Goal: Task Accomplishment & Management: Manage account settings

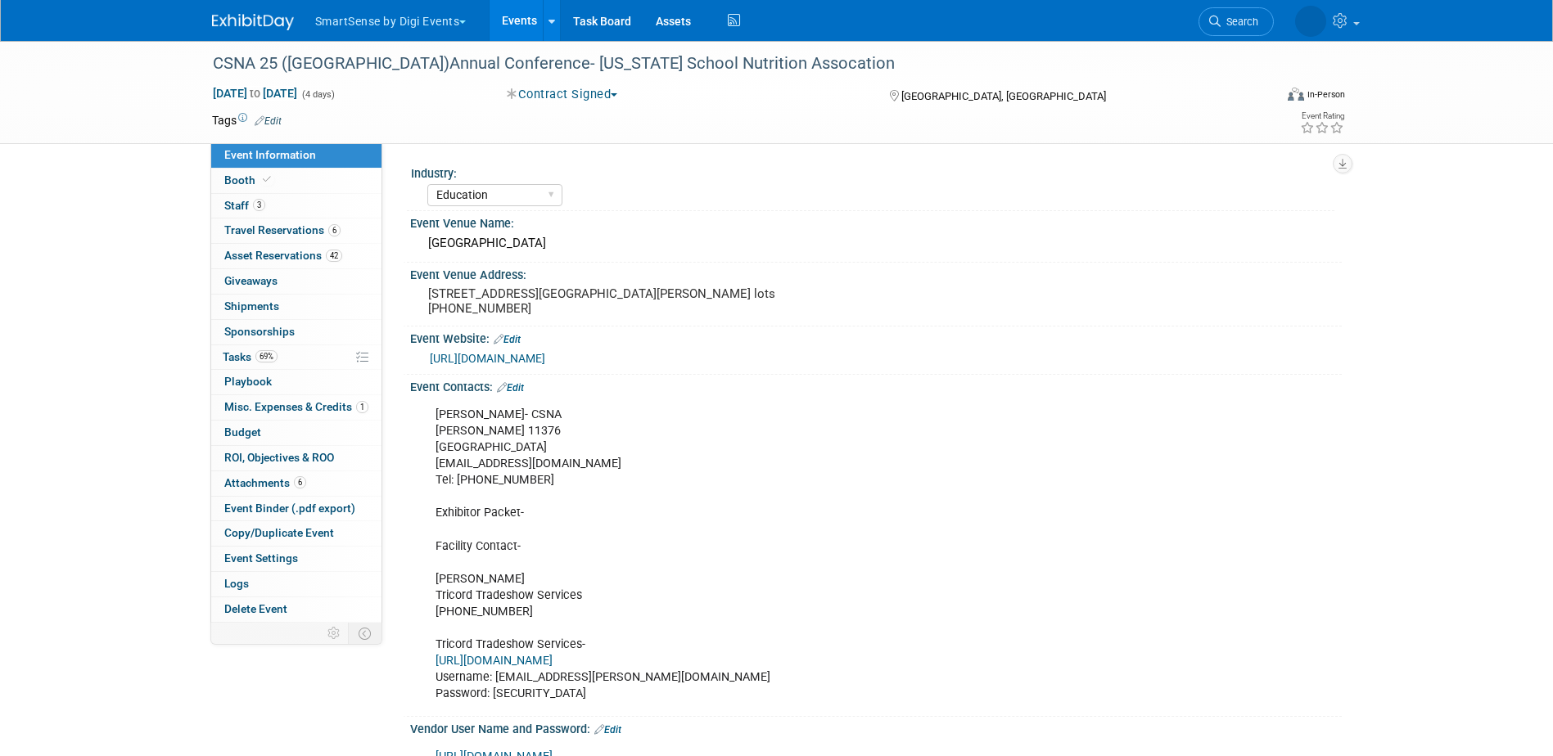
select select "Education"
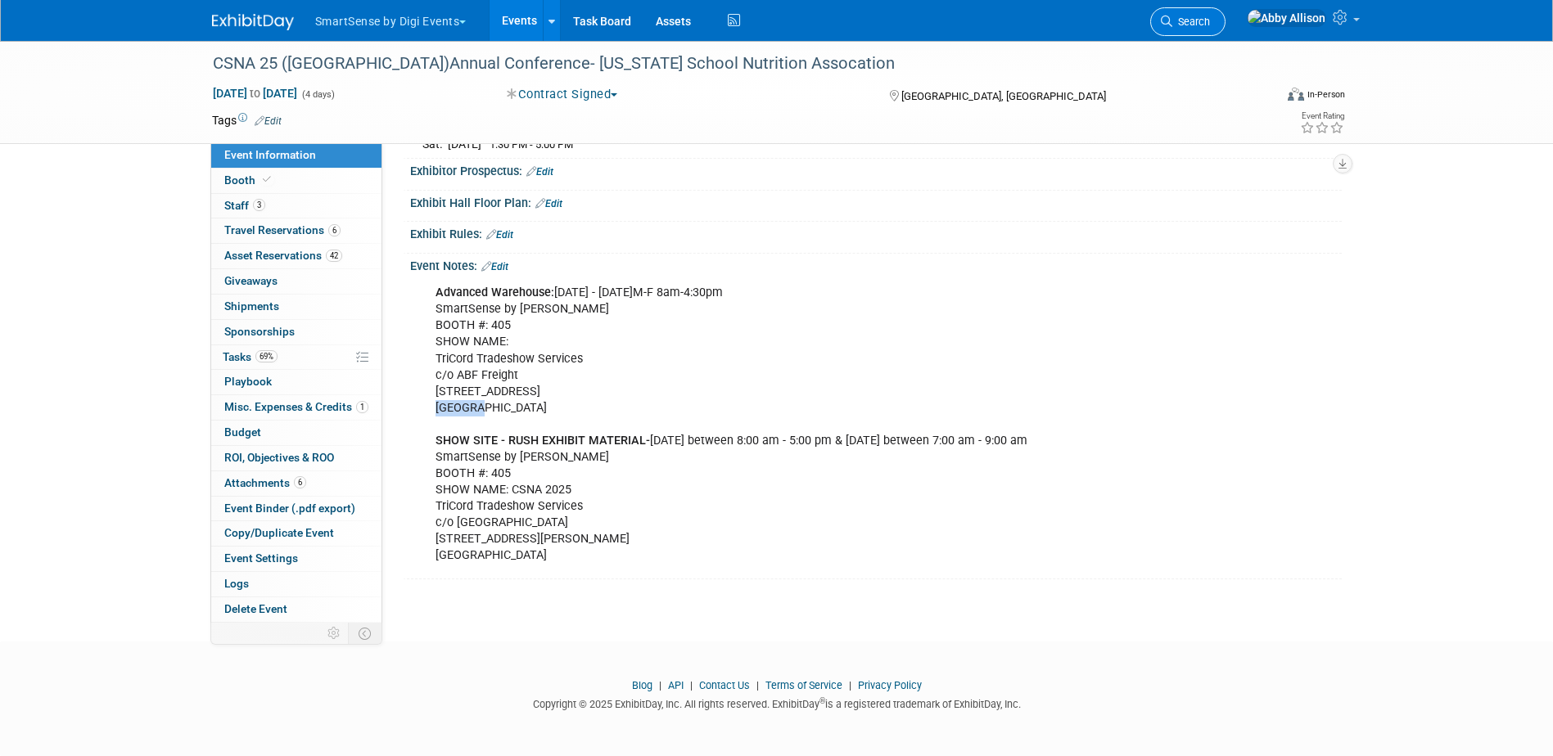
click at [1226, 28] on link "Search" at bounding box center [1187, 21] width 75 height 29
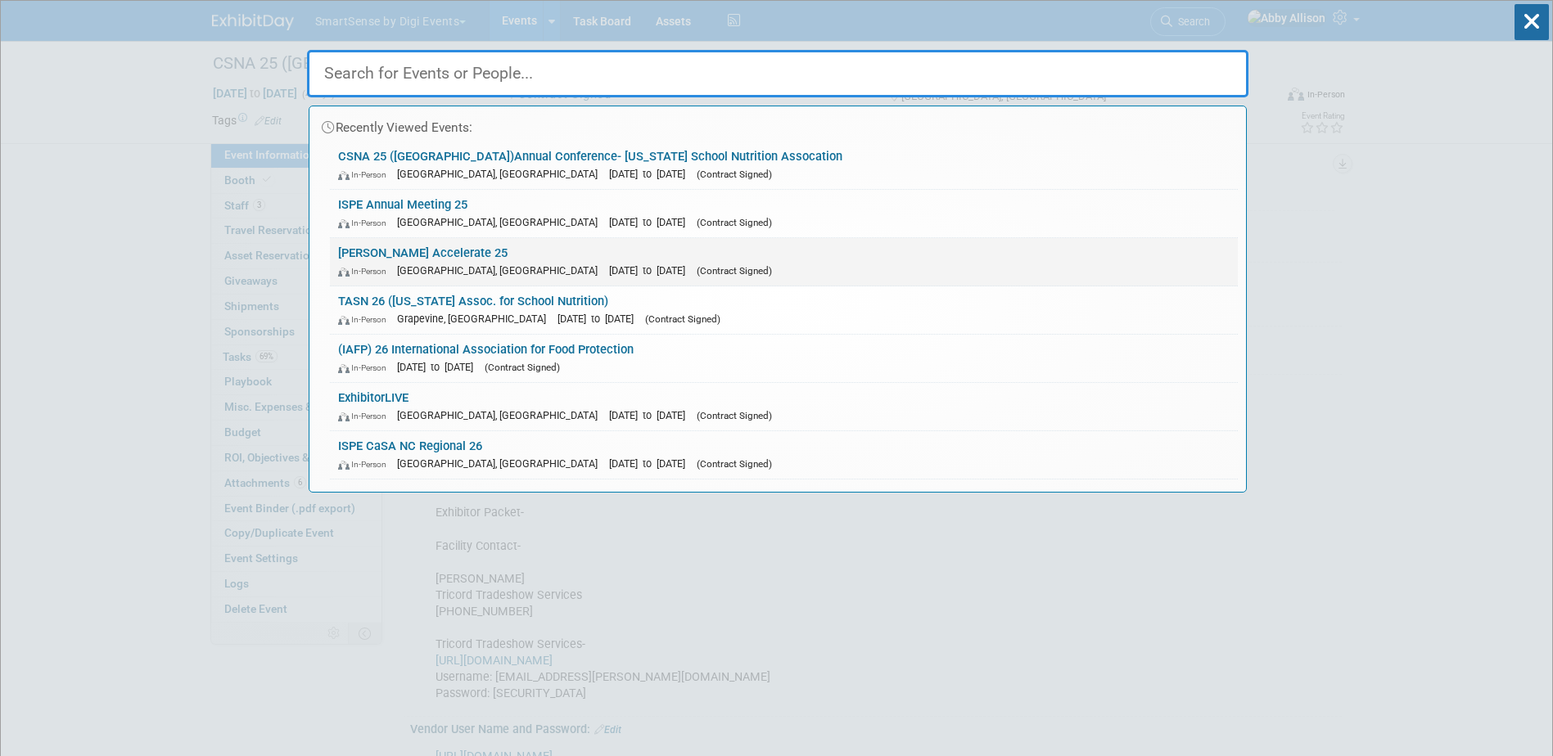
click at [379, 253] on link "McKesson Accelerate 25 In-Person Las Vegas, NV Nov 3, 2025 to Nov 5, 2025 (Cont…" at bounding box center [784, 261] width 908 height 47
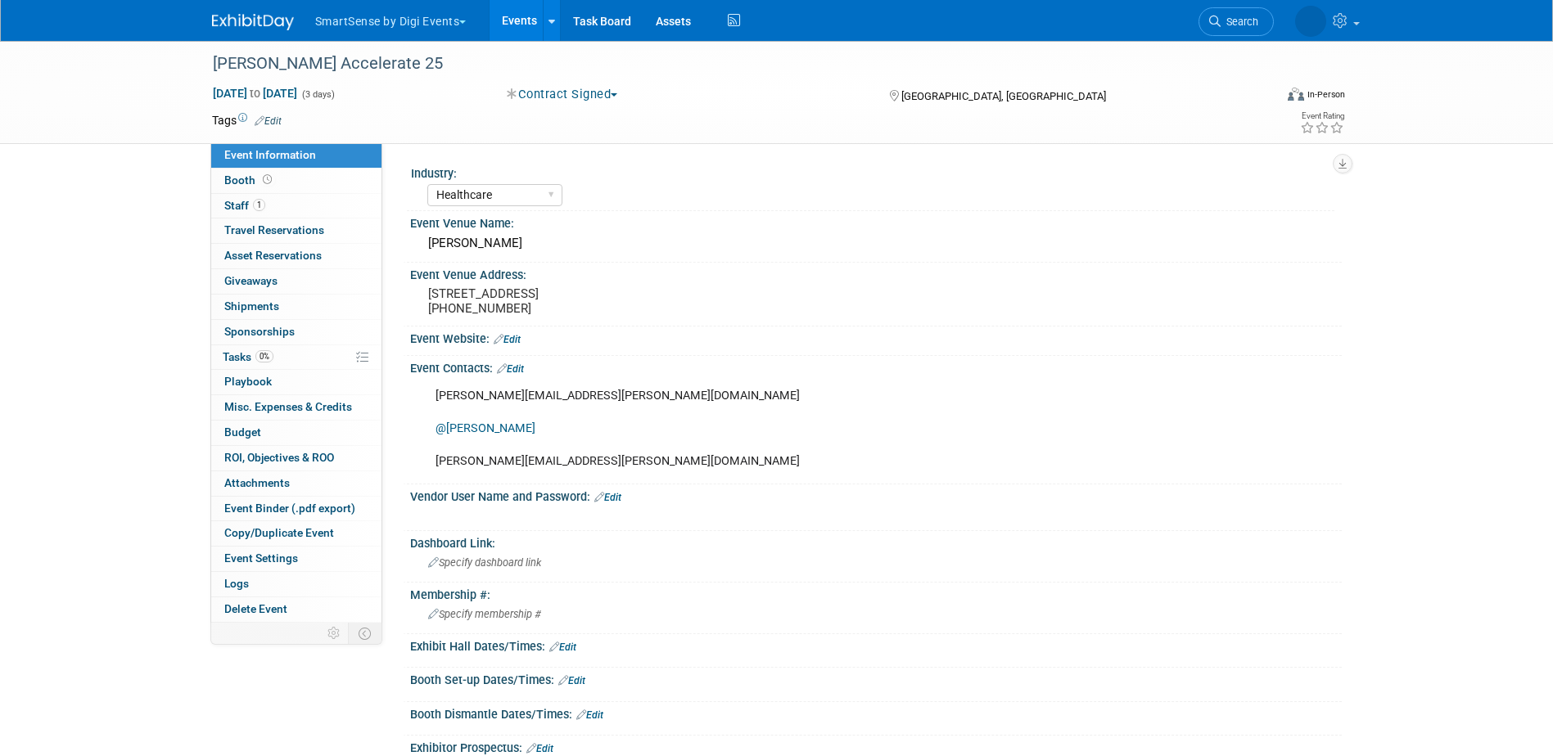
select select "Healthcare"
click at [257, 254] on span "Asset Reservations 0" at bounding box center [272, 255] width 97 height 13
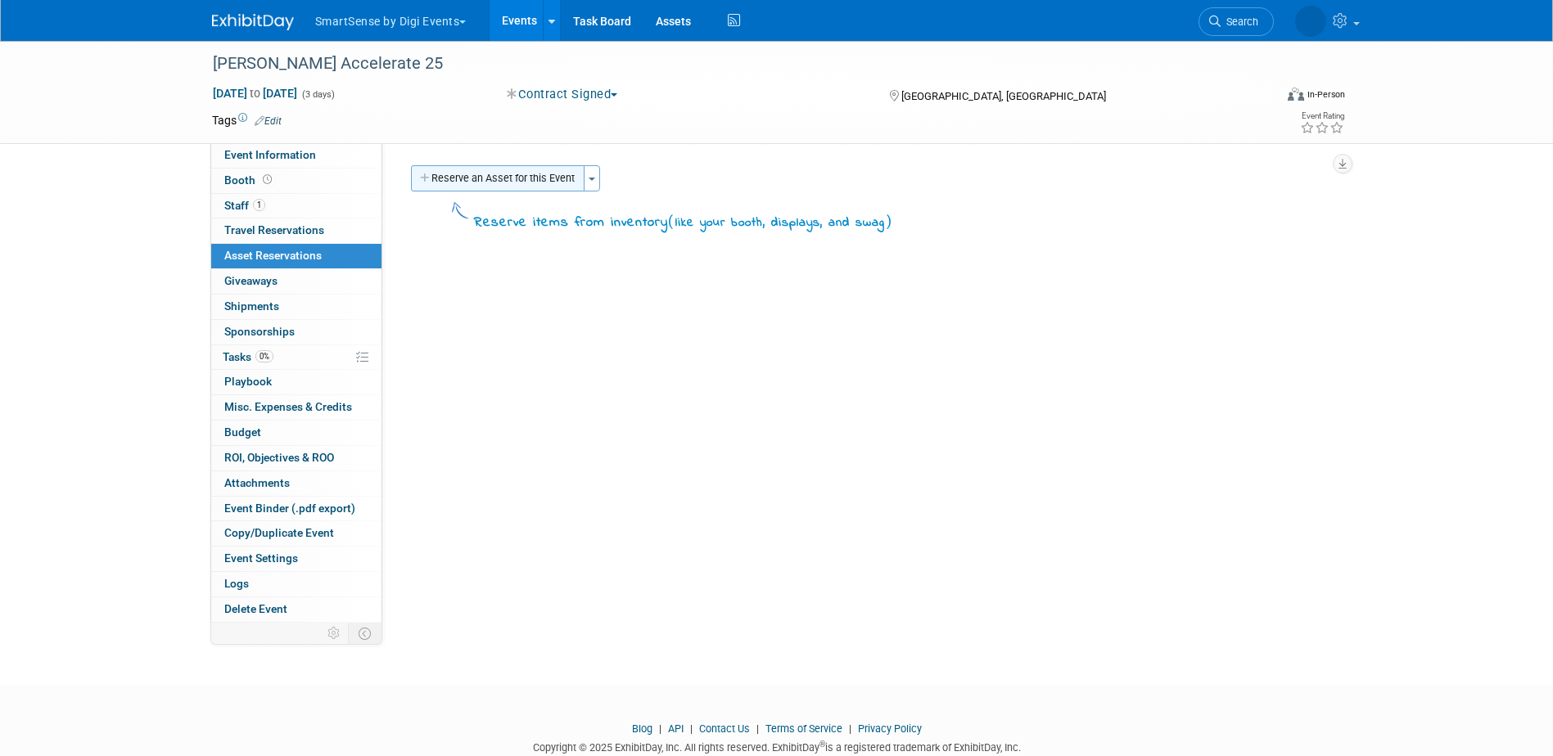
click at [472, 191] on button "Reserve an Asset for this Event" at bounding box center [498, 178] width 174 height 26
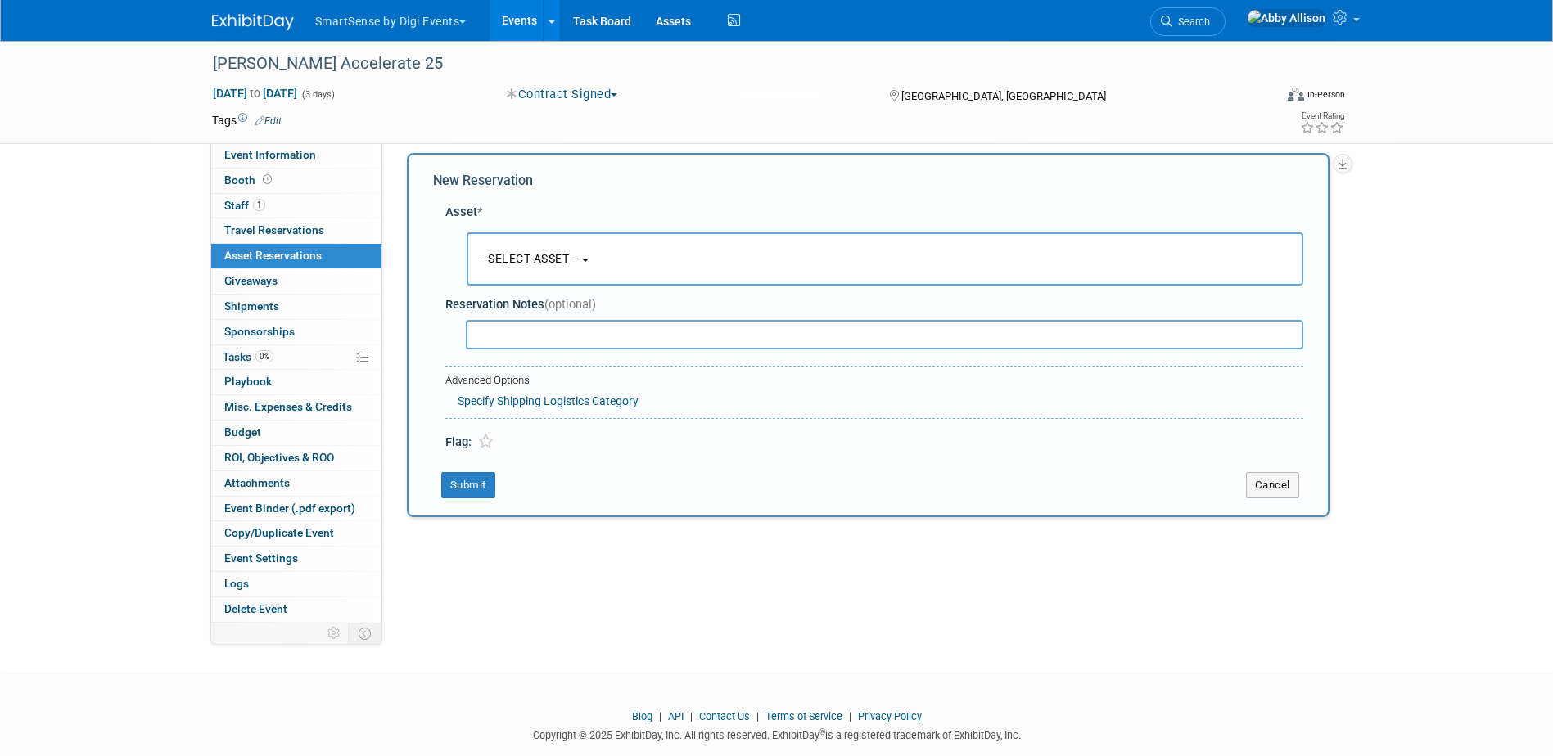
scroll to position [16, 0]
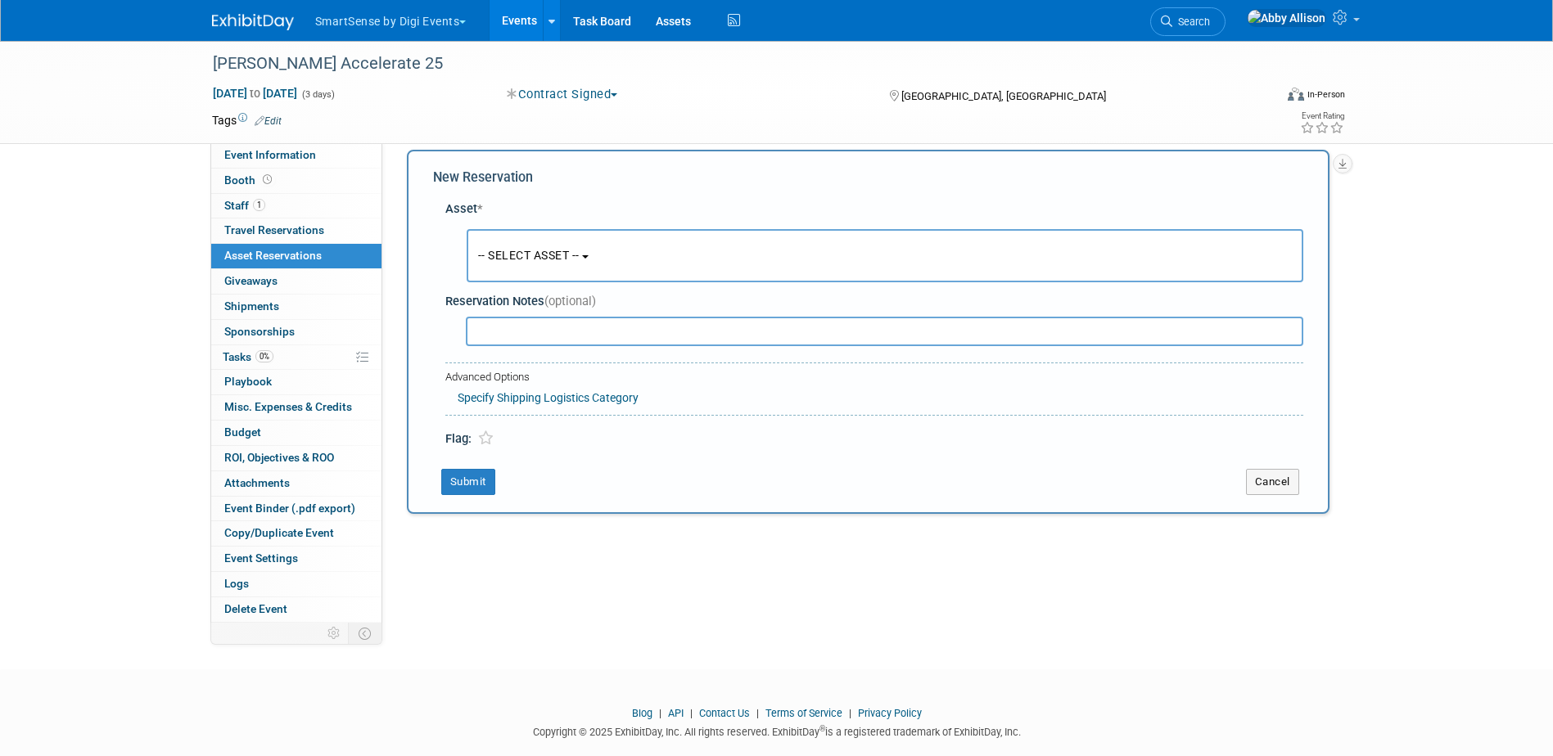
click at [531, 262] on span "-- SELECT ASSET --" at bounding box center [529, 255] width 102 height 13
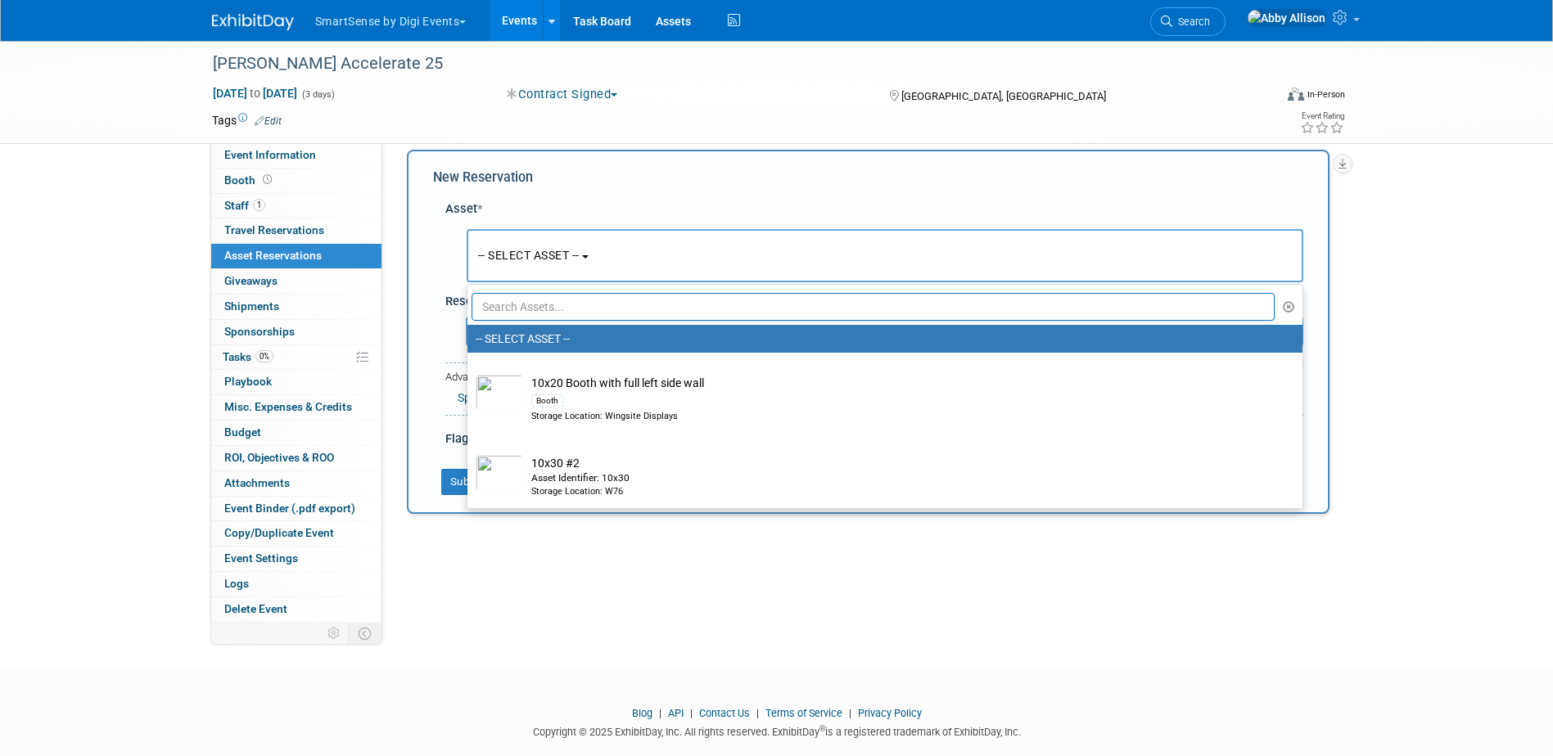
click at [530, 302] on input "text" at bounding box center [874, 307] width 804 height 28
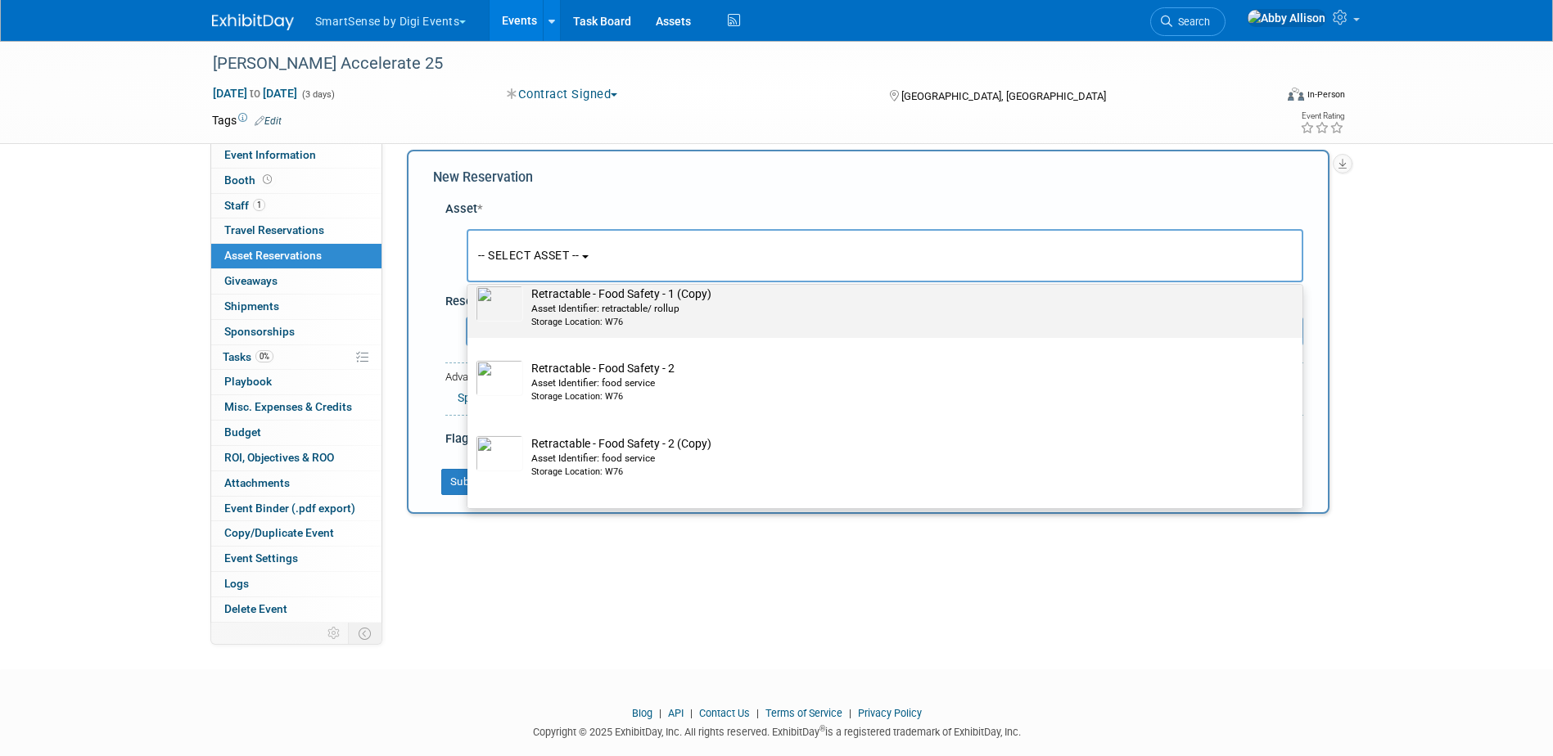
scroll to position [246, 0]
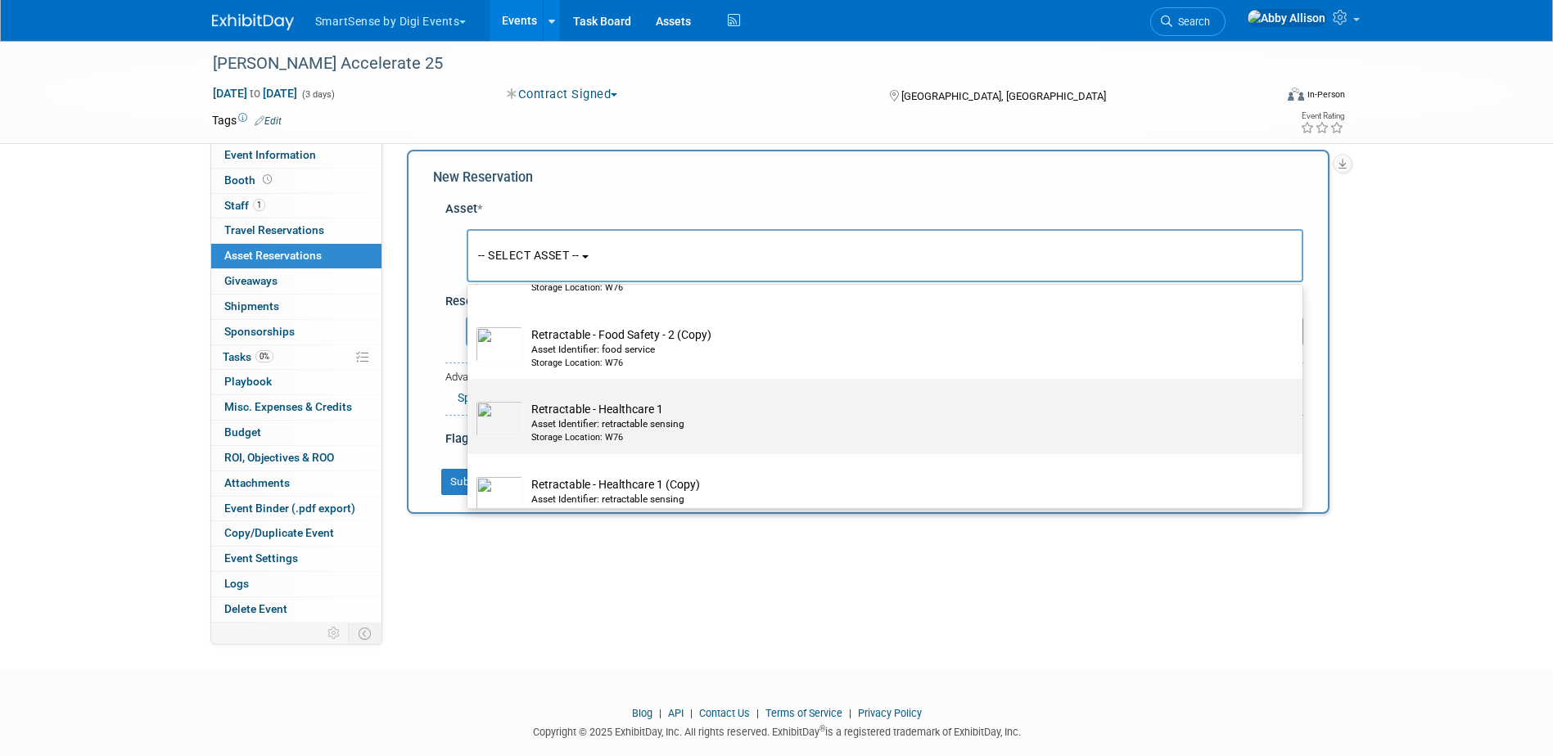
type input "retract"
click at [564, 415] on td "Retractable - Healthcare 1​ Asset Identifier: retractable sensing Storage Locat…" at bounding box center [896, 422] width 747 height 43
click at [470, 399] on input "Retractable - Healthcare 1​ Asset Identifier: retractable sensing Storage Locat…" at bounding box center [464, 393] width 11 height 11
select select "10714031"
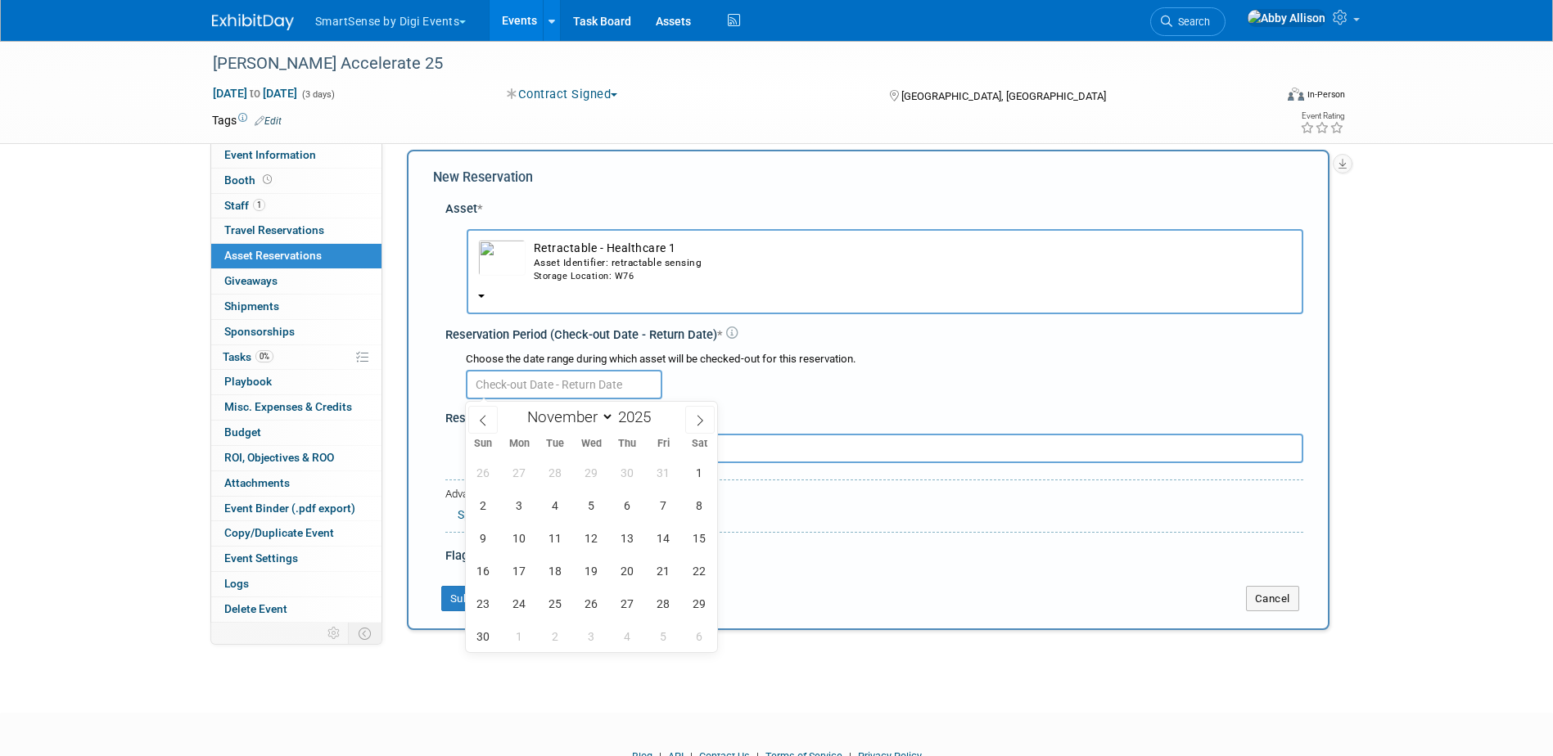
click at [494, 378] on input "text" at bounding box center [564, 384] width 196 height 29
click at [486, 425] on icon at bounding box center [482, 420] width 11 height 11
select select "9"
click at [662, 533] on span "17" at bounding box center [664, 538] width 32 height 32
type input "[DATE]"
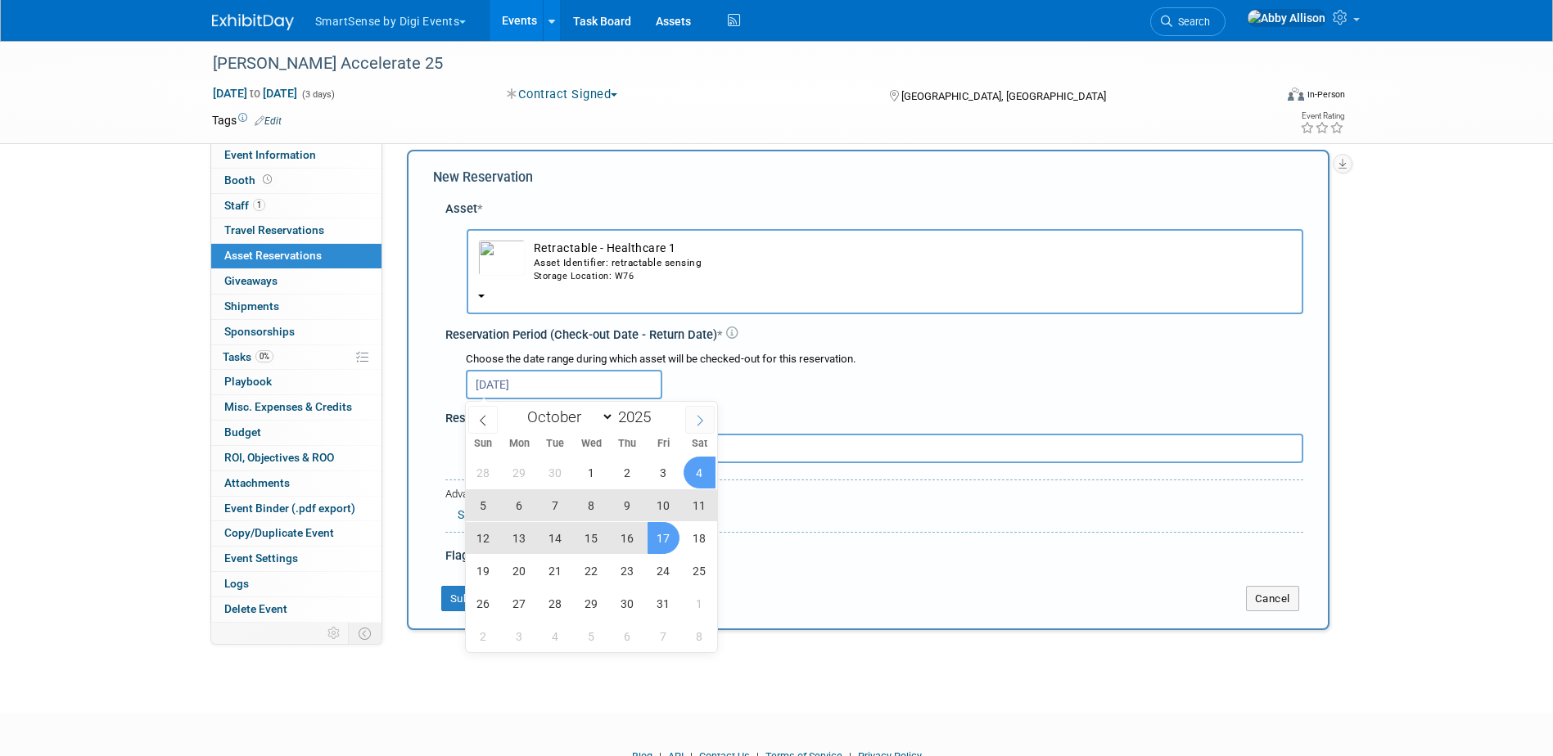
click at [702, 416] on icon at bounding box center [699, 420] width 11 height 11
select select "10"
click at [634, 531] on span "13" at bounding box center [628, 538] width 32 height 32
type input "[DATE] to [DATE]"
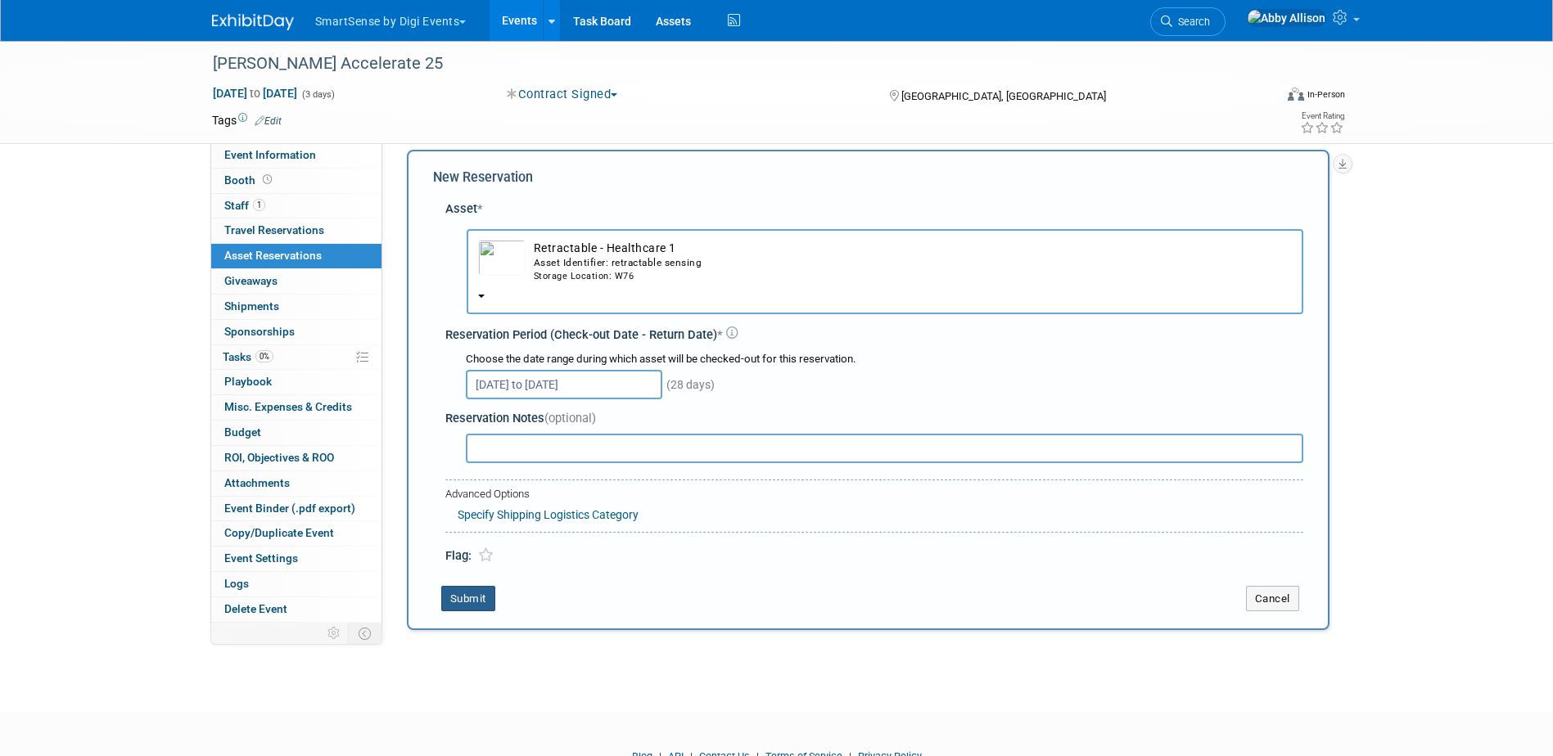
click at [471, 596] on button "Submit" at bounding box center [468, 599] width 54 height 26
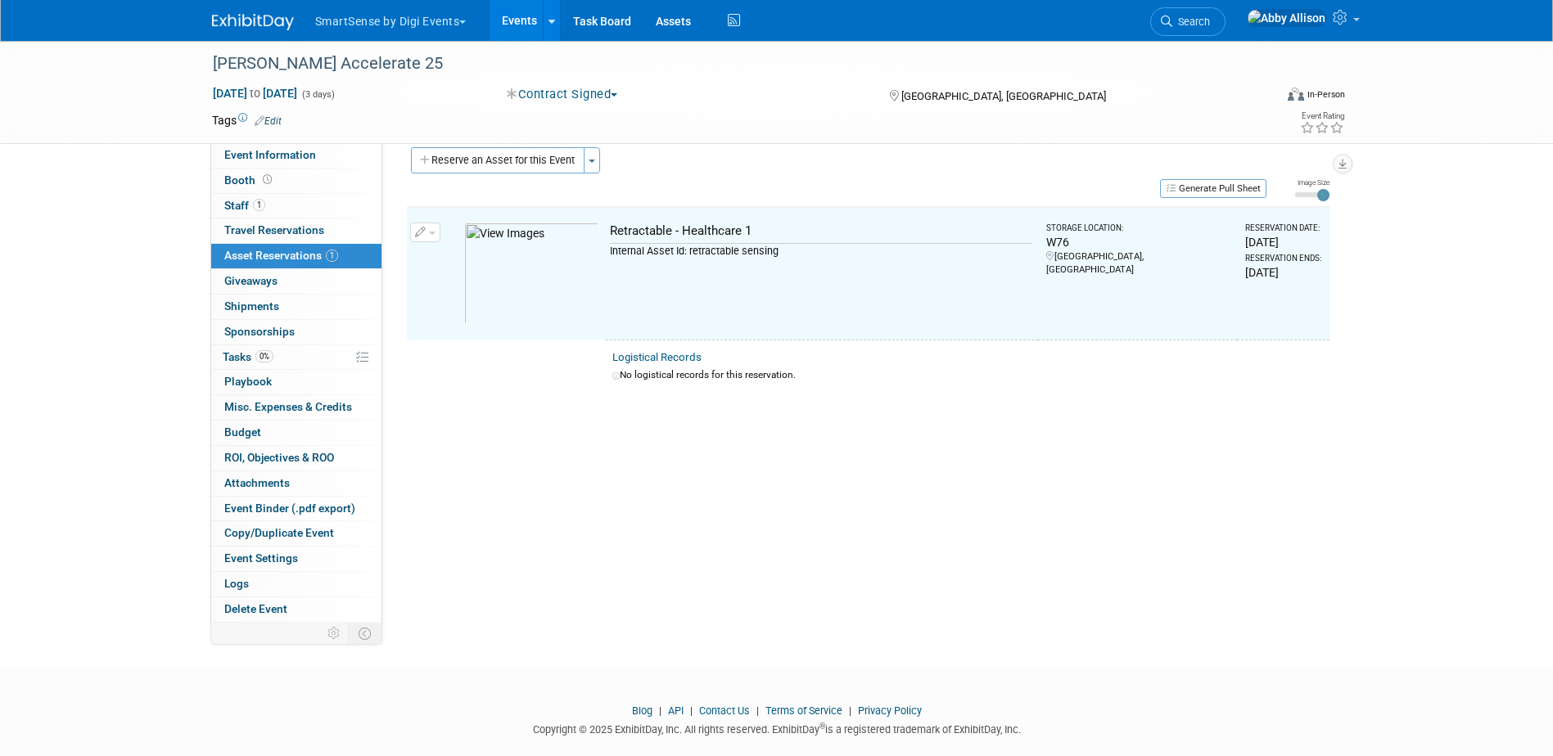
scroll to position [20, 0]
click at [457, 154] on button "Reserve an Asset for this Event" at bounding box center [498, 158] width 174 height 26
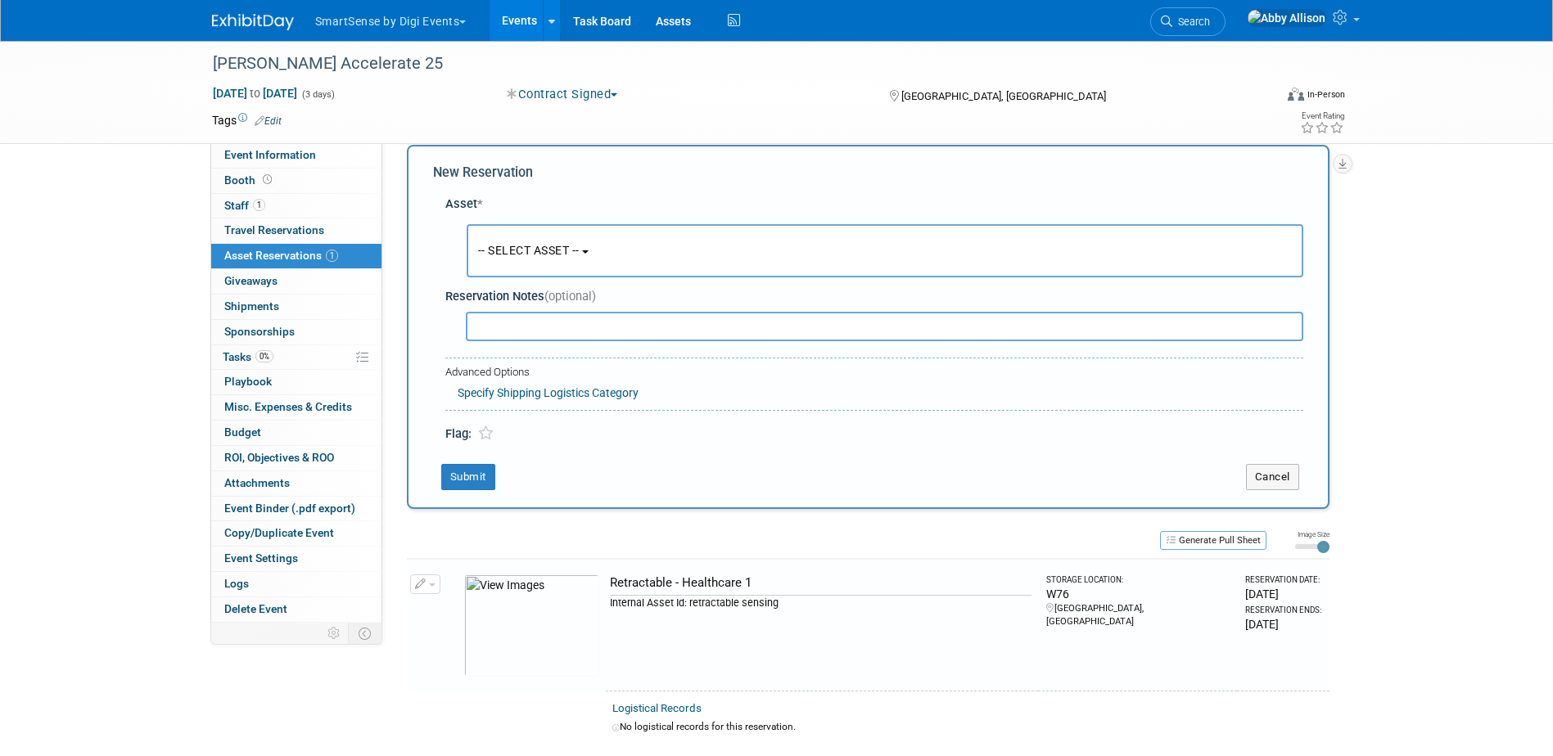
scroll to position [16, 0]
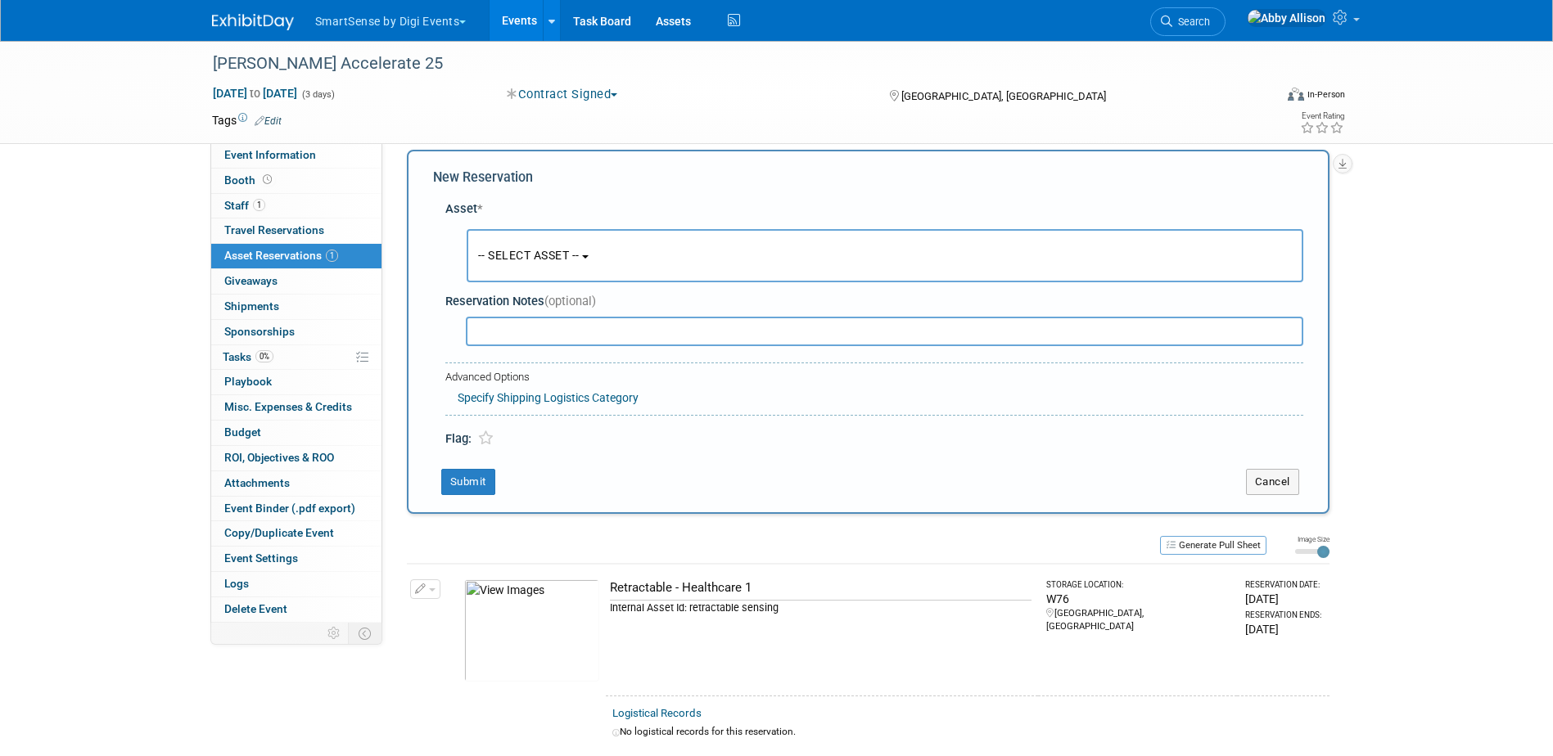
click at [481, 254] on span "-- SELECT ASSET --" at bounding box center [529, 255] width 102 height 13
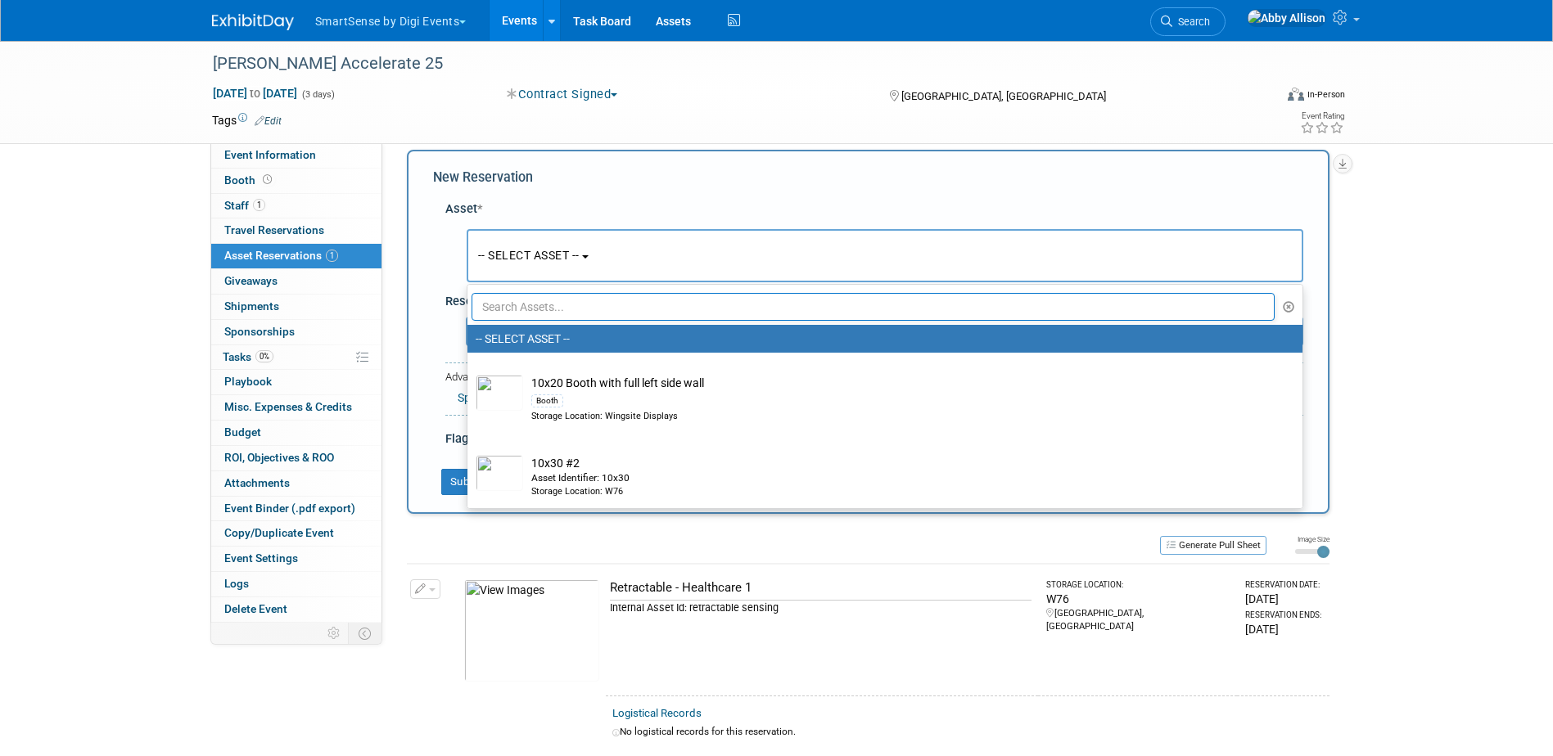
click at [533, 309] on input "text" at bounding box center [874, 307] width 804 height 28
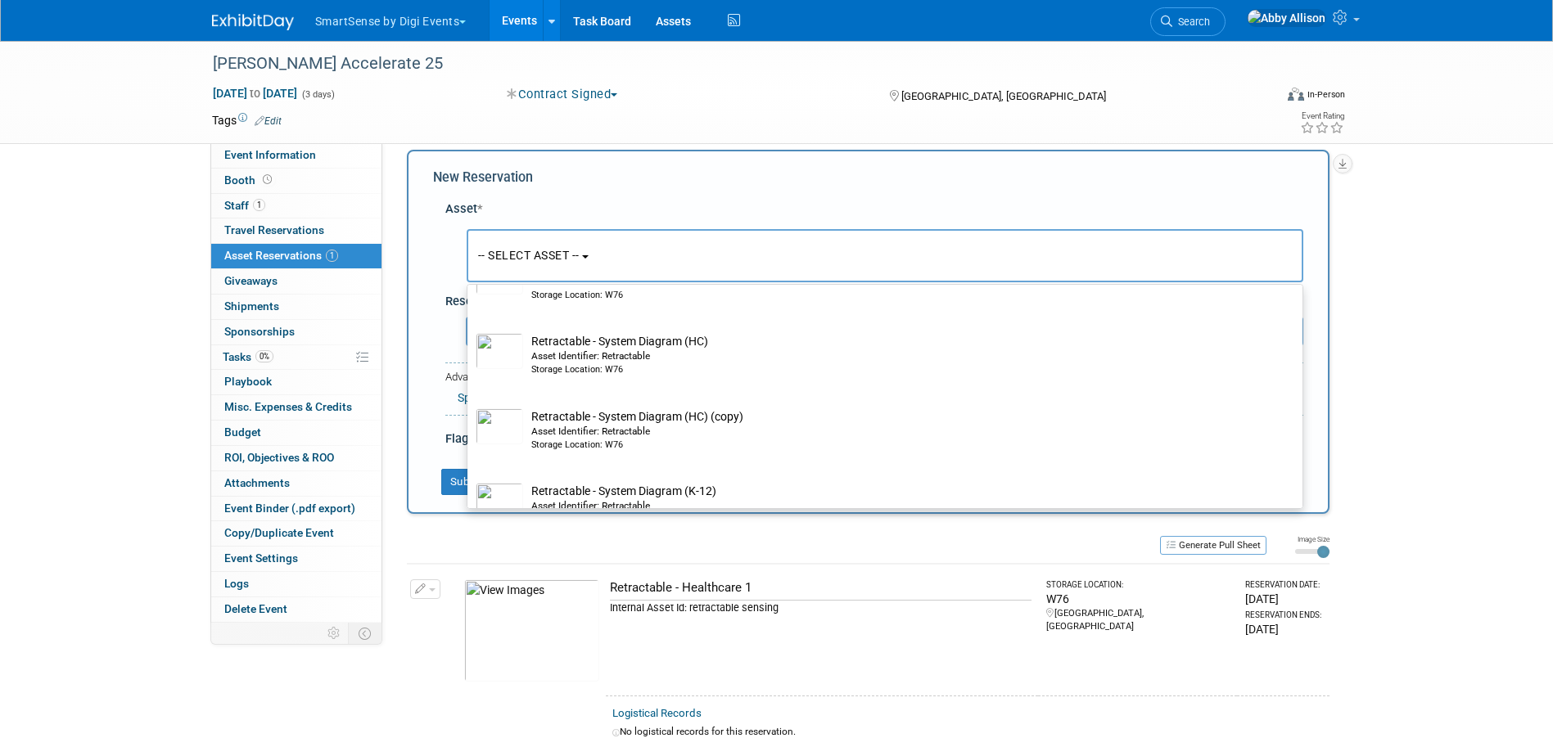
scroll to position [246, 0]
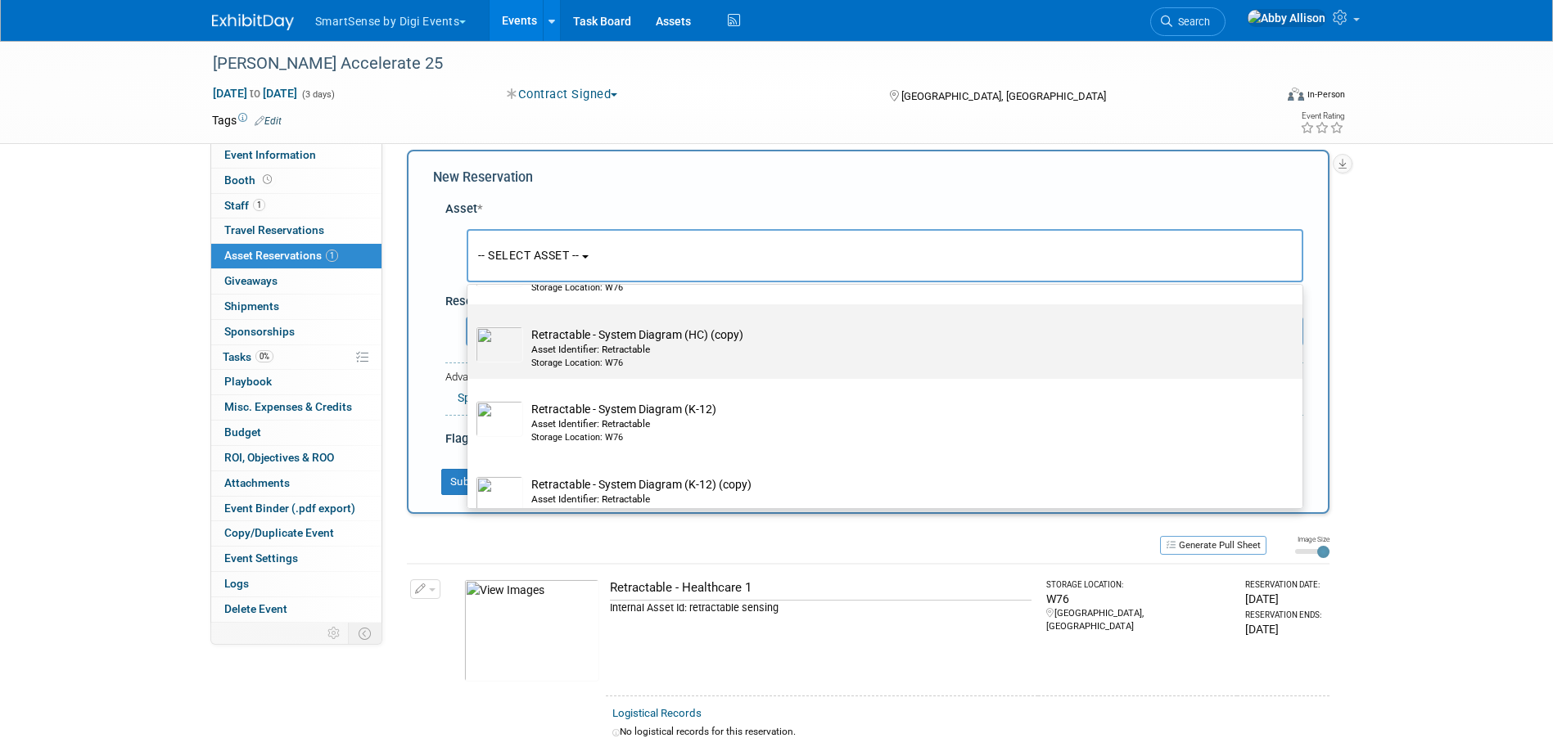
type input "dia"
click at [589, 349] on div "Asset Identifier: Retractable" at bounding box center [900, 350] width 738 height 14
click at [470, 324] on input "Retractable - System Diagram (HC) (copy) Asset Identifier: Retractable Storage …" at bounding box center [464, 319] width 11 height 11
select select "10726057"
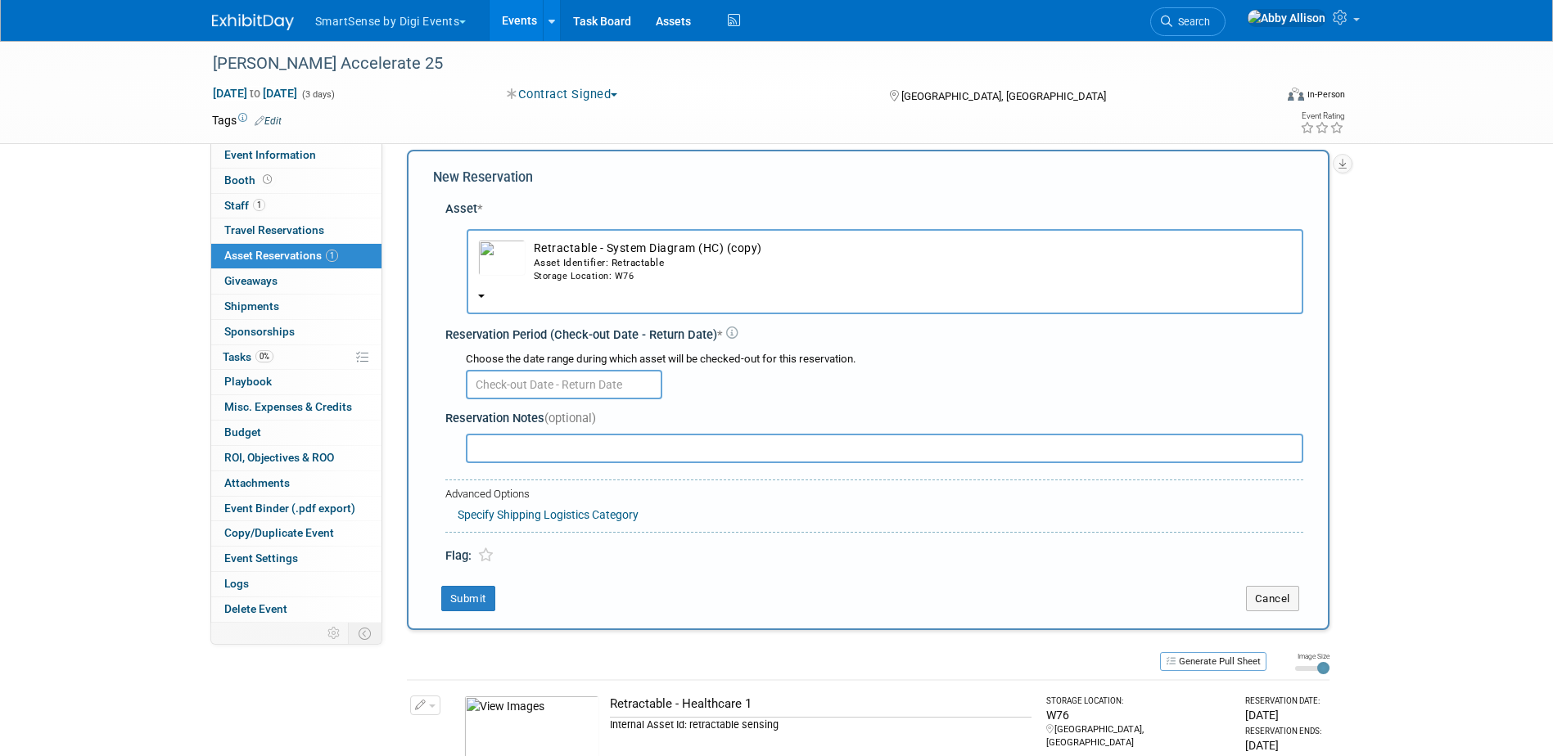
click at [503, 389] on input "text" at bounding box center [564, 384] width 196 height 29
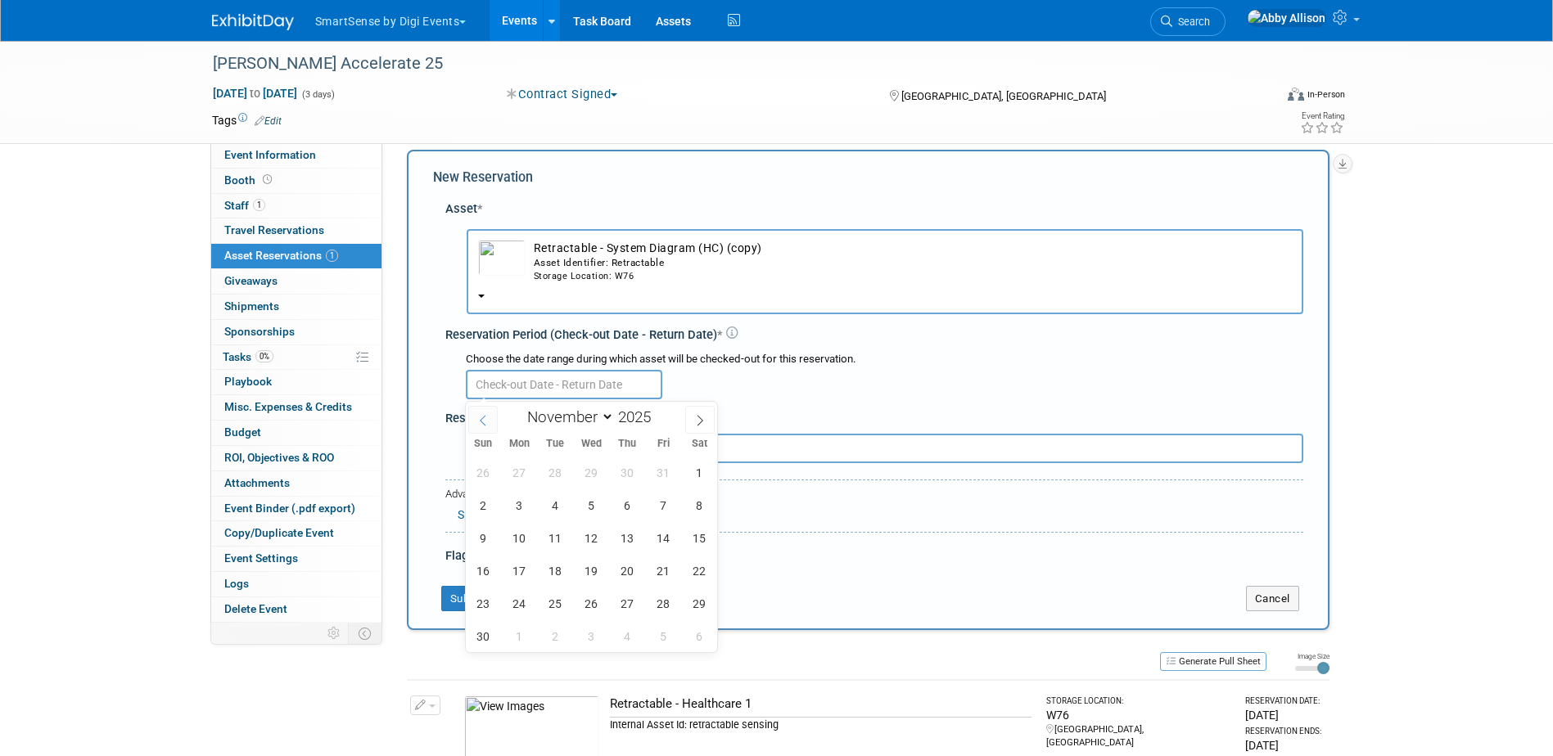
click at [478, 412] on span at bounding box center [482, 420] width 29 height 28
select select "9"
click at [659, 536] on span "17" at bounding box center [664, 538] width 32 height 32
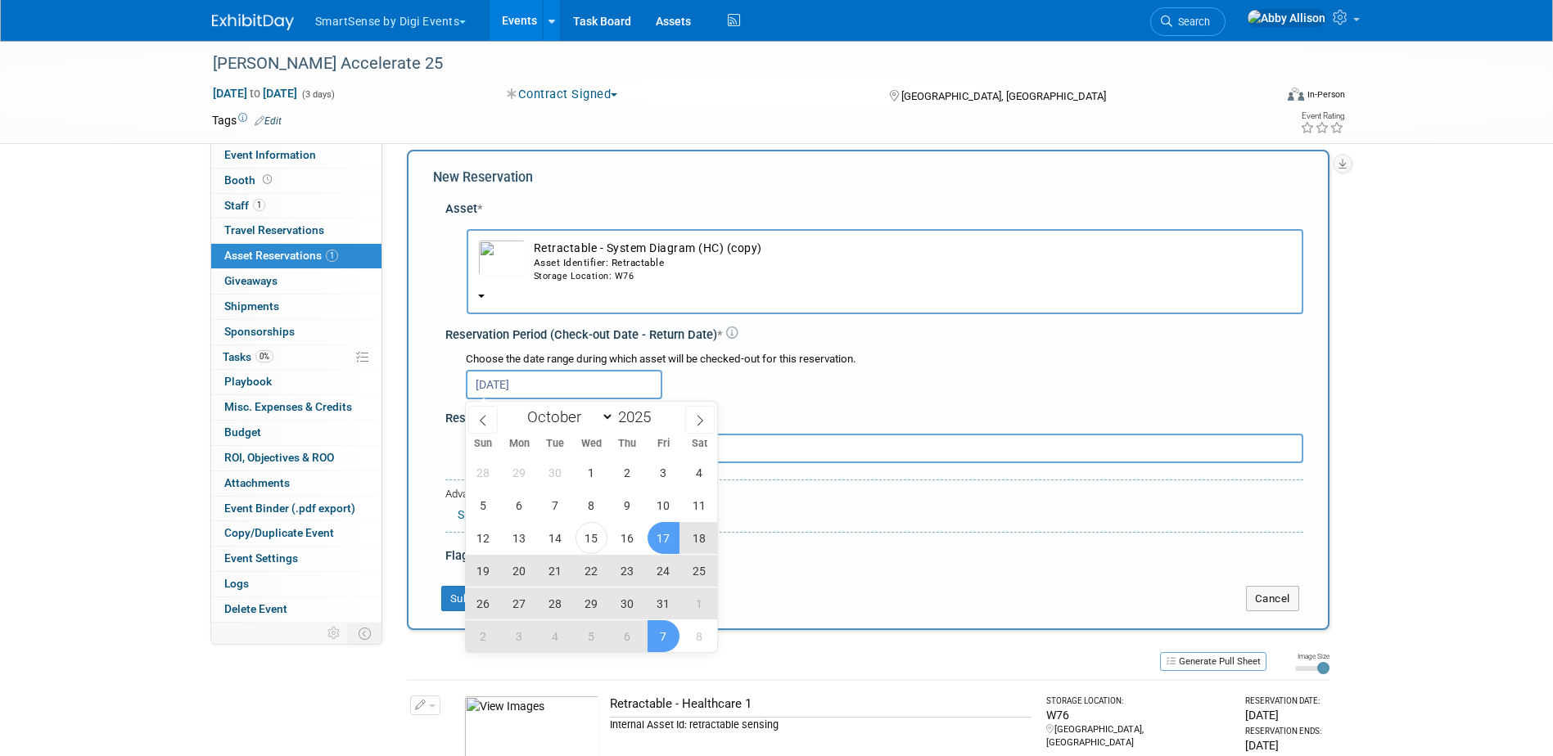
click at [662, 635] on span "7" at bounding box center [664, 637] width 32 height 32
click at [920, 521] on div "Specify Shipping Logistics Category" at bounding box center [881, 513] width 846 height 20
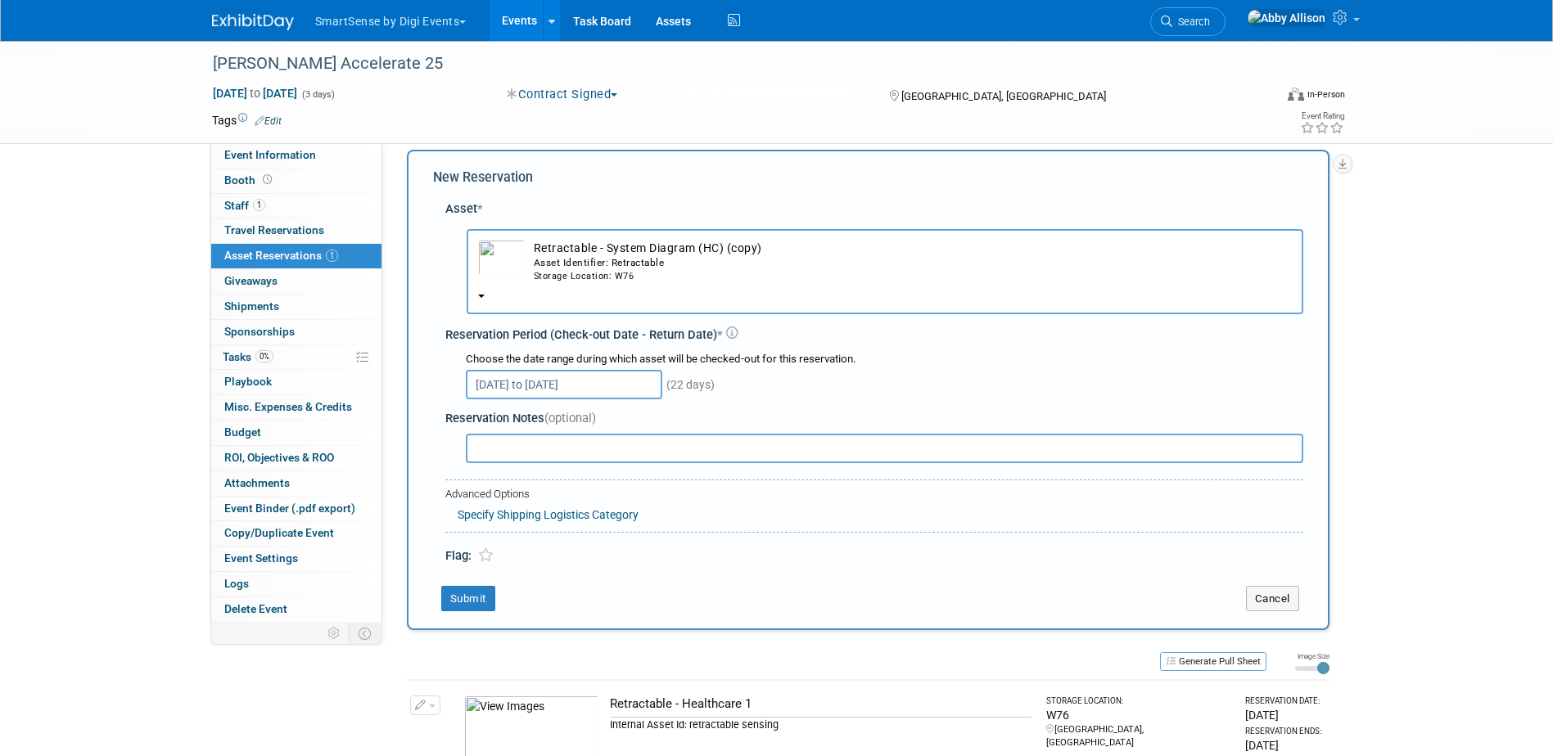
click at [464, 580] on div "New Reservation Asset * -- SELECT ASSET --" at bounding box center [868, 390] width 923 height 481
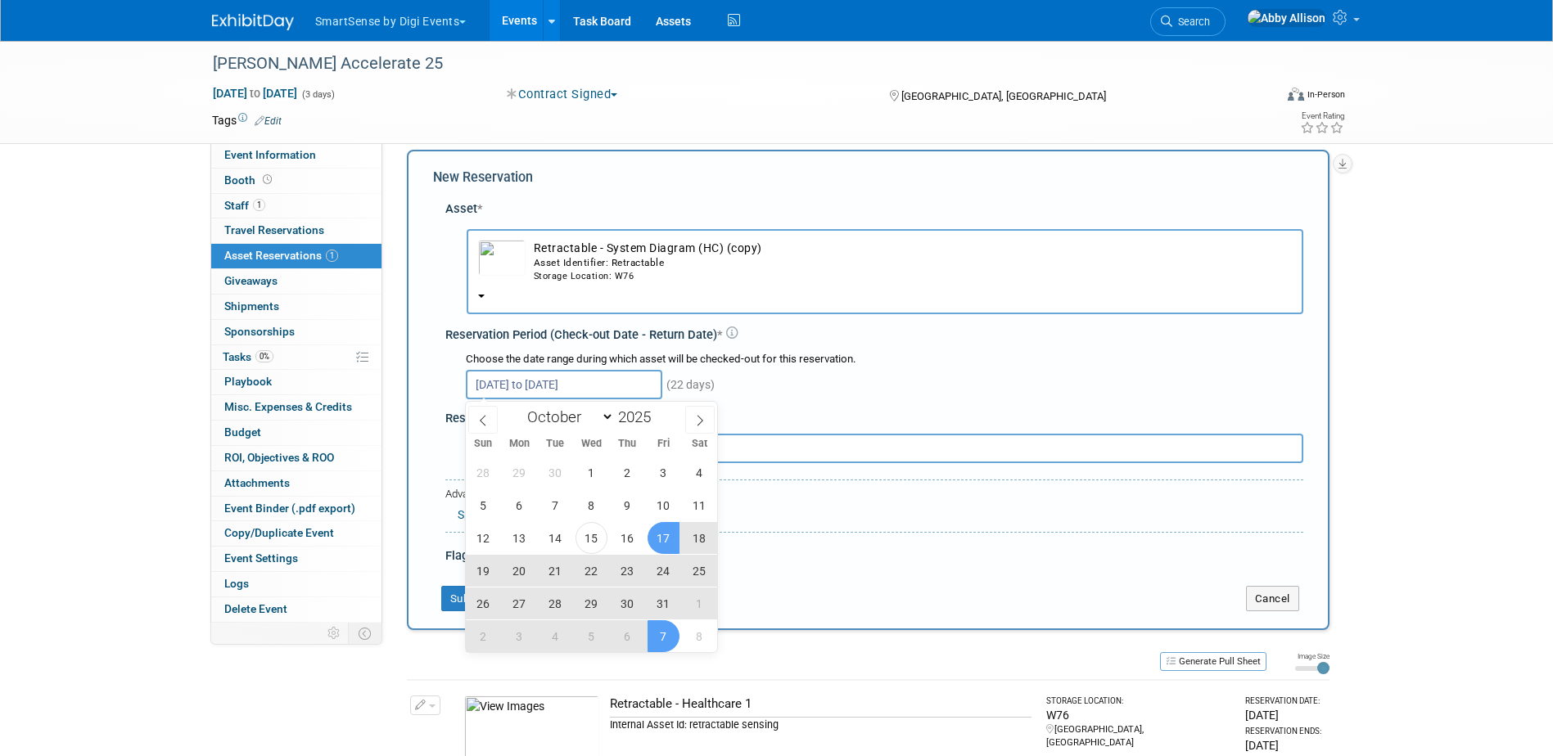
click at [612, 388] on input "[DATE] to [DATE]" at bounding box center [564, 384] width 196 height 29
click at [662, 526] on span "17" at bounding box center [664, 538] width 32 height 32
type input "[DATE]"
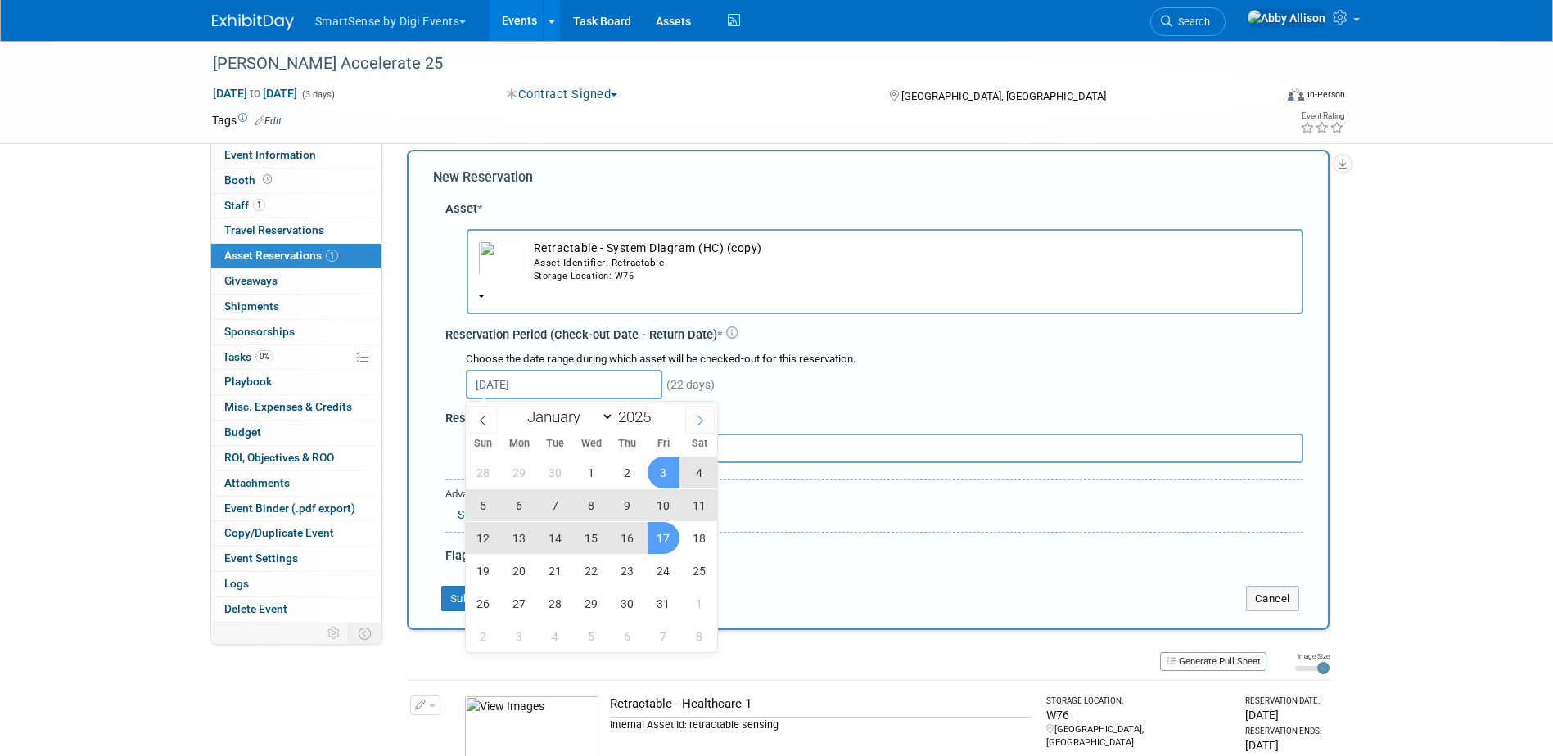
click at [701, 423] on icon at bounding box center [699, 420] width 11 height 11
select select "10"
click at [663, 537] on span "14" at bounding box center [664, 538] width 32 height 32
type input "[DATE] to [DATE]"
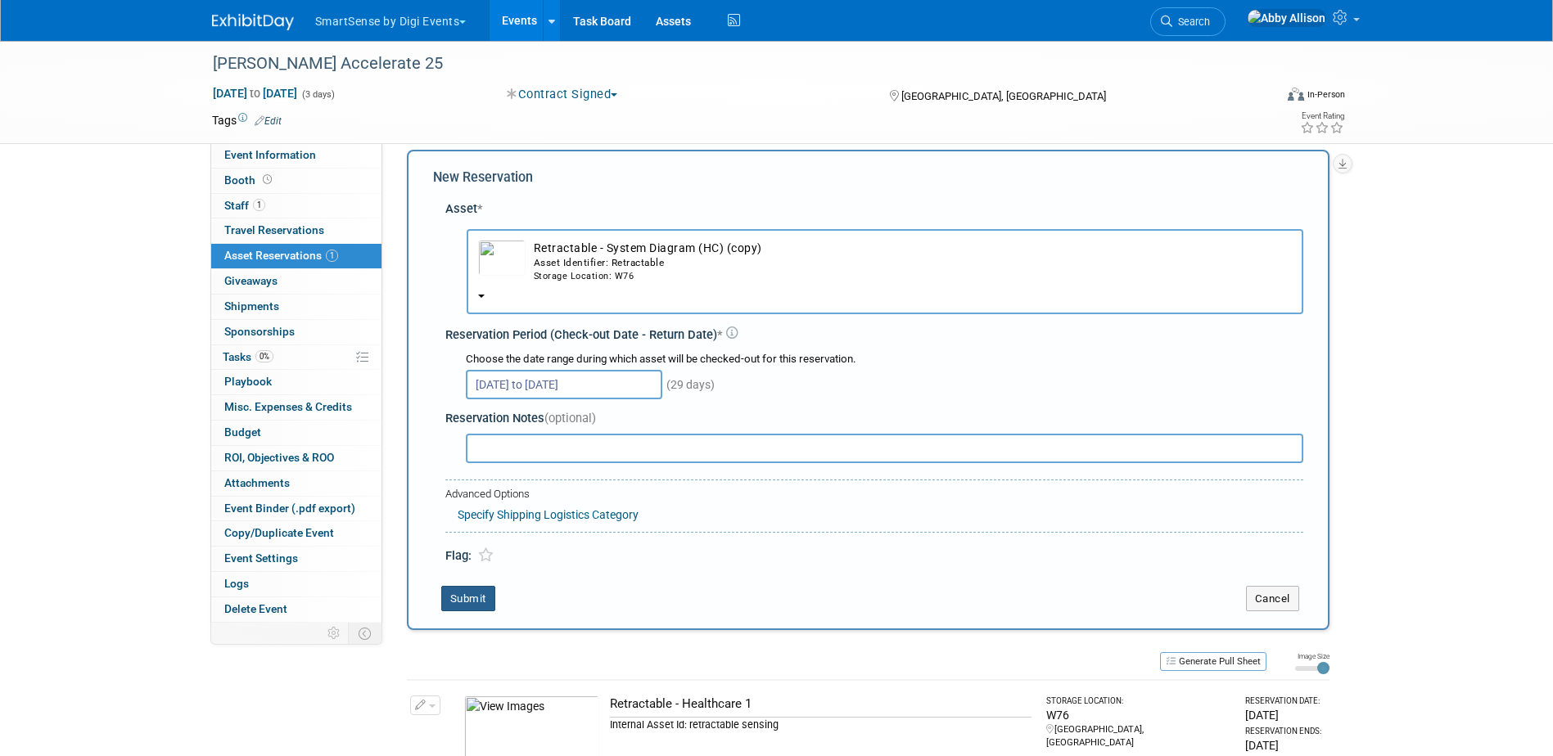
click at [451, 597] on button "Submit" at bounding box center [468, 599] width 54 height 26
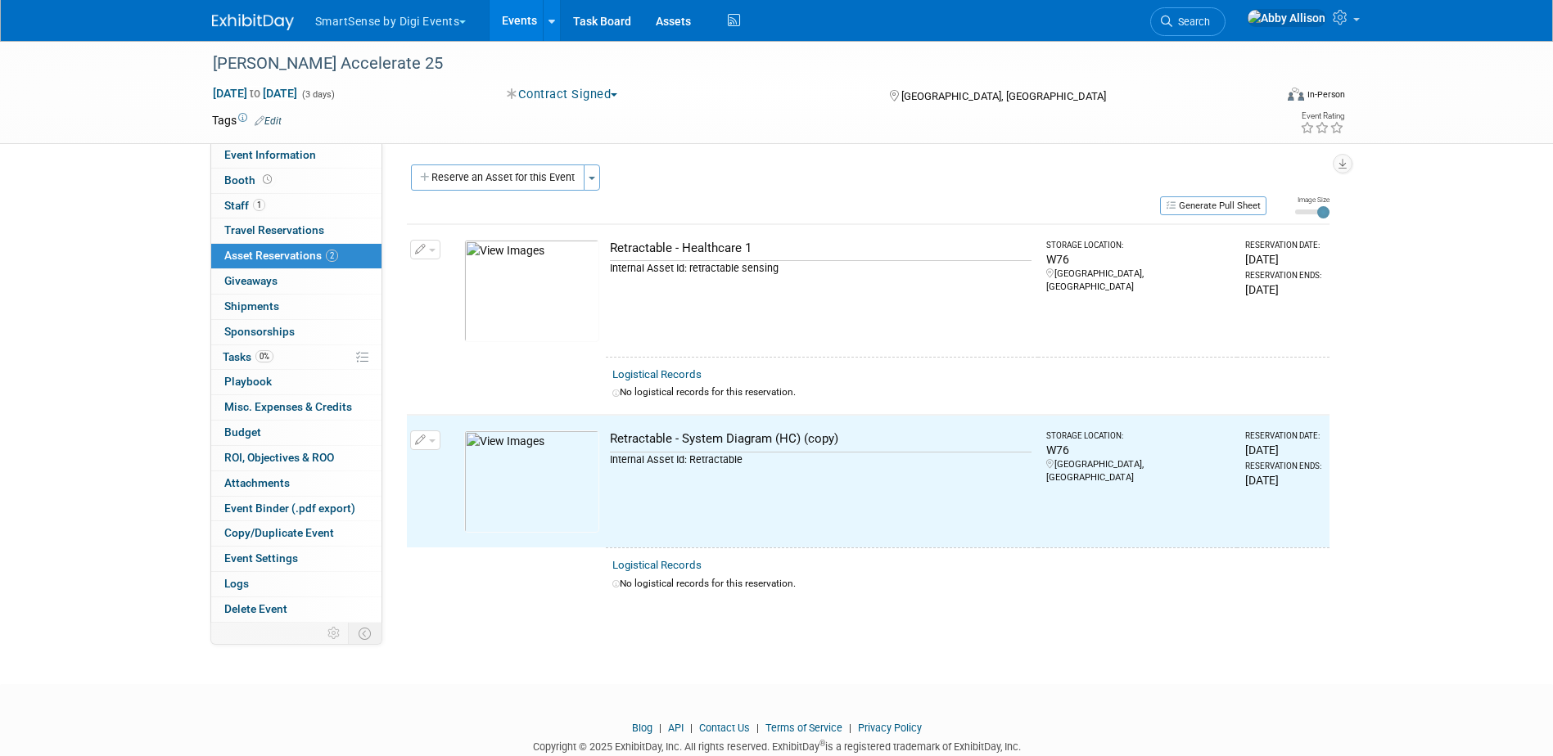
scroll to position [0, 0]
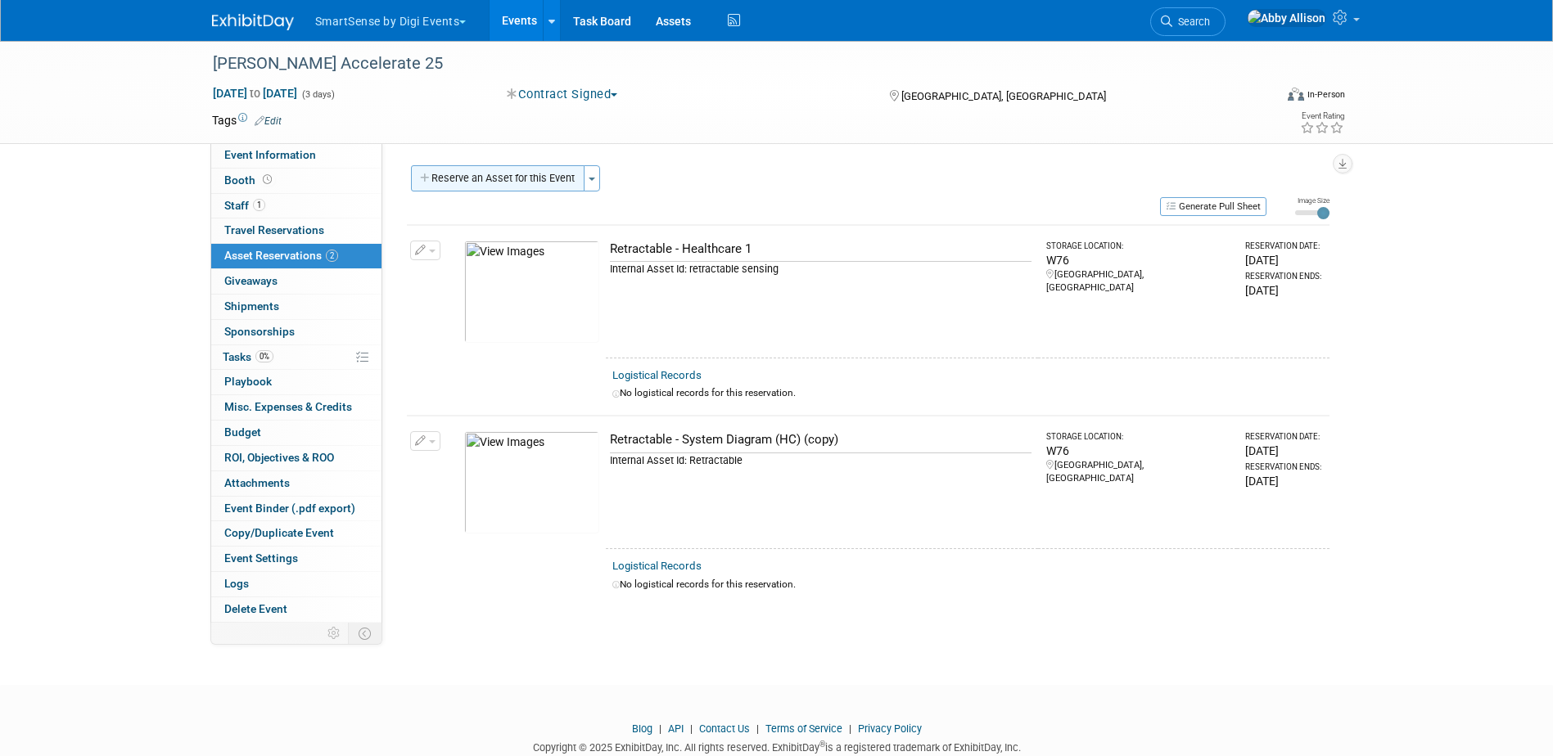
click at [478, 174] on button "Reserve an Asset for this Event" at bounding box center [498, 178] width 174 height 26
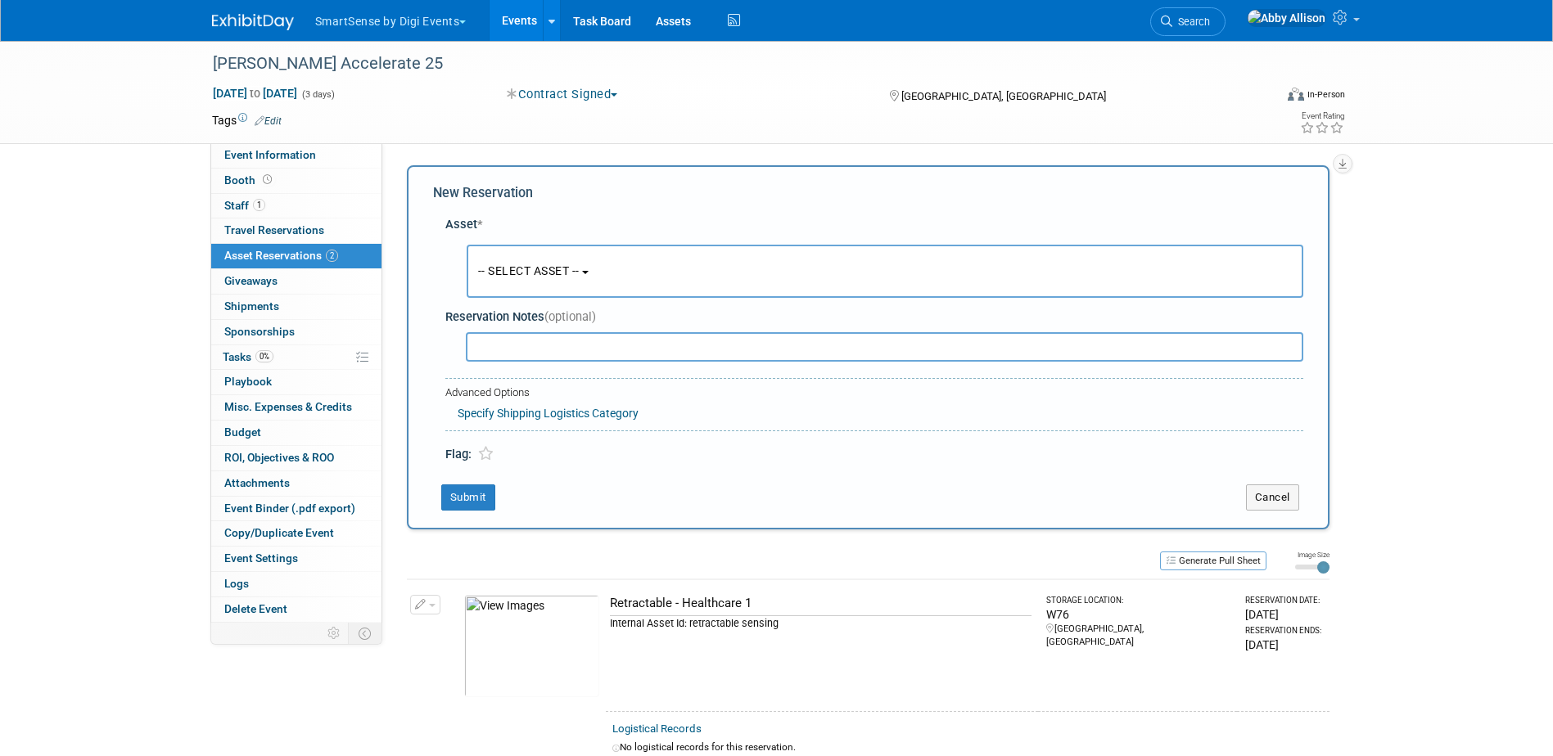
scroll to position [16, 0]
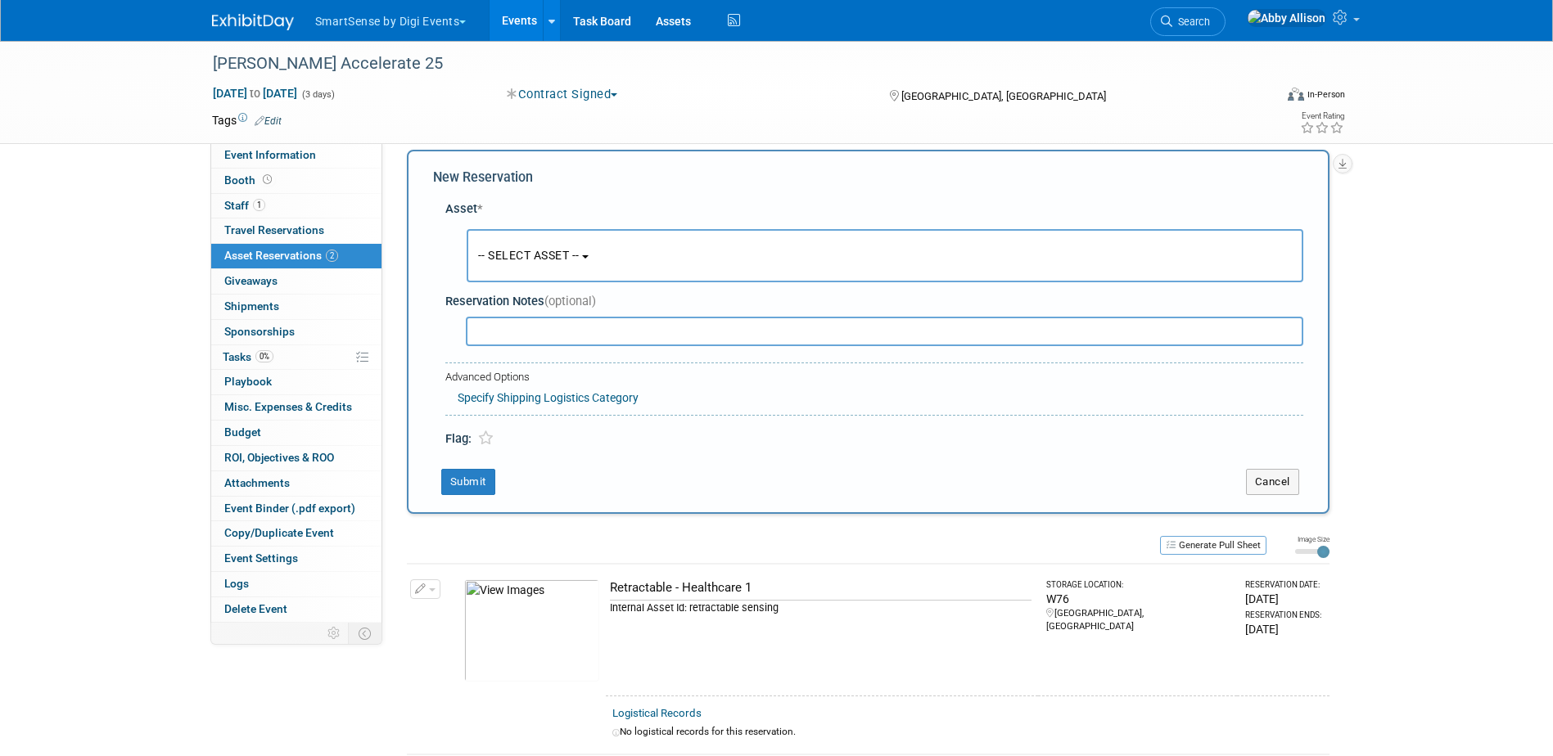
click at [506, 262] on span "-- SELECT ASSET --" at bounding box center [529, 255] width 102 height 13
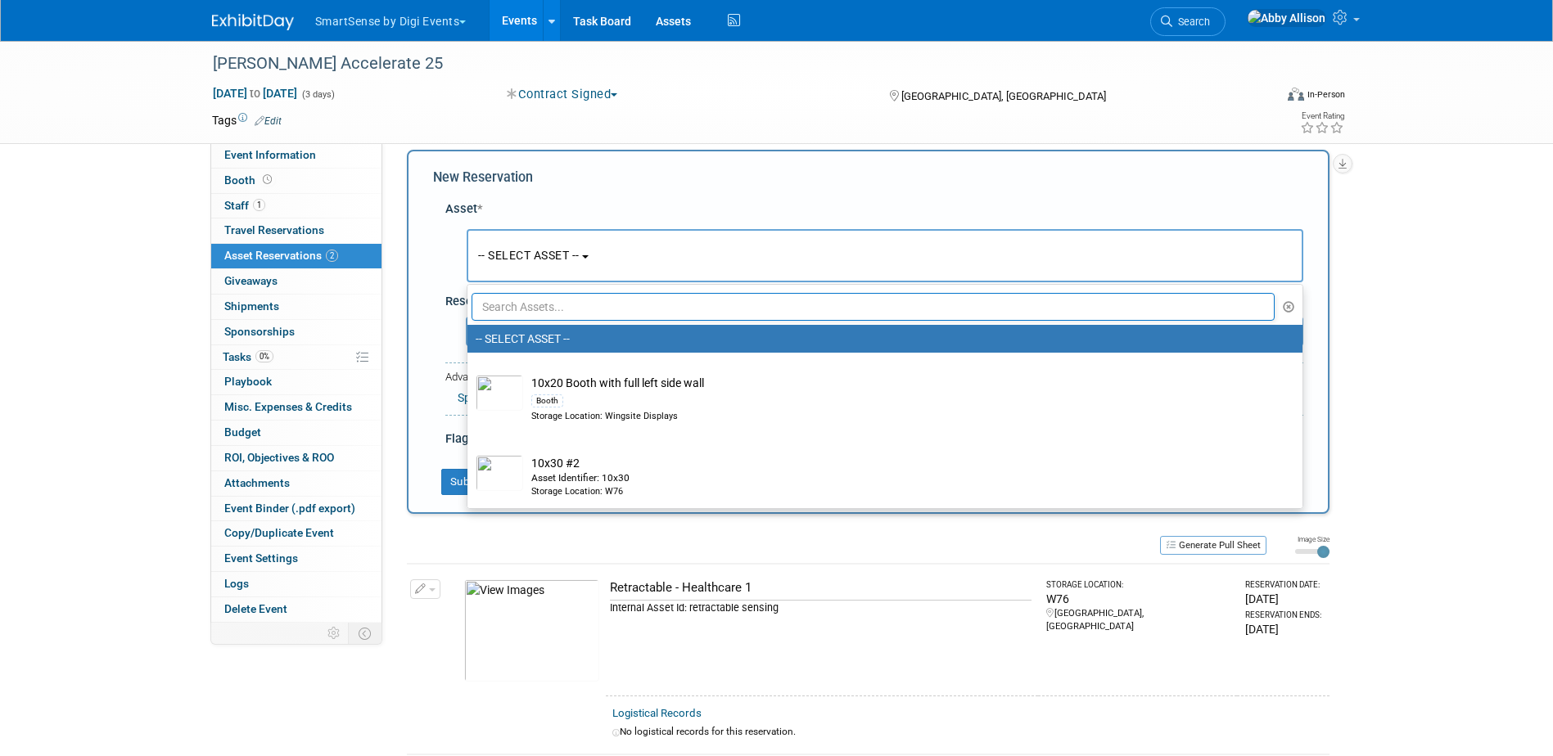
click at [522, 301] on input "text" at bounding box center [874, 307] width 804 height 28
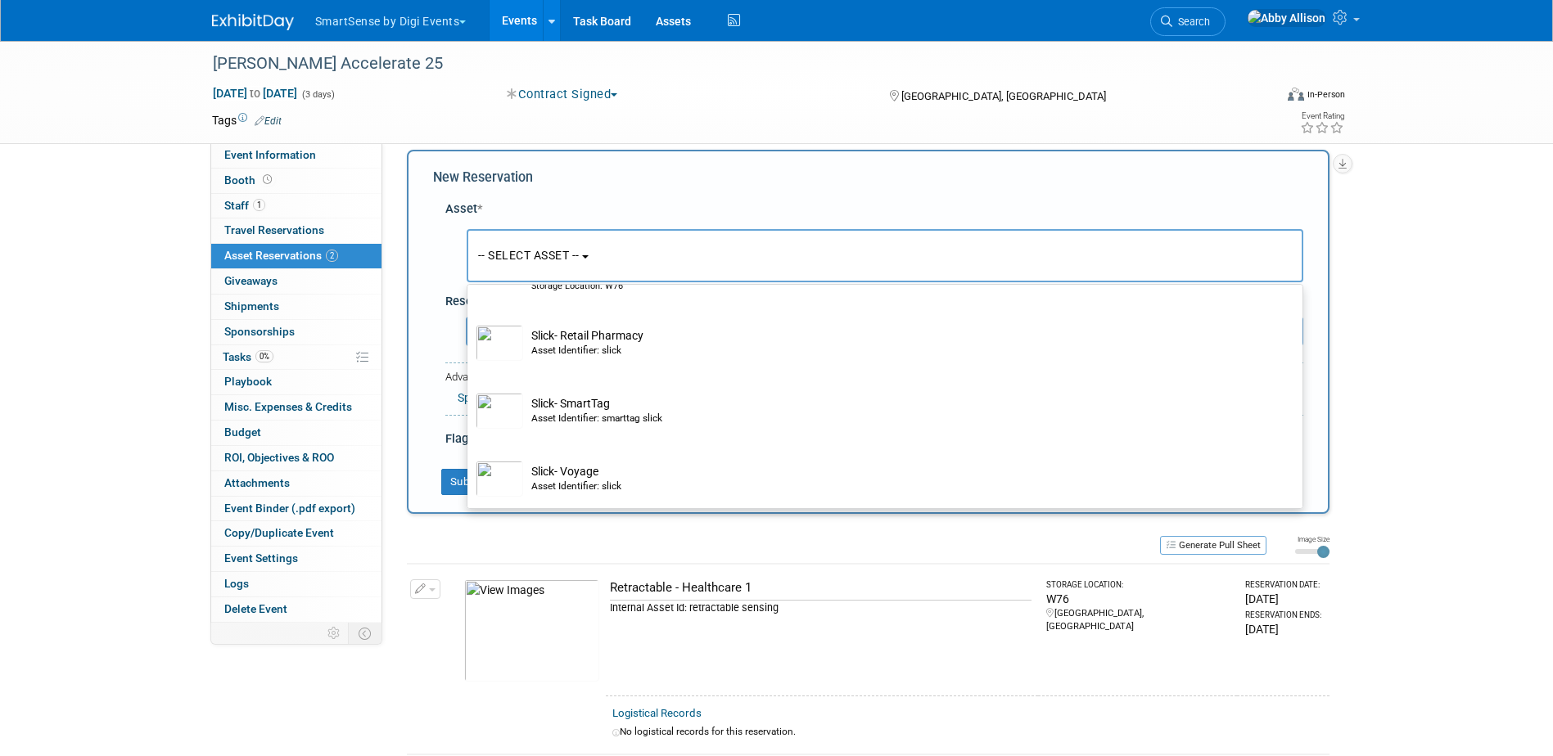
scroll to position [585, 0]
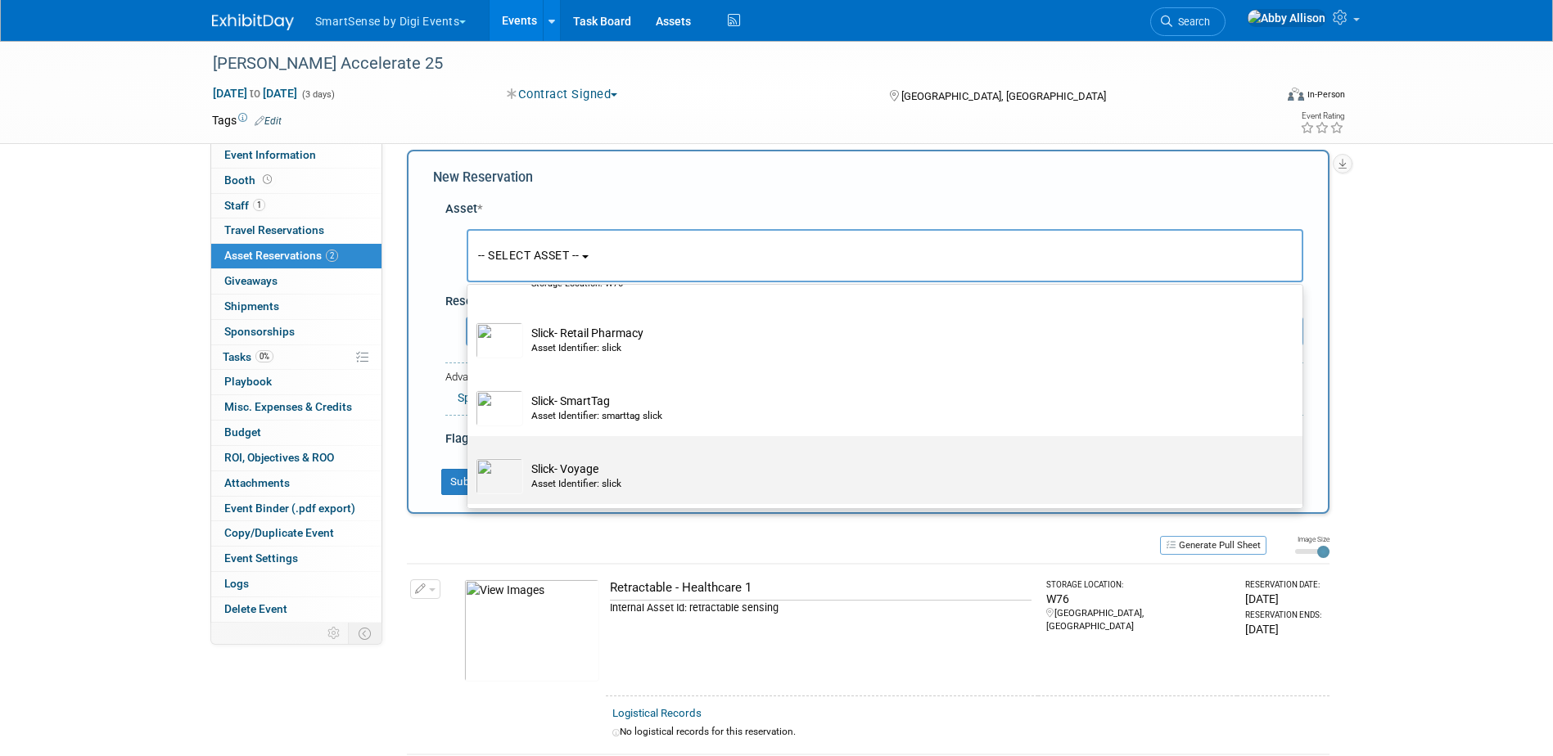
type input "slick"
click at [542, 472] on td "Slick- Voyage Asset Identifier: slick" at bounding box center [896, 476] width 747 height 36
click at [470, 456] on input "Slick- Voyage Asset Identifier: slick" at bounding box center [464, 450] width 11 height 11
select select "10724006"
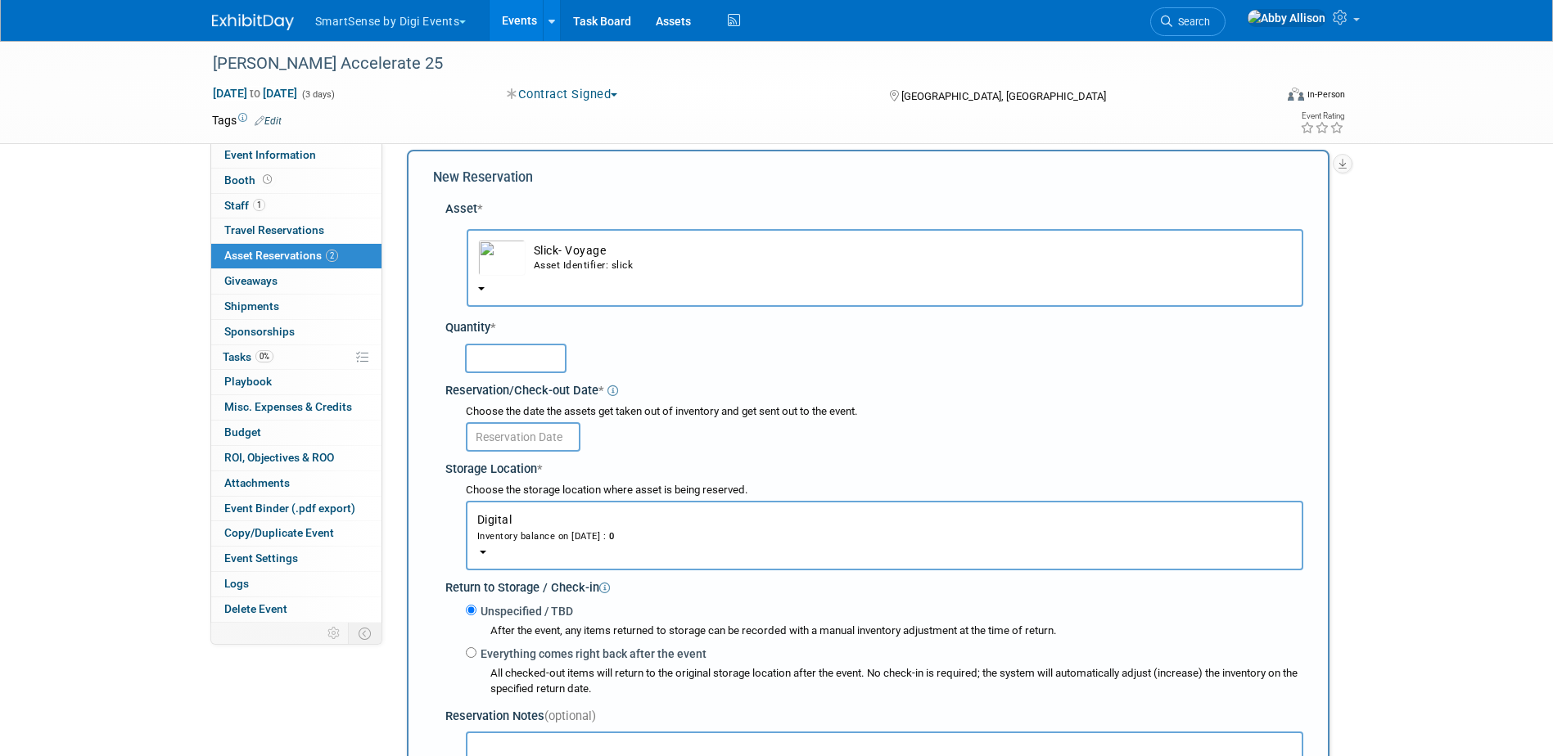
click at [519, 368] on input "text" at bounding box center [516, 358] width 102 height 29
type input "20"
click at [512, 439] on input "text" at bounding box center [523, 436] width 115 height 29
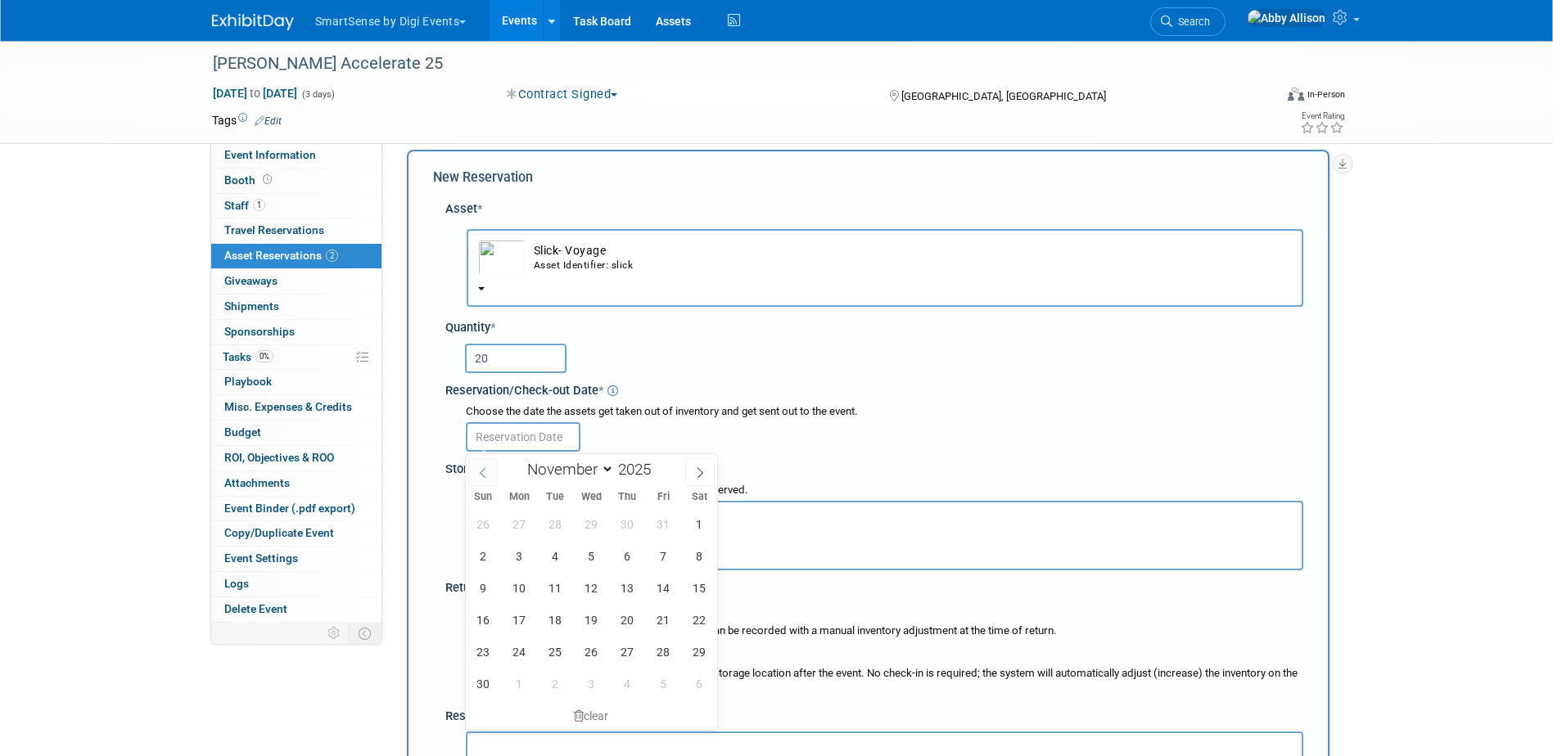
click at [485, 474] on icon at bounding box center [482, 472] width 11 height 11
select select "9"
click at [660, 589] on span "17" at bounding box center [664, 588] width 32 height 32
type input "[DATE]"
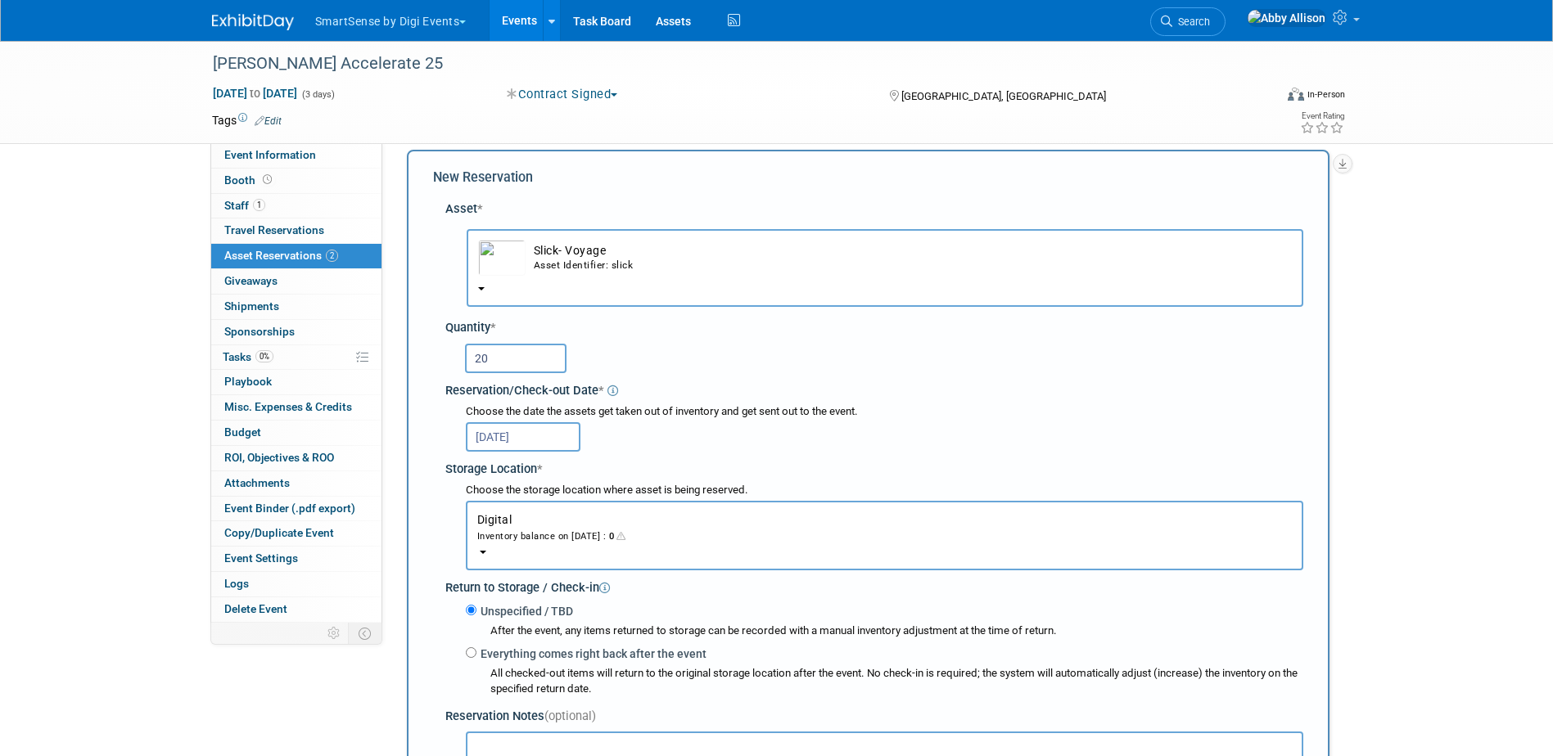
click at [480, 536] on div "Inventory balance on [DATE] : 0" at bounding box center [884, 536] width 815 height 16
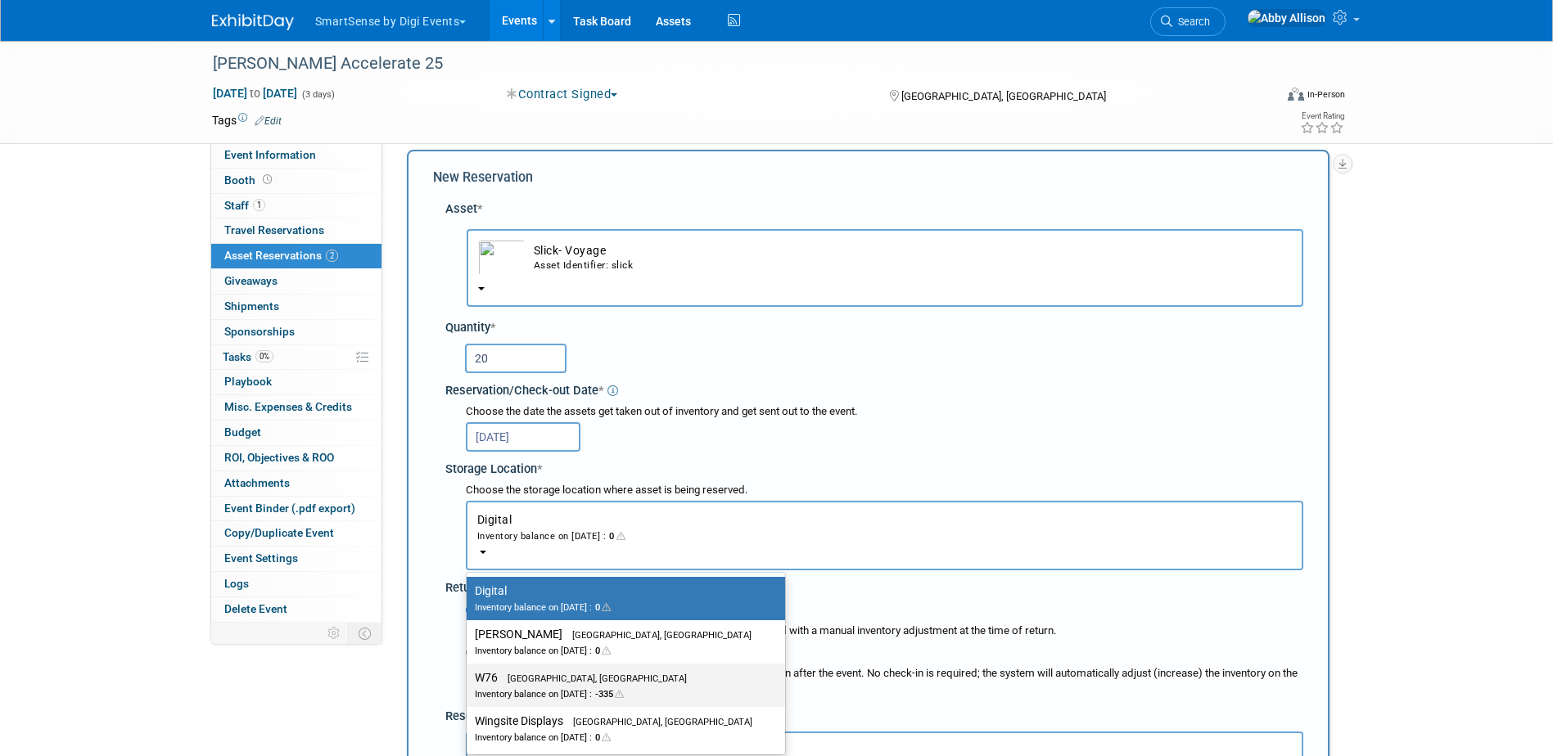
click at [528, 672] on label "W76 [GEOGRAPHIC_DATA], [GEOGRAPHIC_DATA] Inventory balance on [DATE] : -335" at bounding box center [622, 685] width 294 height 37
click at [469, 673] on input "W76 [GEOGRAPHIC_DATA], [GEOGRAPHIC_DATA] Inventory balance on [DATE] : -335" at bounding box center [463, 678] width 11 height 11
select select "11223179"
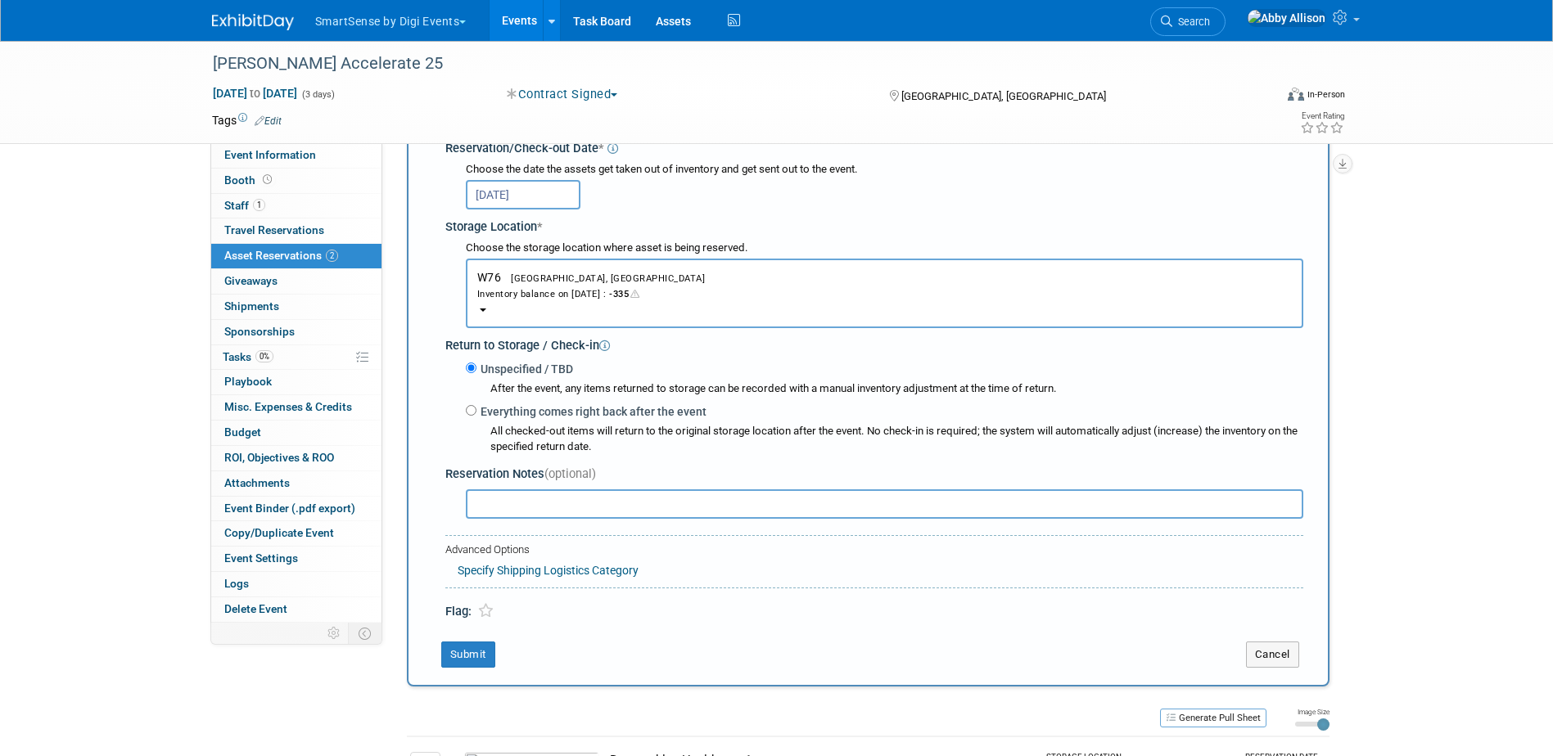
scroll to position [261, 0]
click at [485, 655] on button "Submit" at bounding box center [468, 652] width 54 height 26
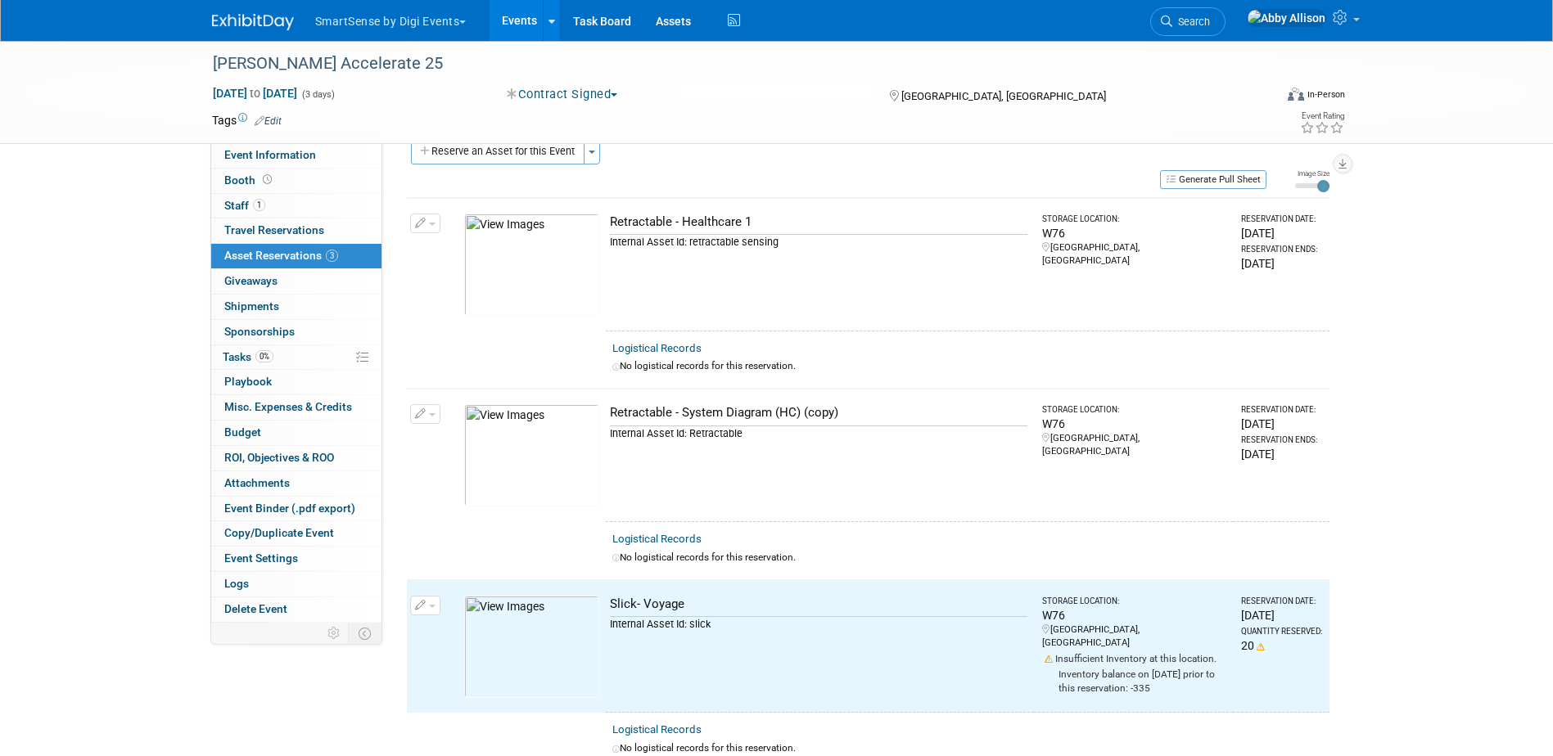
scroll to position [0, 0]
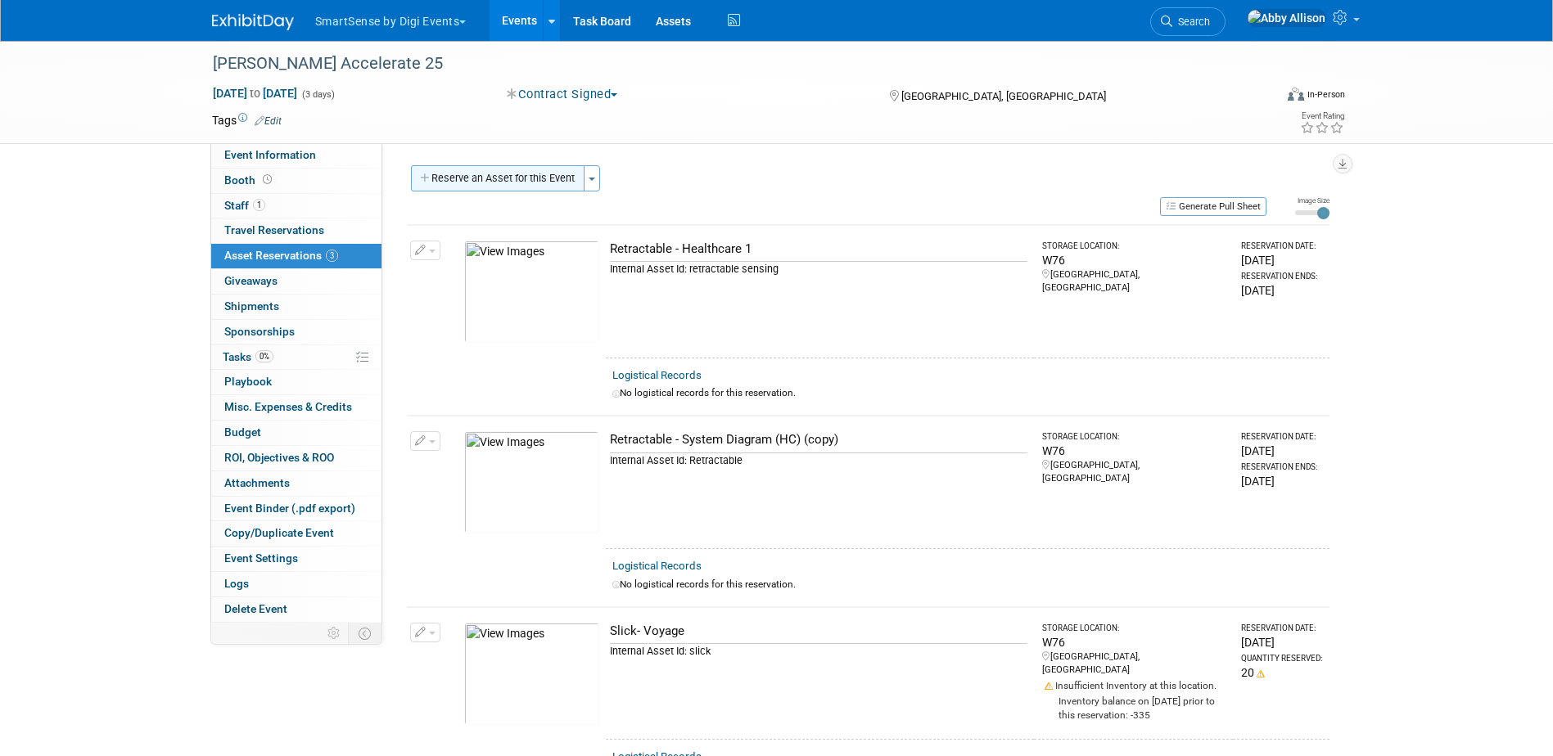
click at [444, 184] on button "Reserve an Asset for this Event" at bounding box center [498, 178] width 174 height 26
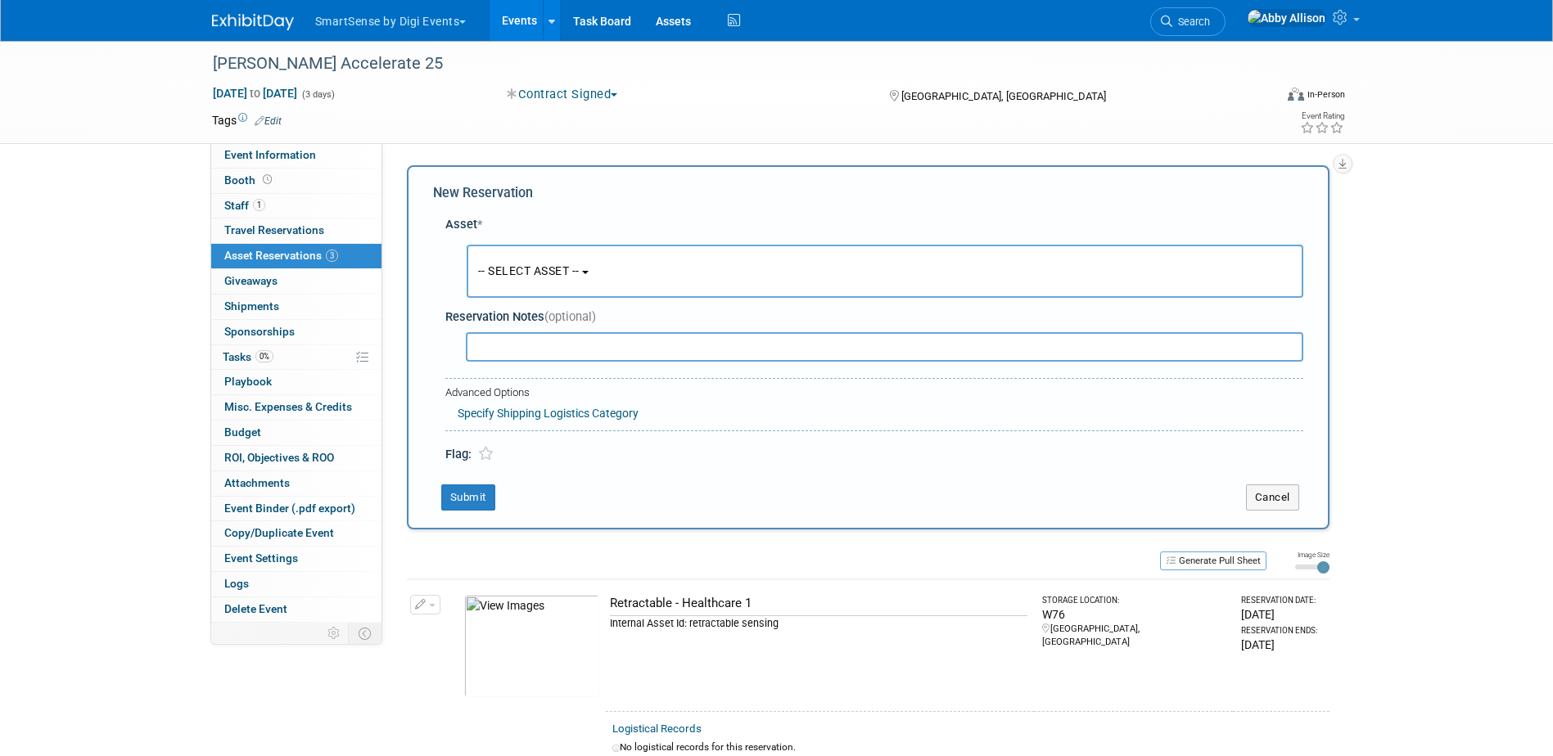
scroll to position [16, 0]
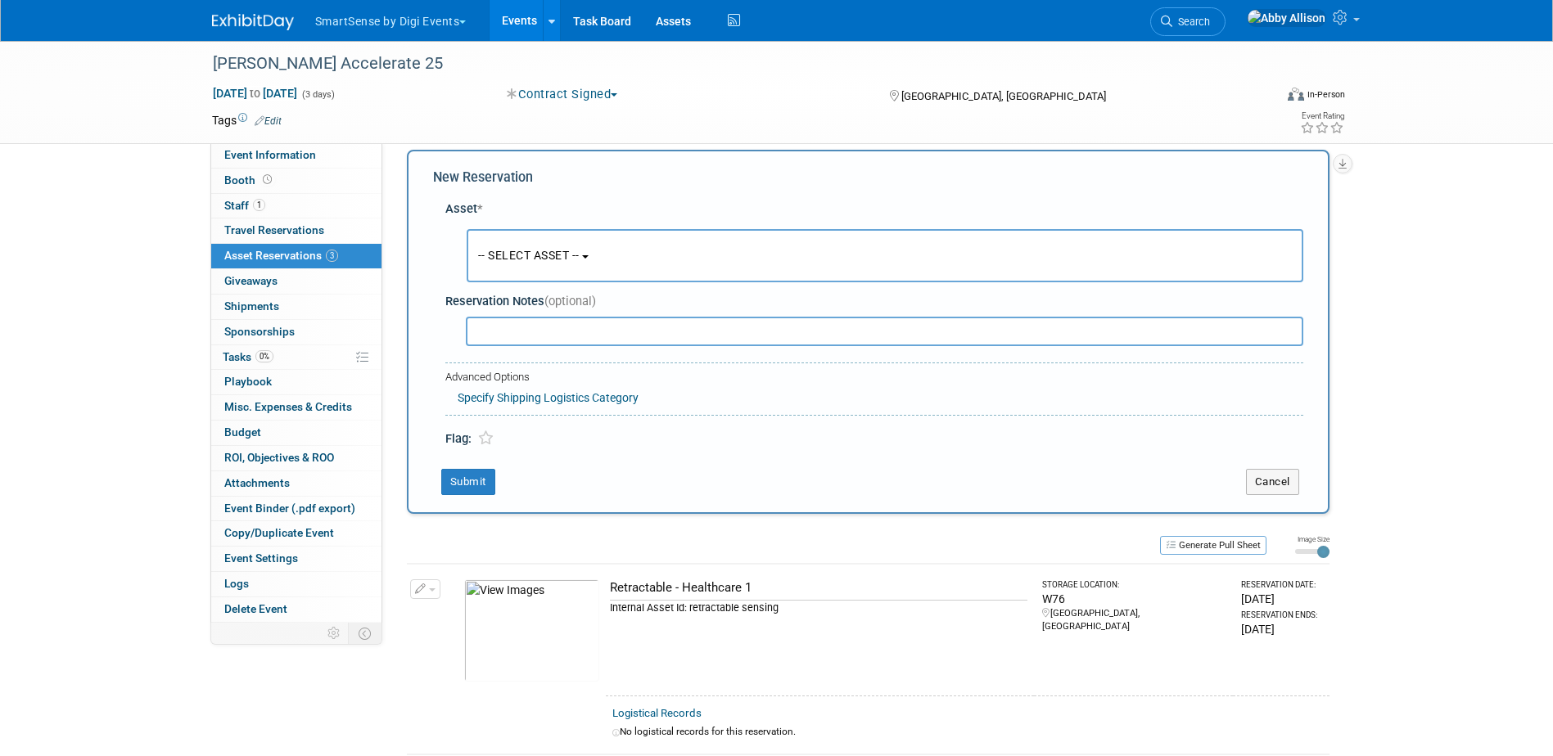
click at [567, 252] on span "-- SELECT ASSET --" at bounding box center [529, 255] width 102 height 13
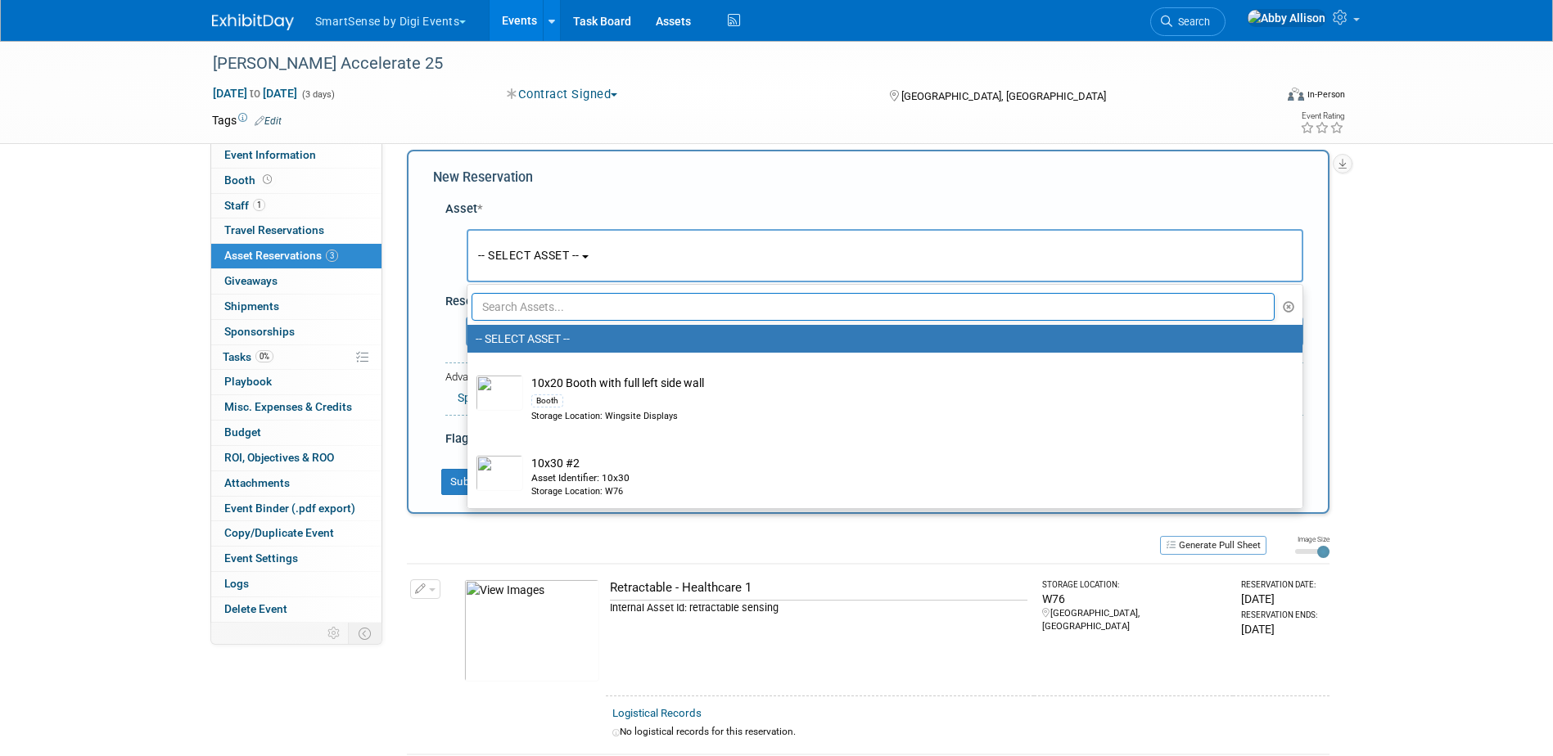
click at [565, 303] on input "text" at bounding box center [874, 307] width 804 height 28
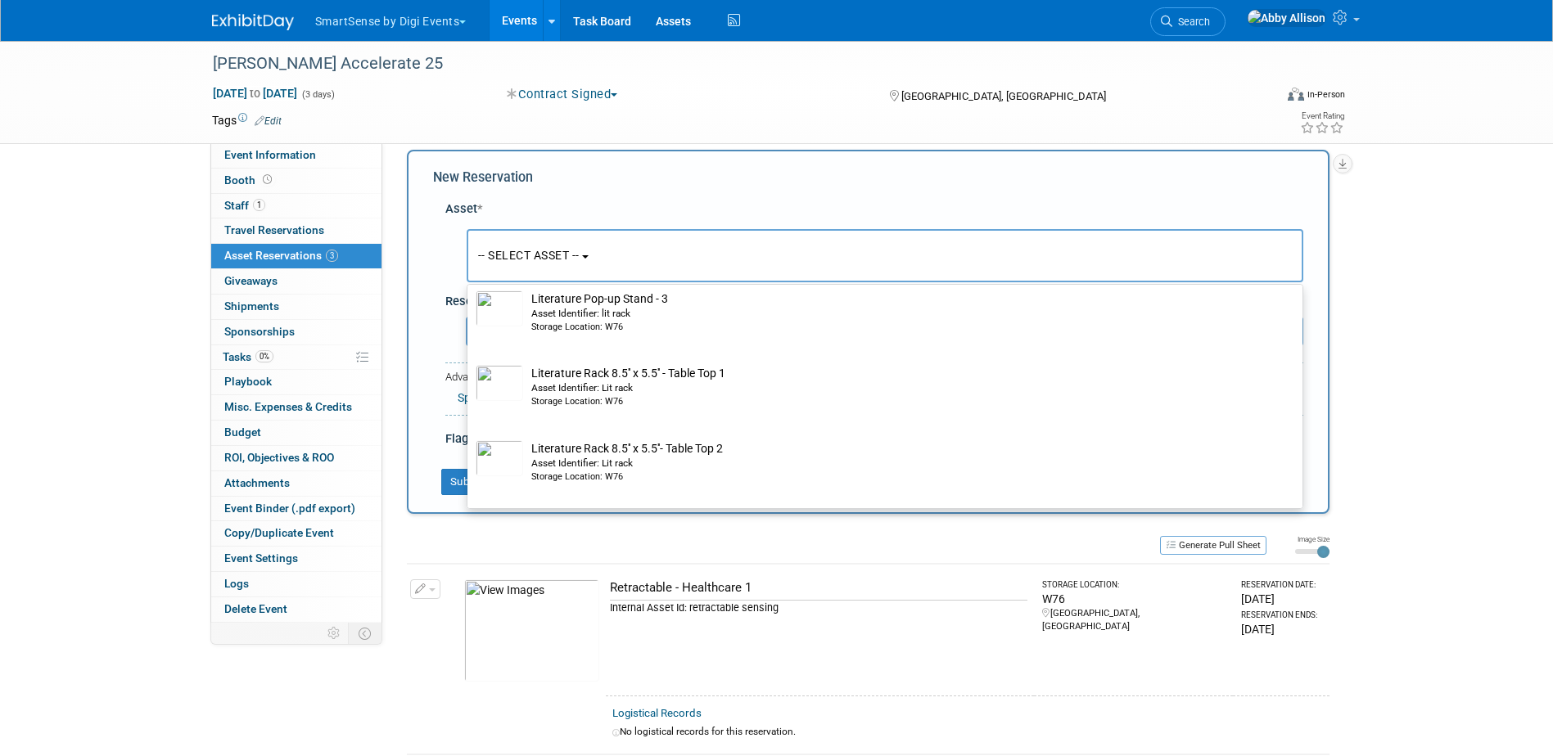
scroll to position [246, 0]
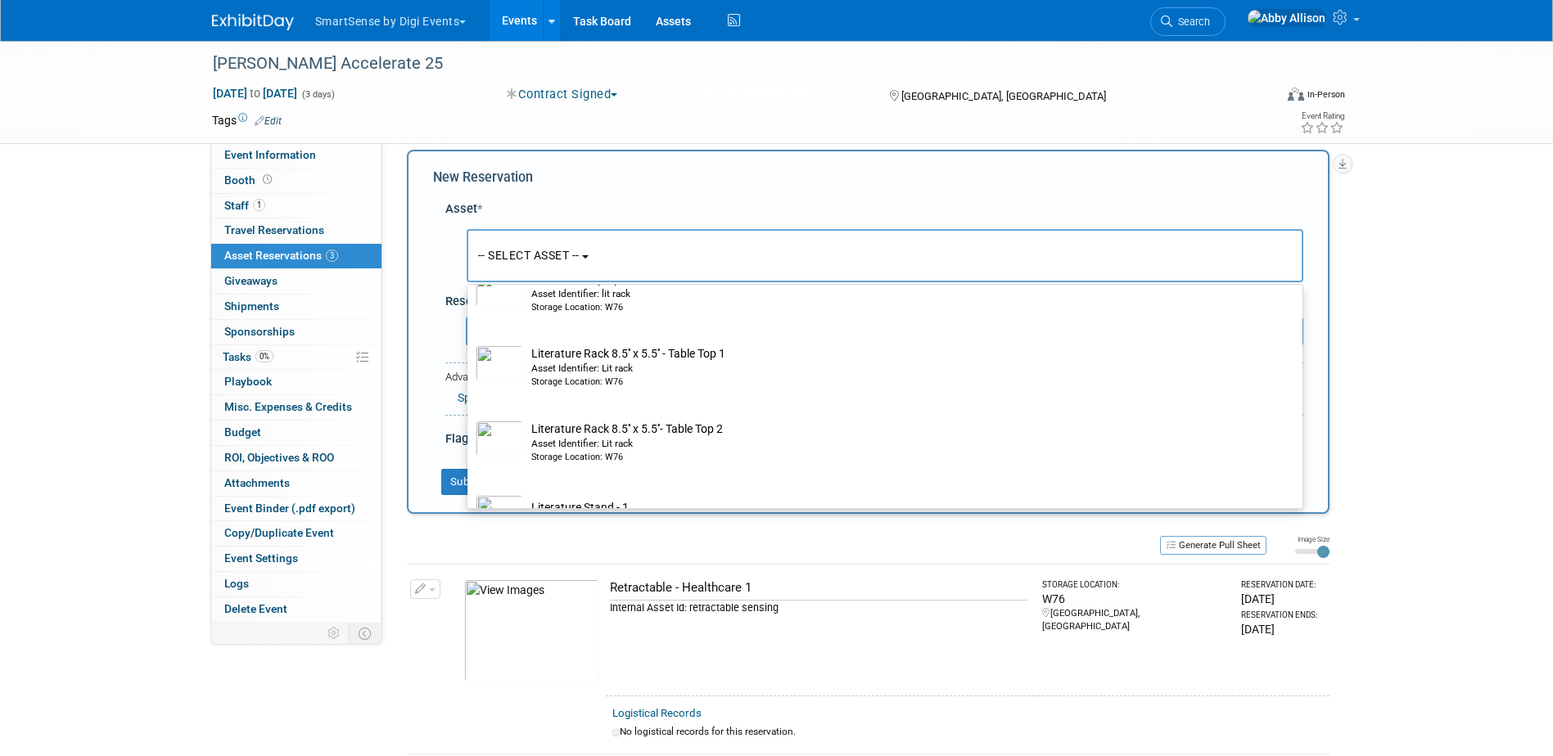
type input "lit"
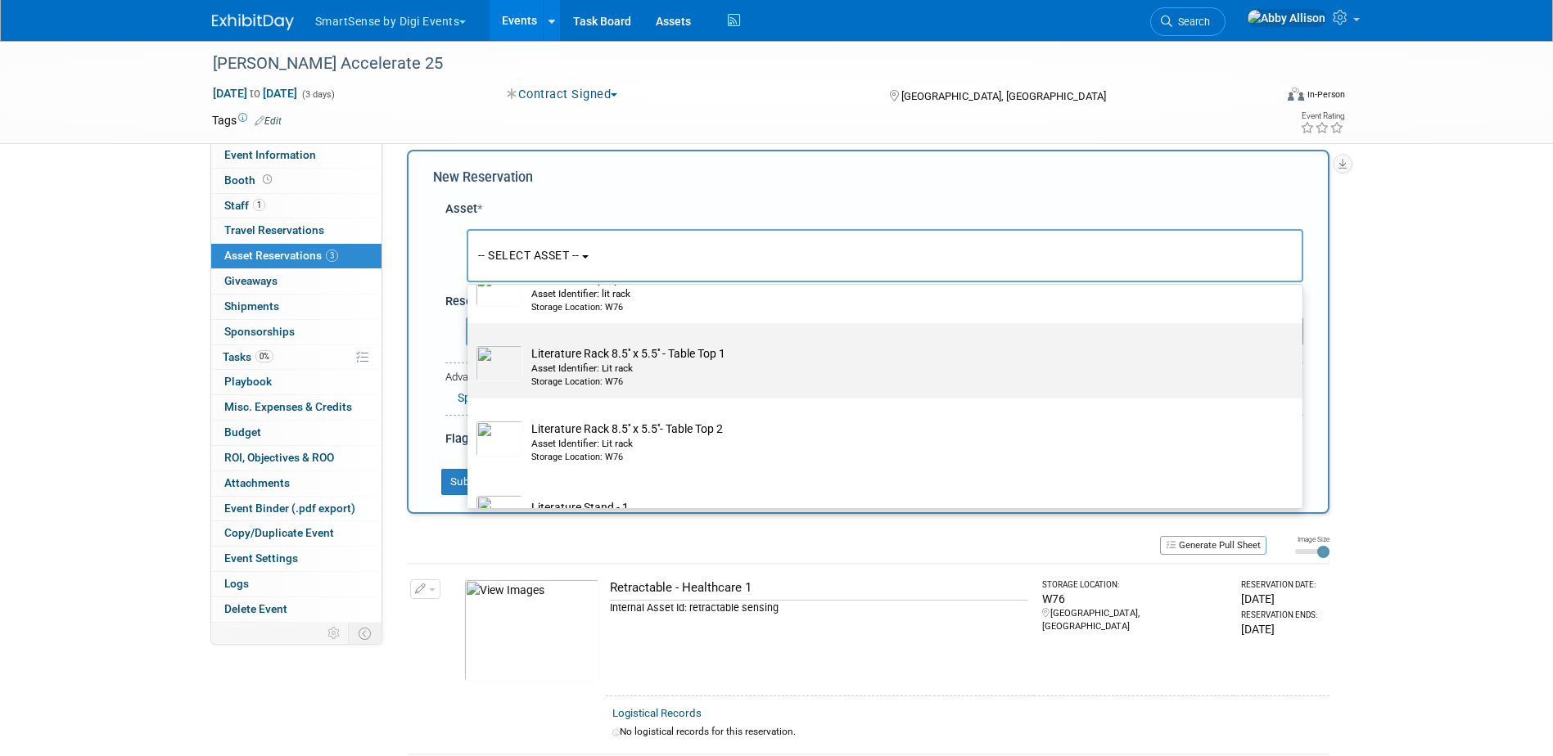
click at [553, 373] on div "Asset Identifier: Lit rack" at bounding box center [900, 369] width 738 height 14
click at [470, 343] on input "Literature Rack 8.5'' x 5.5'' - Table Top 1 Asset Identifier: Lit rack Storage …" at bounding box center [464, 337] width 11 height 11
select select "10711276"
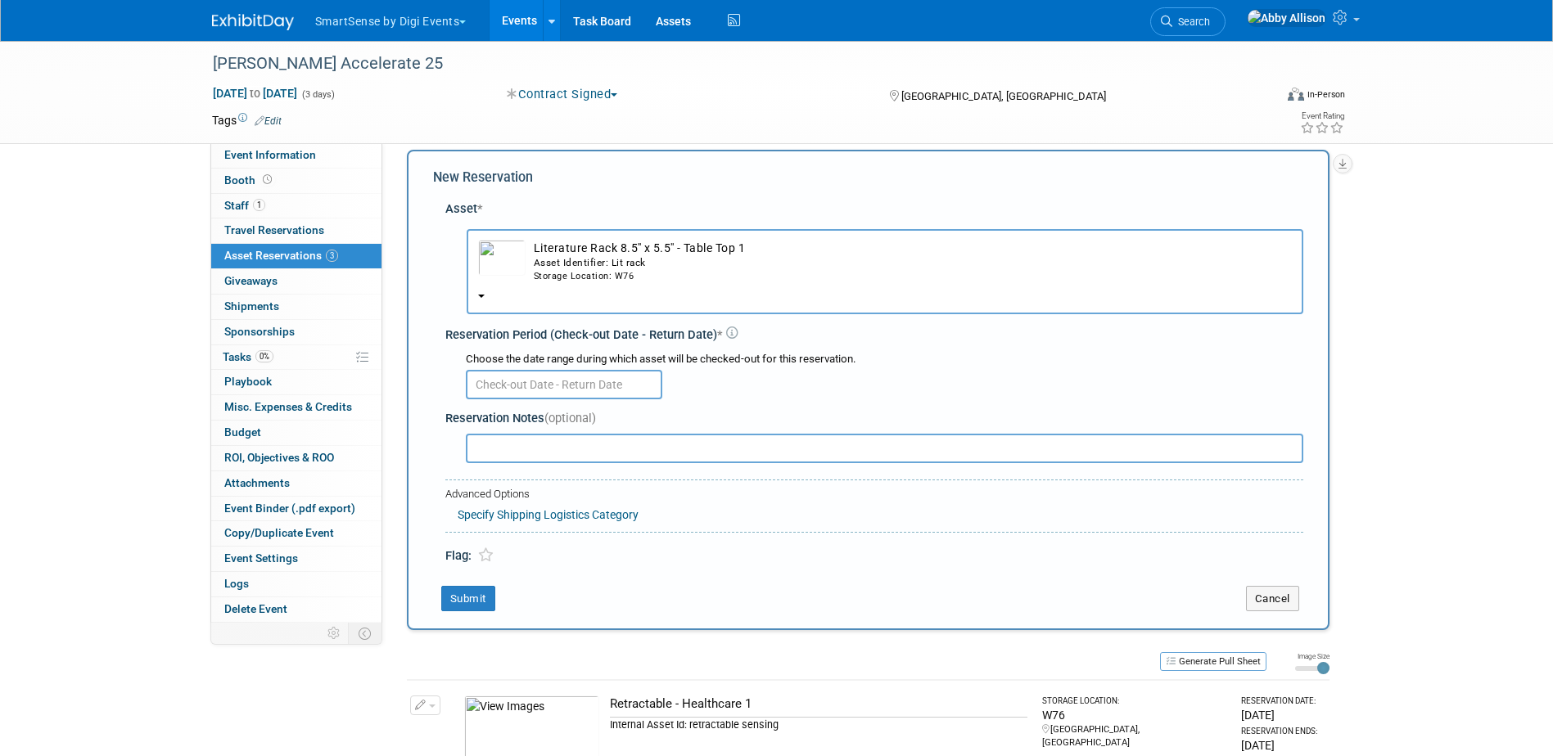
click at [556, 386] on input "text" at bounding box center [564, 384] width 196 height 29
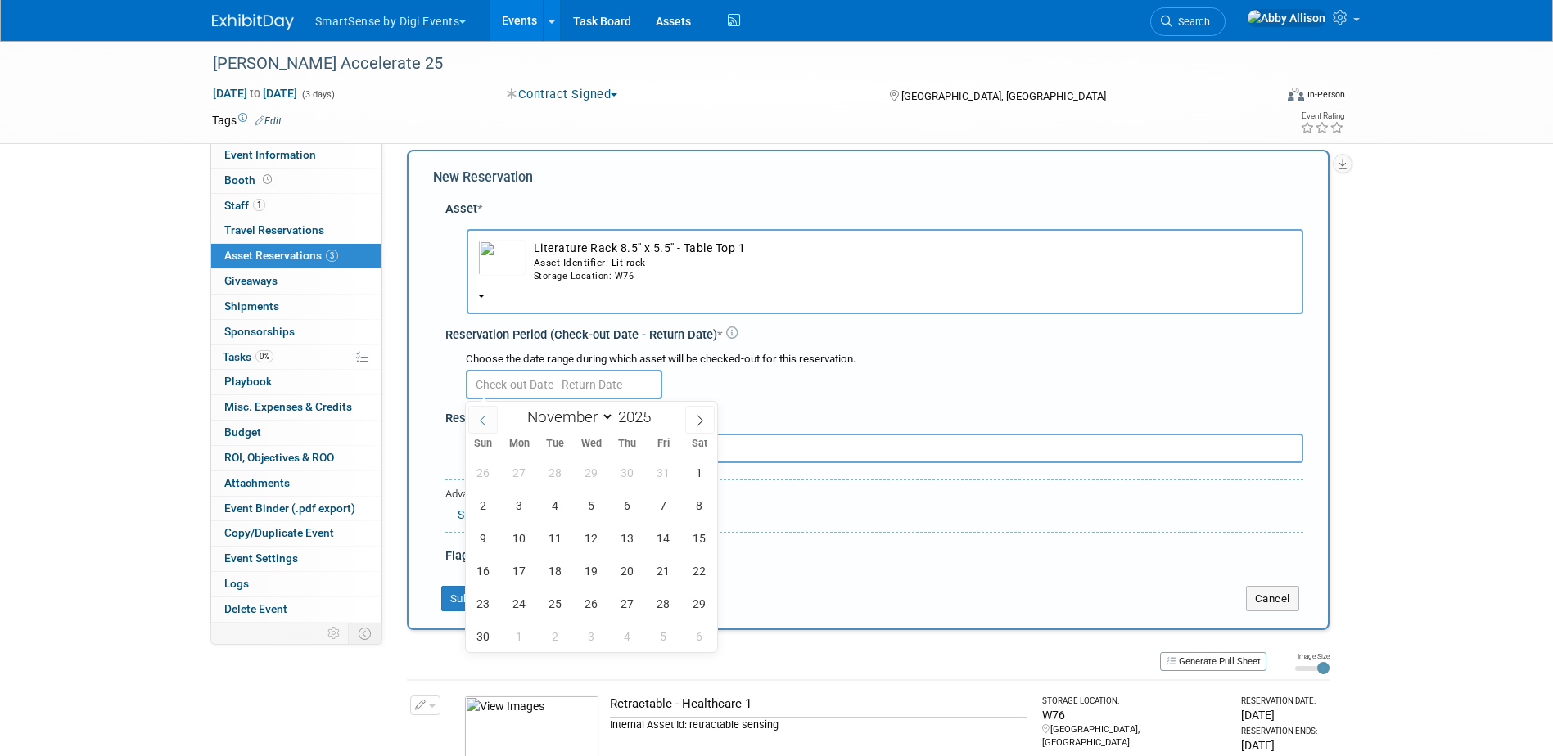
click at [482, 415] on icon at bounding box center [482, 420] width 11 height 11
select select "9"
click at [661, 538] on span "17" at bounding box center [664, 538] width 32 height 32
type input "[DATE]"
click at [691, 417] on span at bounding box center [699, 420] width 29 height 28
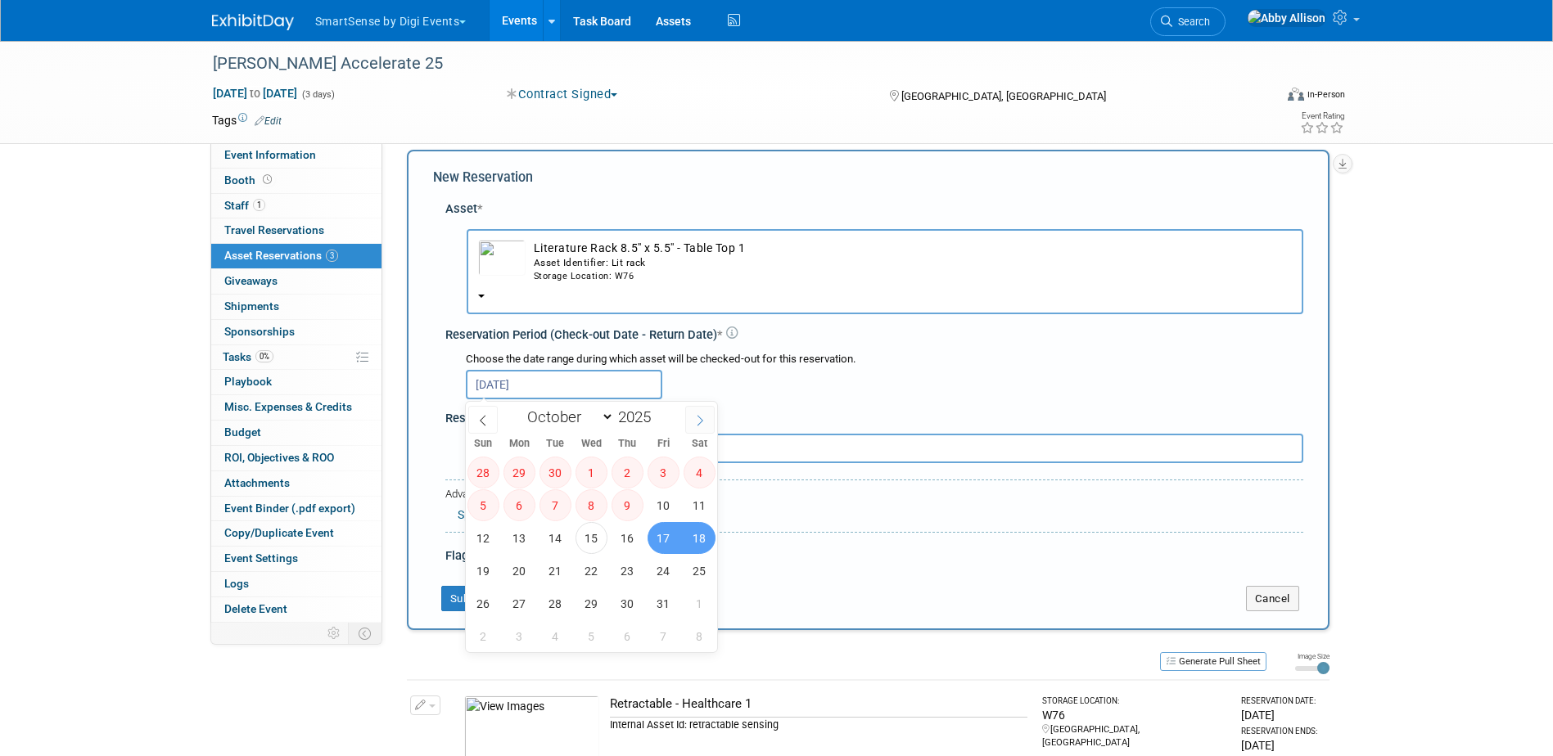
select select "10"
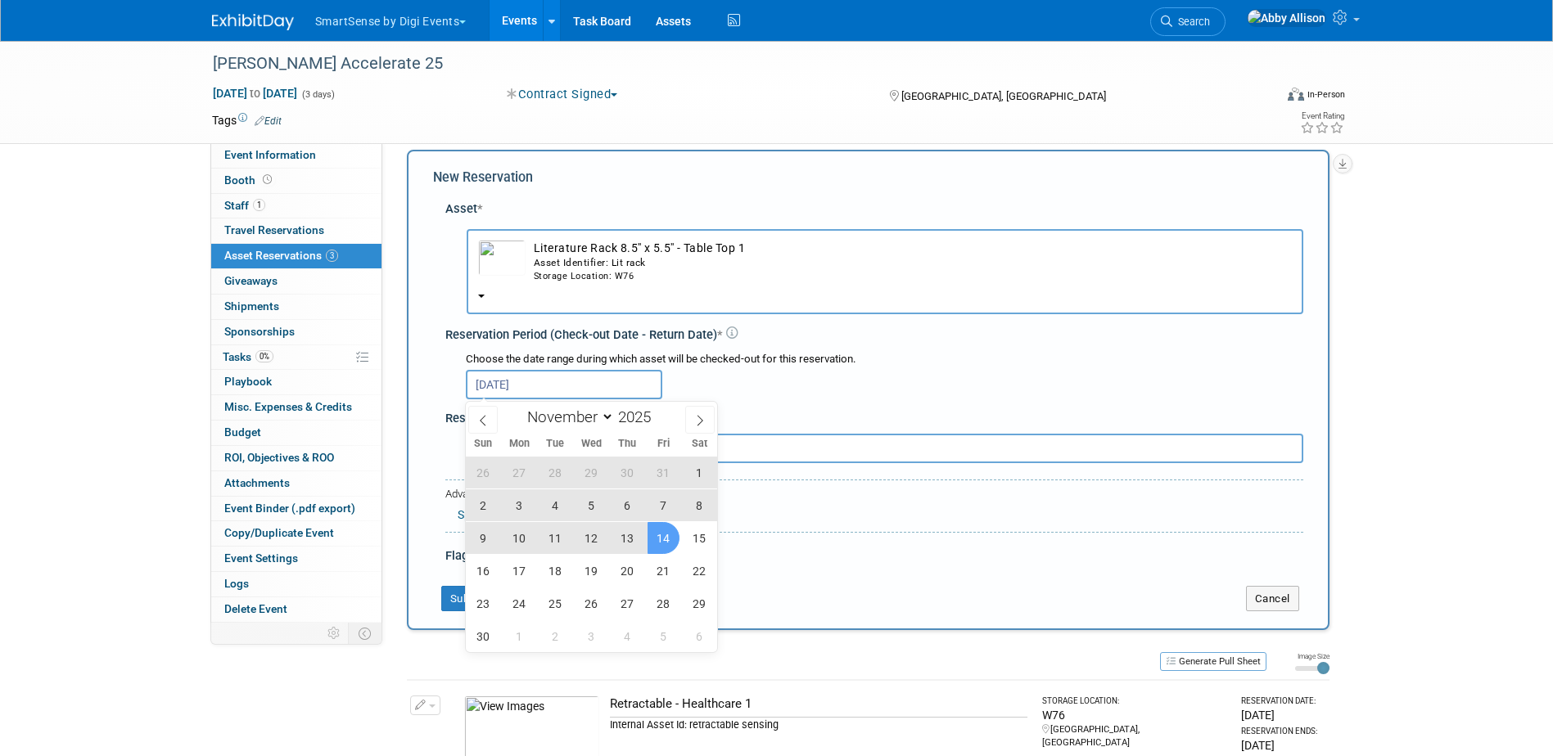
click at [668, 532] on span "14" at bounding box center [664, 538] width 32 height 32
type input "[DATE] to [DATE]"
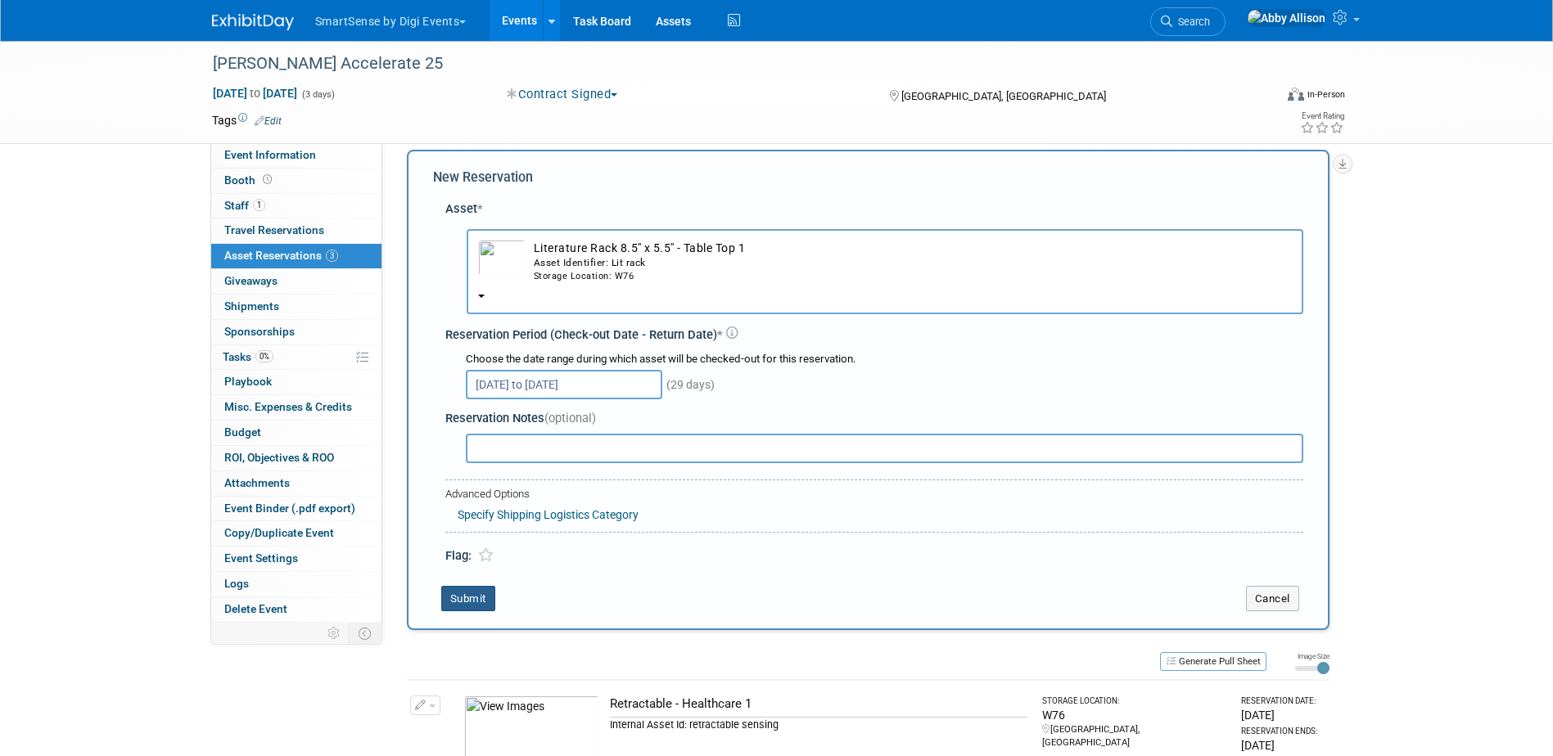
click at [481, 588] on button "Submit" at bounding box center [468, 599] width 54 height 26
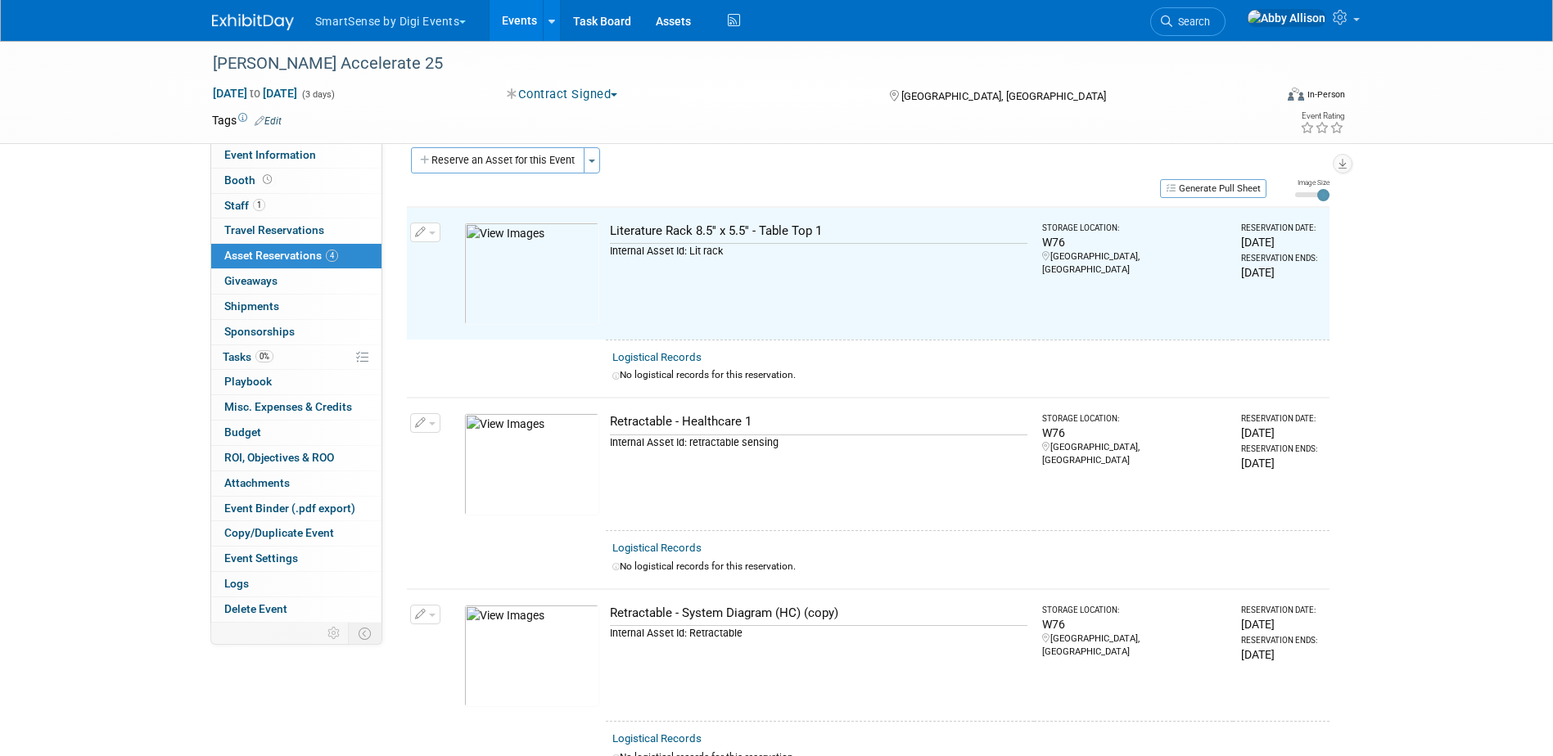
scroll to position [20, 0]
click at [496, 158] on button "Reserve an Asset for this Event" at bounding box center [498, 158] width 174 height 26
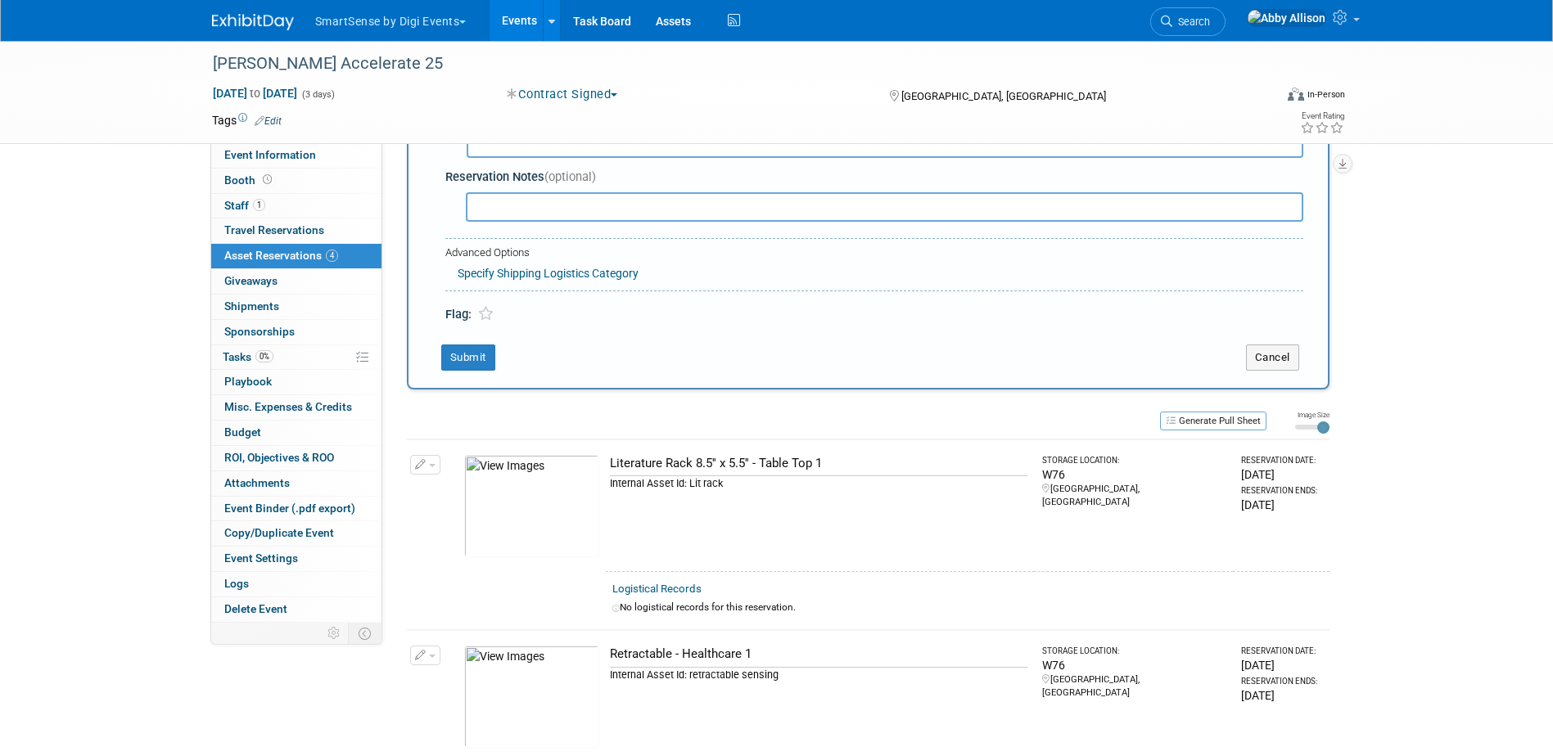
scroll to position [16, 0]
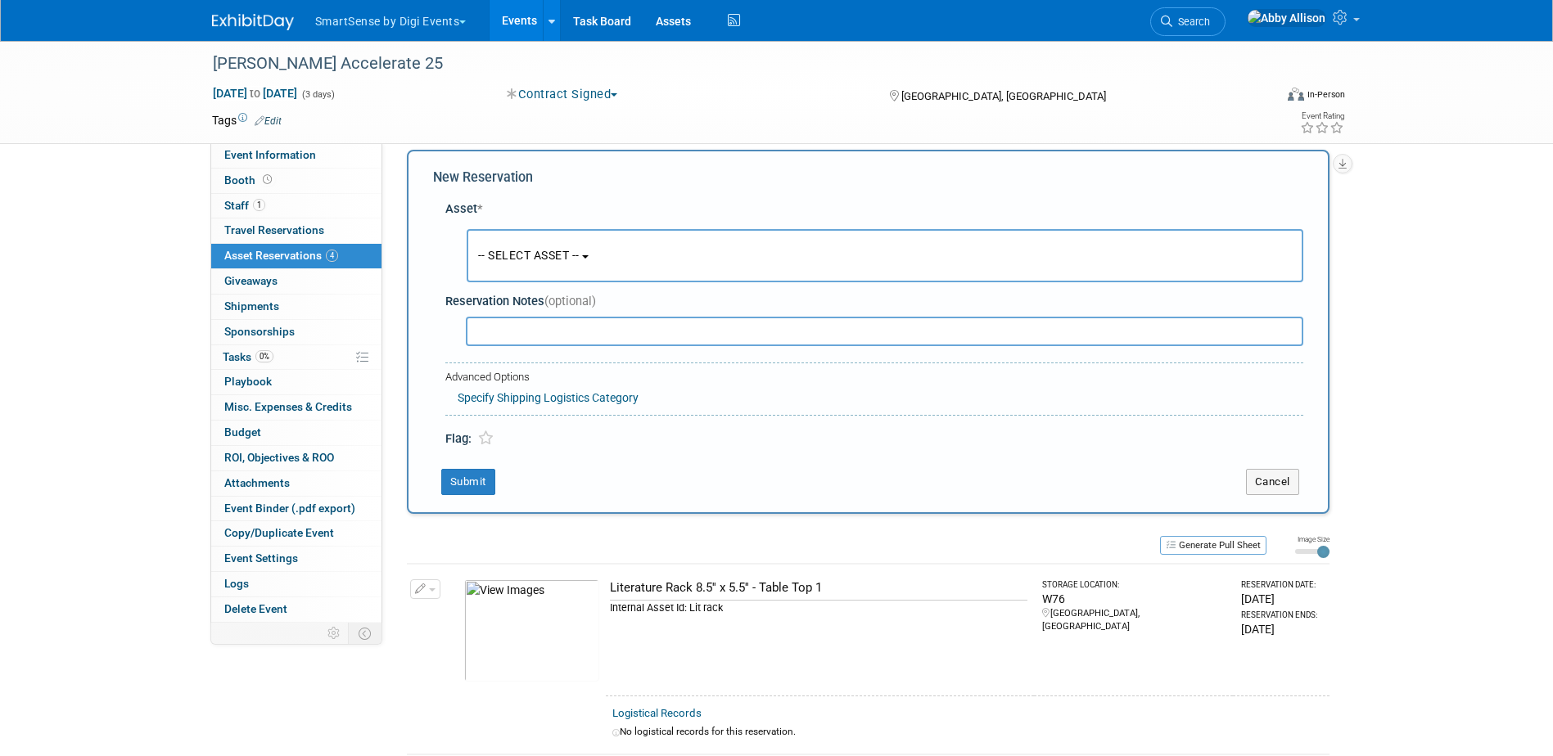
click at [528, 267] on button "-- SELECT ASSET --" at bounding box center [885, 255] width 837 height 53
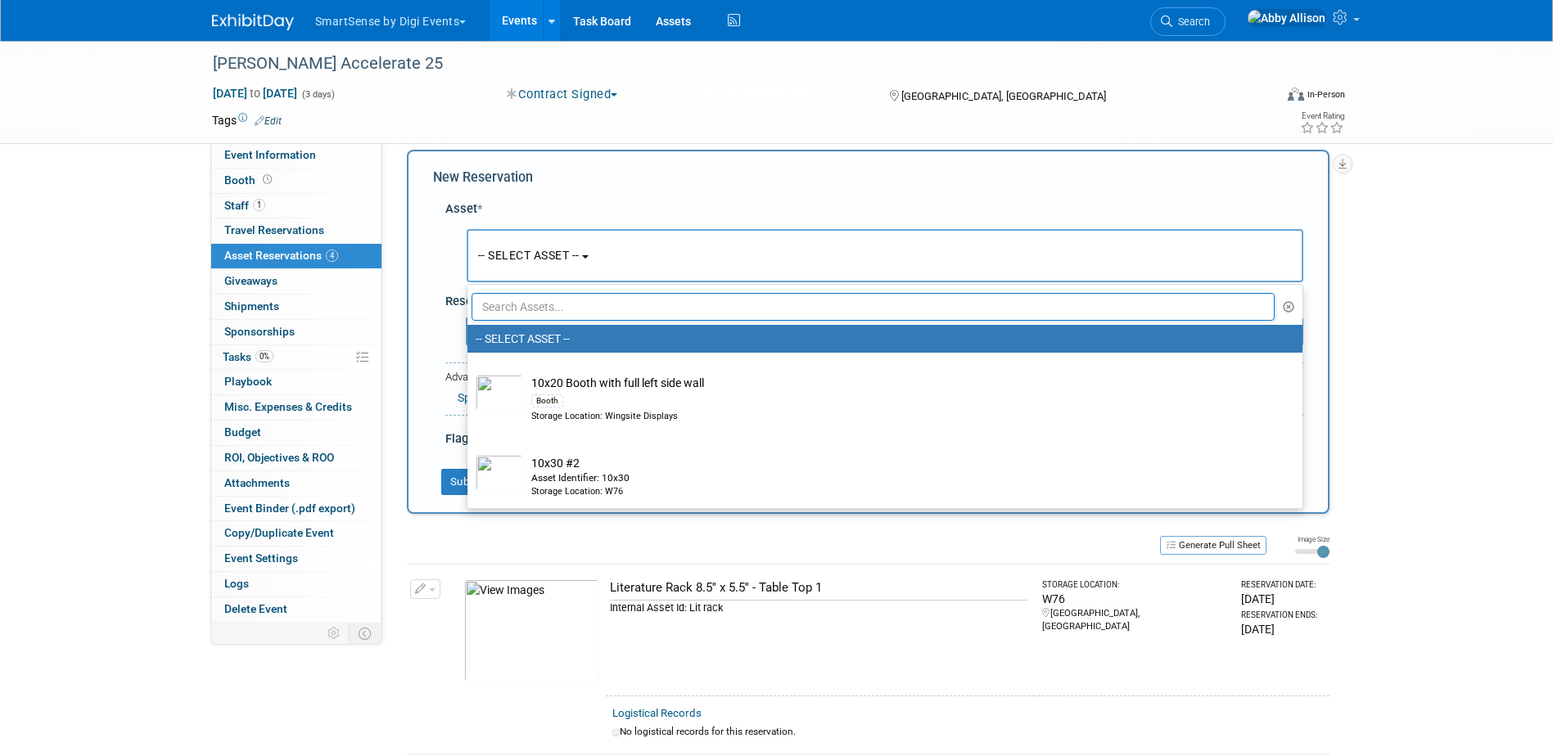
click at [539, 302] on input "text" at bounding box center [874, 307] width 804 height 28
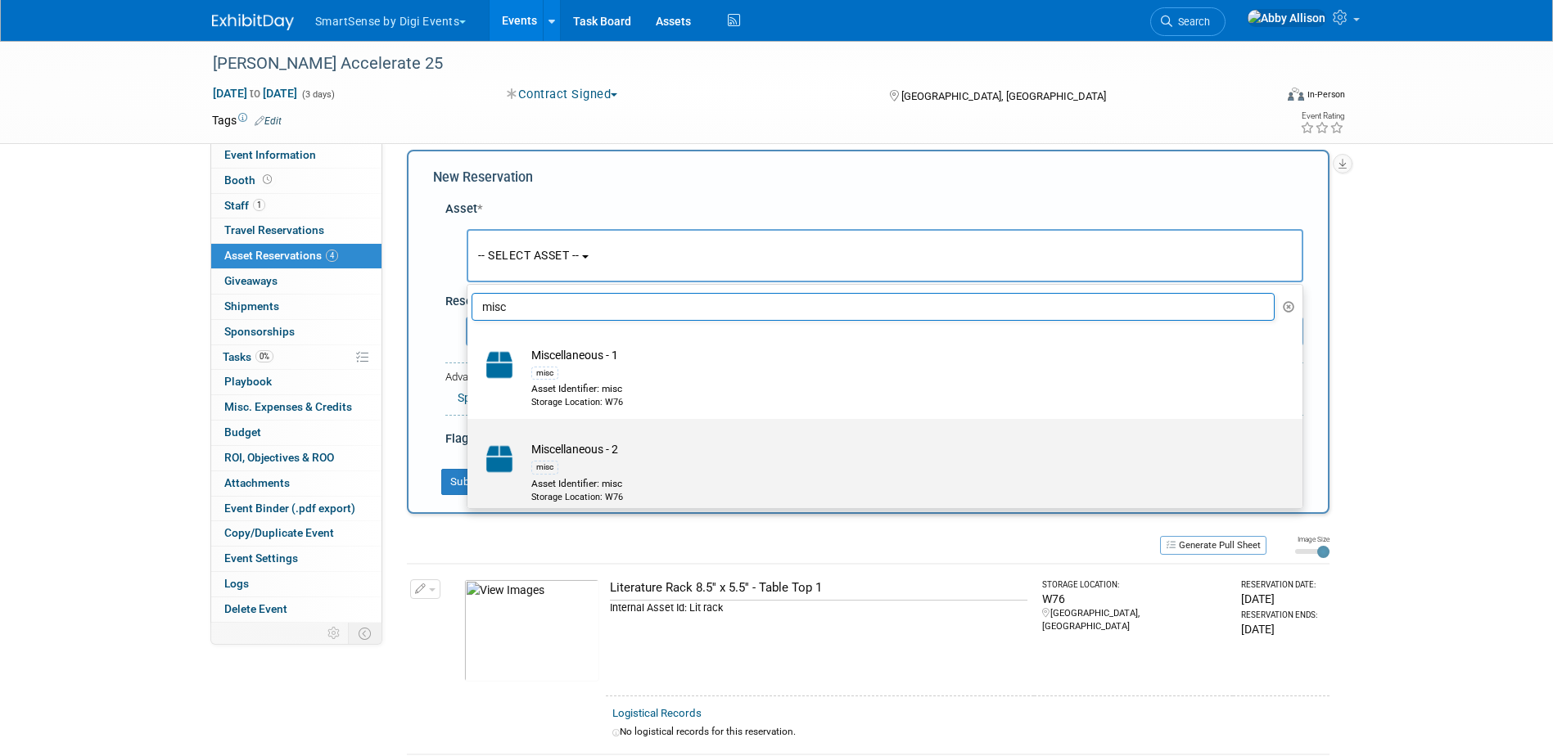
type input "misc"
click at [543, 449] on td "Miscellaneous - 2 misc Asset Identifier: misc Storage Location: W76" at bounding box center [896, 472] width 747 height 62
click at [470, 439] on input "Miscellaneous - 2 misc Asset Identifier: misc Storage Location: W76" at bounding box center [464, 433] width 11 height 11
select select "10726756"
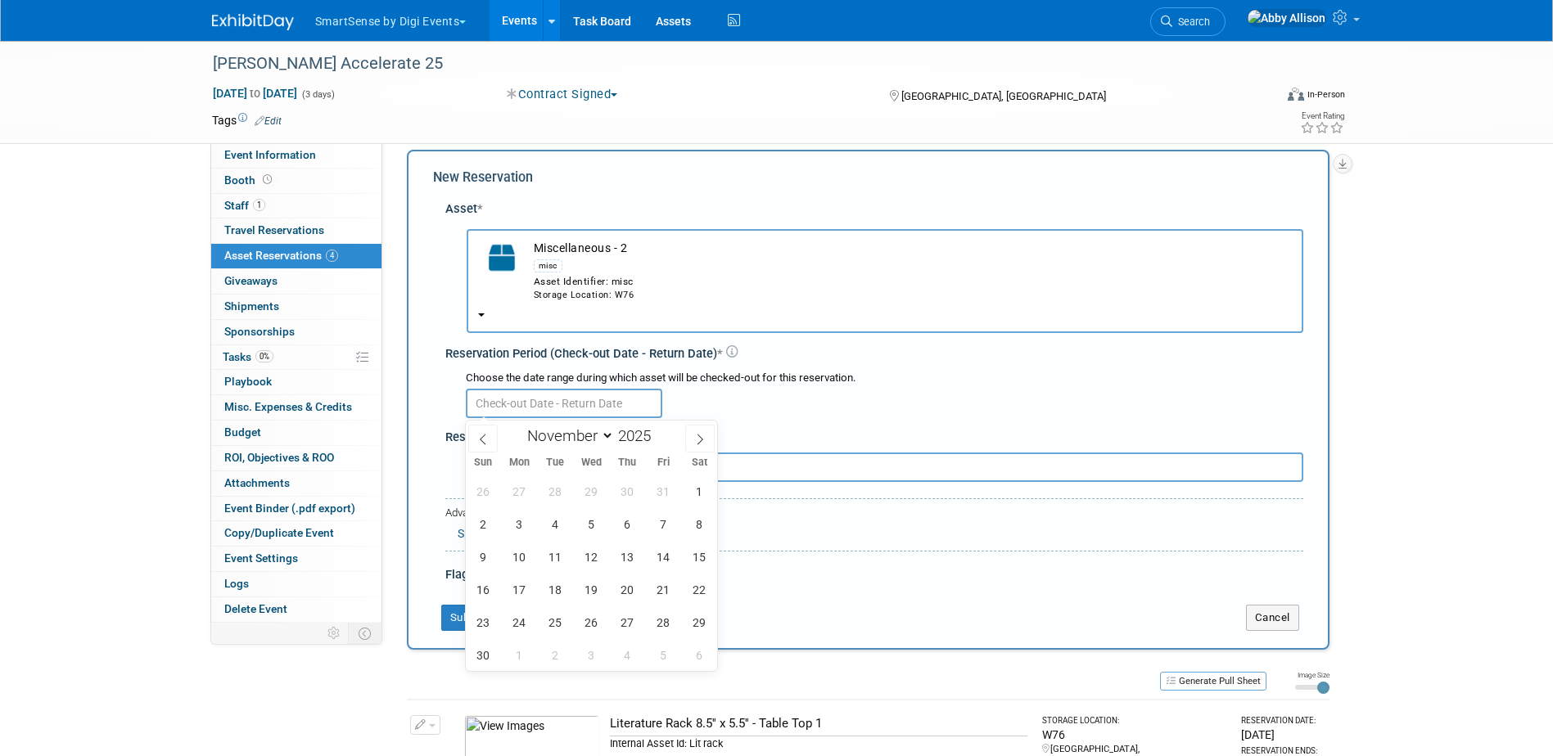
click at [514, 401] on input "text" at bounding box center [564, 403] width 196 height 29
click at [496, 440] on span at bounding box center [482, 439] width 29 height 28
select select "9"
click at [603, 559] on span "15" at bounding box center [592, 557] width 32 height 32
click at [620, 559] on span "16" at bounding box center [628, 557] width 32 height 32
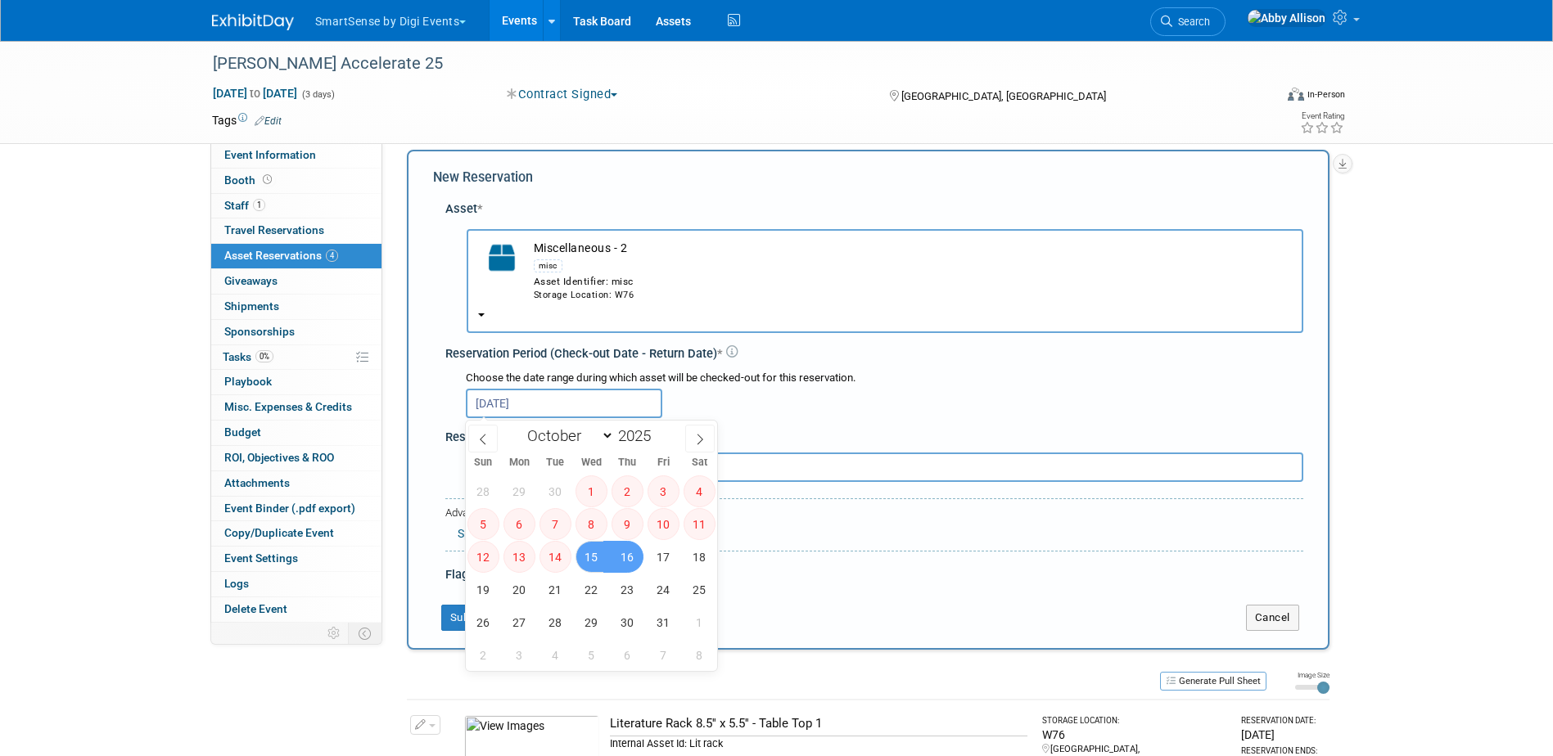
type input "[DATE] to [DATE]"
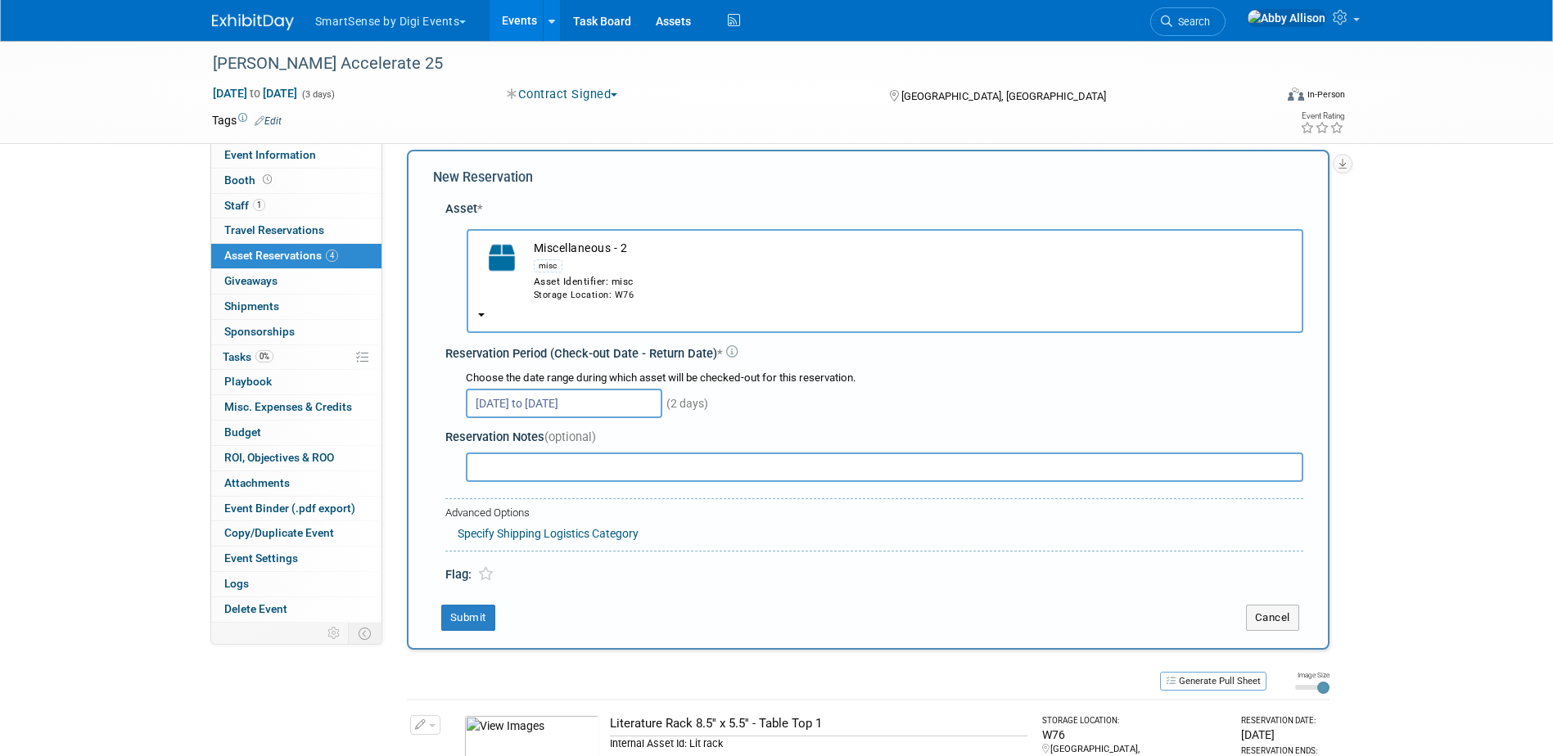
click at [493, 467] on input "text" at bounding box center [885, 467] width 838 height 29
type input "Hospital and Lab lit"
click at [466, 613] on button "Submit" at bounding box center [468, 618] width 54 height 26
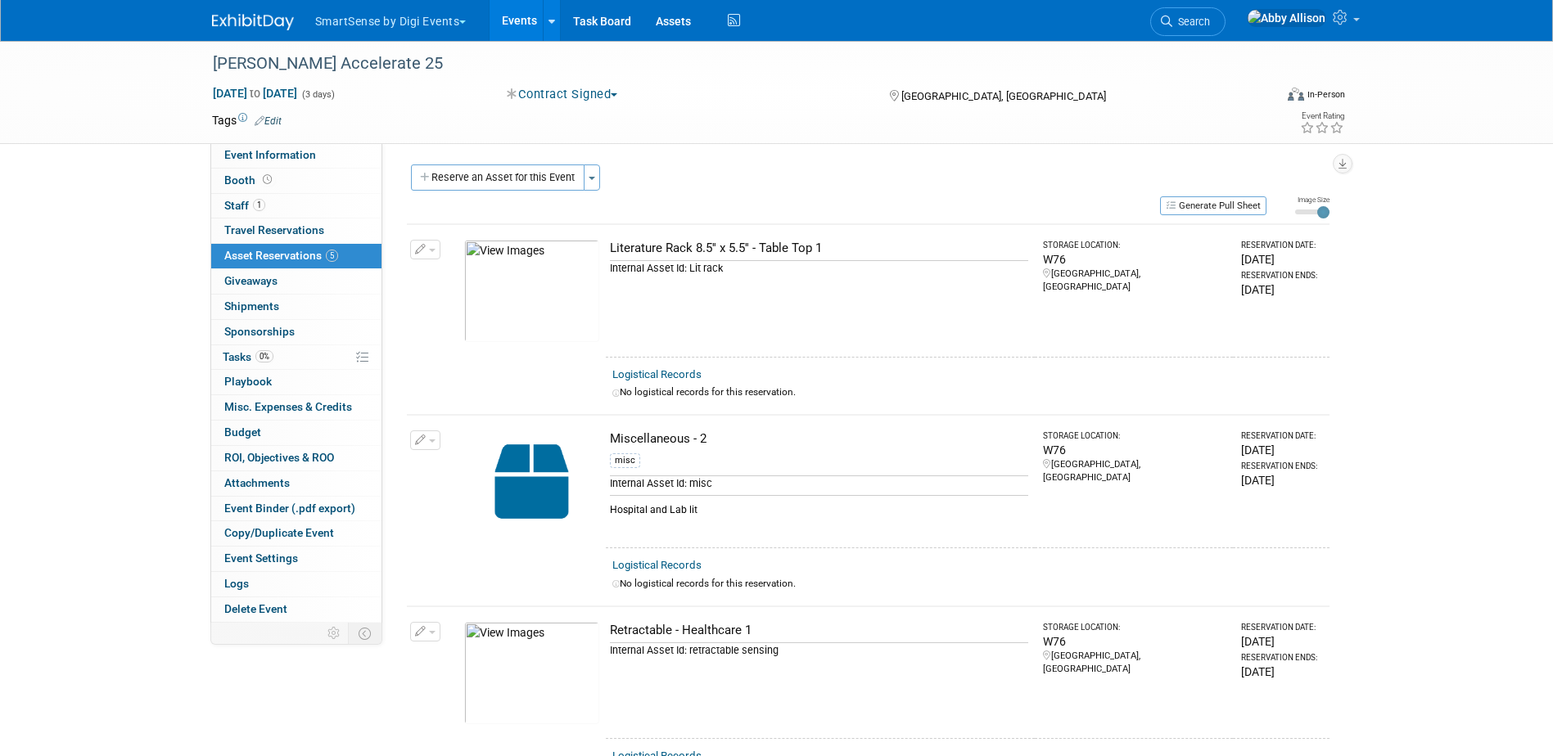
scroll to position [0, 0]
click at [597, 185] on button "Toggle Dropdown" at bounding box center [592, 178] width 16 height 26
click at [664, 235] on link "Copy asset reservations from another event" at bounding box center [719, 238] width 270 height 28
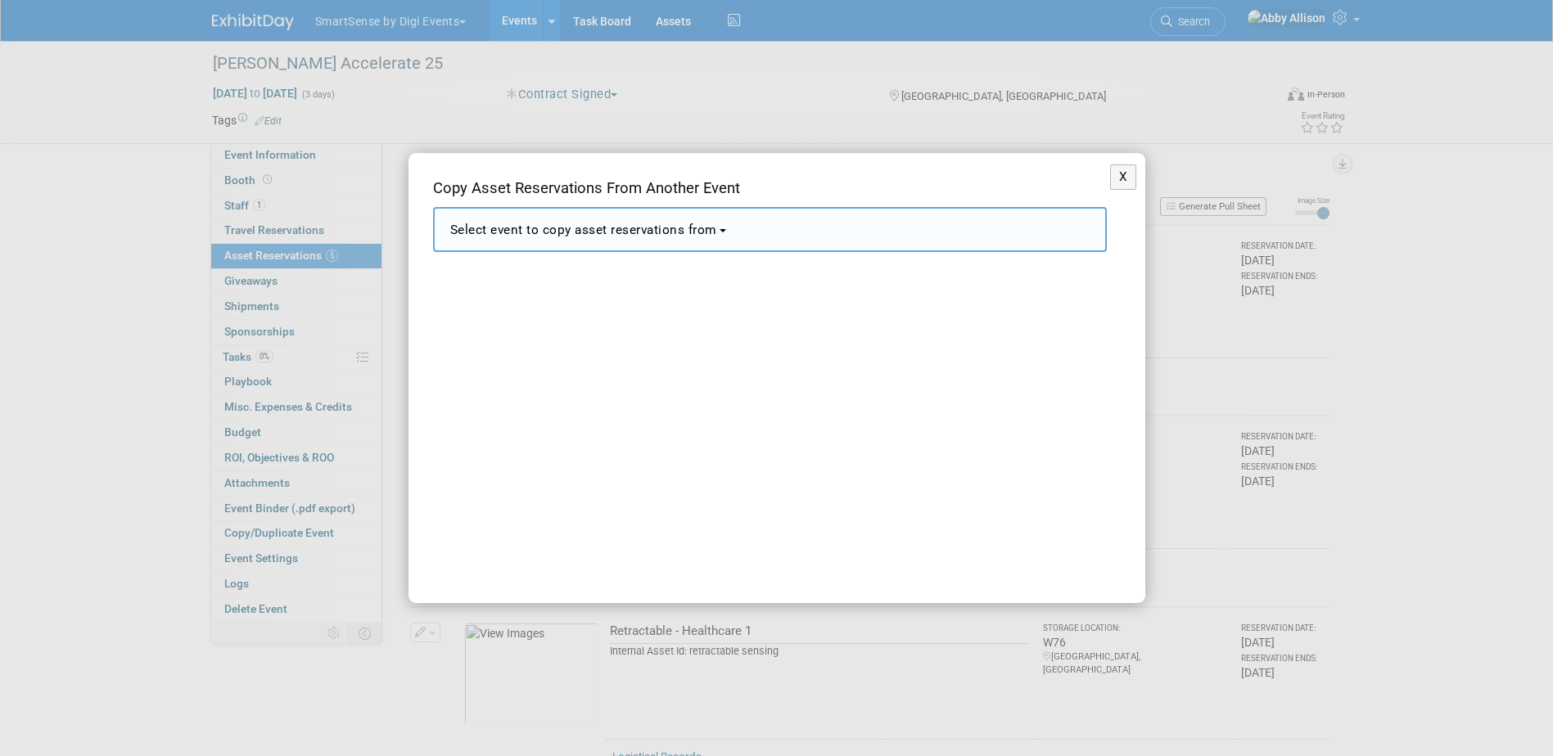
click at [653, 230] on span "Select event to copy asset reservations from" at bounding box center [583, 230] width 267 height 15
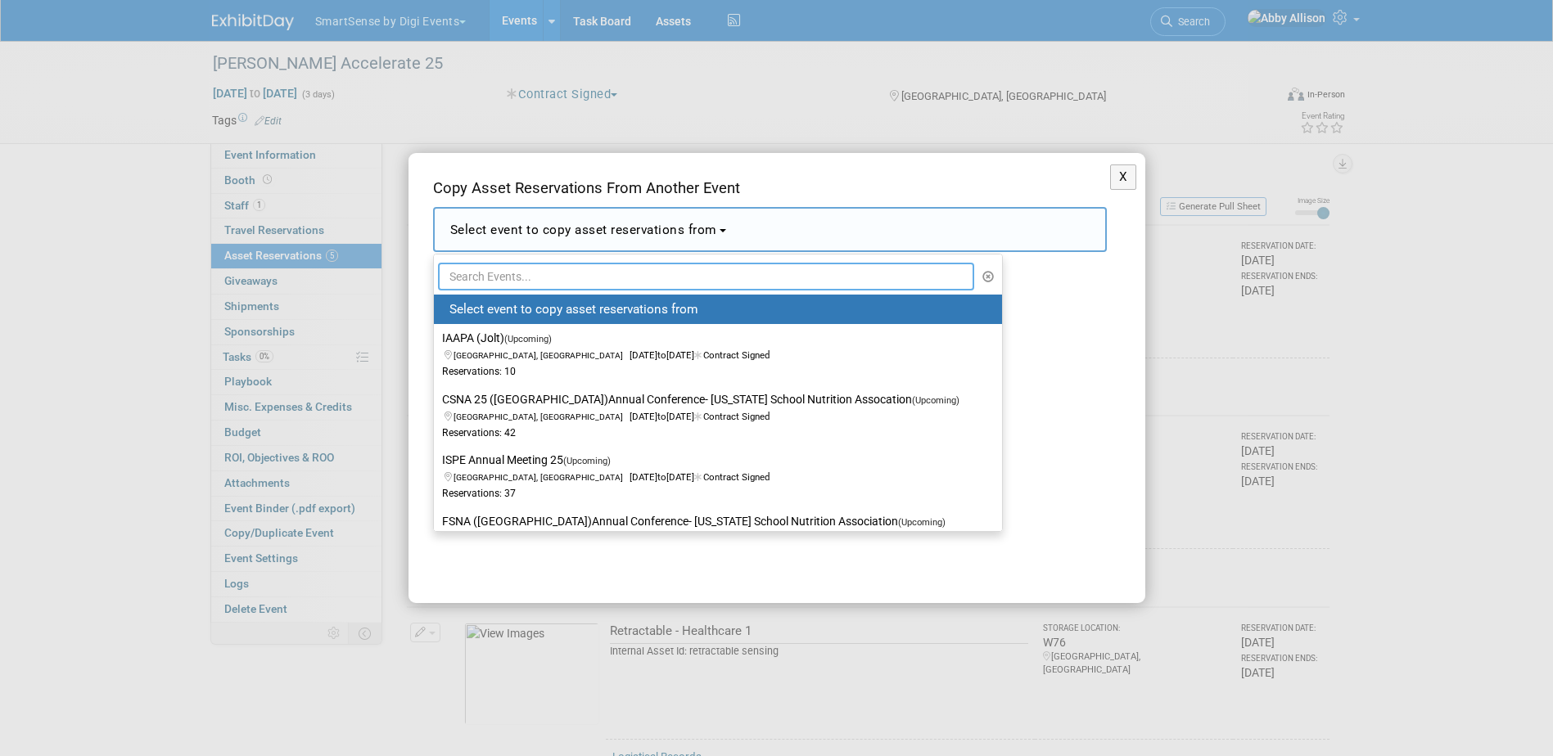
click at [660, 278] on input "text" at bounding box center [706, 277] width 537 height 28
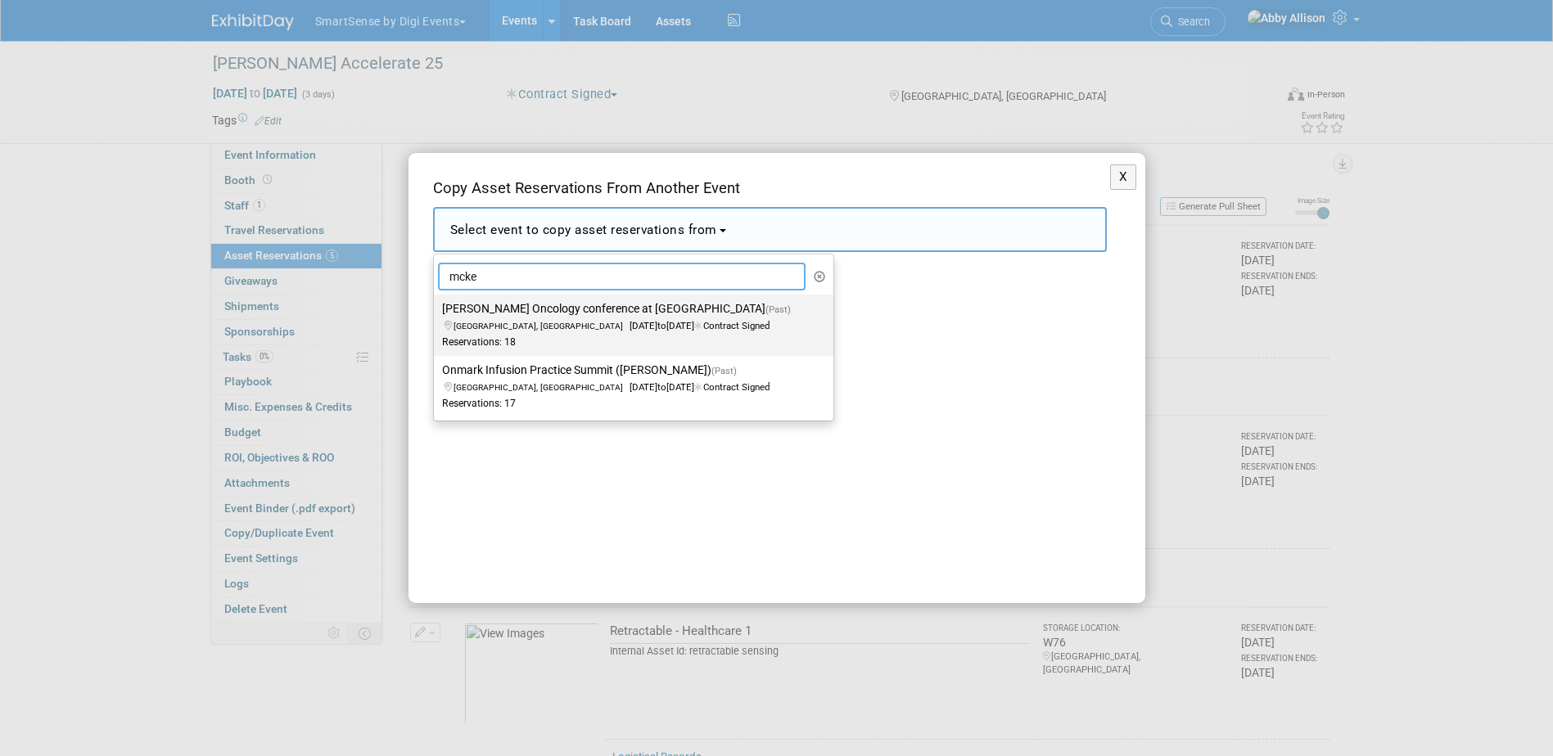
type input "mcke"
click at [694, 328] on icon at bounding box center [698, 325] width 9 height 9
click at [436, 314] on input "[PERSON_NAME] Oncology conference at [GEOGRAPHIC_DATA] (Past) [GEOGRAPHIC_DATA]…" at bounding box center [431, 309] width 11 height 11
select select "11094683"
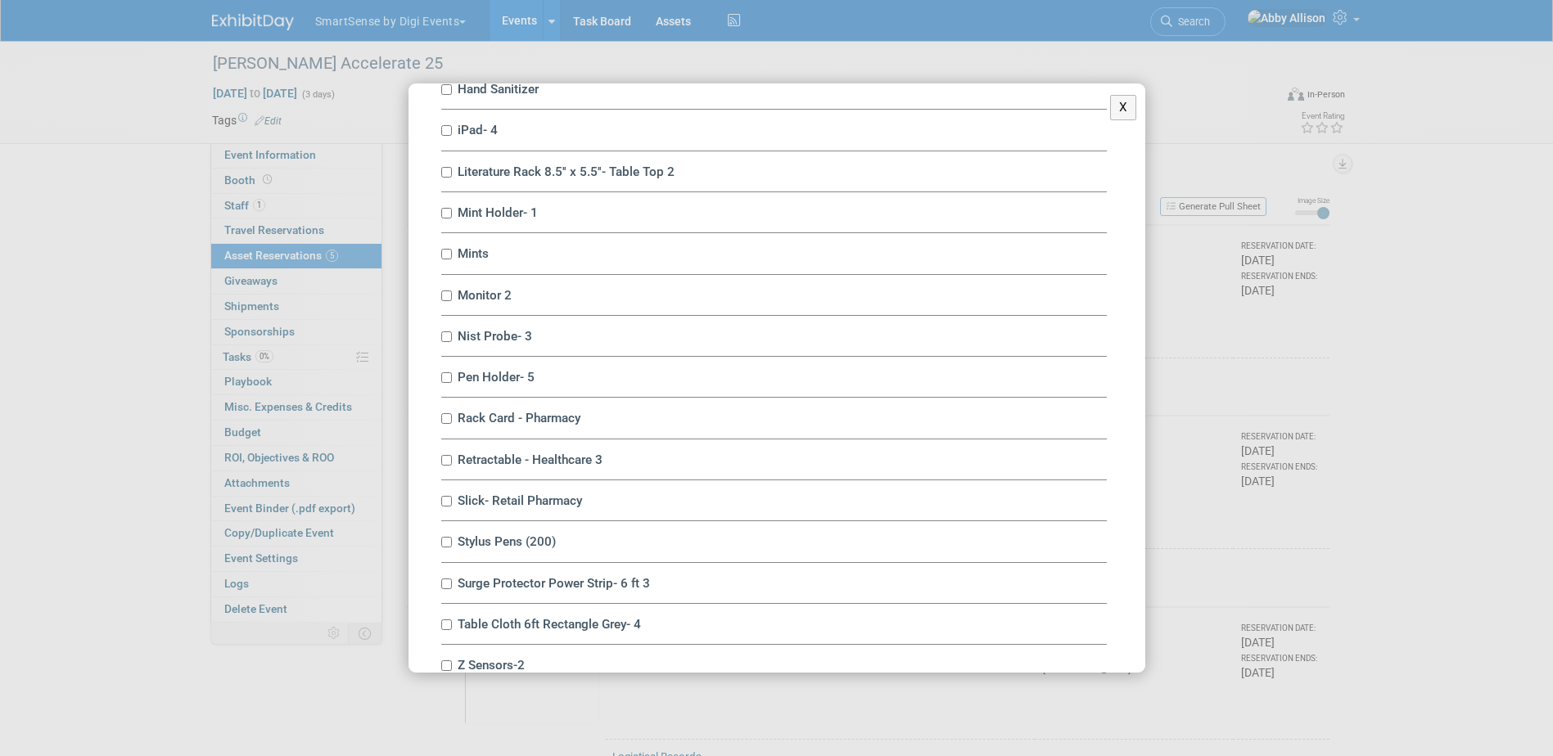
scroll to position [327, 0]
click at [1116, 106] on button "X" at bounding box center [1123, 107] width 27 height 25
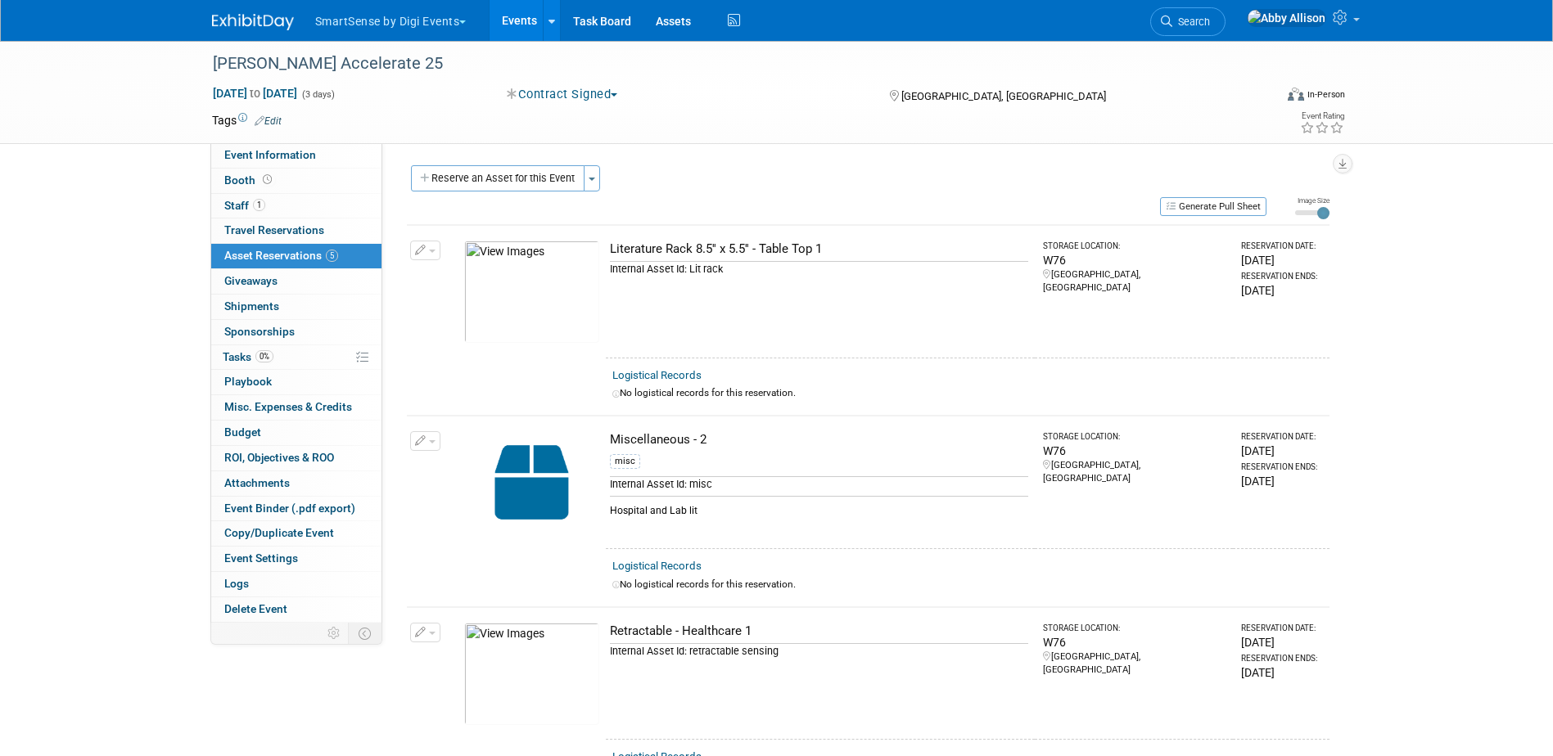
click at [474, 178] on button "Reserve an Asset for this Event" at bounding box center [498, 178] width 174 height 26
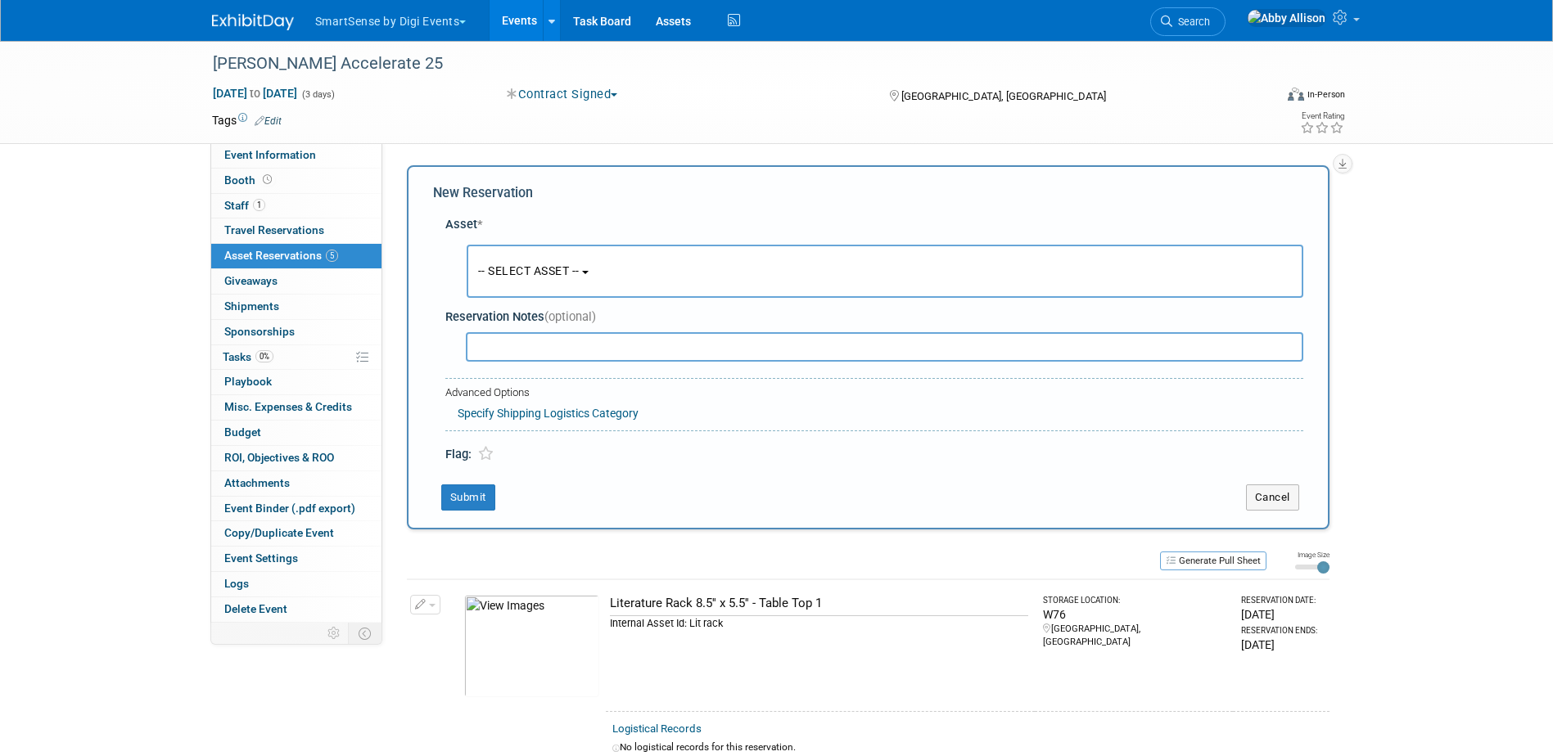
scroll to position [16, 0]
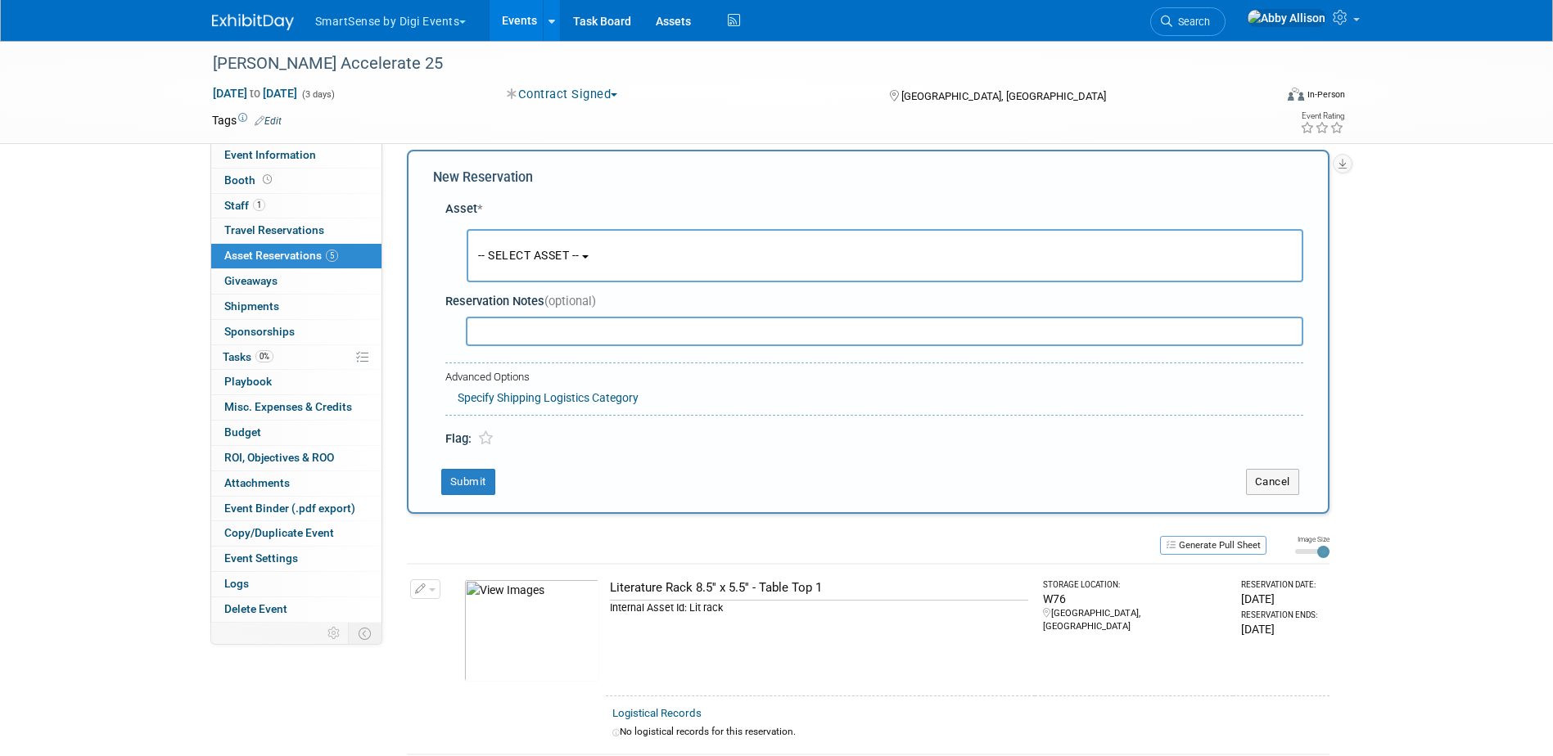
click at [527, 268] on button "-- SELECT ASSET --" at bounding box center [885, 255] width 837 height 53
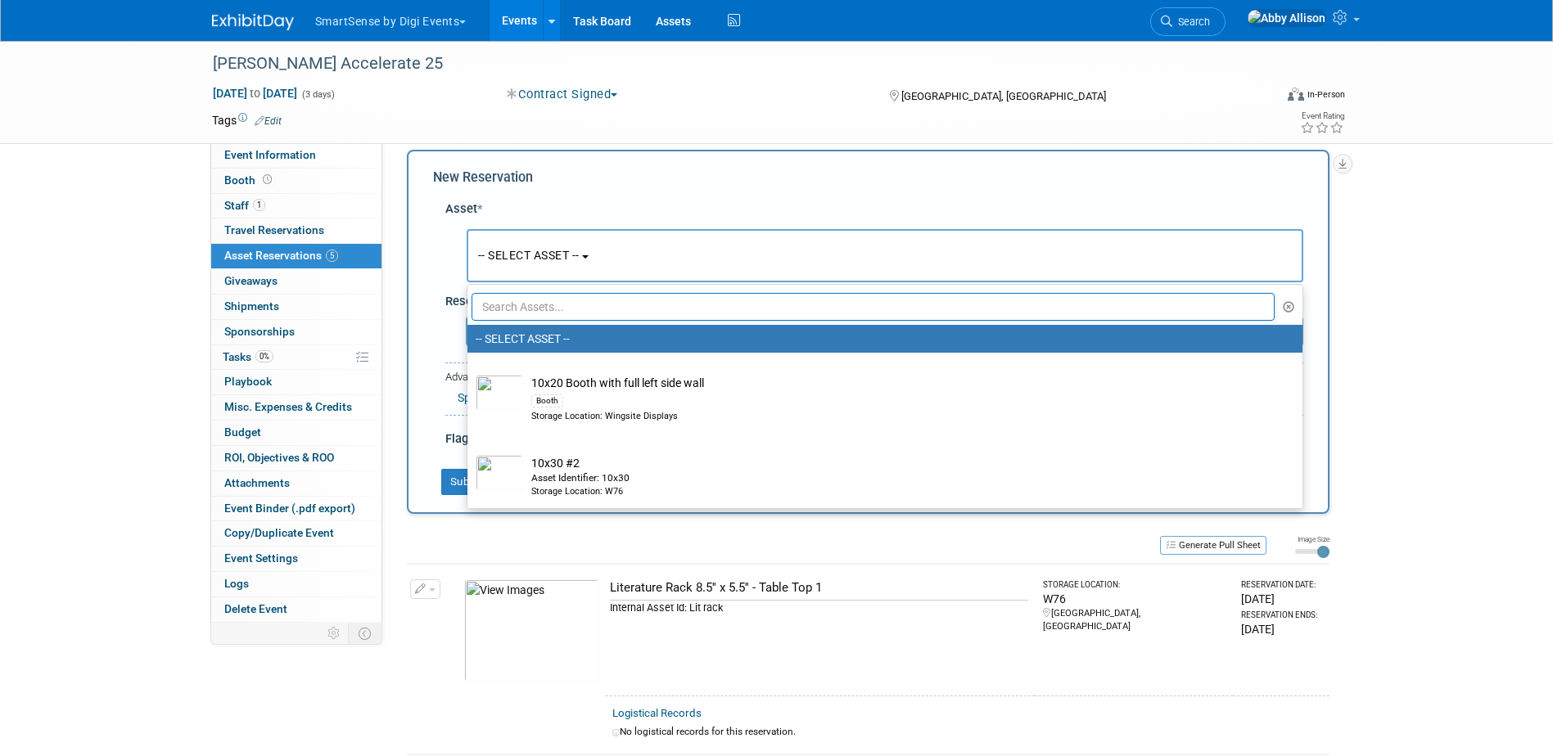
click at [548, 294] on input "text" at bounding box center [874, 307] width 804 height 28
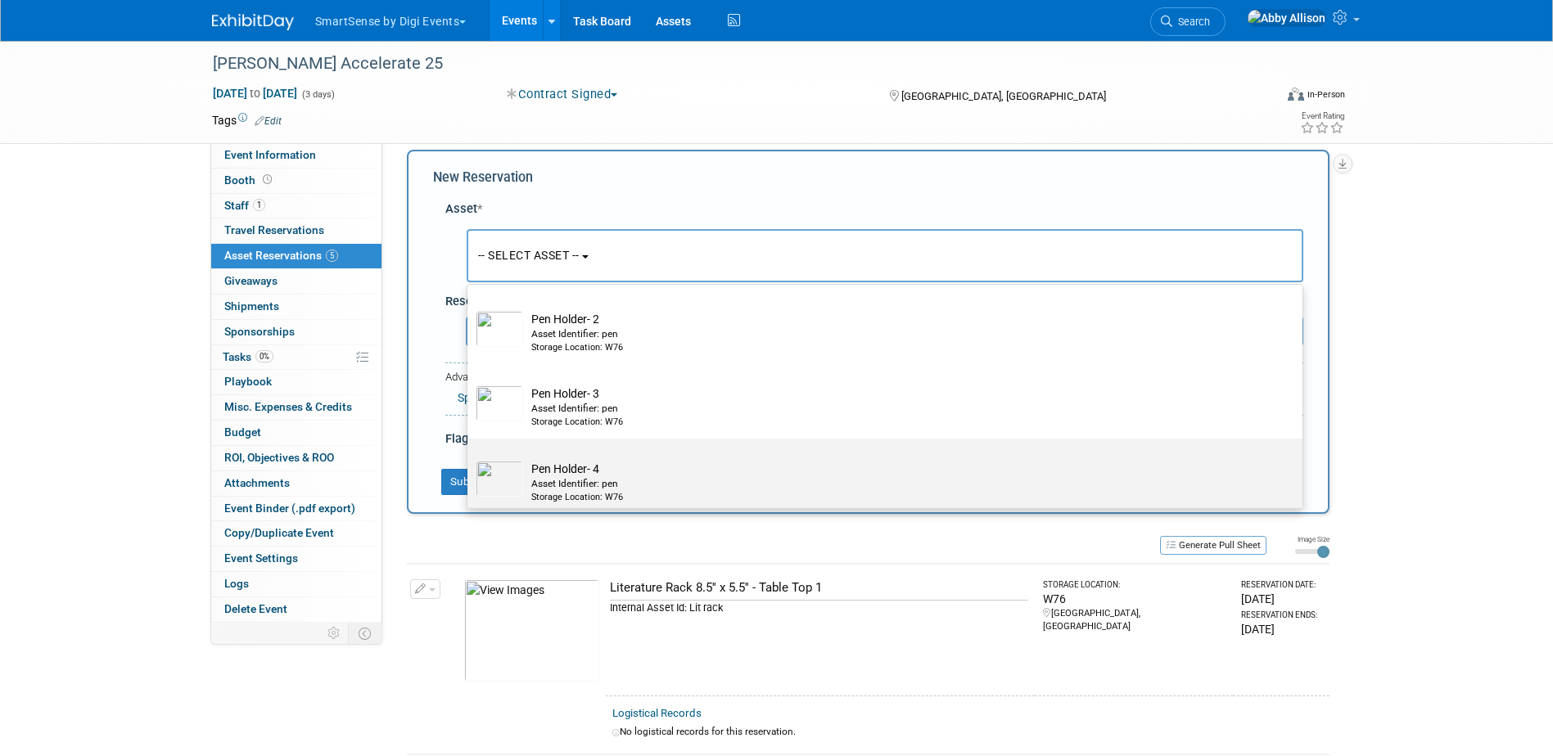
scroll to position [164, 0]
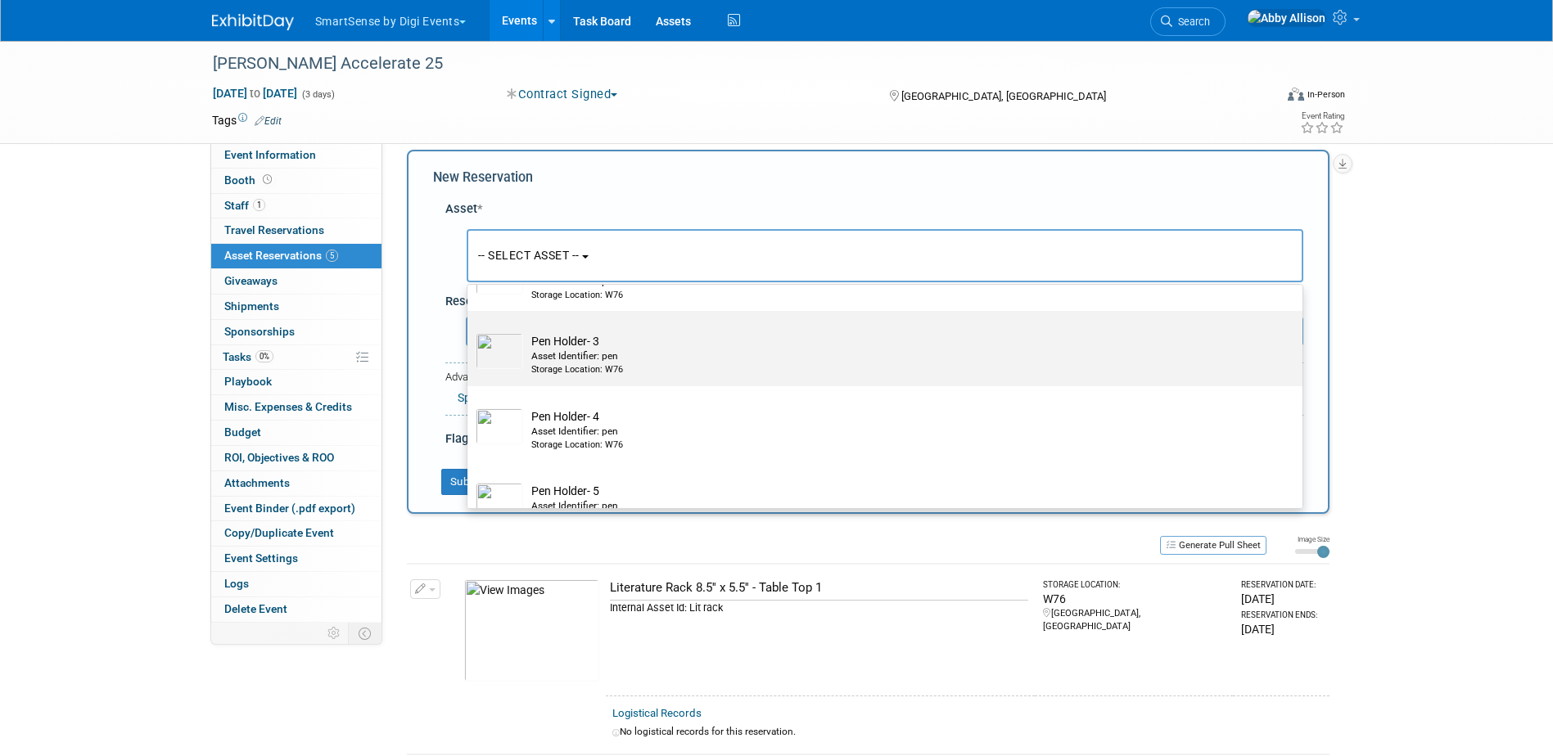
type input "pen"
click at [563, 366] on div "Storage Location: W76" at bounding box center [900, 370] width 738 height 13
click at [470, 331] on input "Pen Holder- 3 Asset Identifier: pen Storage Location: W76" at bounding box center [464, 325] width 11 height 11
select select "10722555"
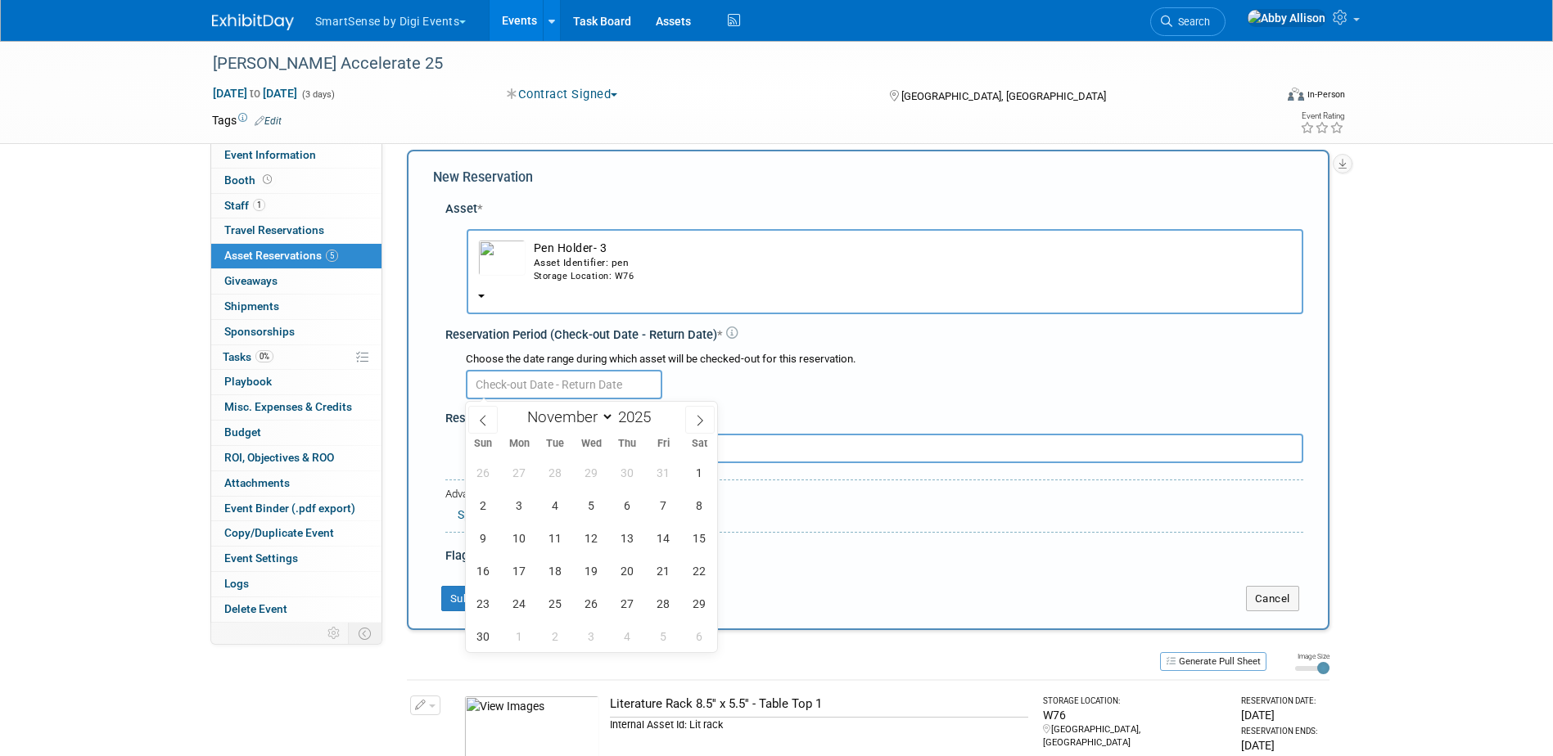
click at [481, 385] on input "text" at bounding box center [564, 384] width 196 height 29
click at [477, 417] on icon at bounding box center [482, 420] width 11 height 11
select select "9"
click at [653, 536] on span "17" at bounding box center [664, 538] width 32 height 32
type input "[DATE]"
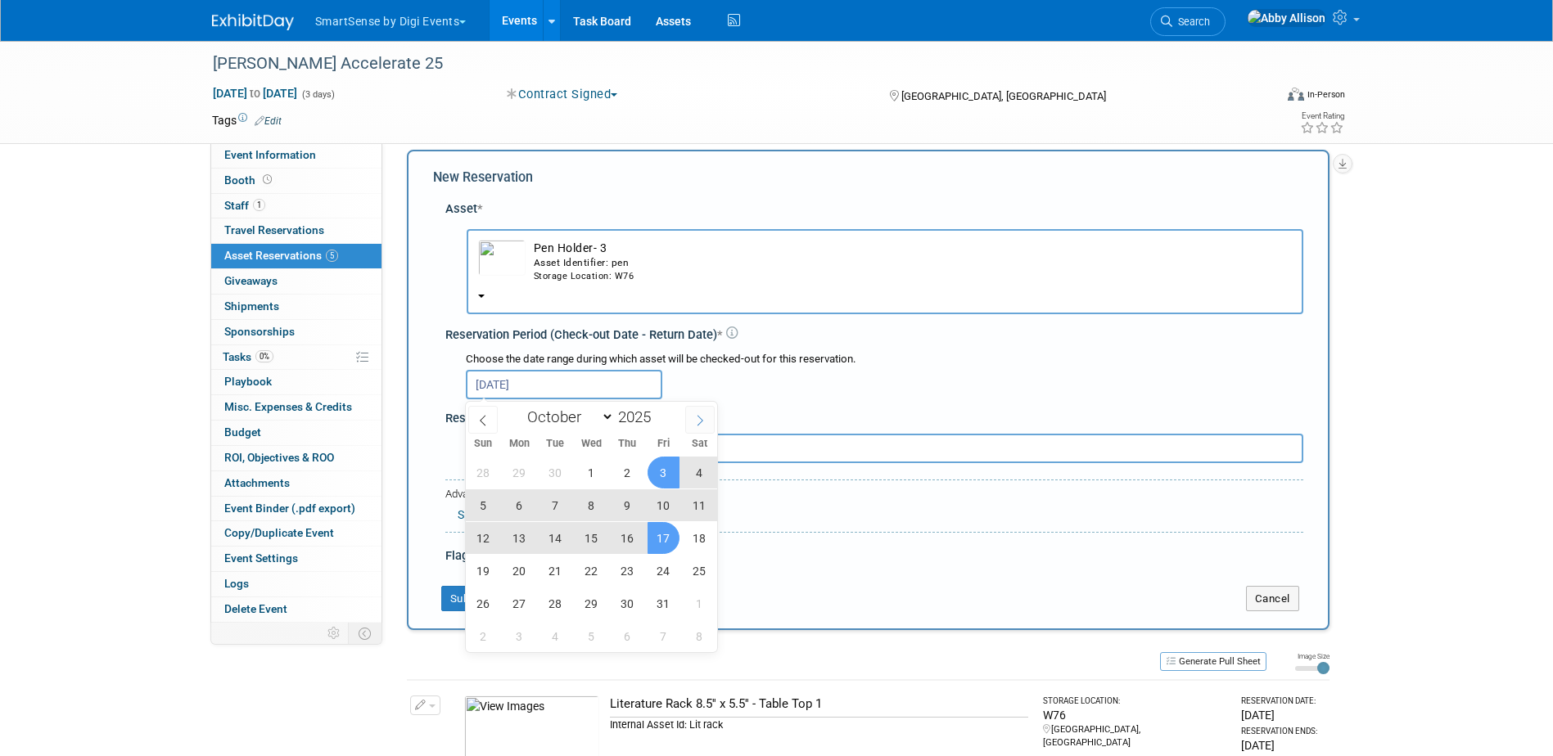
click at [699, 421] on icon at bounding box center [699, 420] width 11 height 11
select select "10"
click at [670, 526] on span "14" at bounding box center [664, 538] width 32 height 32
type input "[DATE] to [DATE]"
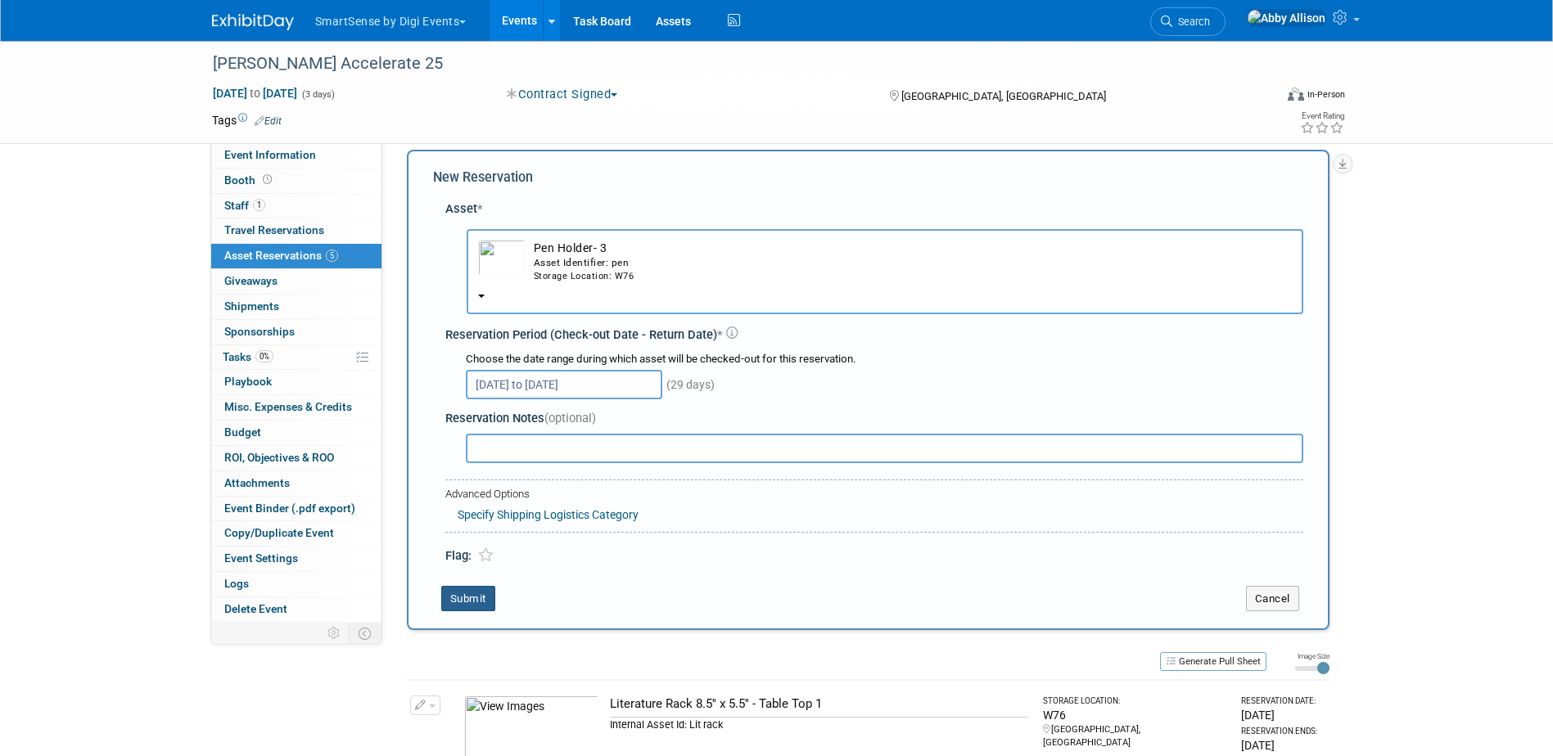
click at [465, 593] on button "Submit" at bounding box center [468, 599] width 54 height 26
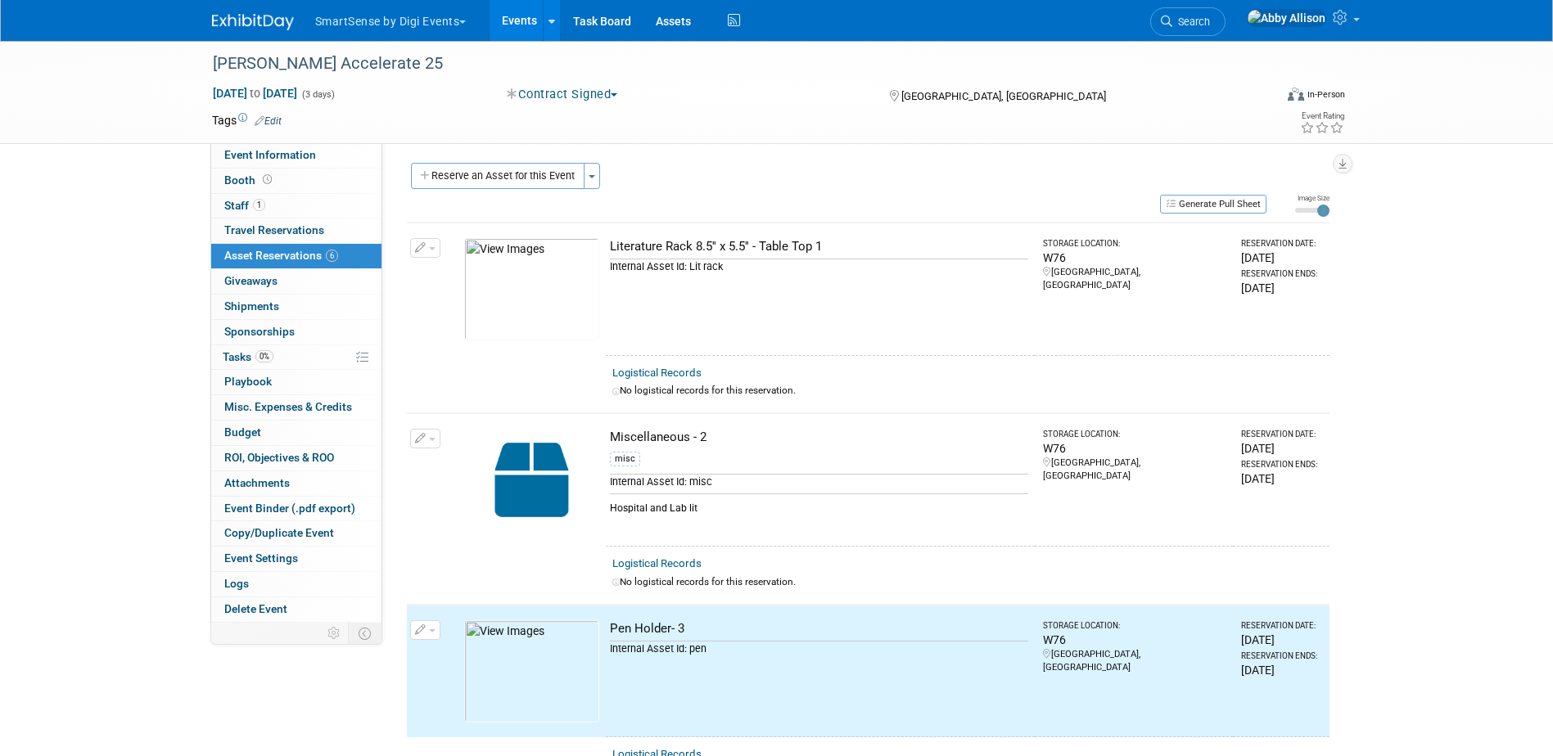
scroll to position [0, 0]
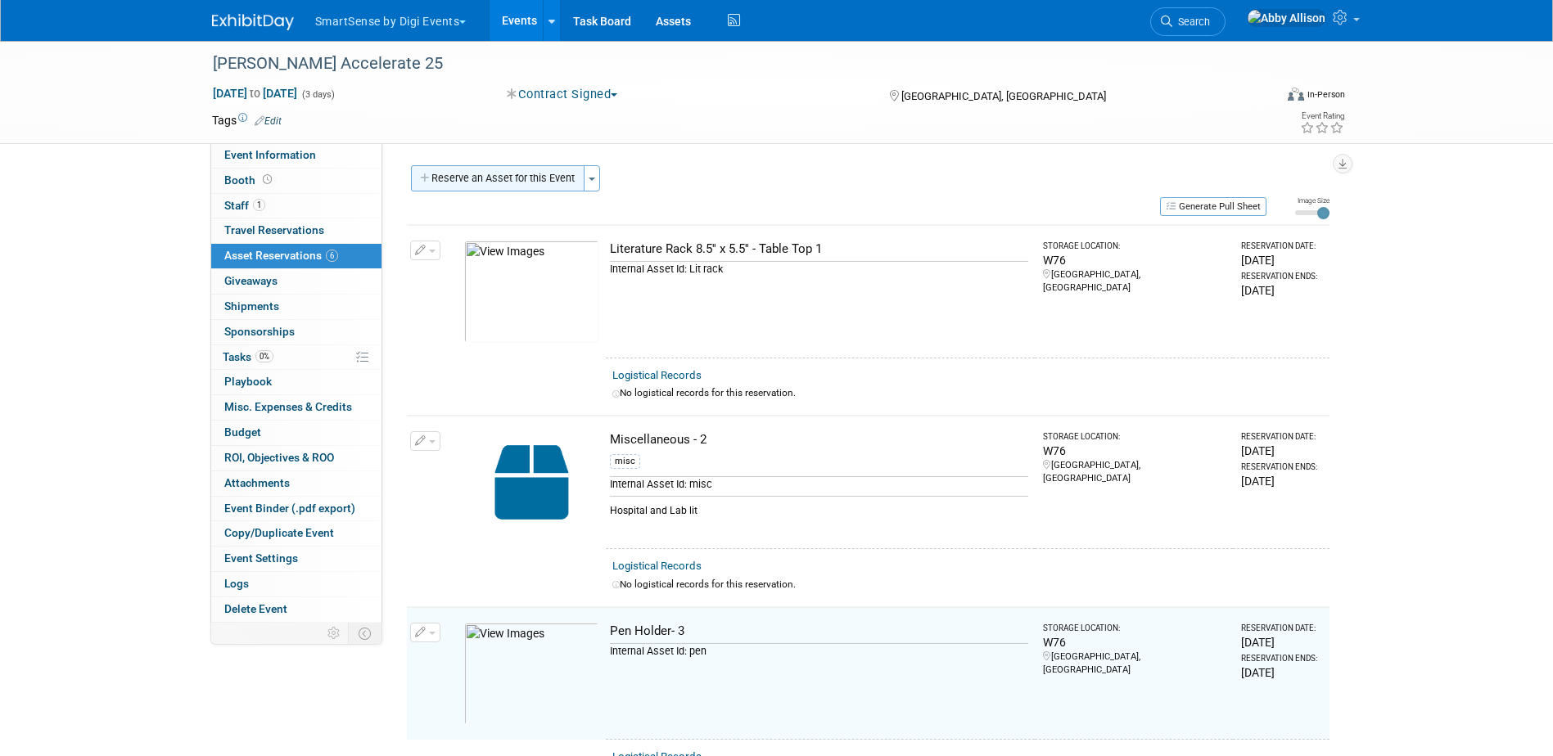
click at [526, 183] on button "Reserve an Asset for this Event" at bounding box center [498, 178] width 174 height 26
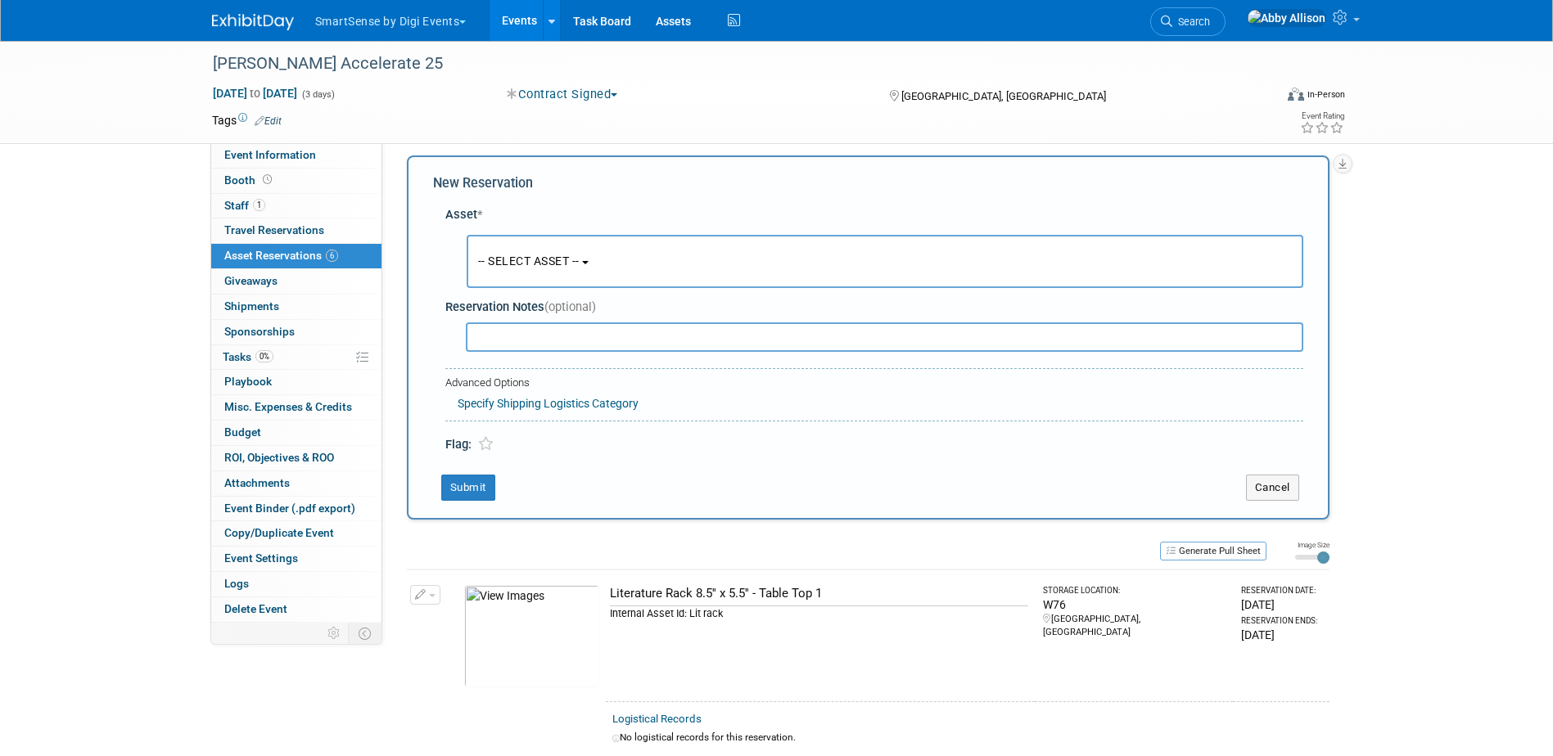
scroll to position [16, 0]
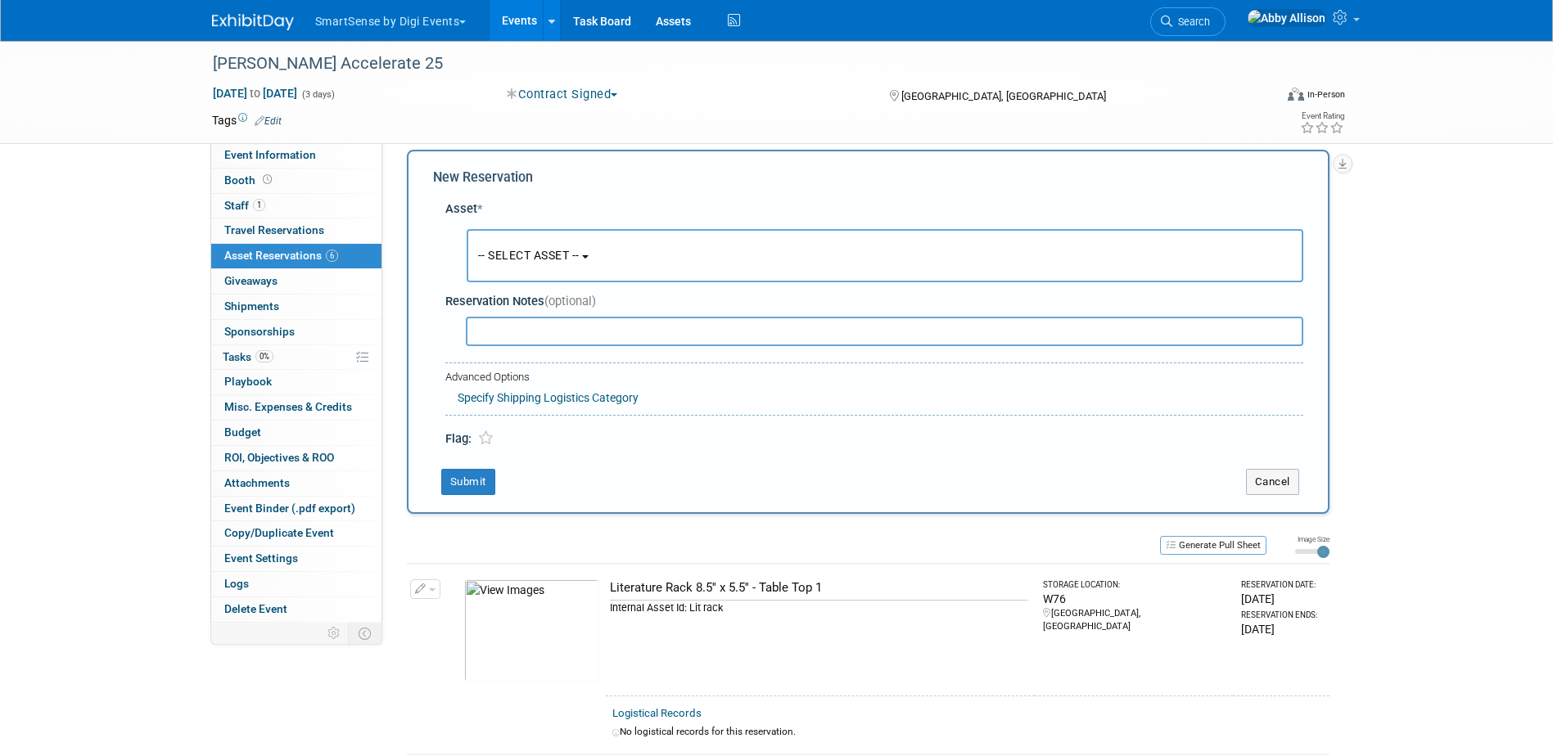
click at [503, 259] on span "-- SELECT ASSET --" at bounding box center [529, 255] width 102 height 13
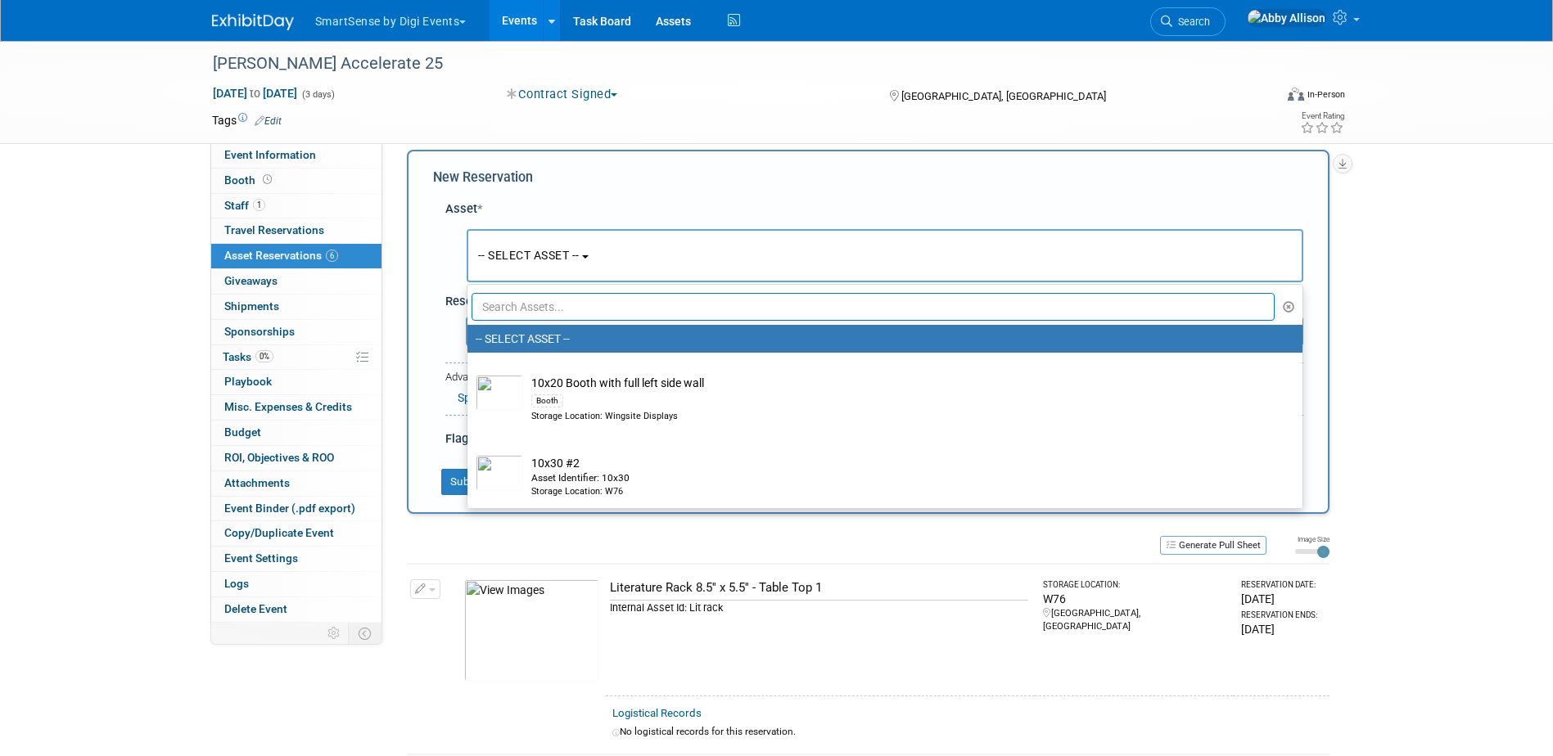
click at [521, 307] on input "text" at bounding box center [874, 307] width 804 height 28
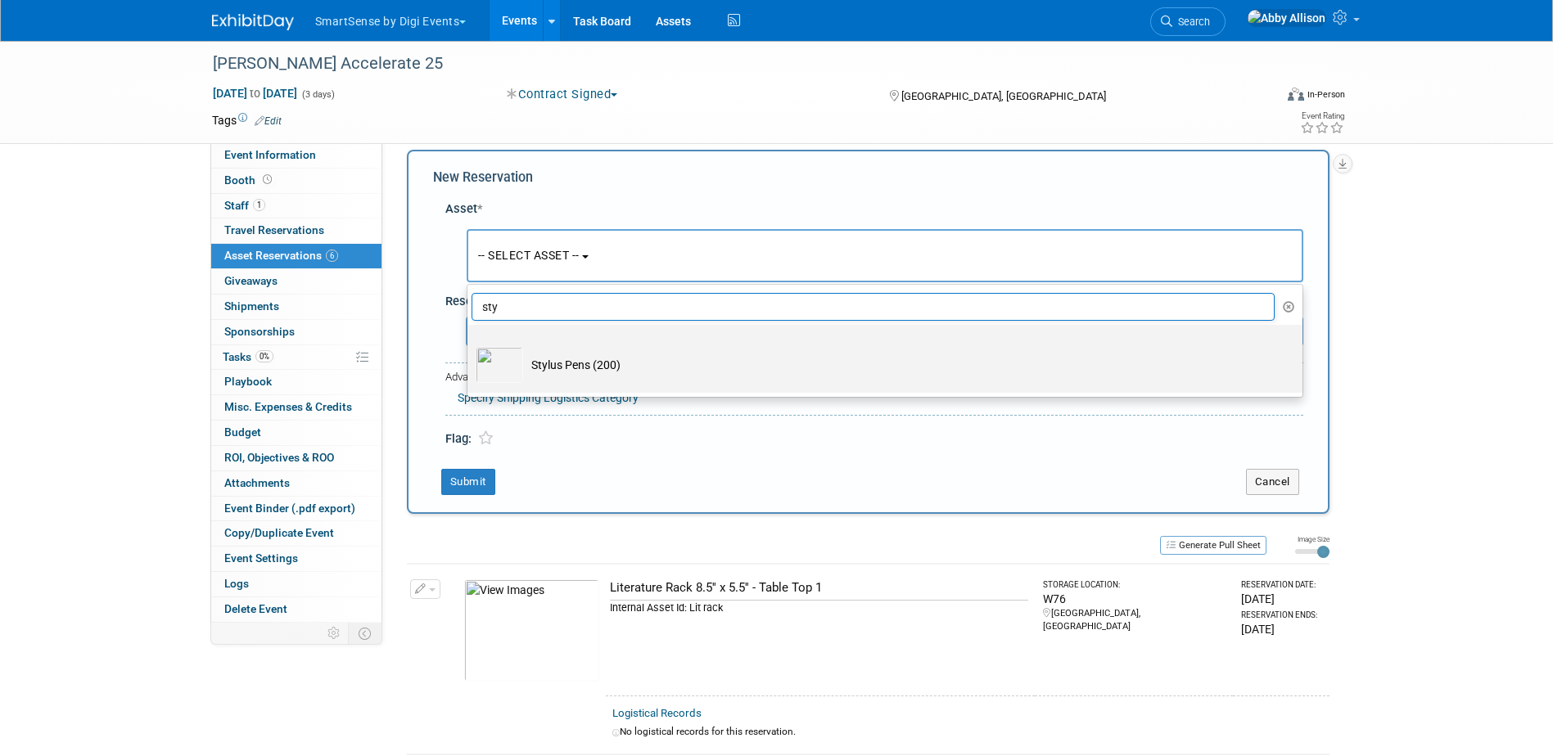
type input "sty"
click at [508, 367] on img at bounding box center [499, 365] width 47 height 36
click at [470, 345] on input "Stylus Pens (200)" at bounding box center [464, 339] width 11 height 11
select select "10710539"
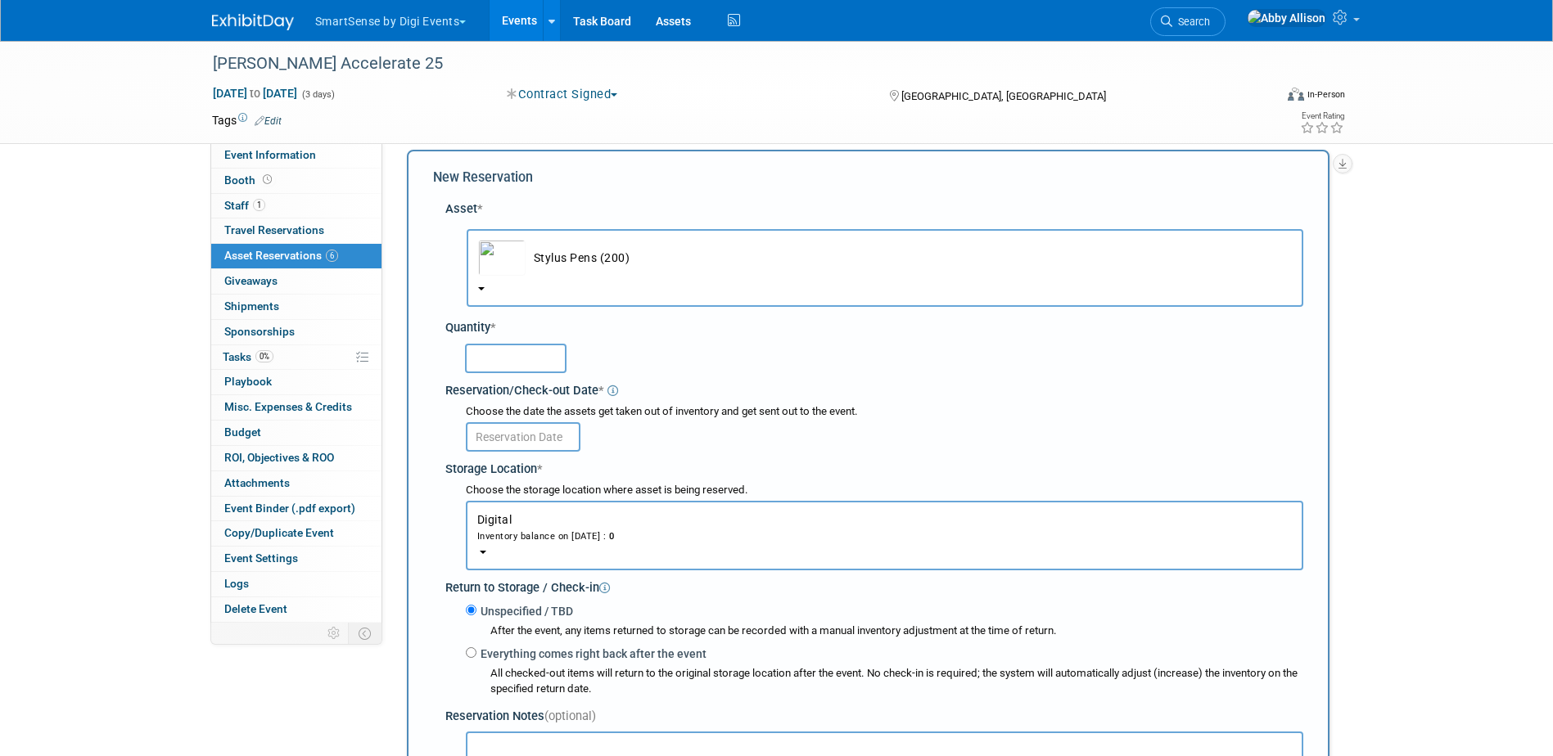
click at [508, 367] on input "text" at bounding box center [516, 358] width 102 height 29
type input "50"
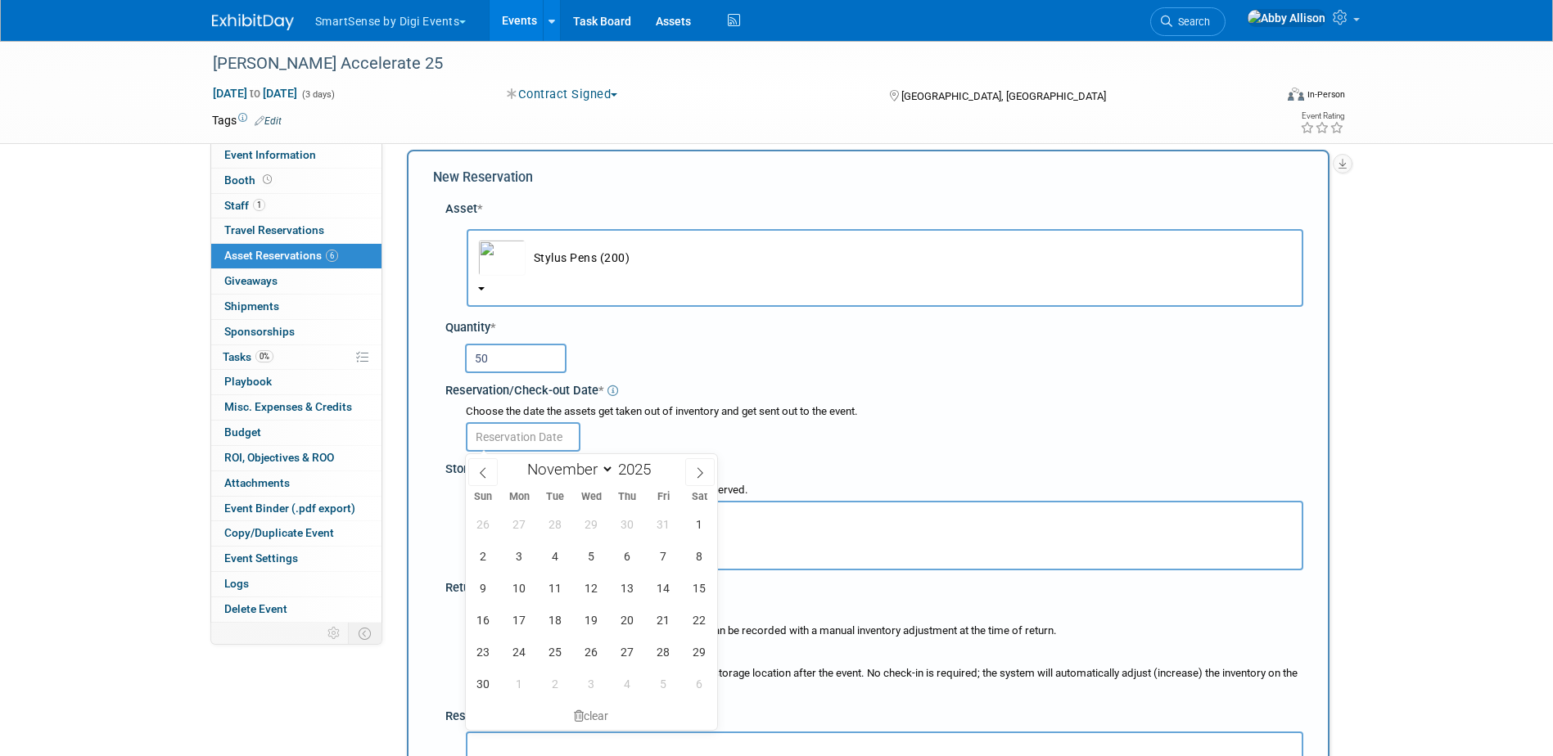
click at [518, 438] on input "text" at bounding box center [523, 436] width 115 height 29
click at [487, 469] on icon at bounding box center [482, 472] width 11 height 11
select select "9"
click at [657, 589] on span "17" at bounding box center [664, 588] width 32 height 32
type input "[DATE]"
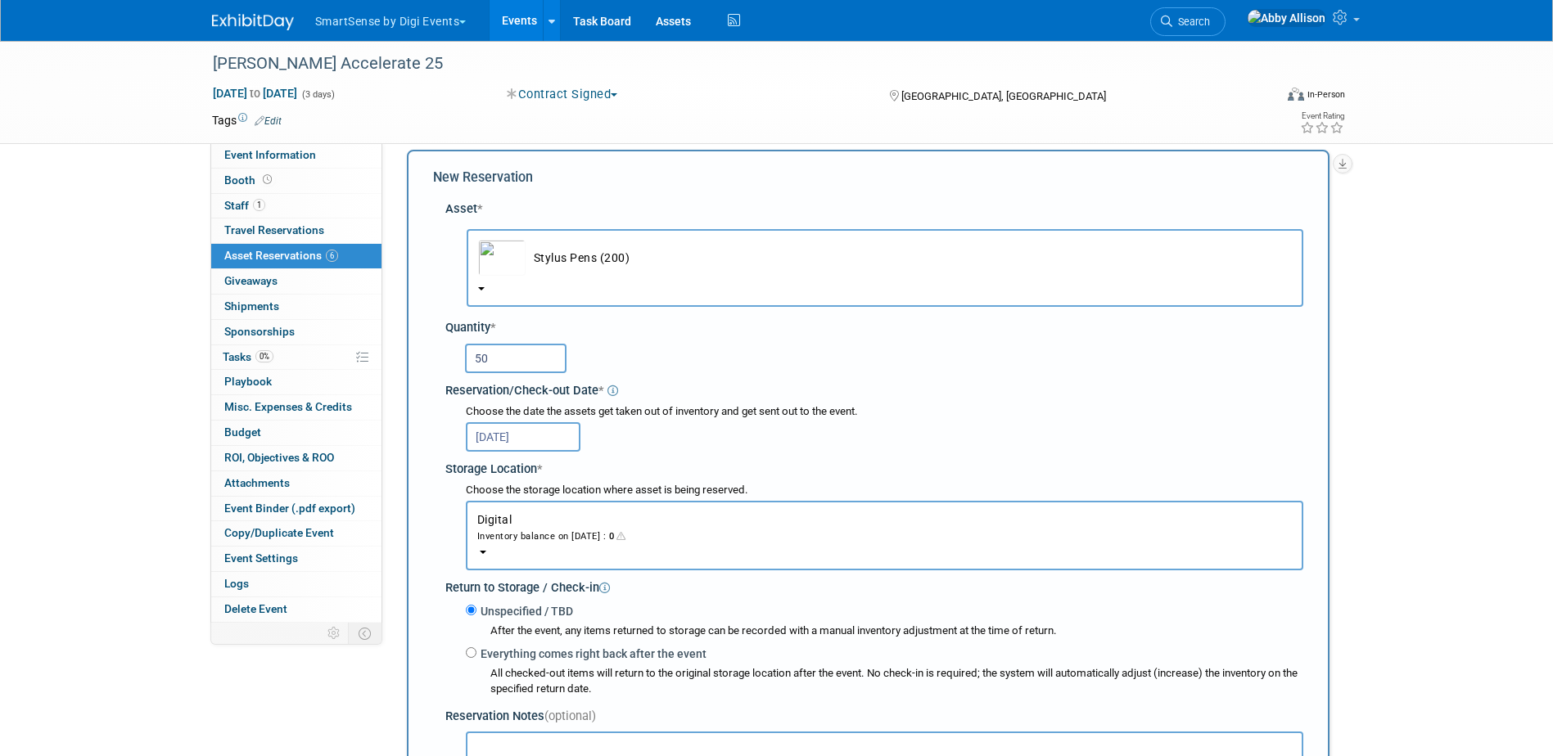
click at [528, 535] on div "Inventory balance on [DATE] : 0" at bounding box center [884, 536] width 815 height 16
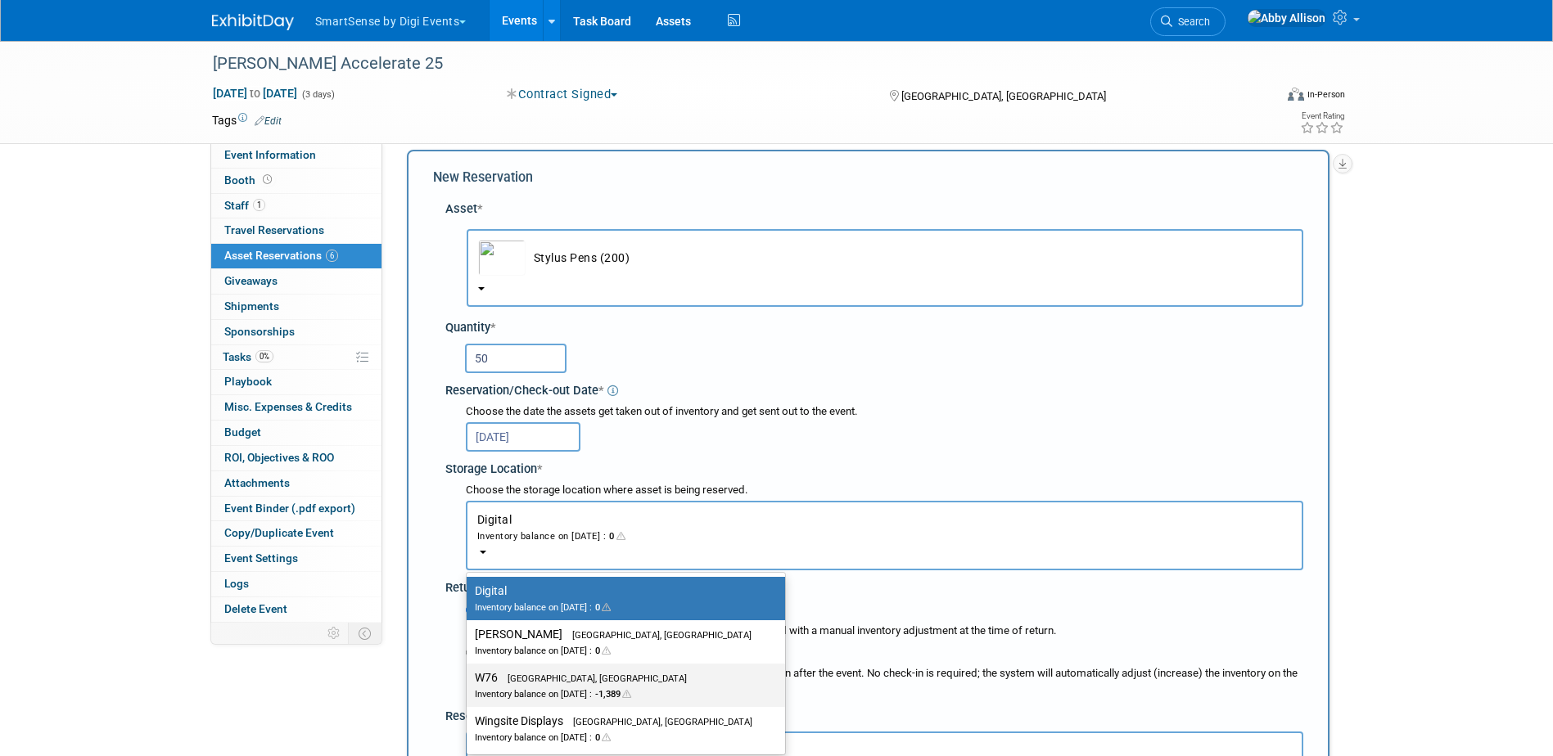
click at [513, 682] on span "[GEOGRAPHIC_DATA], [GEOGRAPHIC_DATA]" at bounding box center [592, 679] width 189 height 11
click at [469, 682] on input "W76 [GEOGRAPHIC_DATA], [GEOGRAPHIC_DATA] Inventory balance on [DATE] : -1,389" at bounding box center [463, 678] width 11 height 11
select select "11223179"
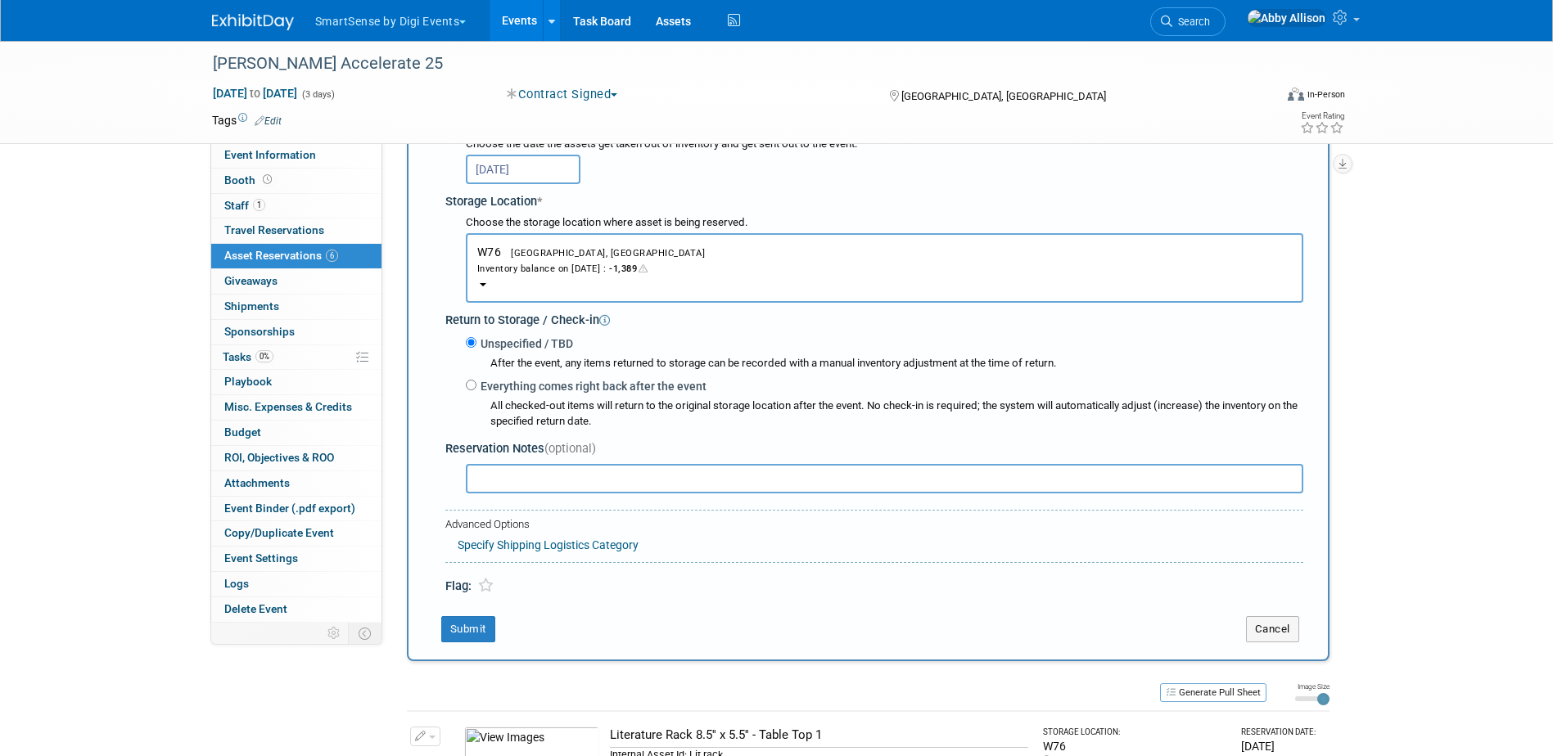
scroll to position [343, 0]
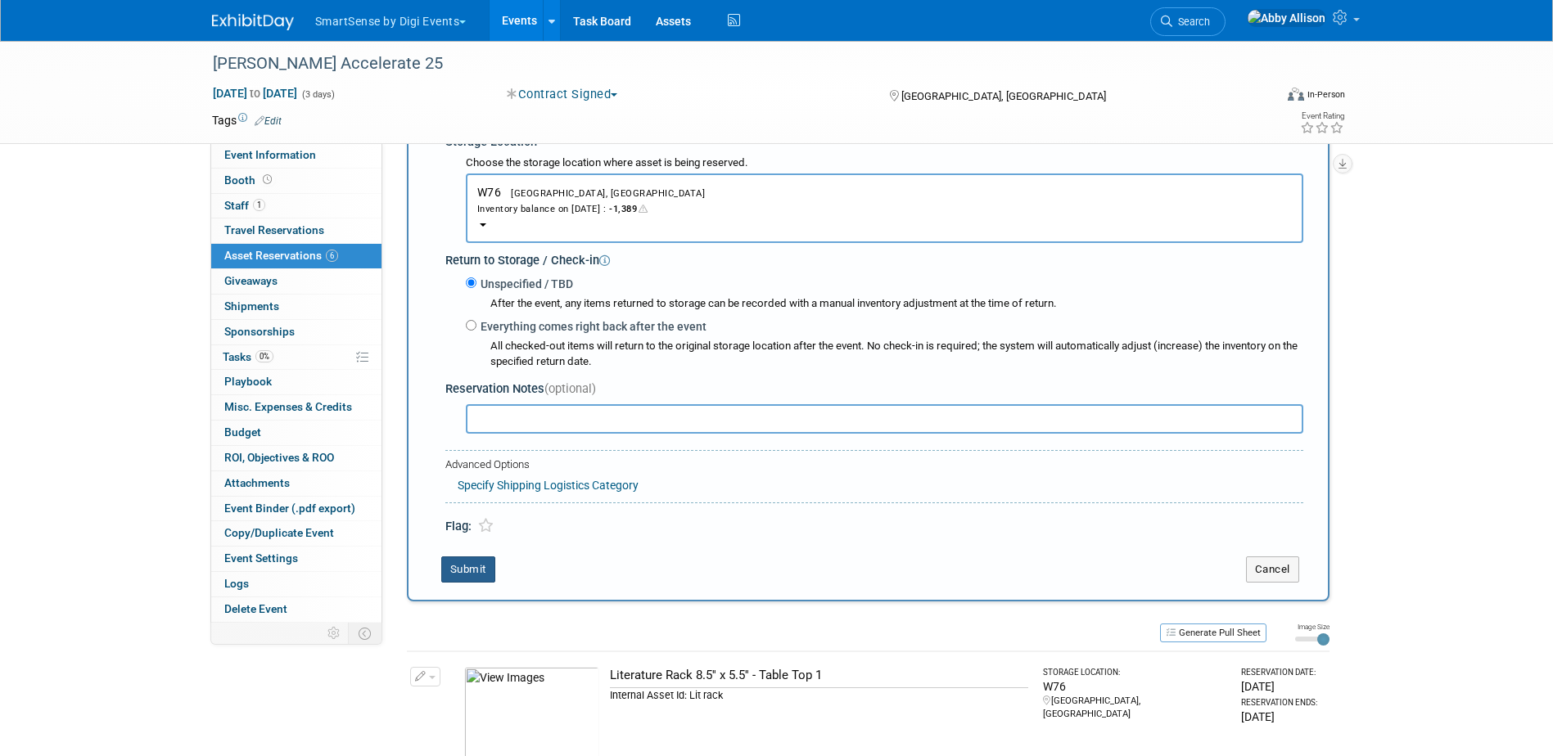
click at [481, 568] on button "Submit" at bounding box center [468, 570] width 54 height 26
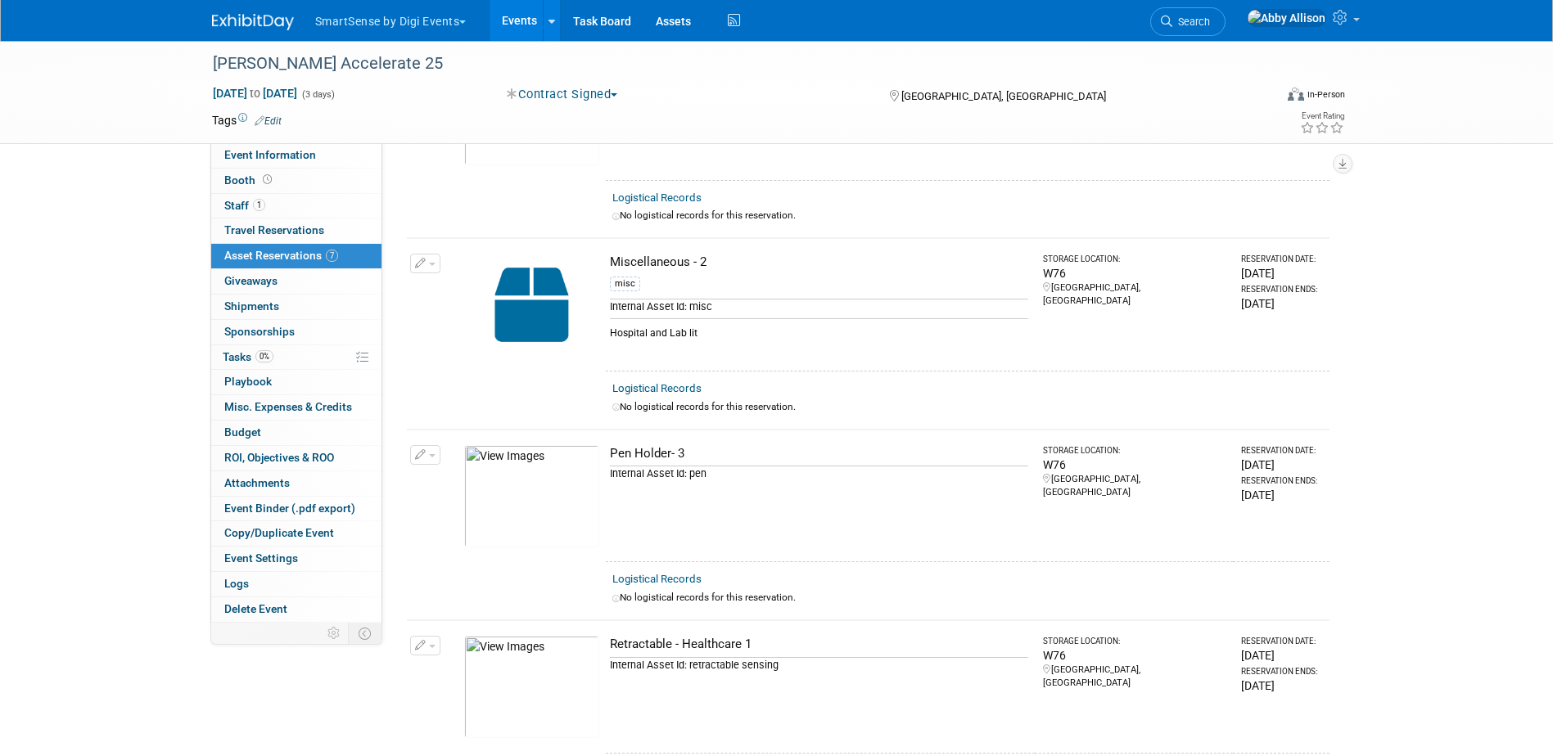
scroll to position [0, 0]
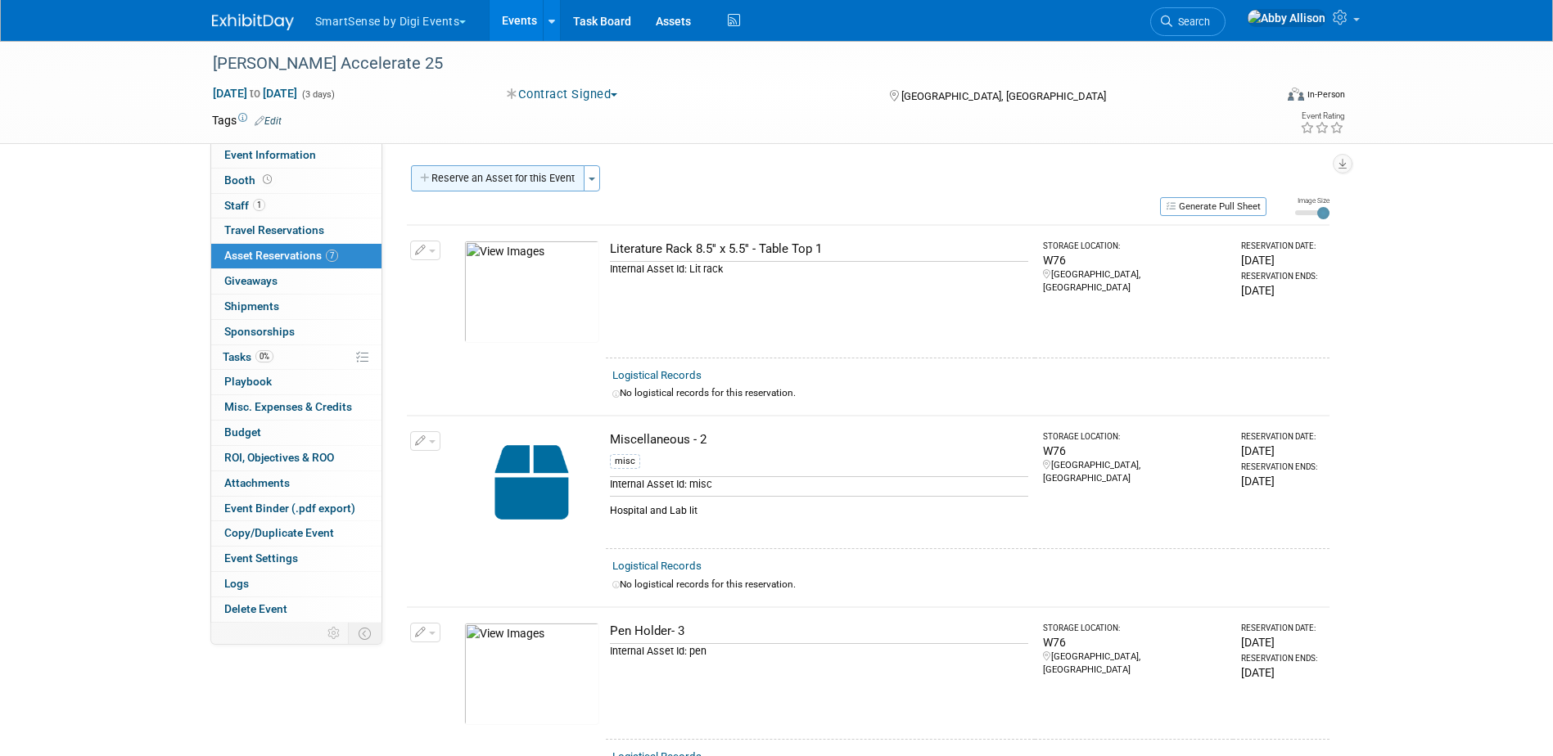
click at [474, 189] on button "Reserve an Asset for this Event" at bounding box center [498, 178] width 174 height 26
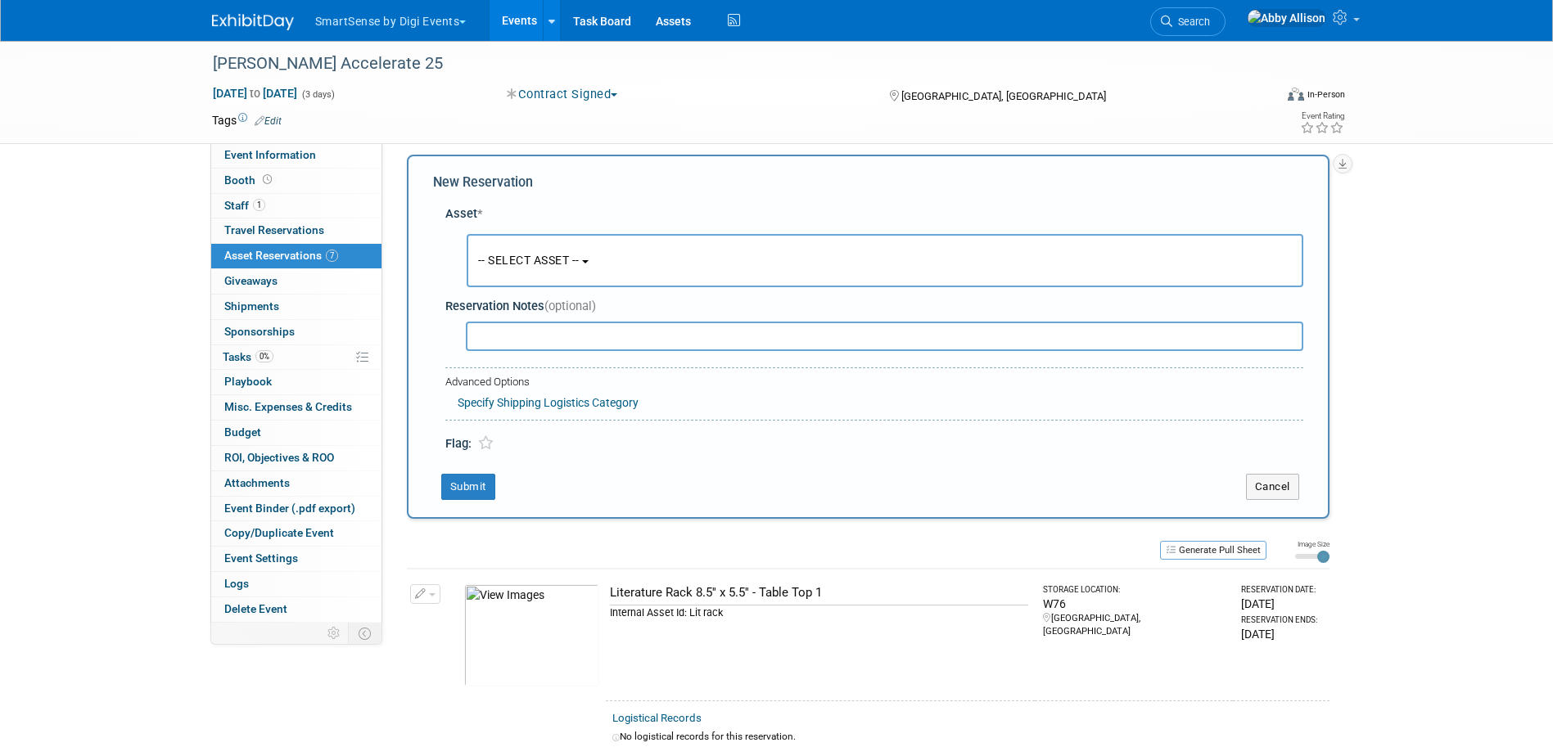
scroll to position [16, 0]
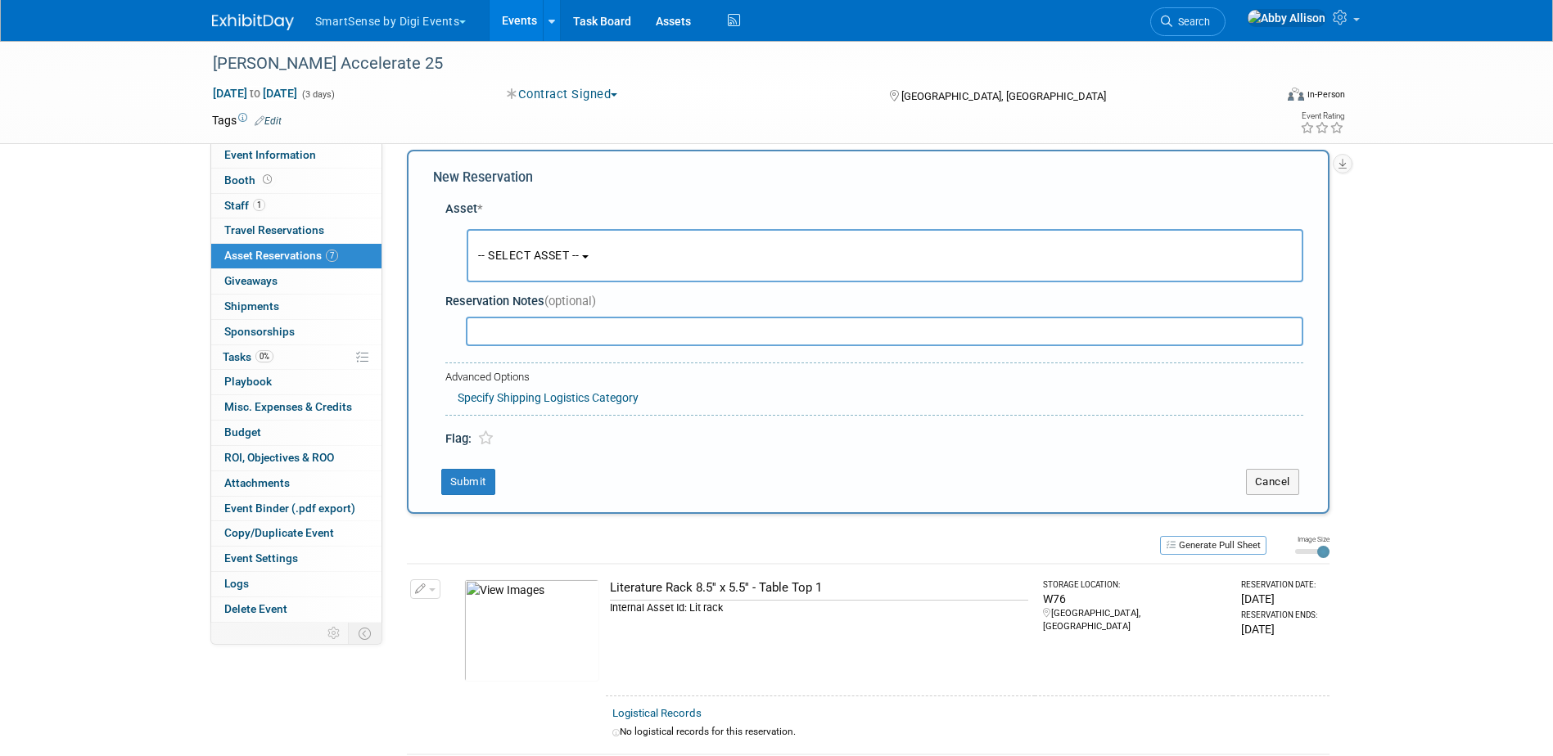
click at [519, 256] on span "-- SELECT ASSET --" at bounding box center [529, 255] width 102 height 13
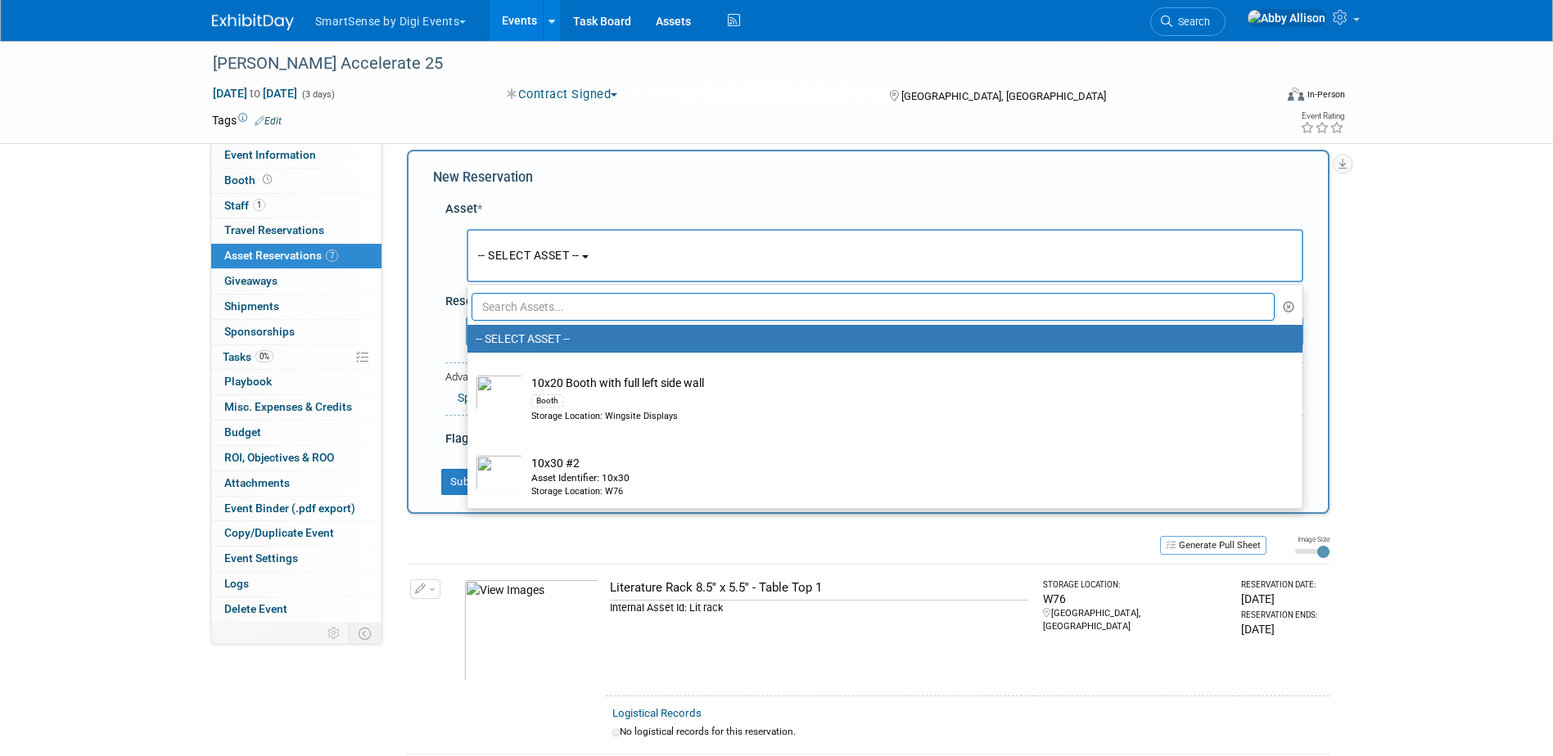
click at [538, 315] on input "text" at bounding box center [874, 307] width 804 height 28
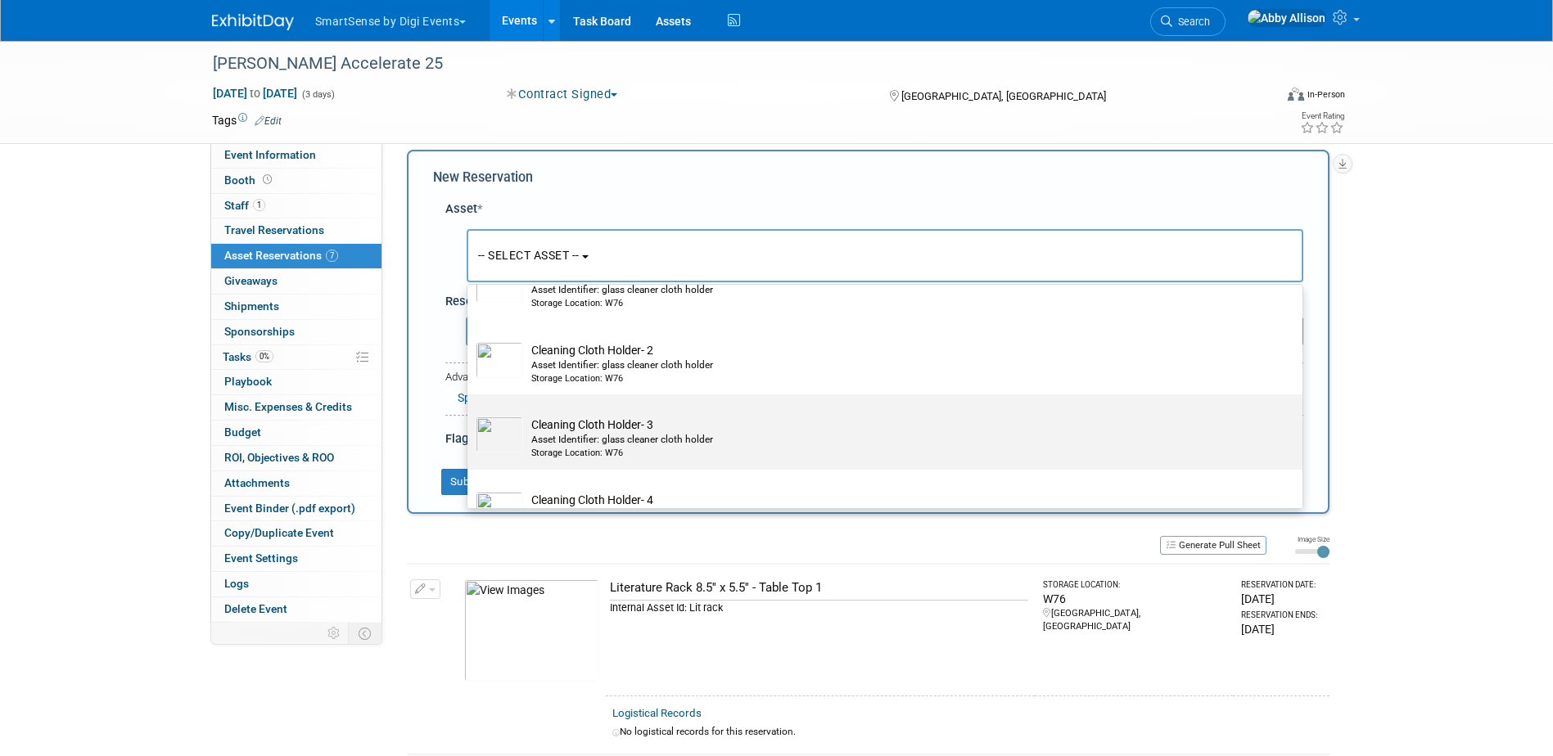
scroll to position [82, 0]
type input "glas"
click at [544, 437] on div "Asset Identifier: glass cleaner cloth holder" at bounding box center [900, 438] width 738 height 14
click at [470, 413] on input "Cleaning Cloth Holder- 3 Asset Identifier: glass cleaner cloth holder Storage L…" at bounding box center [464, 407] width 11 height 11
select select "10720019"
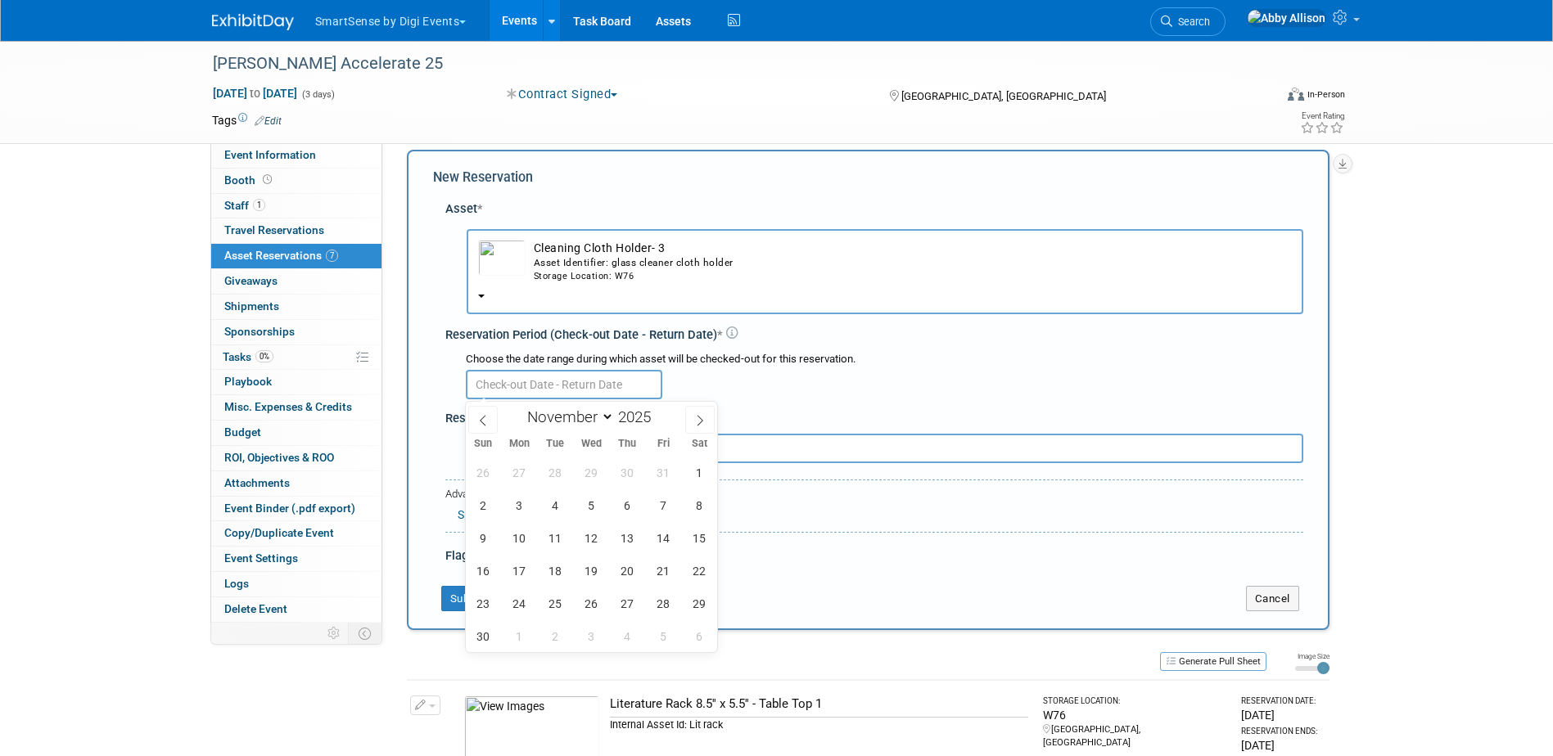
click at [501, 384] on input "text" at bounding box center [564, 384] width 196 height 29
click at [489, 418] on span at bounding box center [482, 420] width 29 height 28
select select "9"
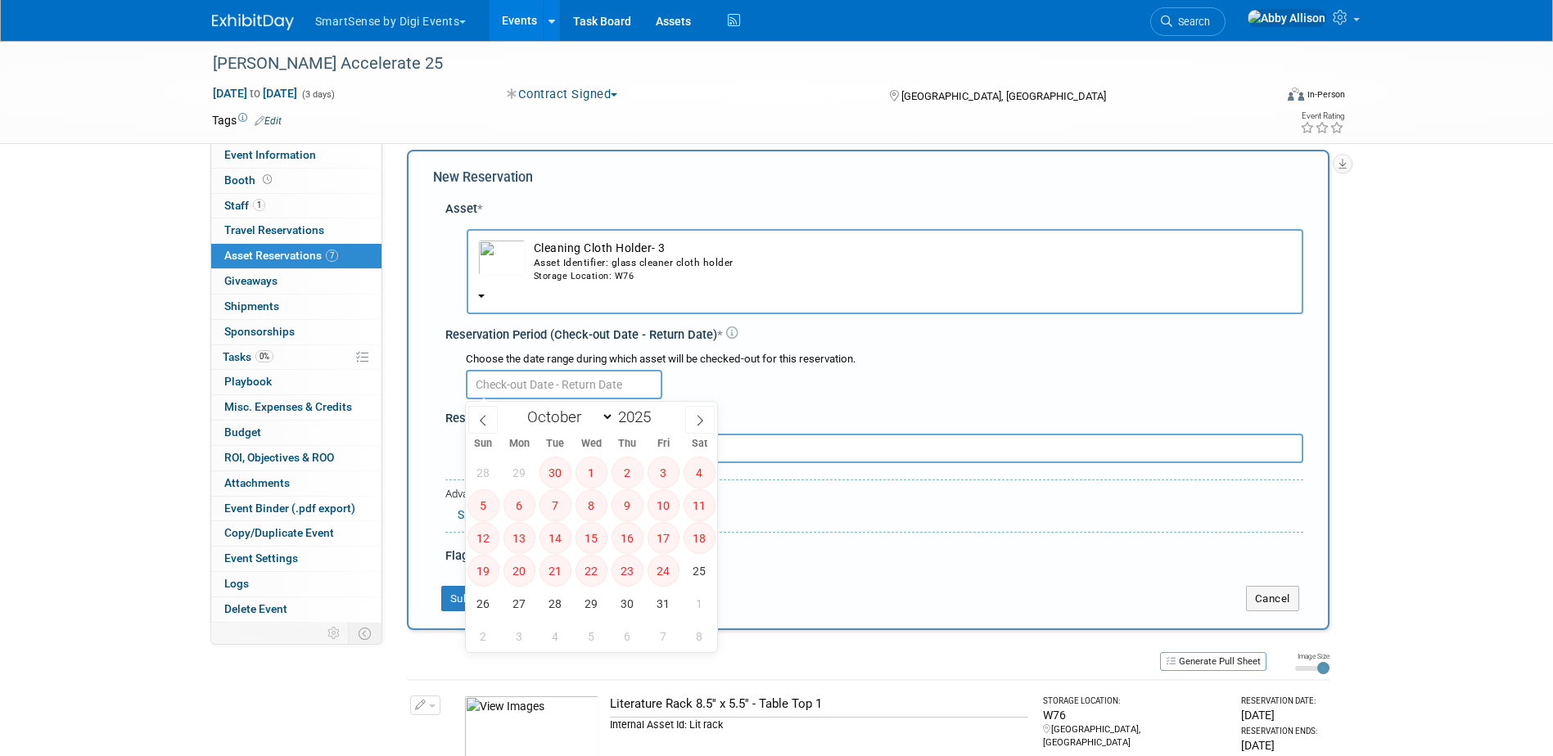
click at [553, 272] on div "Storage Location: W76" at bounding box center [913, 276] width 758 height 13
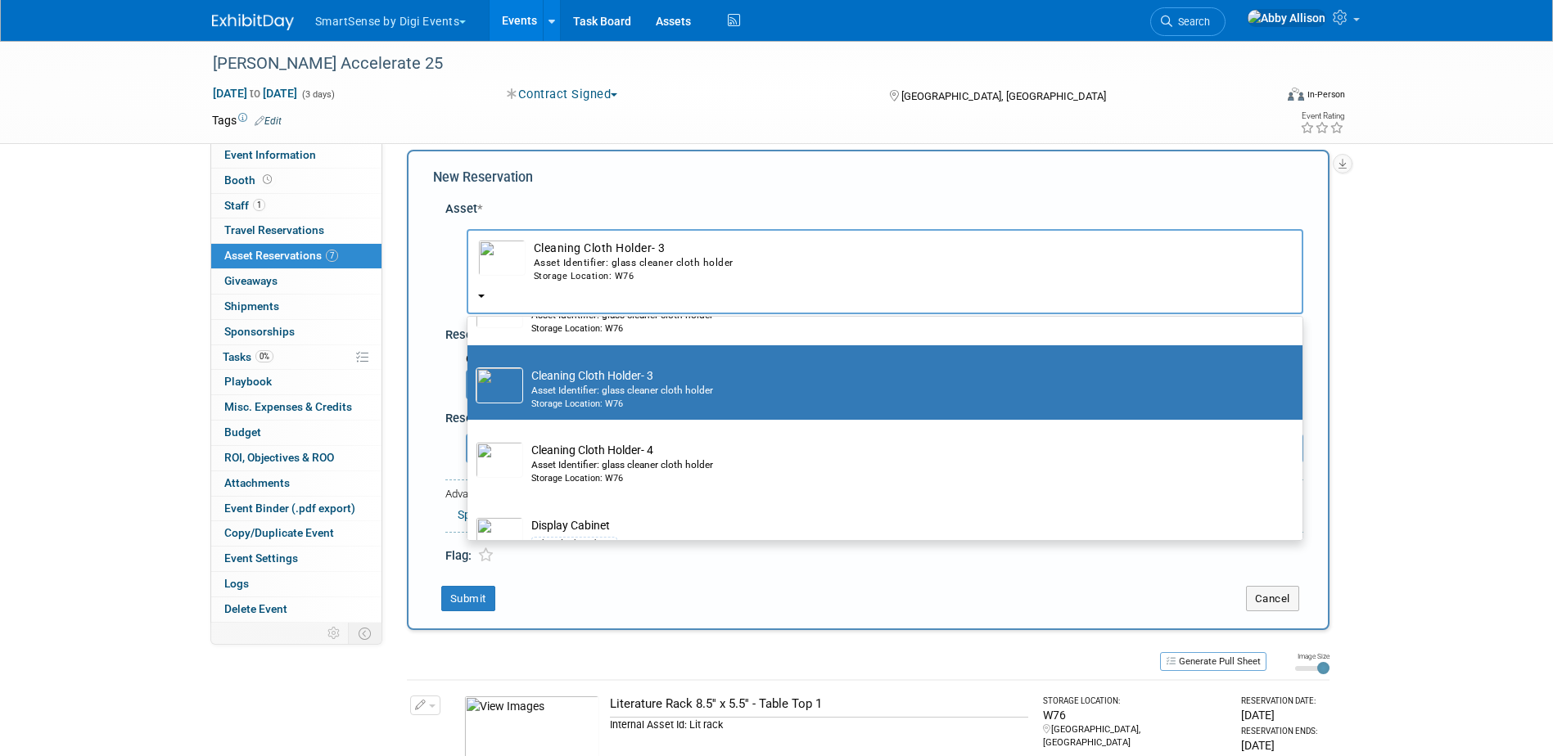
scroll to position [164, 0]
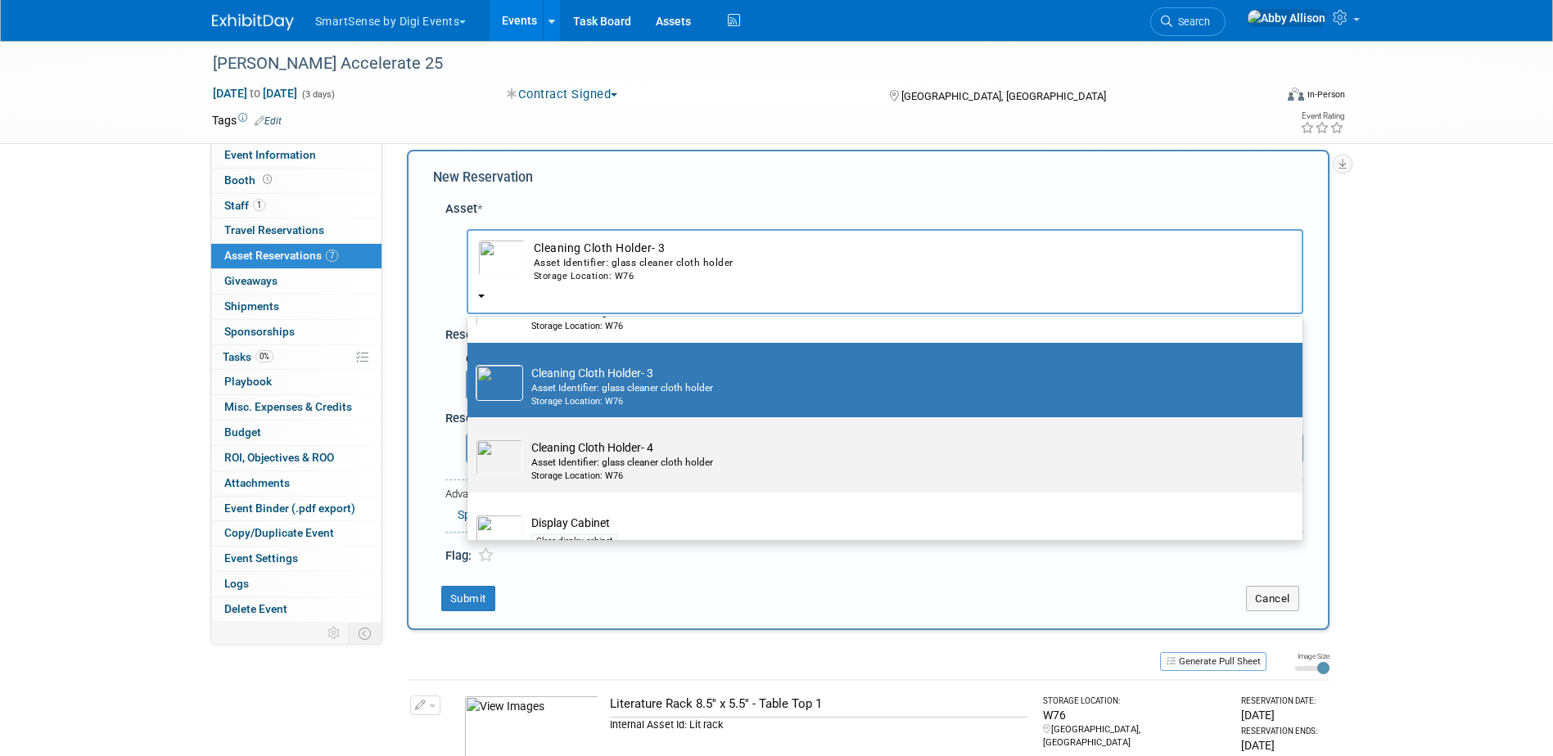
click at [543, 456] on td "Cleaning Cloth Holder- 4 Asset Identifier: glass cleaner cloth holder Storage L…" at bounding box center [896, 461] width 747 height 43
click at [470, 437] on input "Cleaning Cloth Holder- 4 Asset Identifier: glass cleaner cloth holder Storage L…" at bounding box center [464, 432] width 11 height 11
select select "10720020"
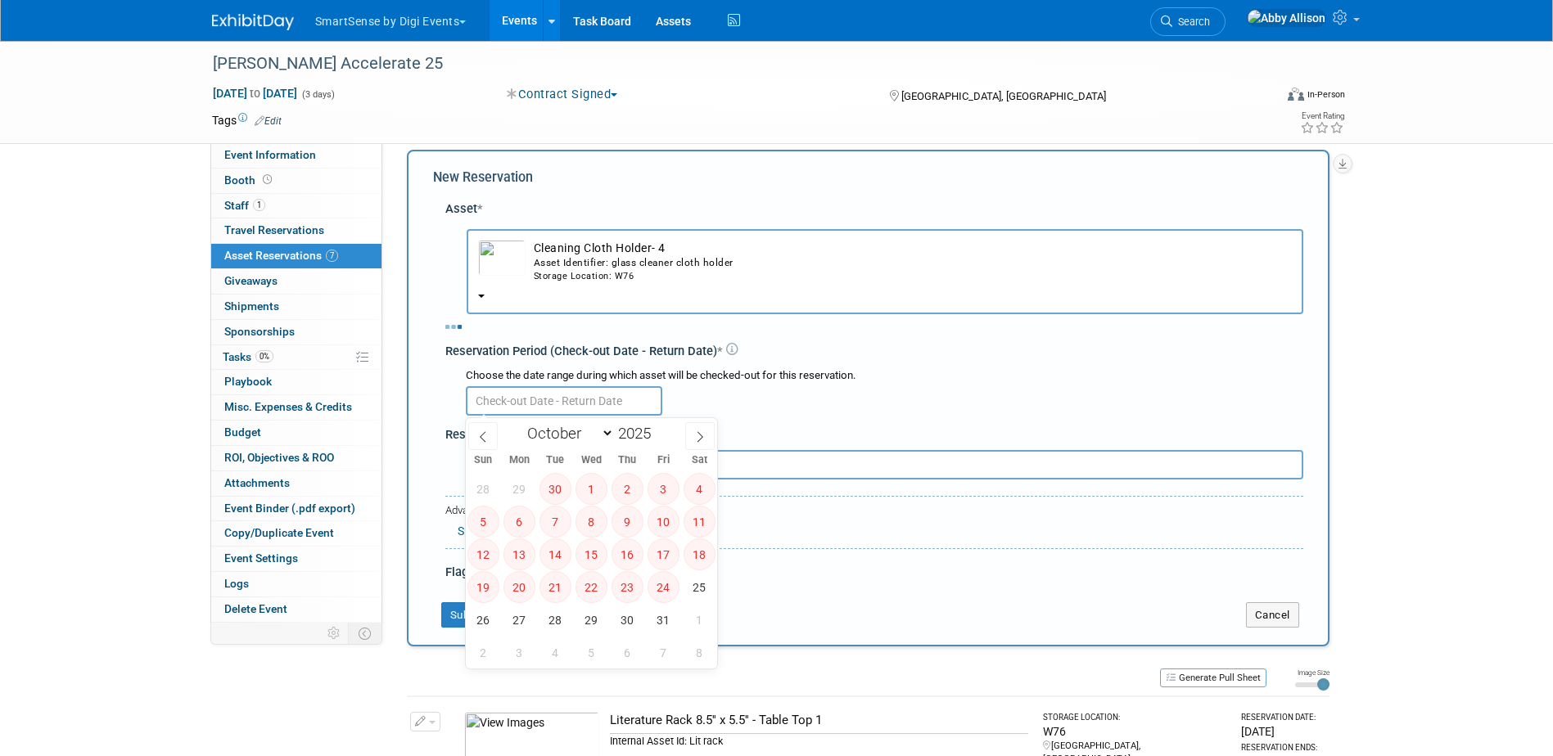
click at [534, 398] on input "text" at bounding box center [564, 400] width 196 height 29
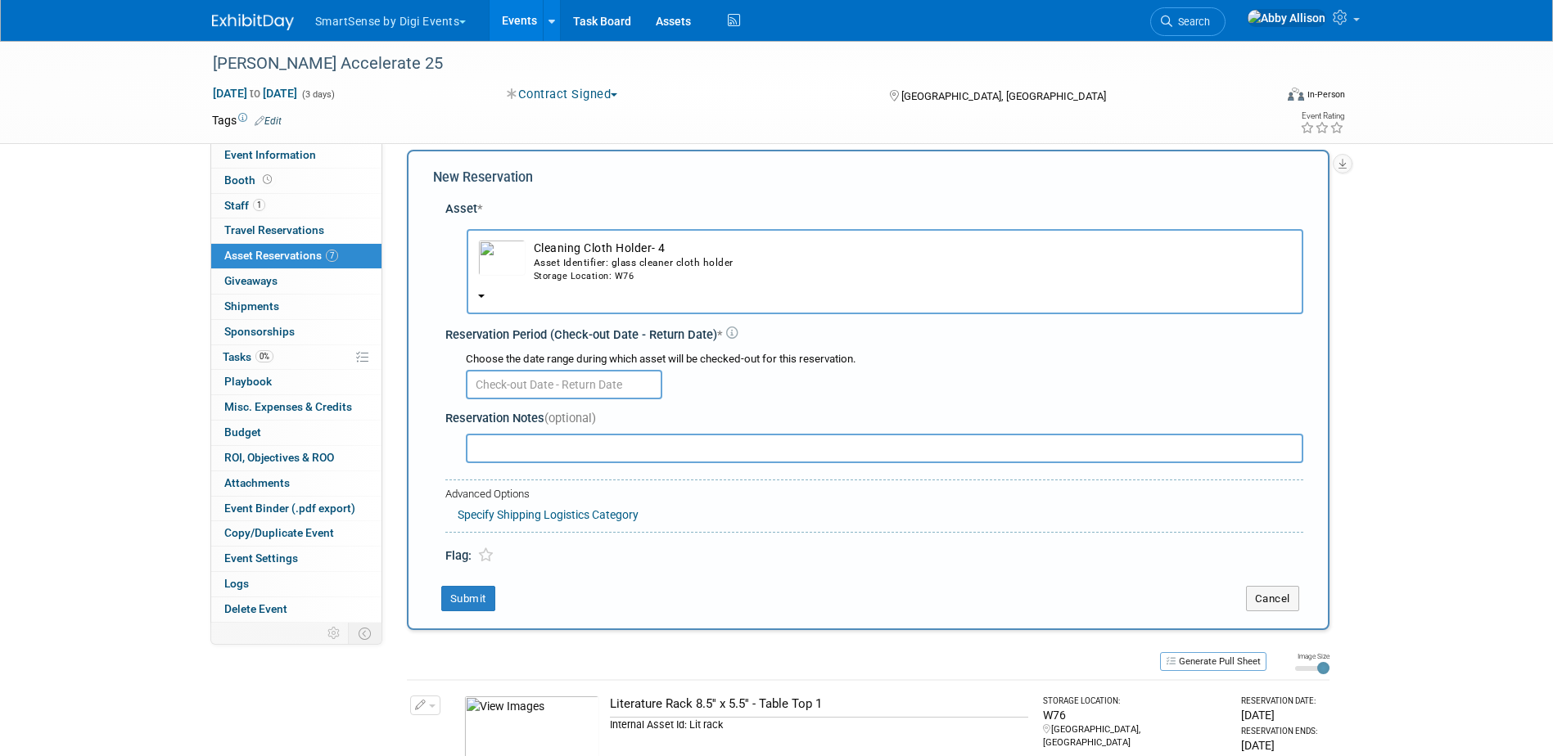
click at [542, 379] on input "text" at bounding box center [564, 384] width 196 height 29
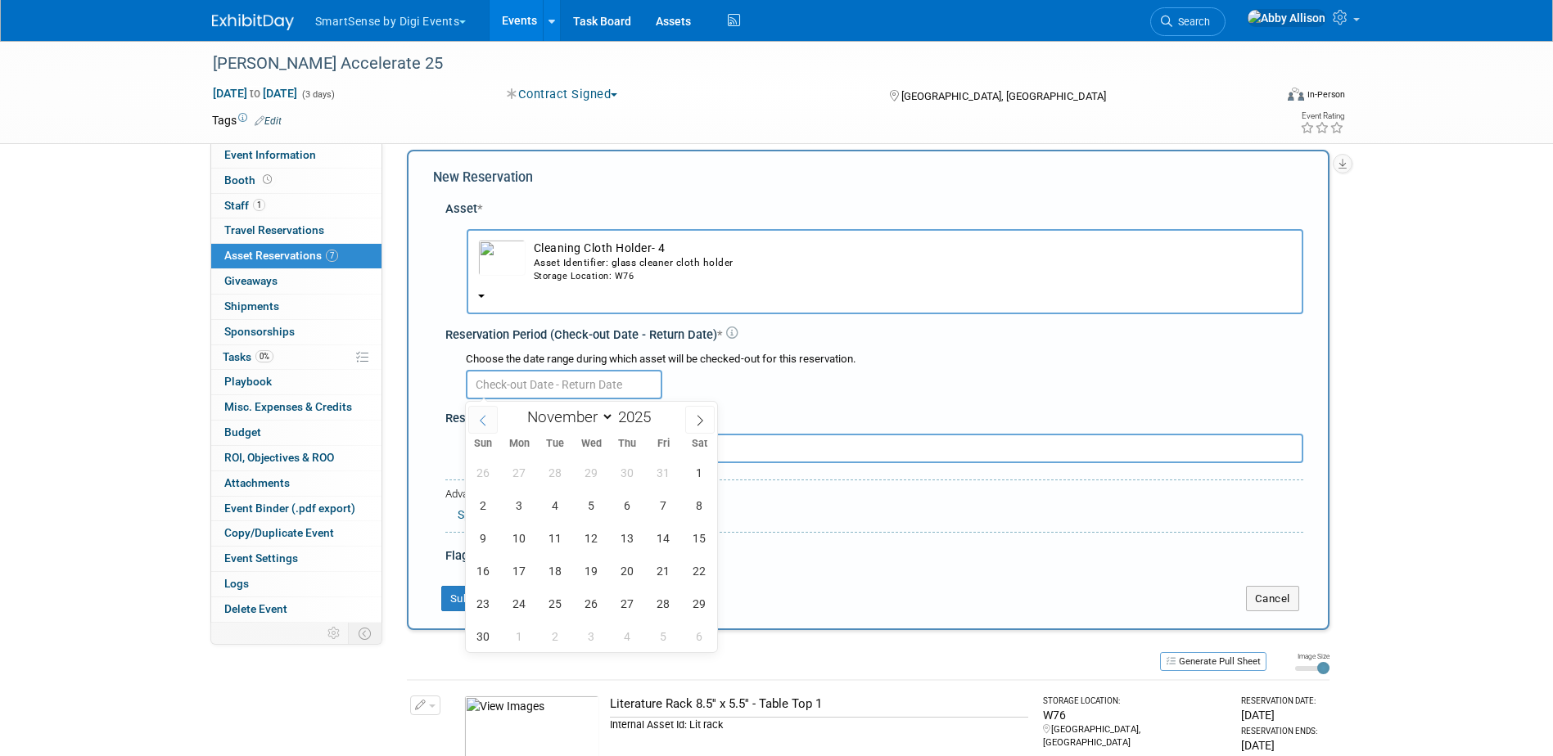
click at [494, 424] on span at bounding box center [482, 420] width 29 height 28
select select "9"
click at [668, 535] on span "17" at bounding box center [664, 538] width 32 height 32
type input "[DATE]"
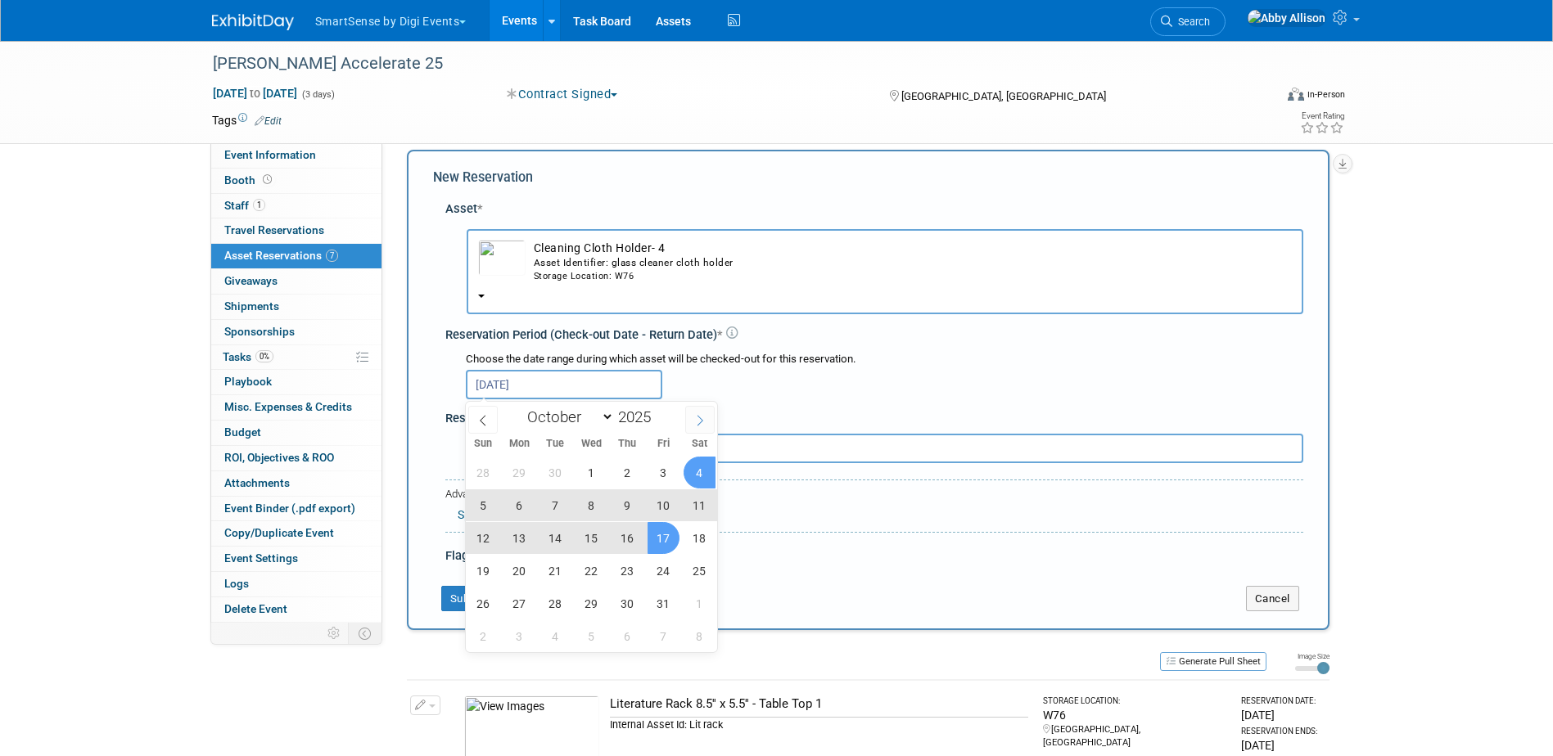
click at [698, 417] on icon at bounding box center [699, 420] width 11 height 11
select select "10"
click at [667, 530] on span "14" at bounding box center [664, 538] width 32 height 32
type input "[DATE] to [DATE]"
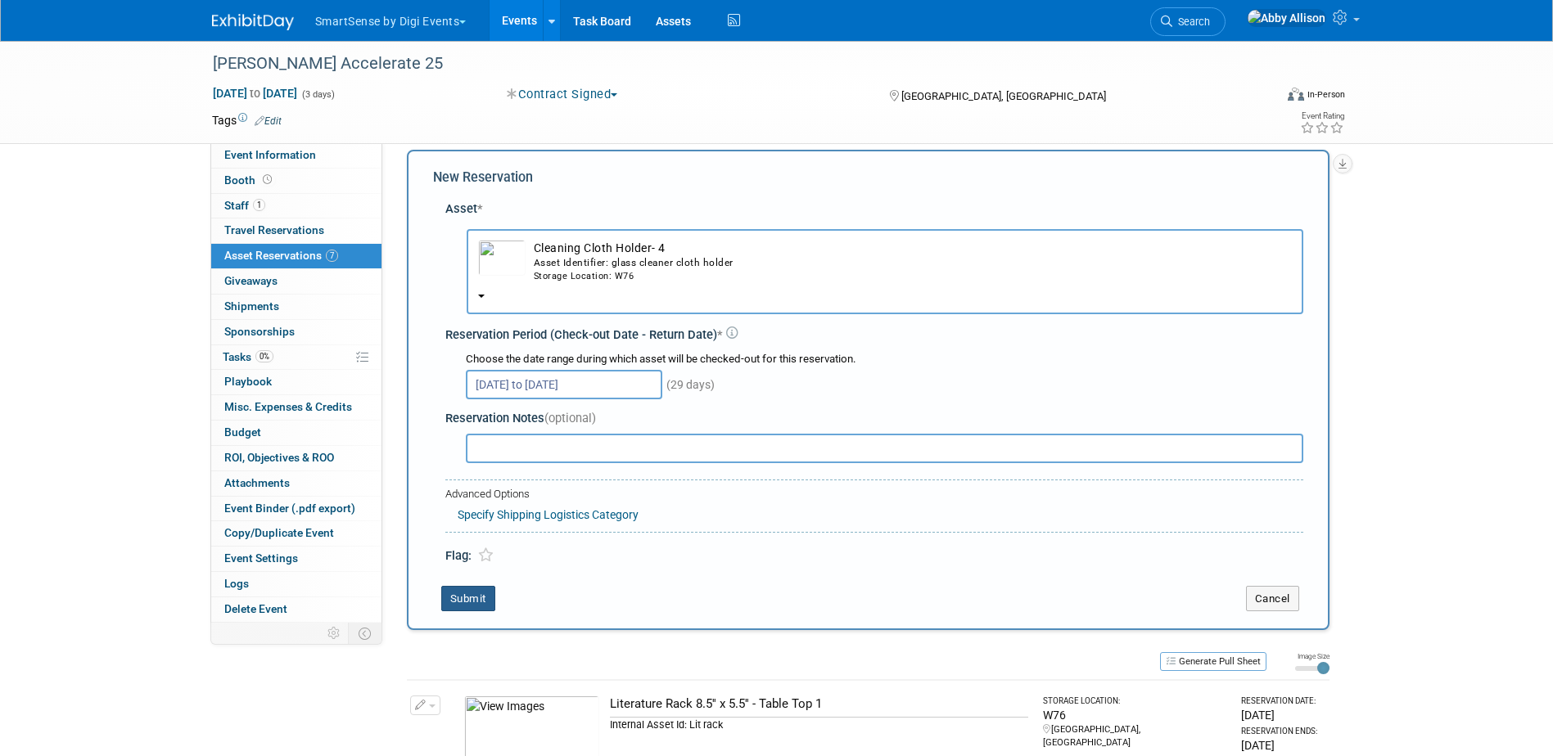
click at [470, 592] on button "Submit" at bounding box center [468, 599] width 54 height 26
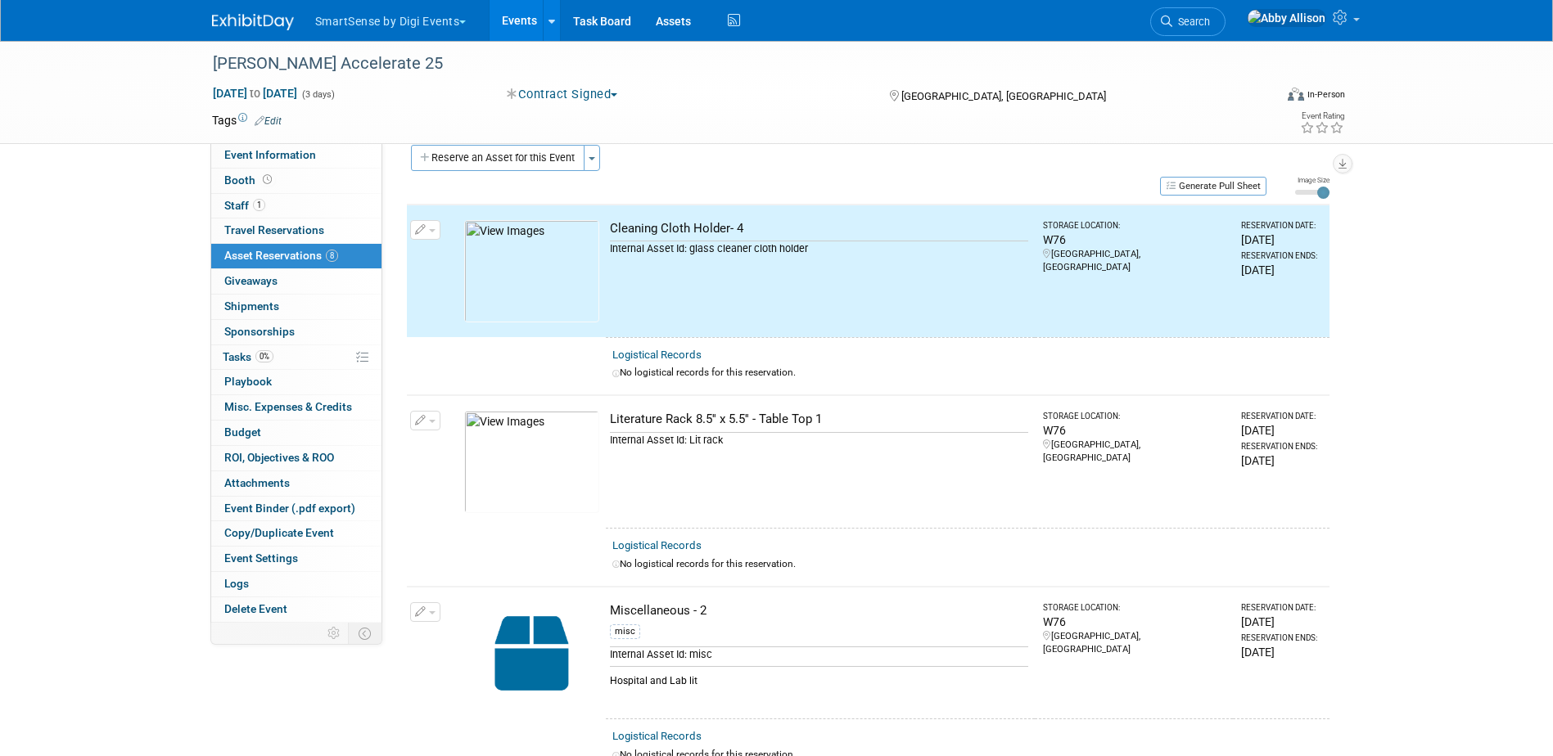
scroll to position [0, 0]
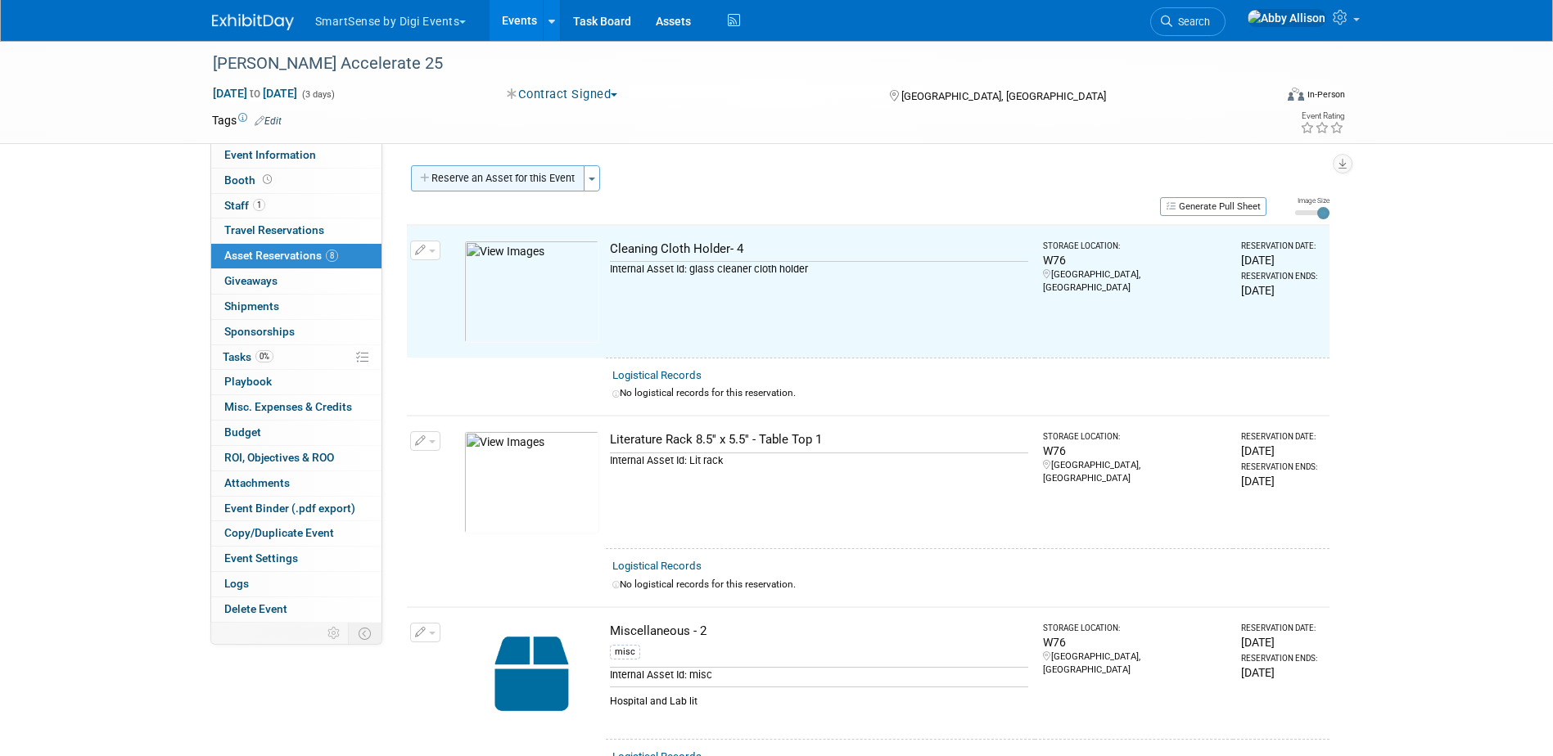
click at [479, 180] on button "Reserve an Asset for this Event" at bounding box center [498, 178] width 174 height 26
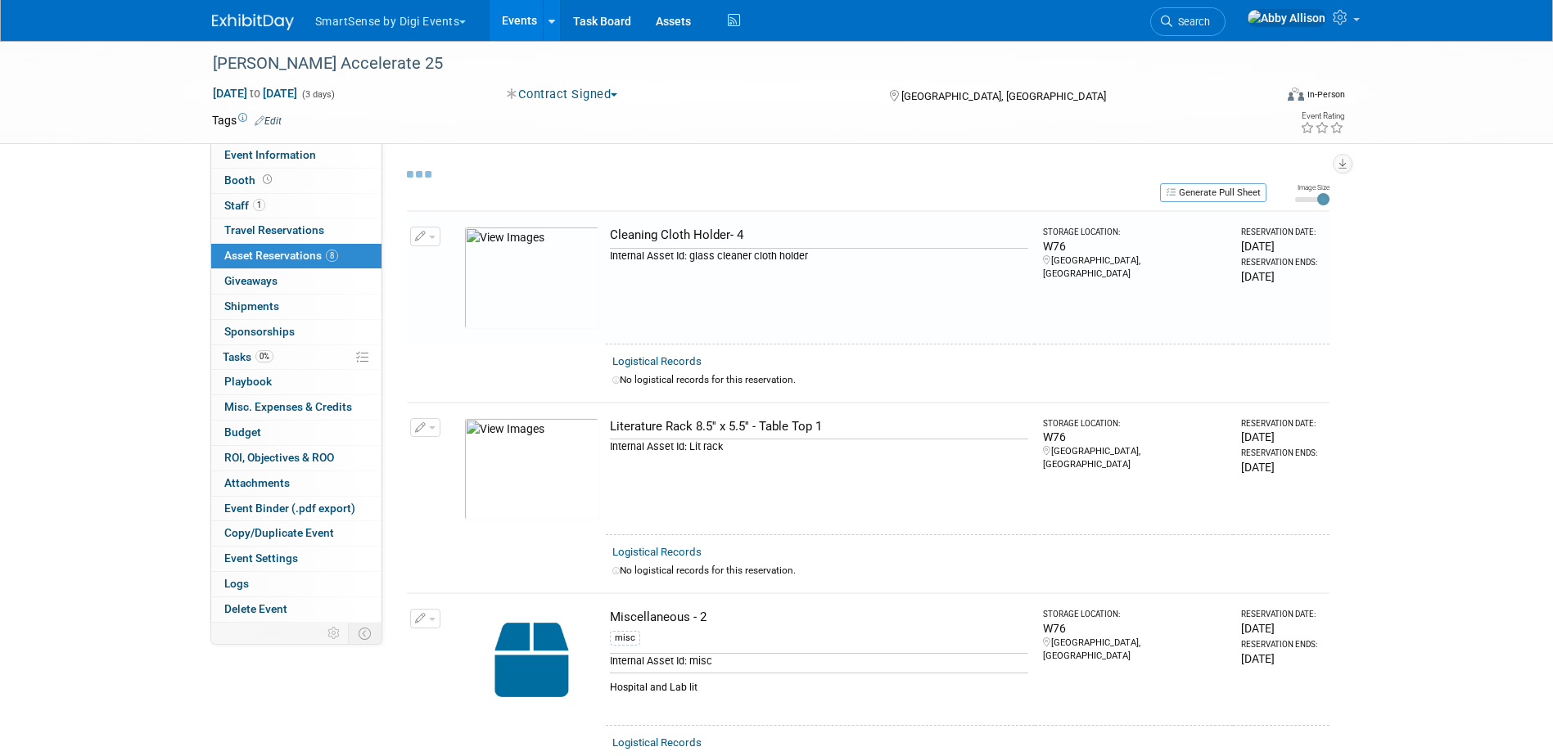
scroll to position [16, 0]
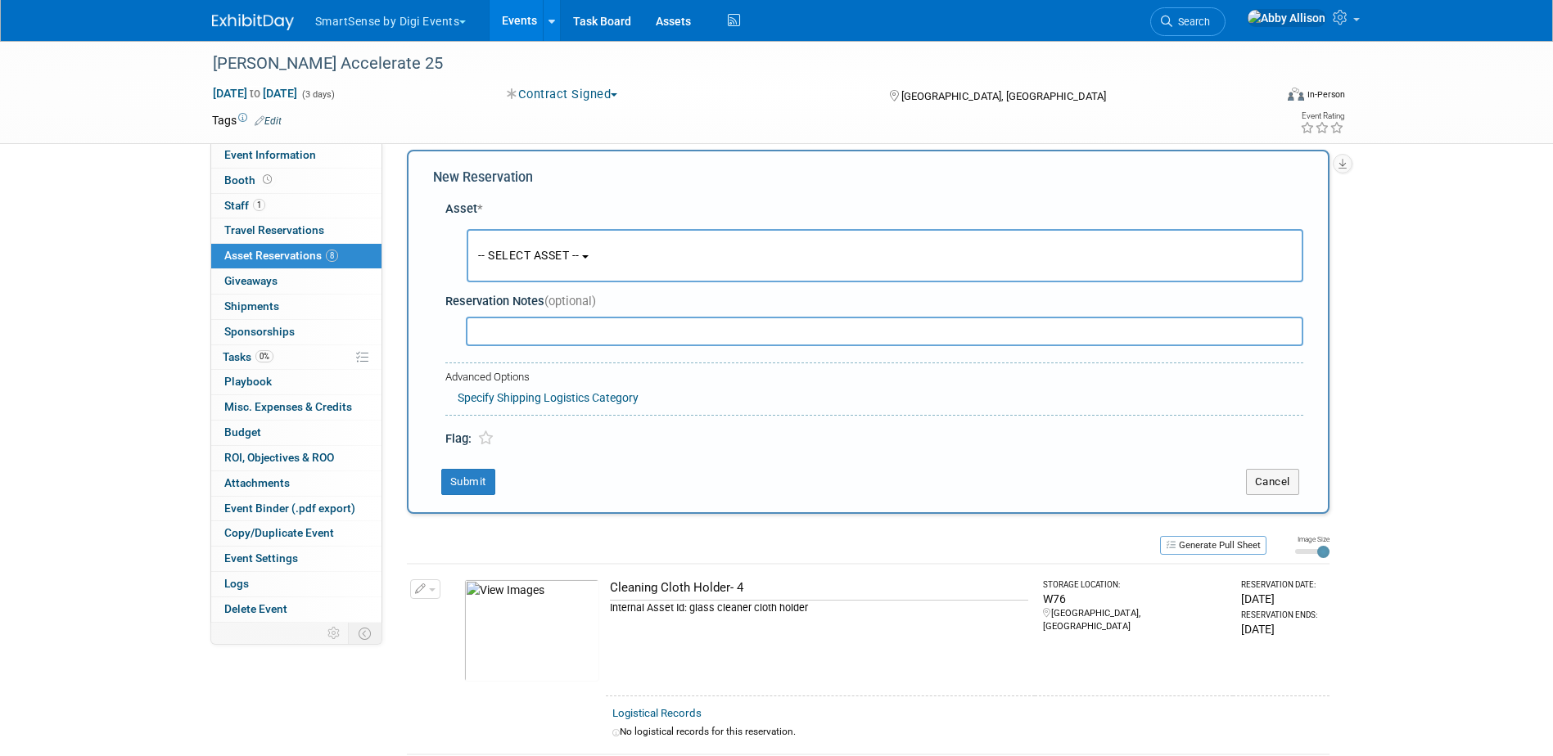
click at [525, 265] on button "-- SELECT ASSET --" at bounding box center [885, 255] width 837 height 53
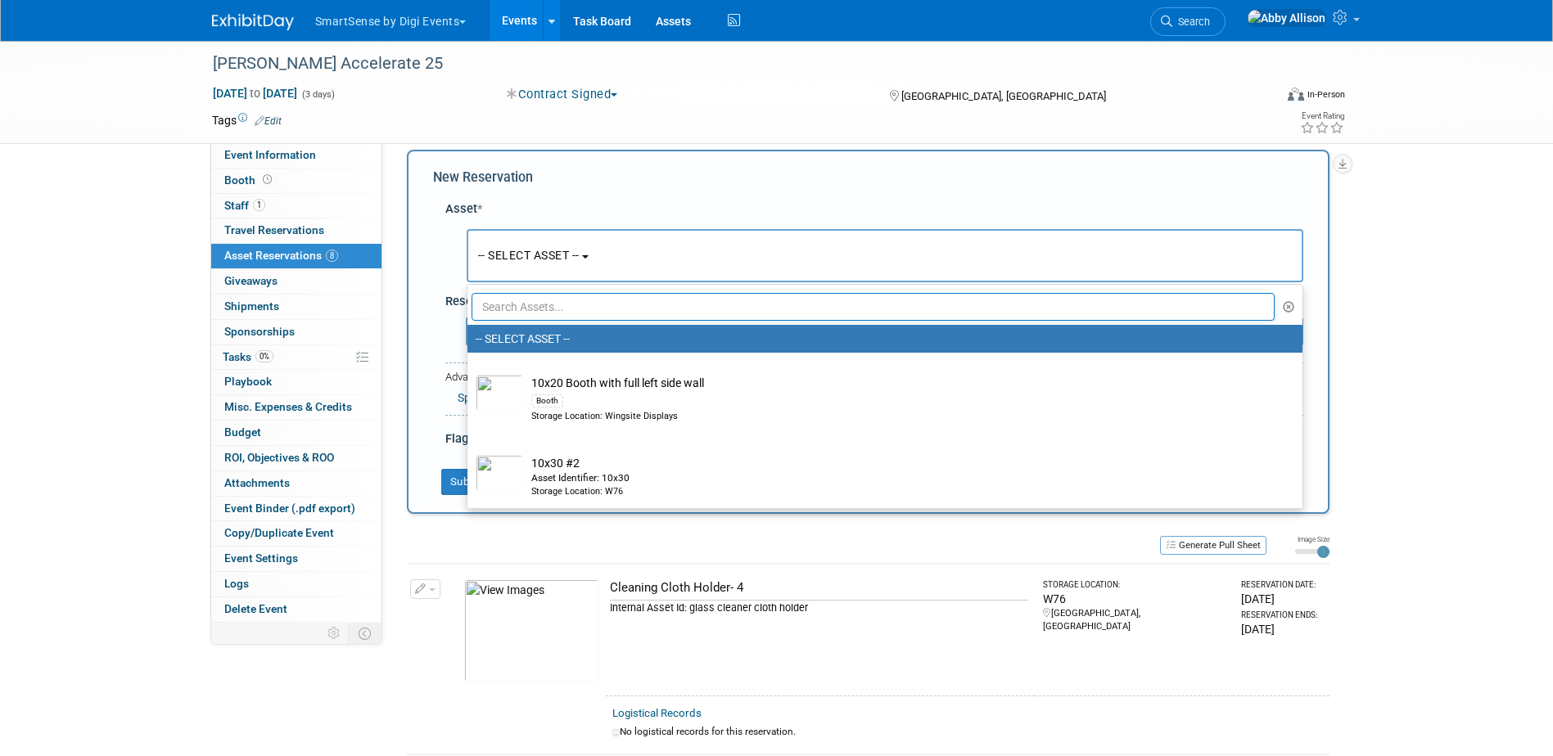
click at [522, 309] on input "text" at bounding box center [874, 307] width 804 height 28
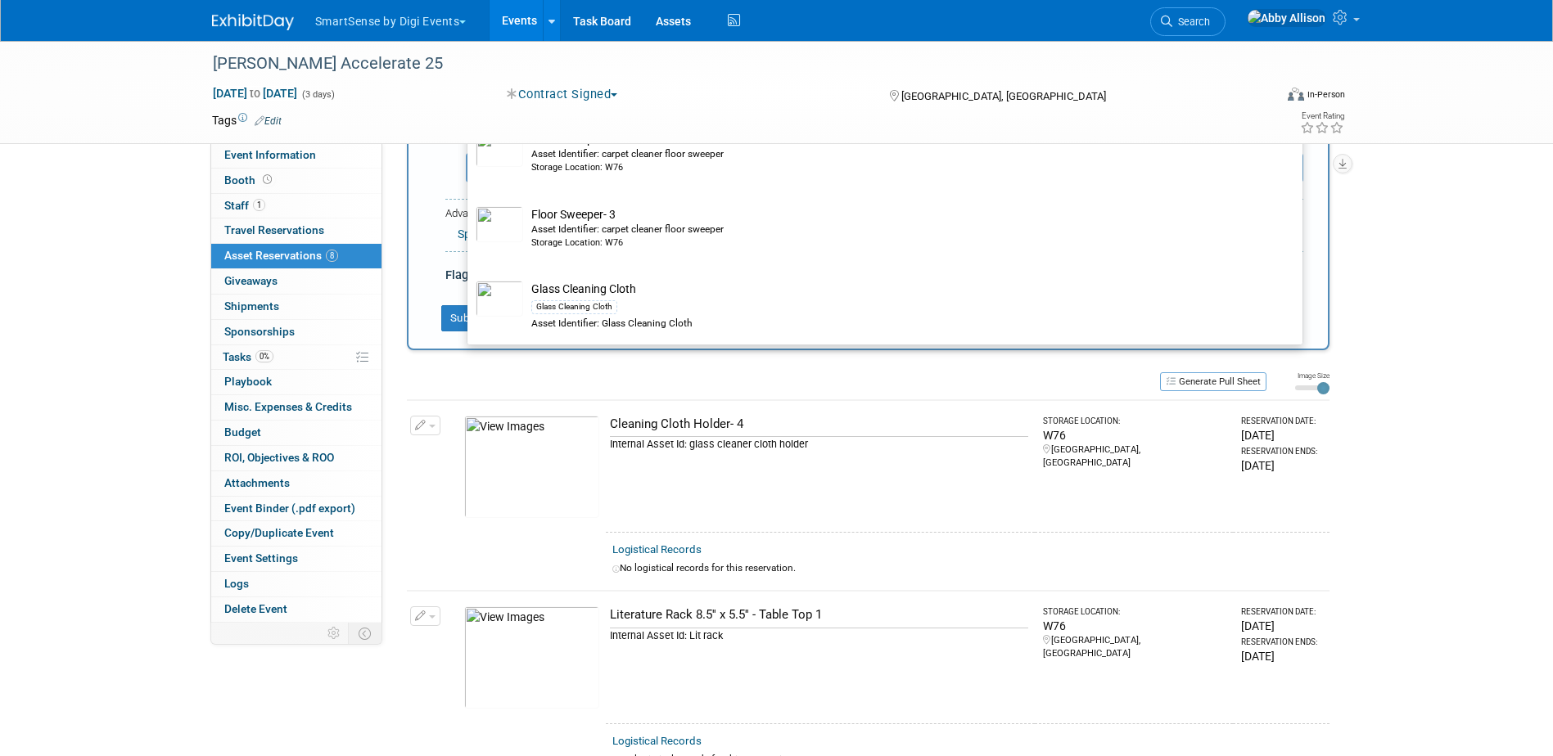
scroll to position [381, 0]
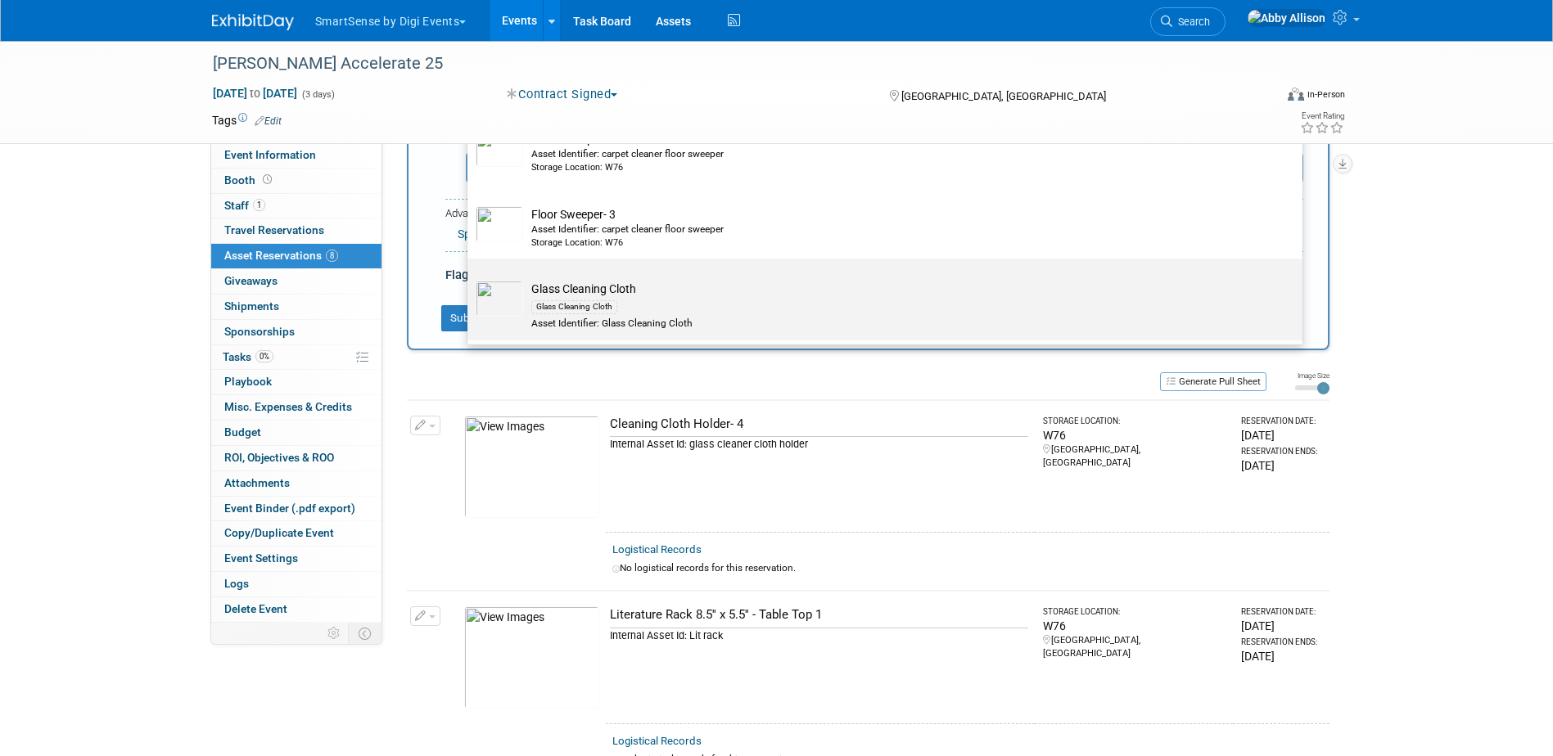
type input "clean"
click at [589, 286] on td "Glass Cleaning Cloth Glass Cleaning Cloth Asset Identifier: Glass Cleaning Cloth" at bounding box center [896, 305] width 747 height 49
click at [470, 278] on input "Glass Cleaning Cloth Glass Cleaning Cloth Asset Identifier: Glass Cleaning Cloth" at bounding box center [464, 273] width 11 height 11
select select "10720011"
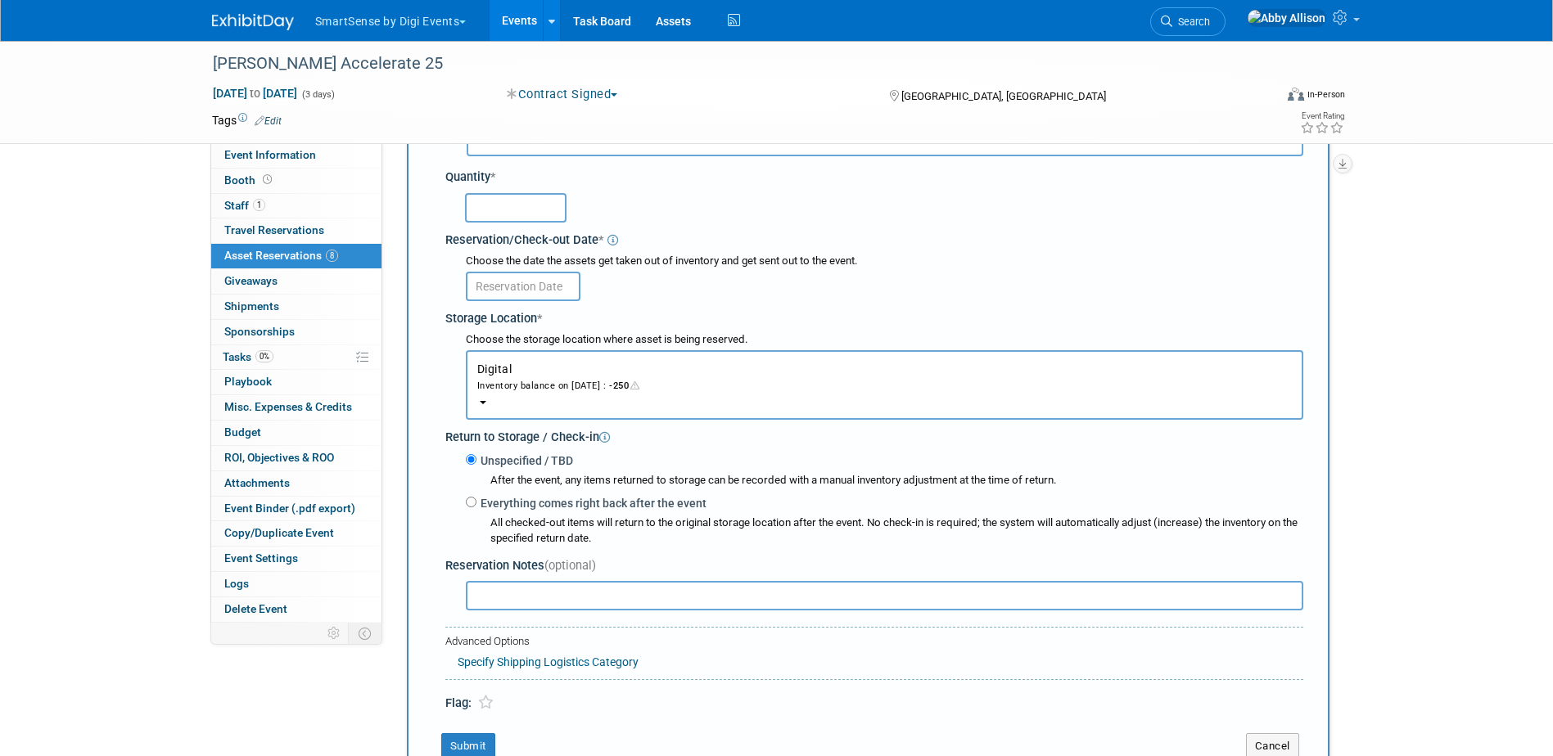
click at [504, 213] on input "text" at bounding box center [516, 207] width 102 height 29
type input "50"
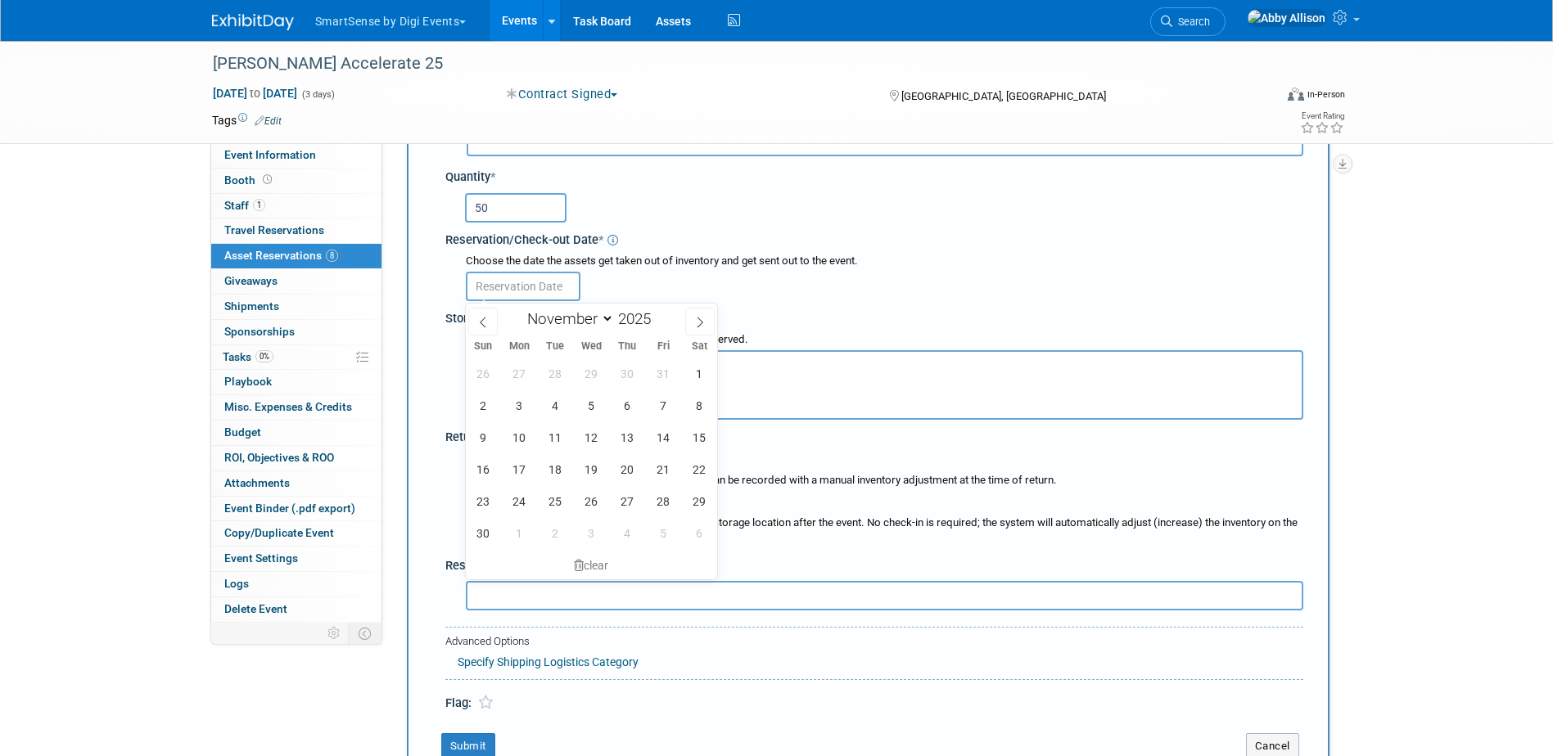
click at [510, 288] on input "text" at bounding box center [523, 286] width 115 height 29
click at [486, 318] on icon at bounding box center [482, 322] width 11 height 11
select select "9"
click at [662, 442] on span "17" at bounding box center [664, 438] width 32 height 32
type input "[DATE]"
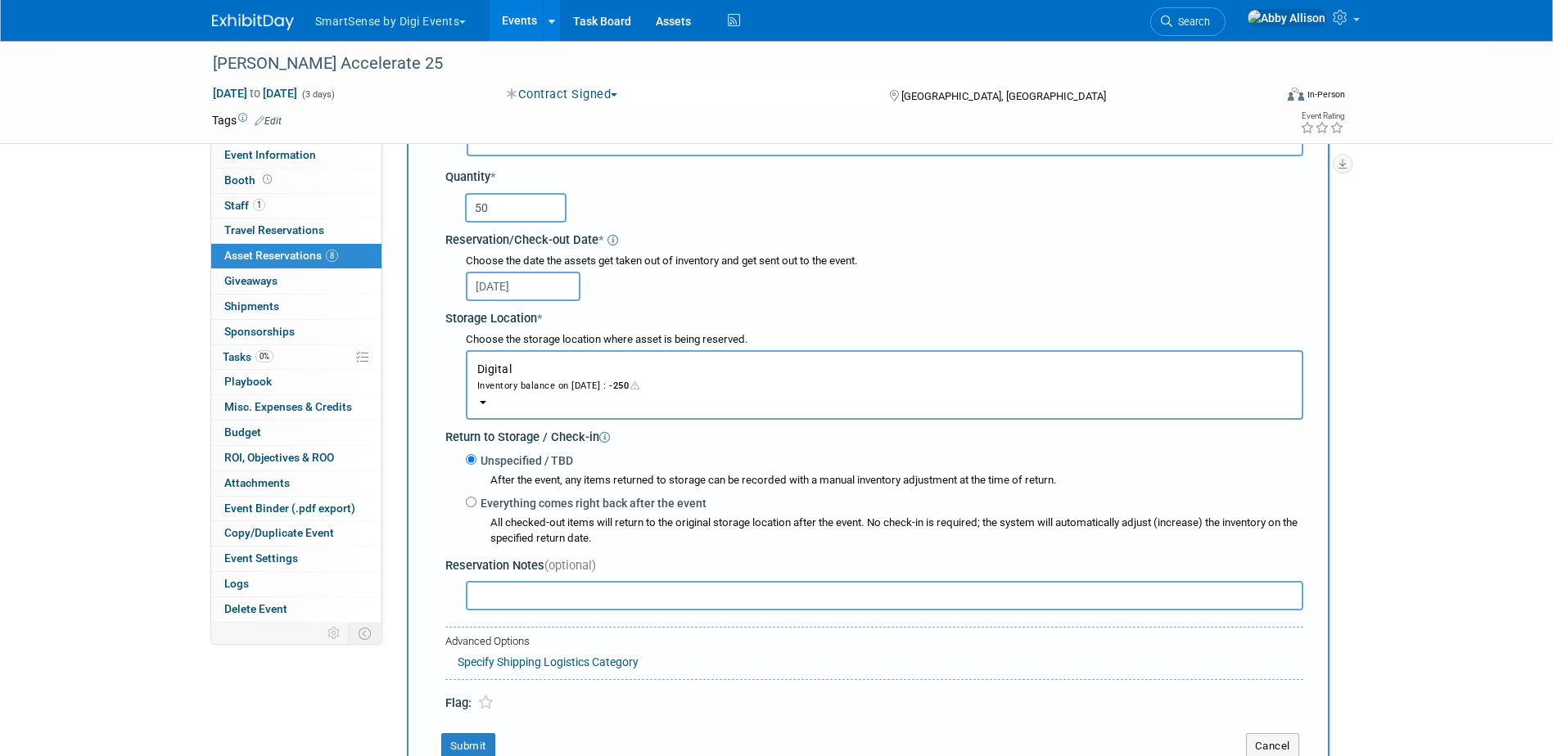
click at [502, 393] on div "Inventory balance on [DATE] : -250" at bounding box center [884, 385] width 815 height 16
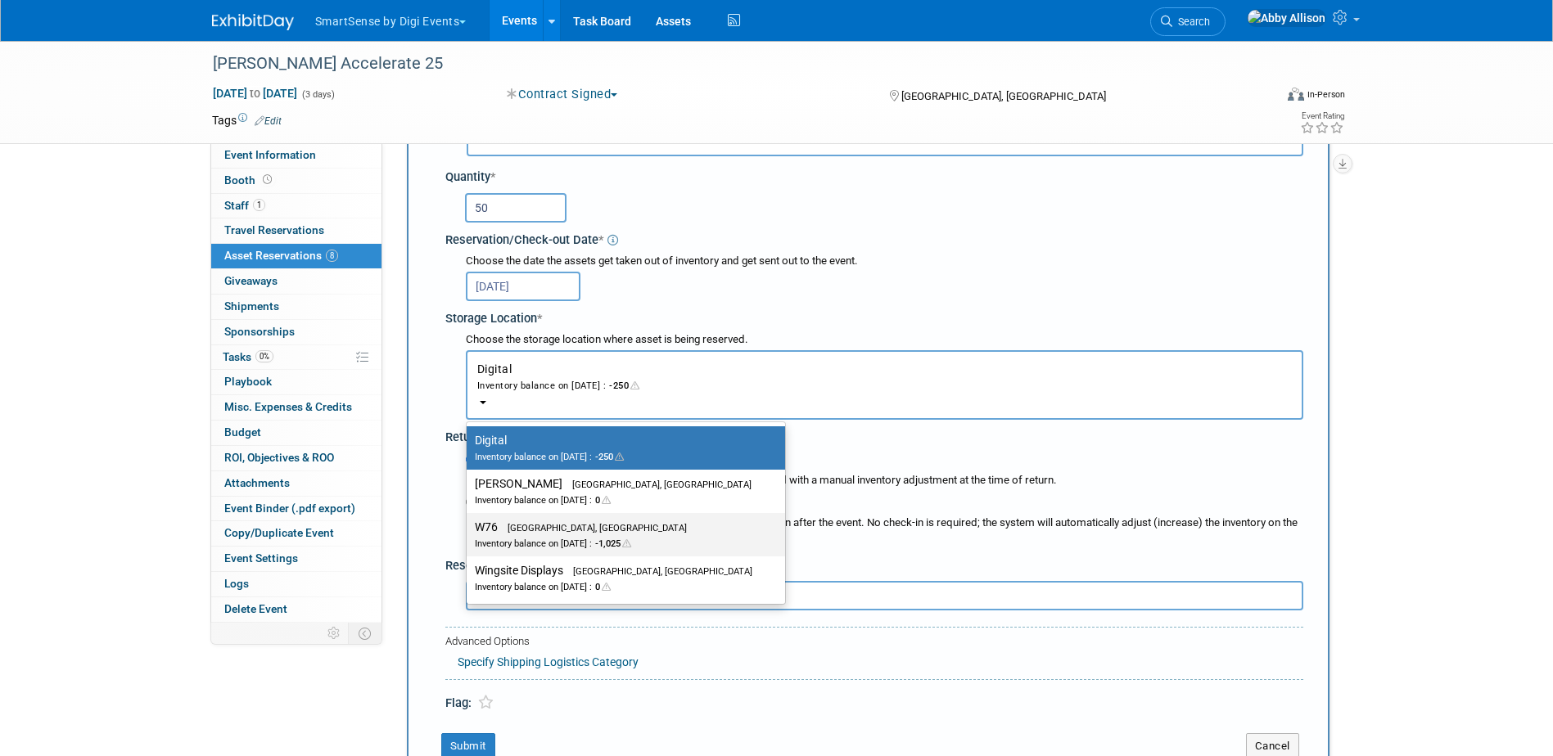
click at [542, 526] on span "[GEOGRAPHIC_DATA], [GEOGRAPHIC_DATA]" at bounding box center [592, 528] width 189 height 11
click at [469, 526] on input "W76 [GEOGRAPHIC_DATA], [GEOGRAPHIC_DATA] Inventory balance on [DATE] : -1,025" at bounding box center [463, 527] width 11 height 11
select select "11223179"
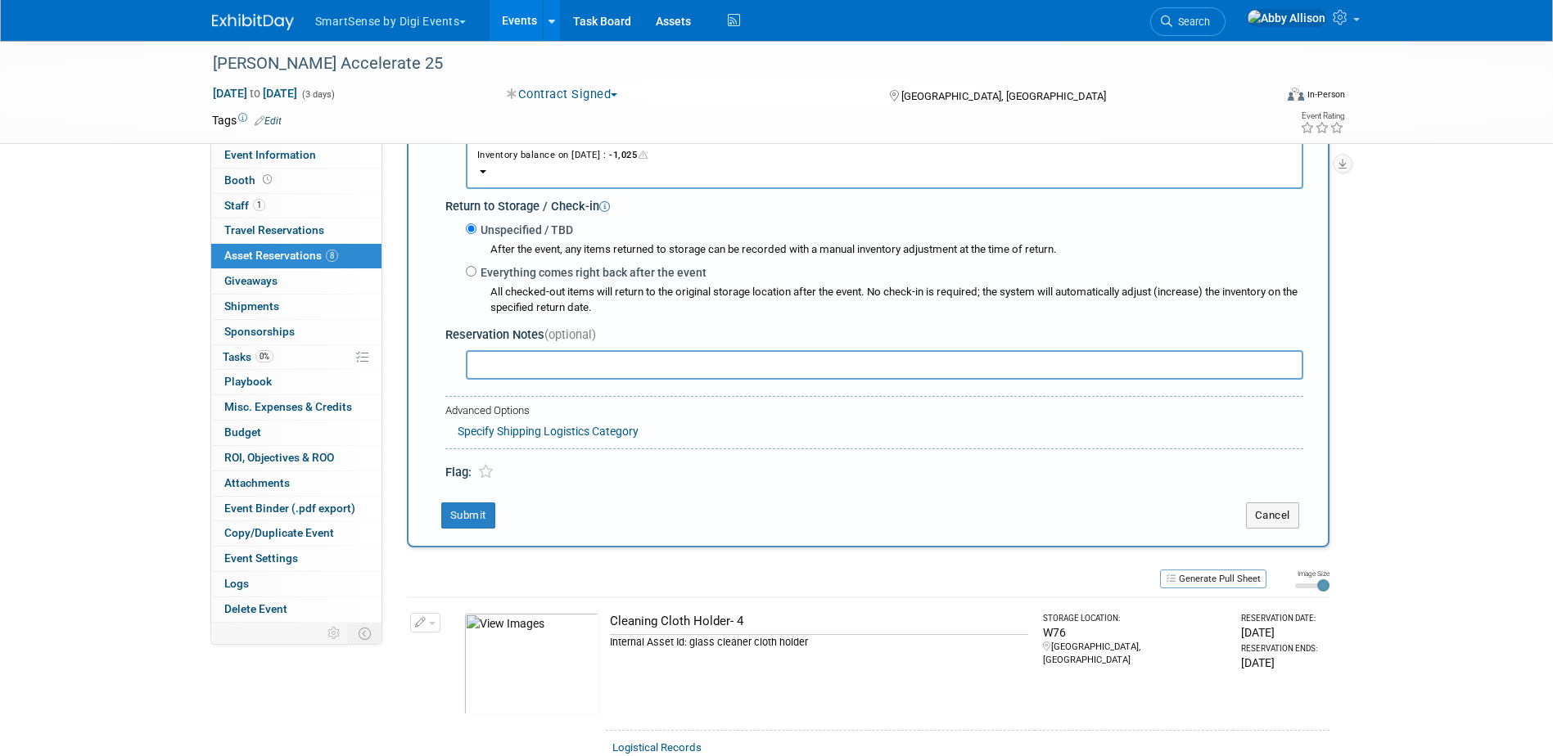
scroll to position [425, 0]
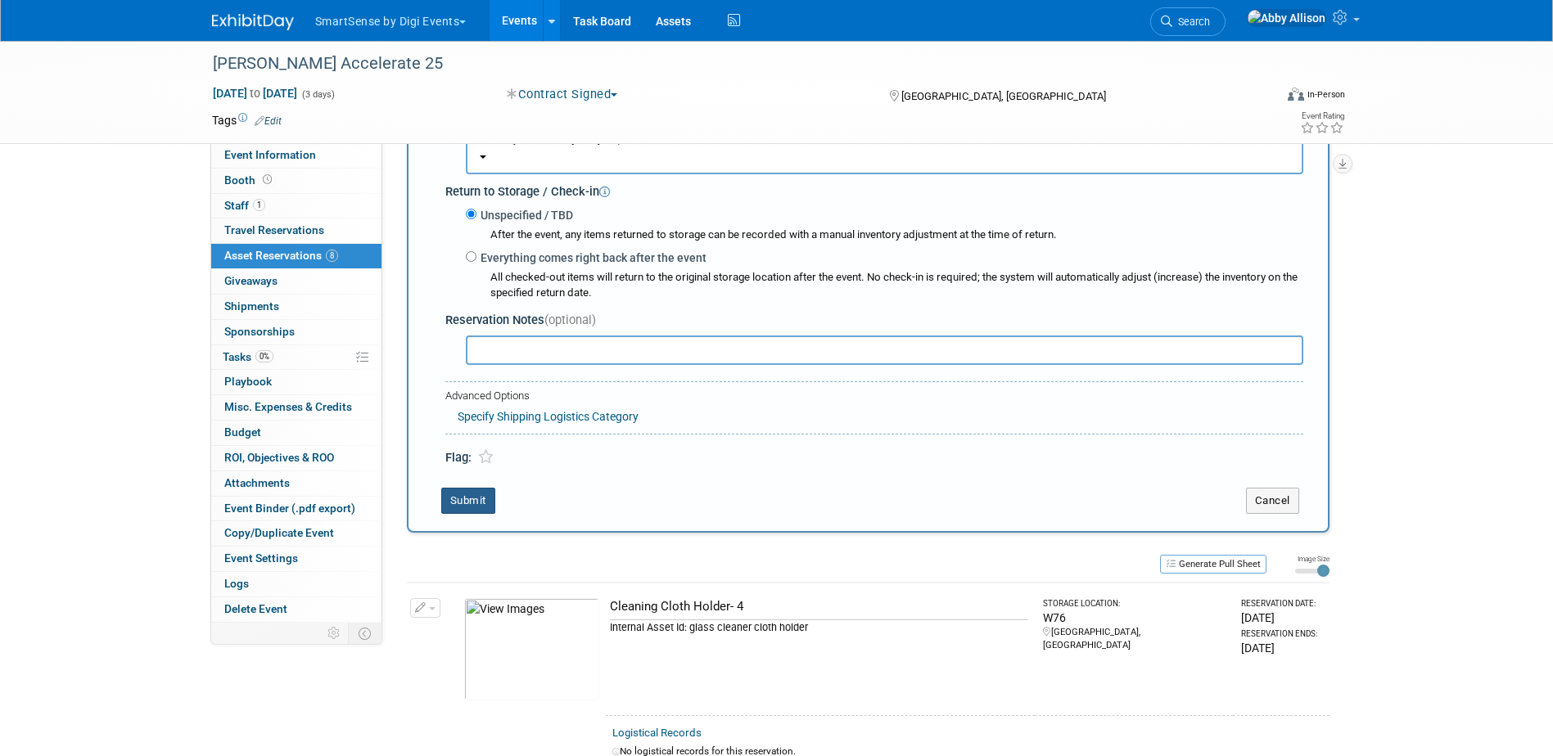
click at [463, 504] on button "Submit" at bounding box center [468, 501] width 54 height 26
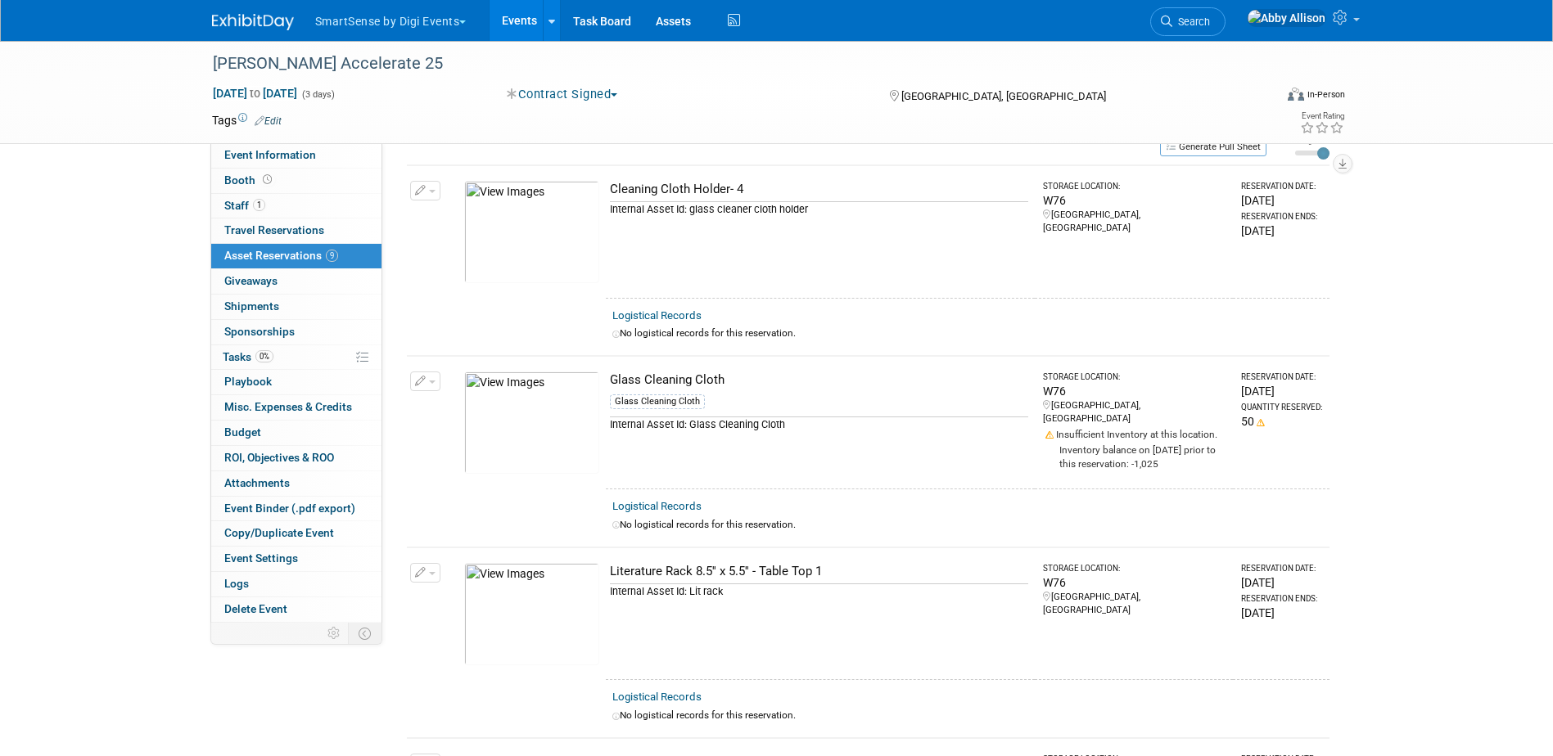
scroll to position [0, 0]
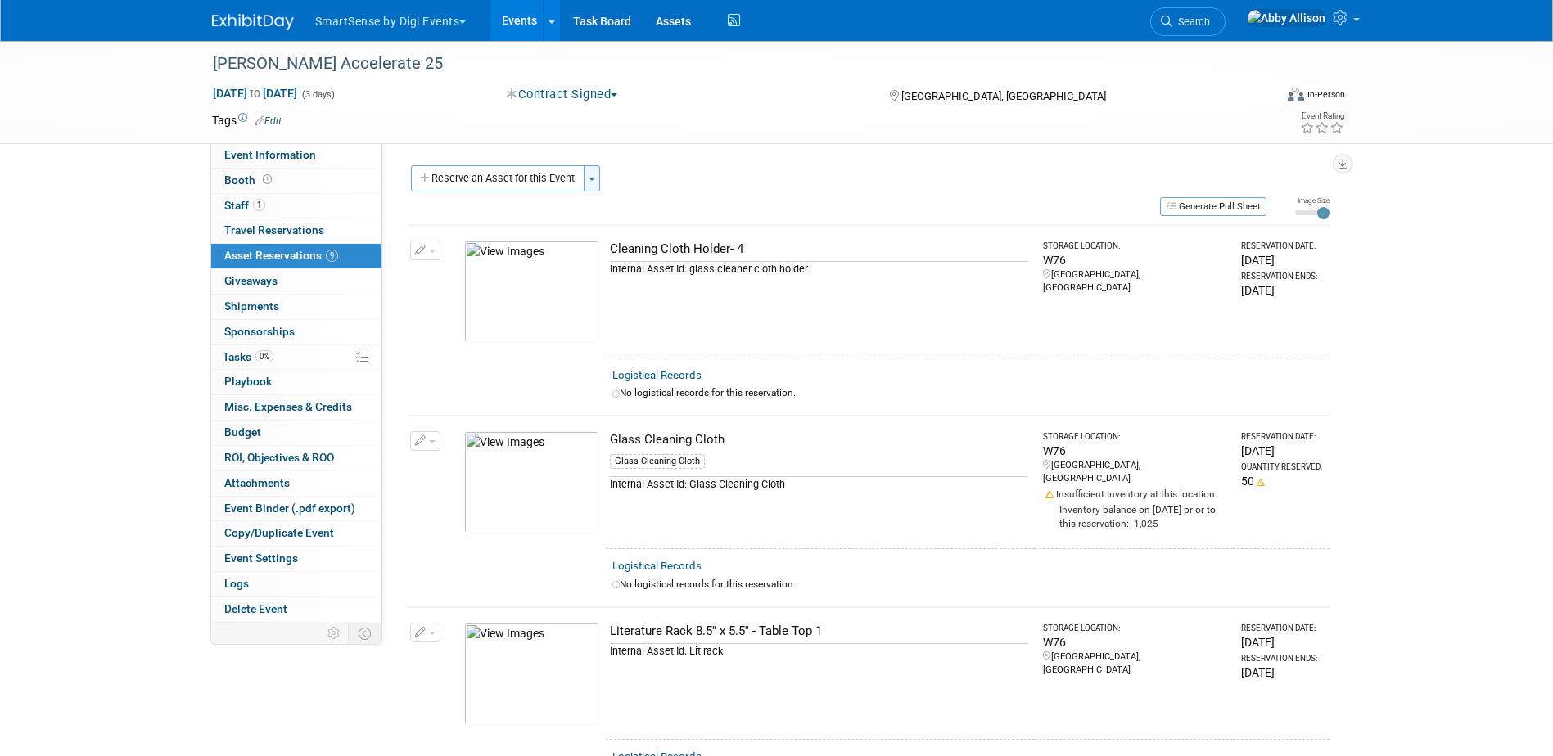
click at [594, 178] on span "button" at bounding box center [592, 179] width 7 height 3
click at [613, 238] on link "Copy asset reservations from another event" at bounding box center [719, 238] width 270 height 28
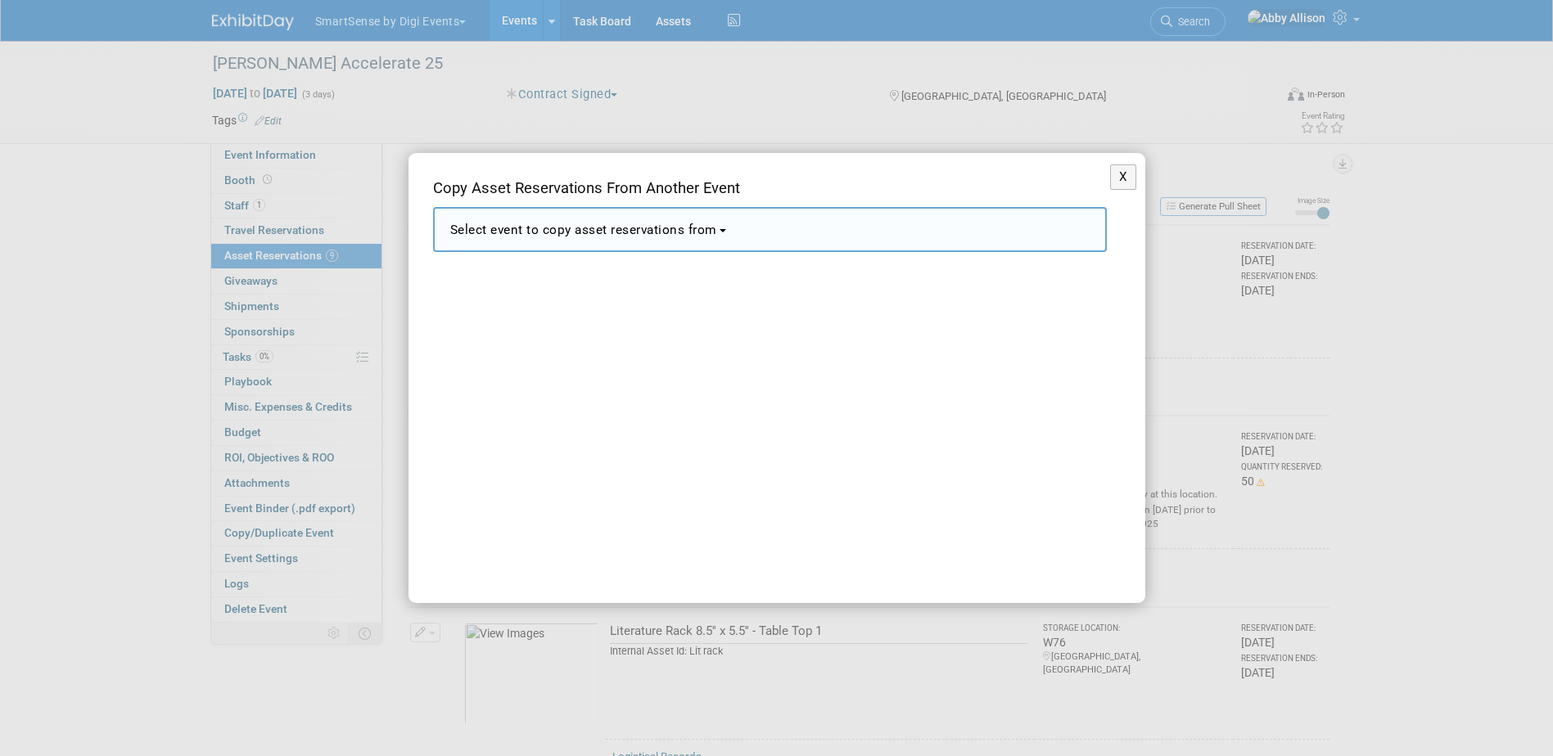
click at [608, 240] on button "Select event to copy asset reservations from" at bounding box center [770, 229] width 674 height 45
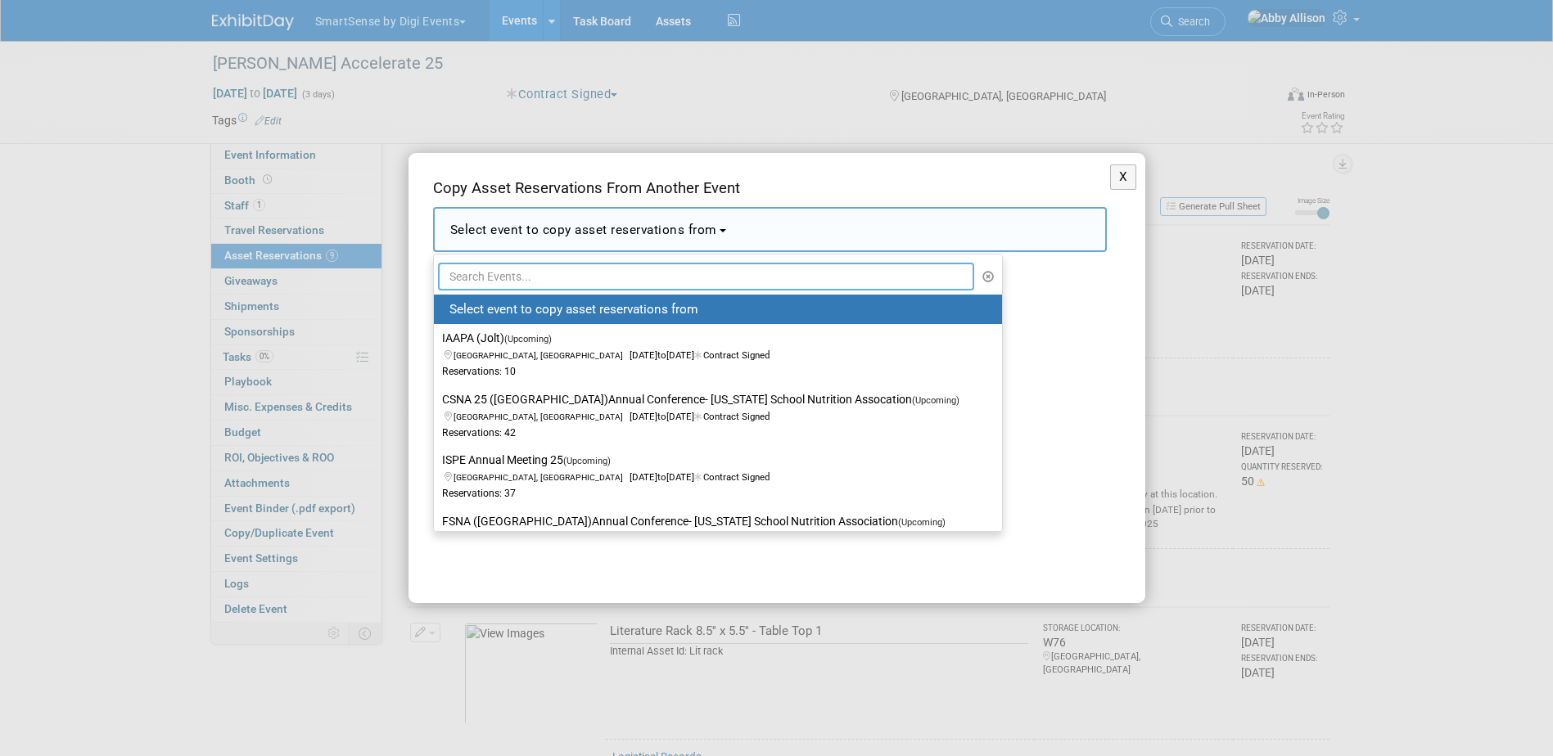
click at [604, 270] on input "text" at bounding box center [706, 277] width 537 height 28
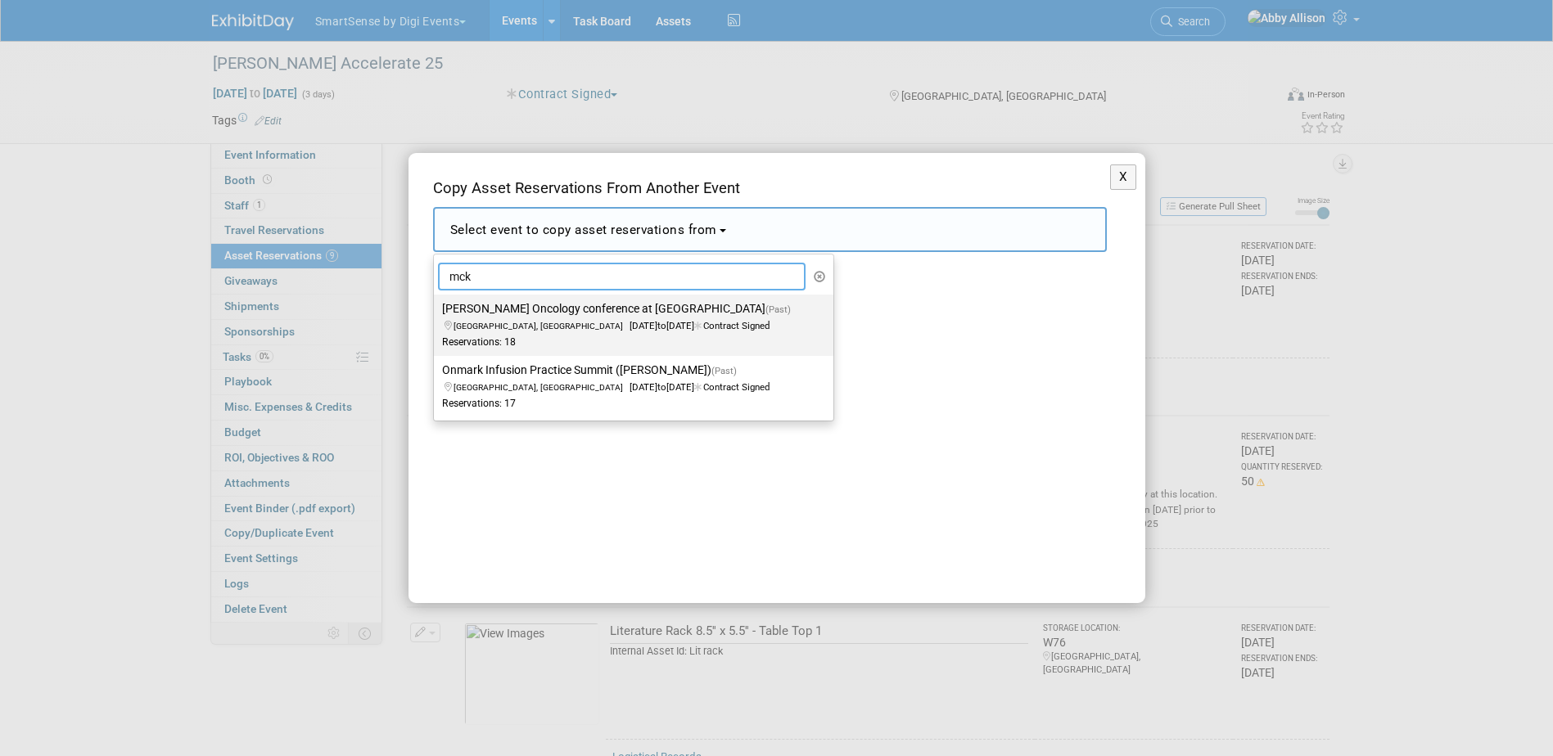
type input "mck"
click at [598, 315] on label "[PERSON_NAME] Oncology conference at [GEOGRAPHIC_DATA] (Past) [GEOGRAPHIC_DATA]…" at bounding box center [629, 325] width 375 height 54
click at [436, 314] on input "[PERSON_NAME] Oncology conference at [GEOGRAPHIC_DATA] (Past) [GEOGRAPHIC_DATA]…" at bounding box center [431, 309] width 11 height 11
select select "11094683"
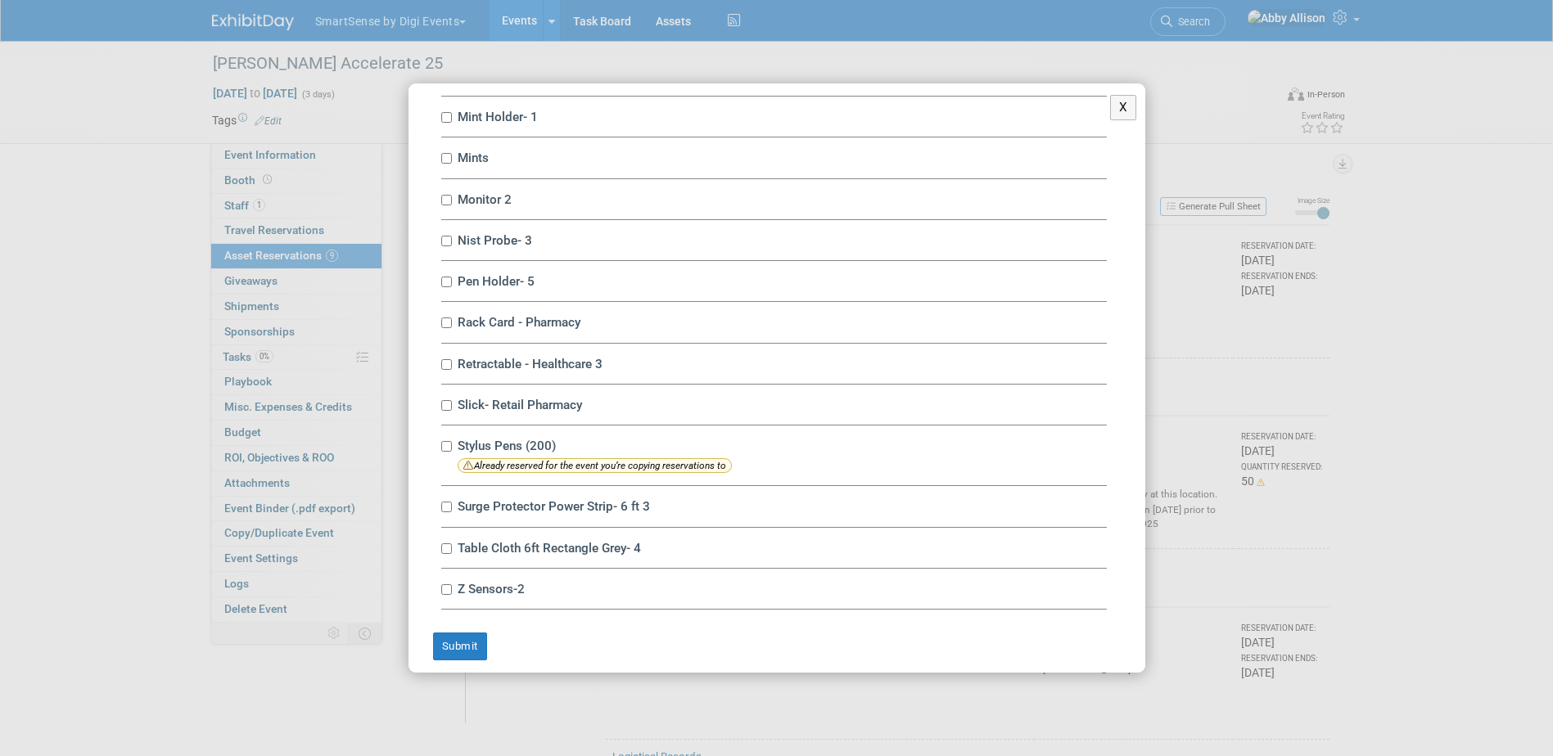
scroll to position [434, 0]
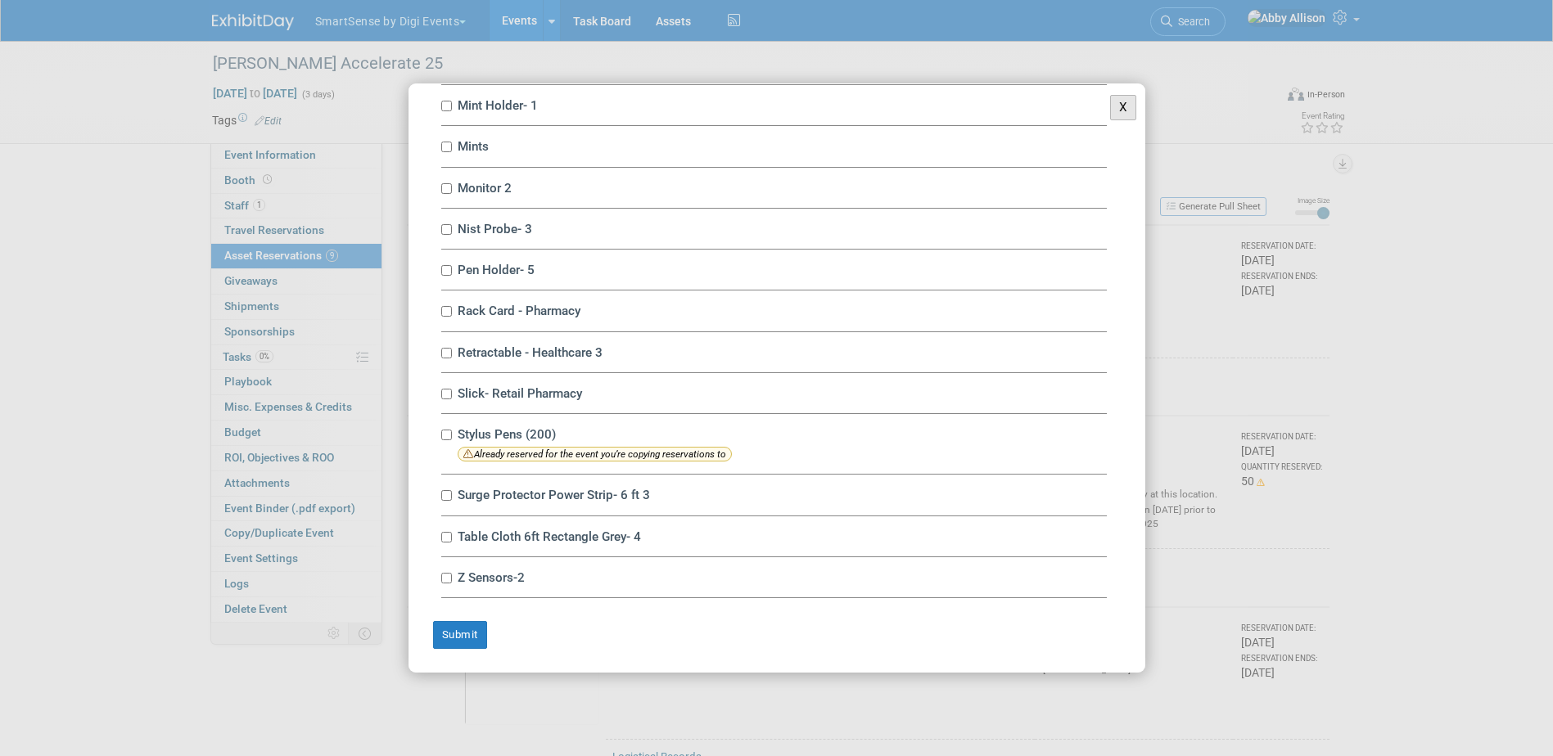
click at [1122, 114] on button "X" at bounding box center [1123, 107] width 27 height 25
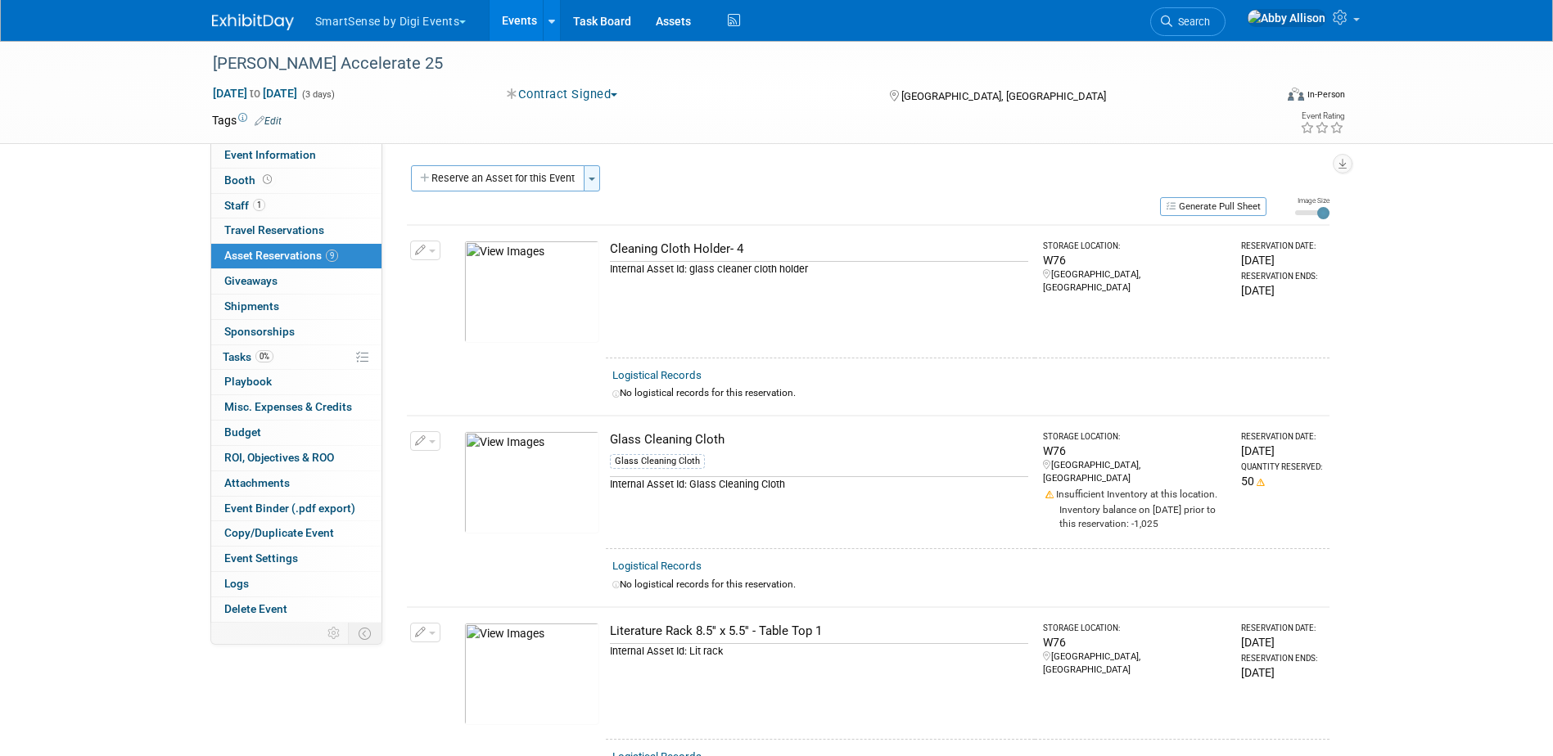
click at [591, 174] on button "Toggle Dropdown" at bounding box center [592, 178] width 16 height 26
click at [622, 236] on link "Copy asset reservations from another event" at bounding box center [719, 238] width 270 height 28
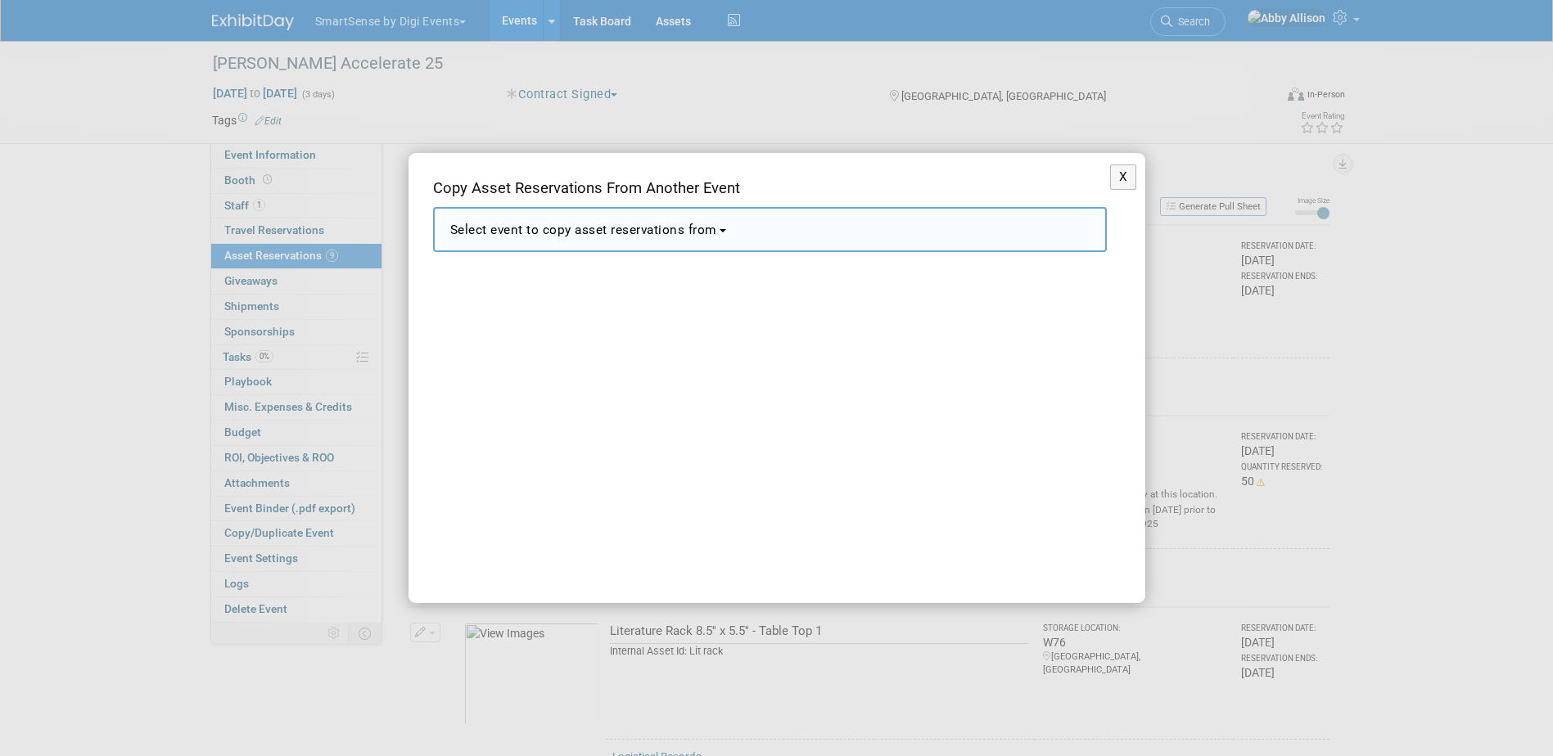
click at [612, 245] on button "Select event to copy asset reservations from" at bounding box center [770, 229] width 674 height 45
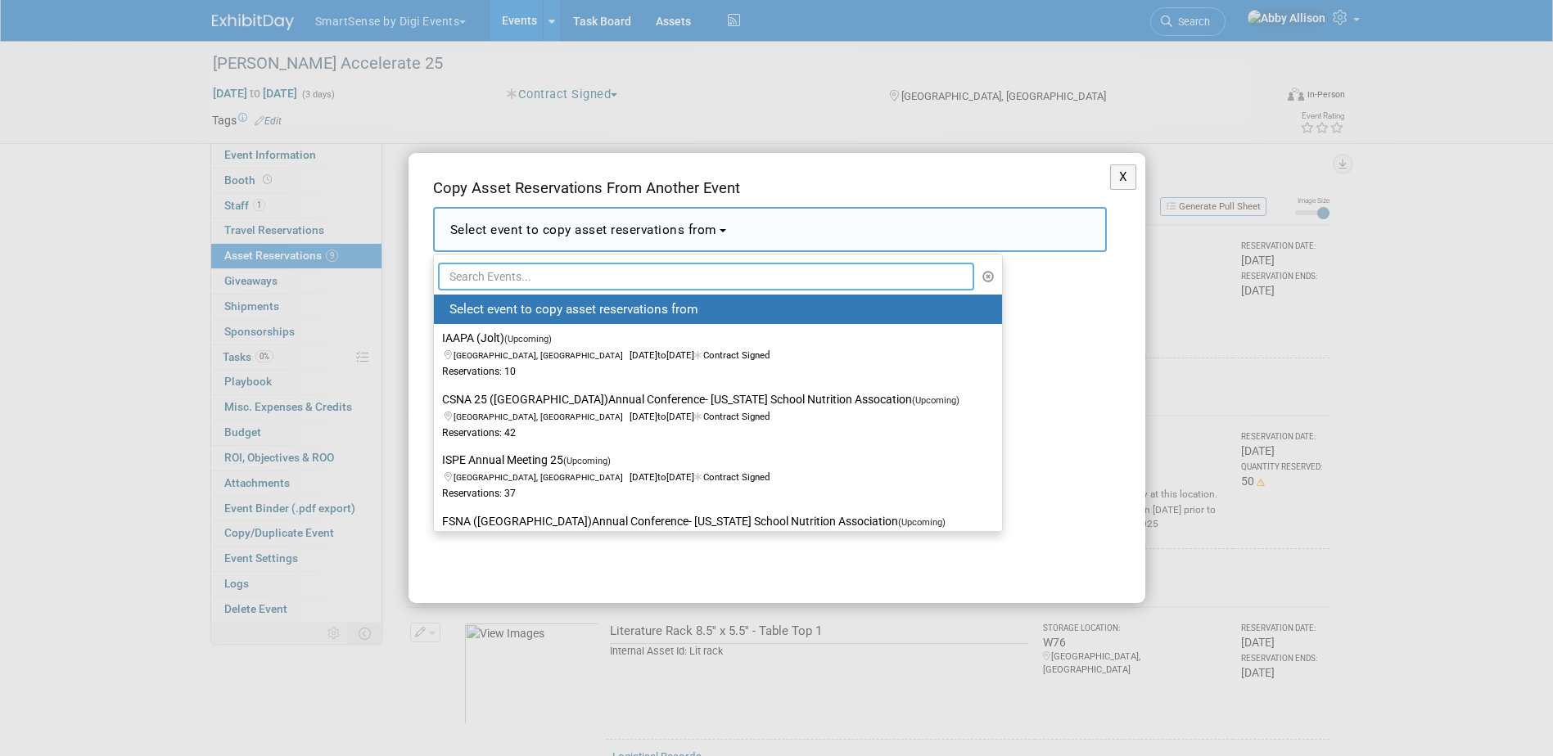
click at [604, 275] on input "text" at bounding box center [706, 277] width 537 height 28
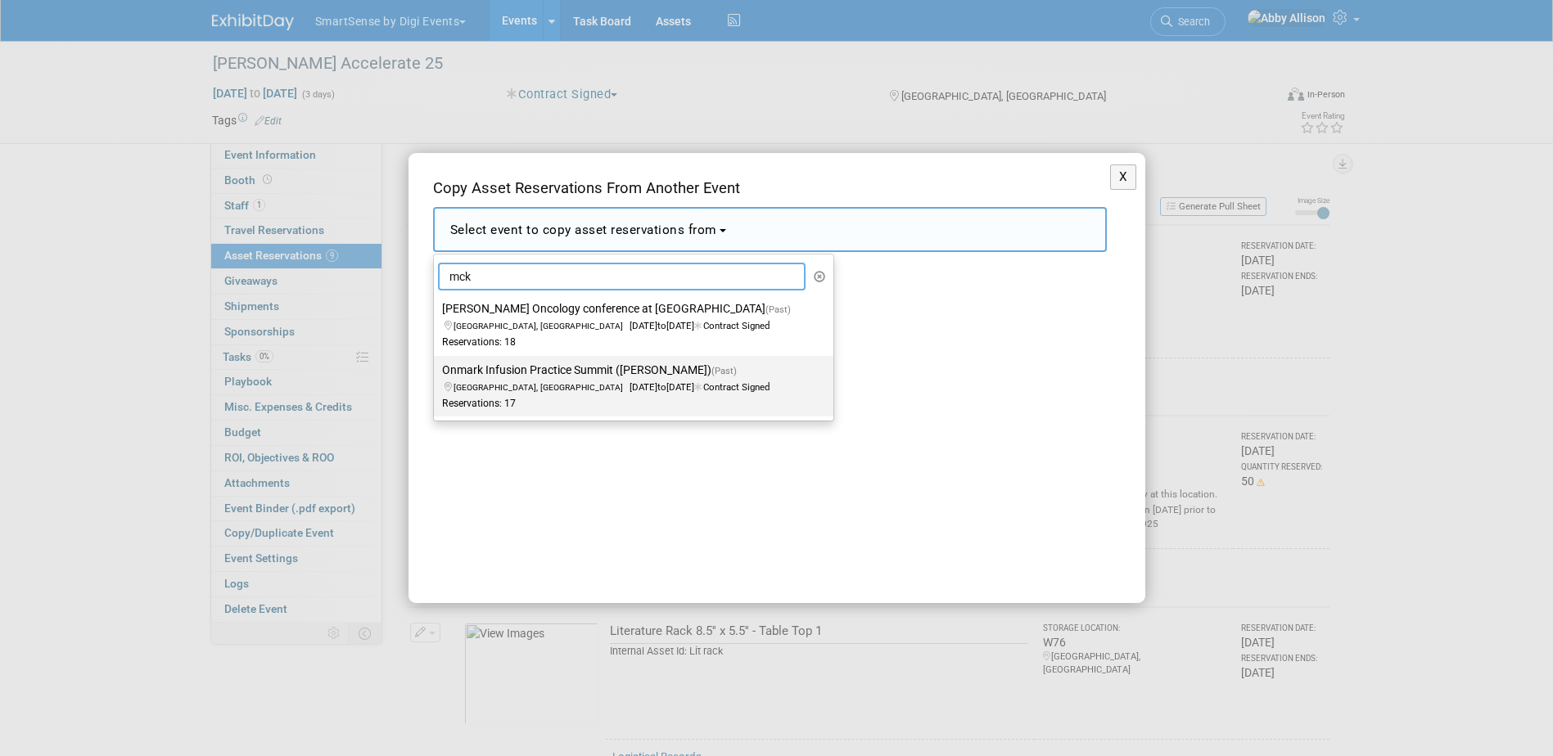
type input "mck"
click at [530, 388] on span "[GEOGRAPHIC_DATA], [GEOGRAPHIC_DATA] [DATE] to [DATE] Contract Signed" at bounding box center [605, 379] width 327 height 28
click at [436, 376] on input "Onmark Infusion Practice Summit ([PERSON_NAME]) (Past) [GEOGRAPHIC_DATA], [GEOG…" at bounding box center [431, 370] width 11 height 11
select select "11085726"
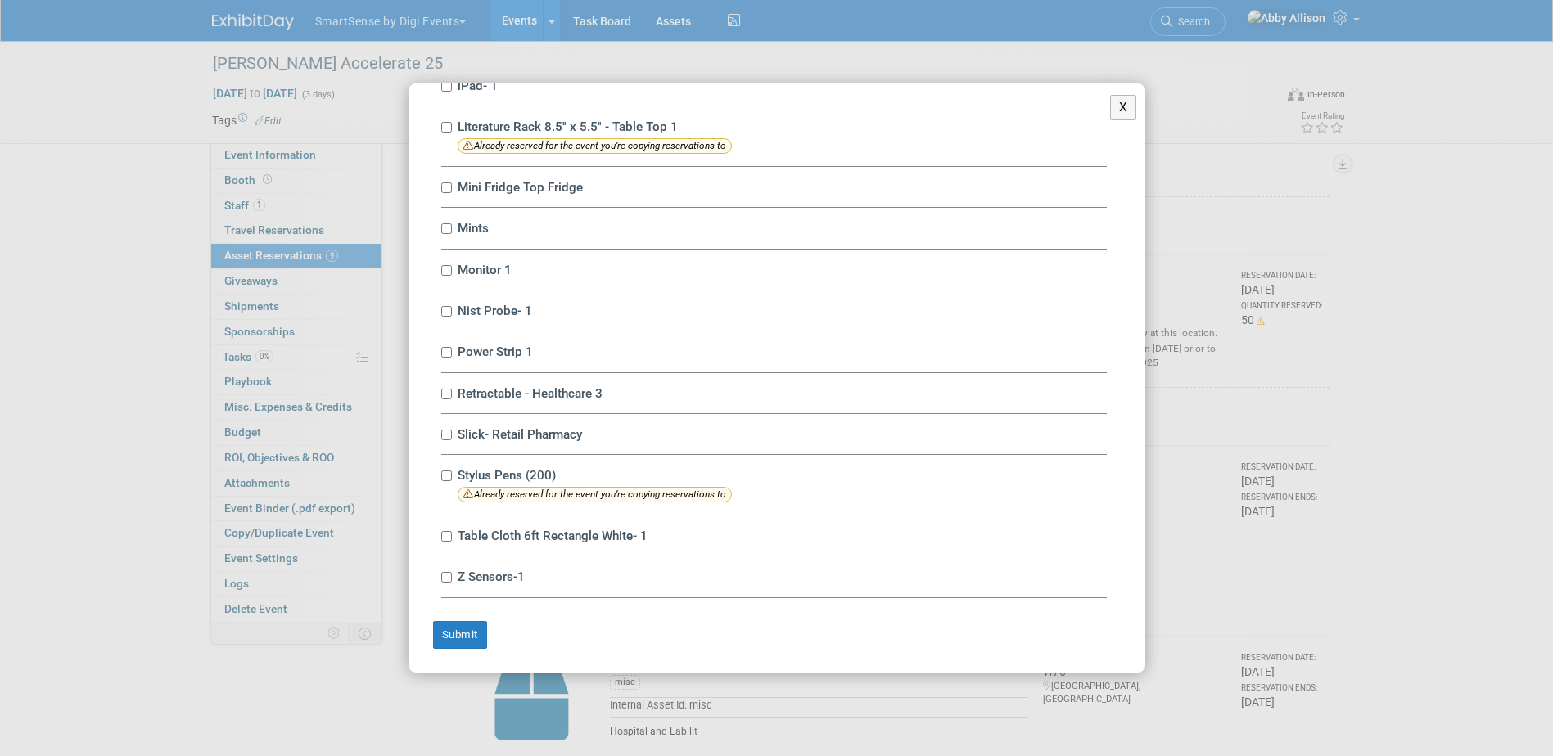
scroll to position [164, 0]
click at [1110, 116] on button "X" at bounding box center [1123, 107] width 27 height 25
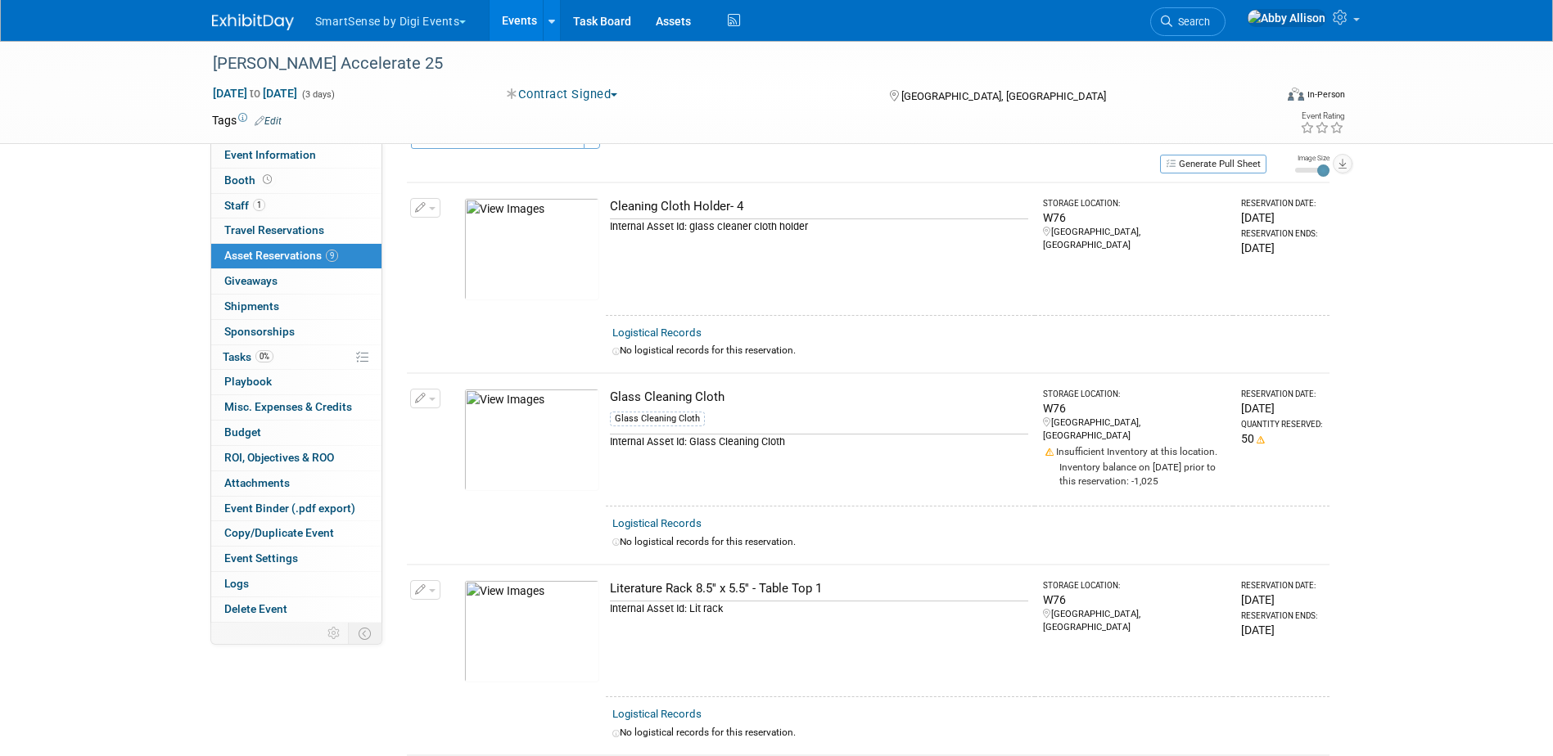
scroll to position [0, 0]
